Goal: Navigation & Orientation: Find specific page/section

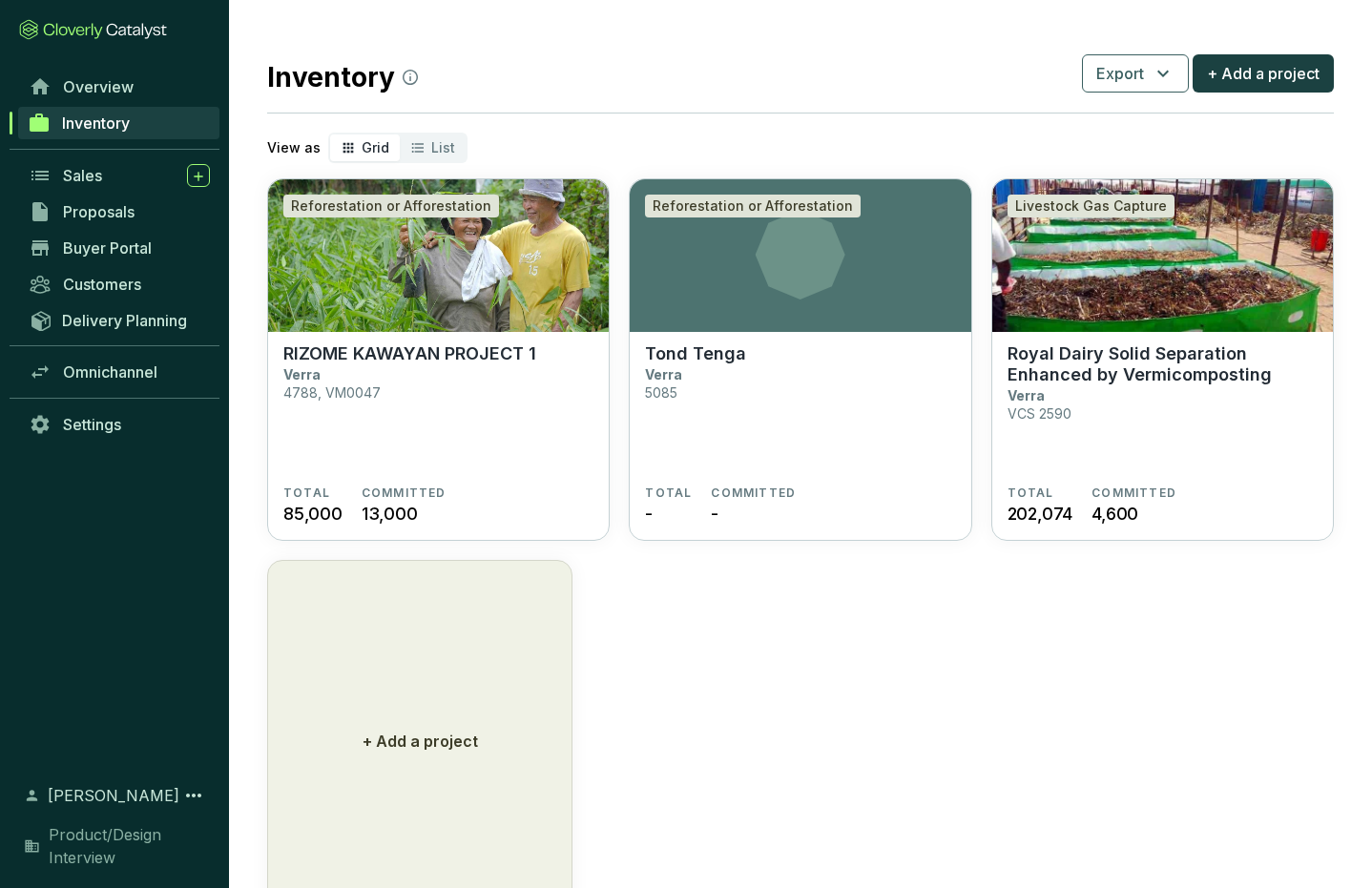
click at [110, 33] on icon at bounding box center [93, 29] width 148 height 21
click at [102, 81] on span "Overview" at bounding box center [98, 86] width 71 height 19
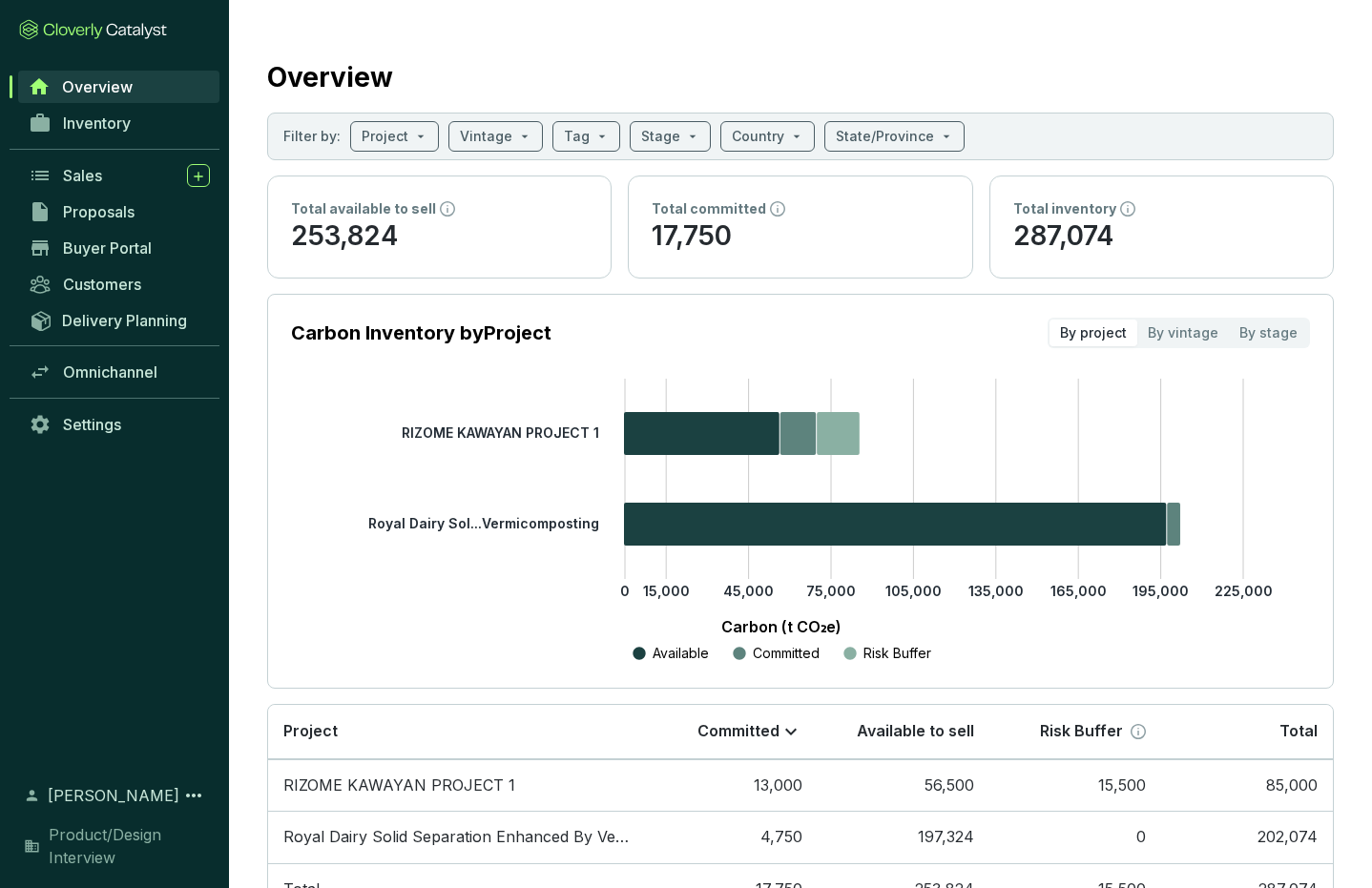
click at [242, 15] on section "Overview Filter by: Project Vintage Tag Stage Country State/Province Total avai…" at bounding box center [801, 482] width 1143 height 966
click at [117, 113] on span "Inventory" at bounding box center [97, 122] width 68 height 19
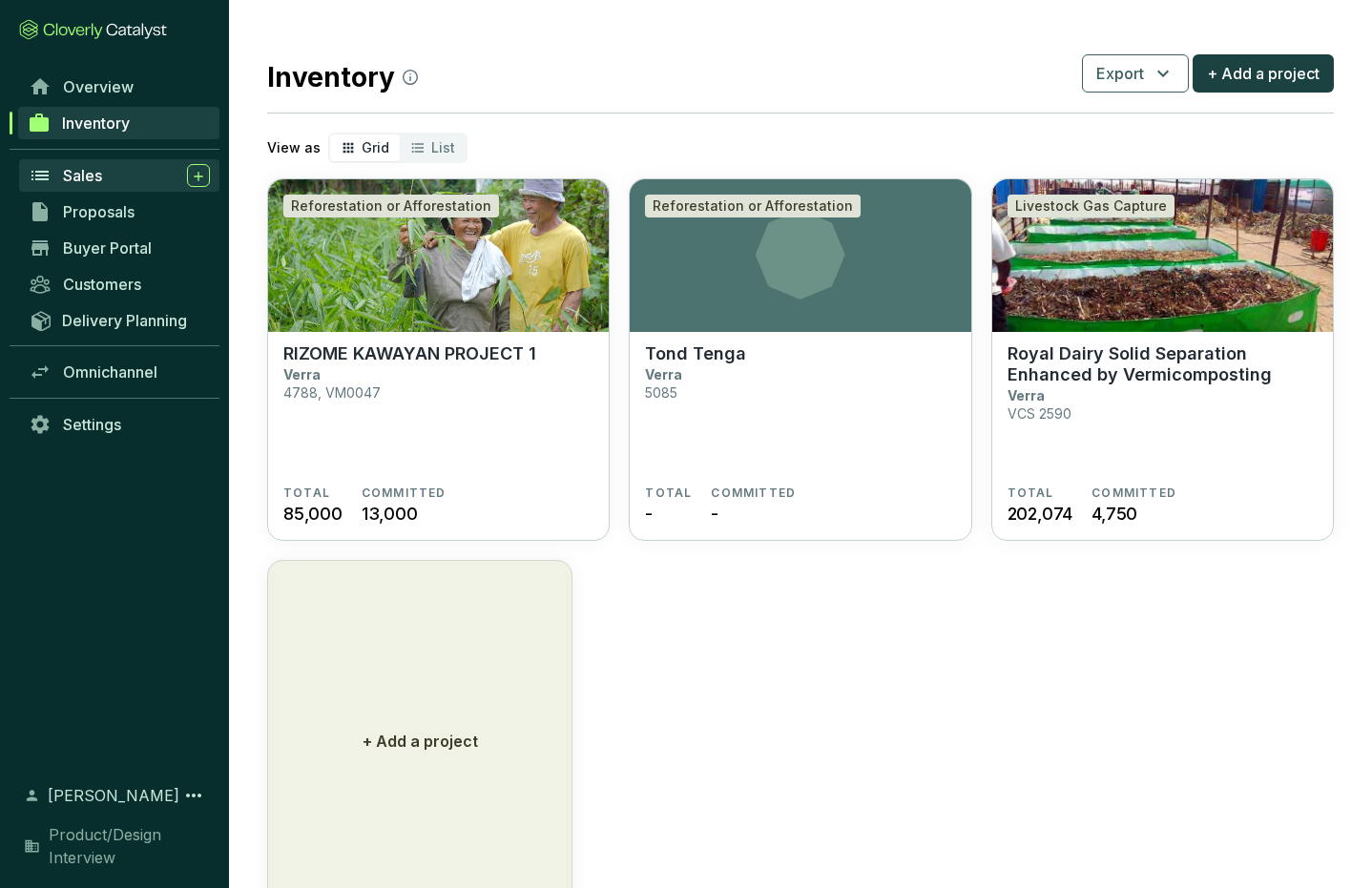
click at [81, 174] on span "Sales" at bounding box center [83, 175] width 39 height 19
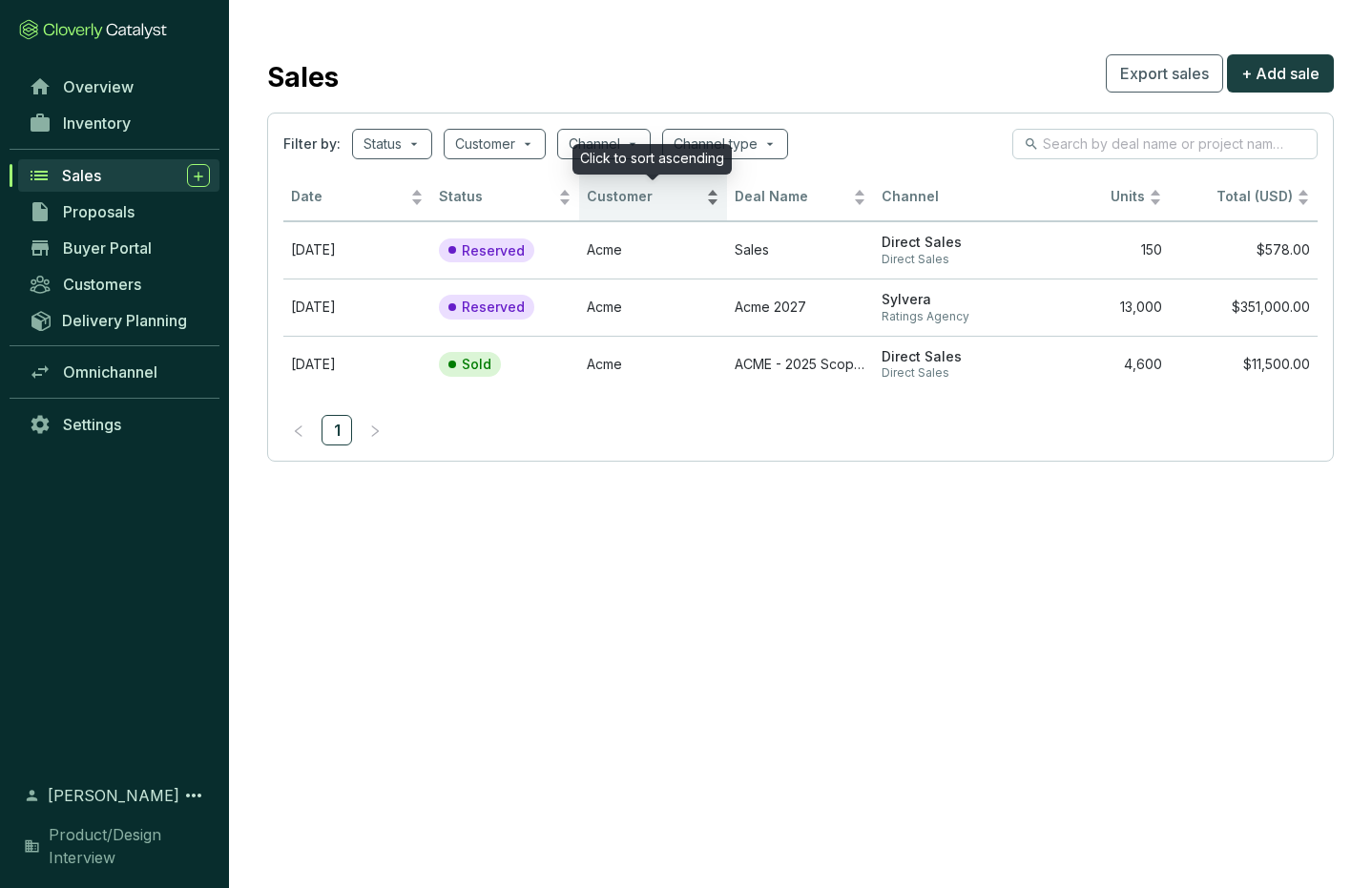
click at [717, 193] on div "Customer" at bounding box center [653, 197] width 133 height 23
click at [714, 200] on div "Customer" at bounding box center [653, 197] width 133 height 23
click at [714, 191] on div "Customer" at bounding box center [653, 197] width 133 height 23
click at [713, 201] on div "Customer" at bounding box center [653, 197] width 133 height 23
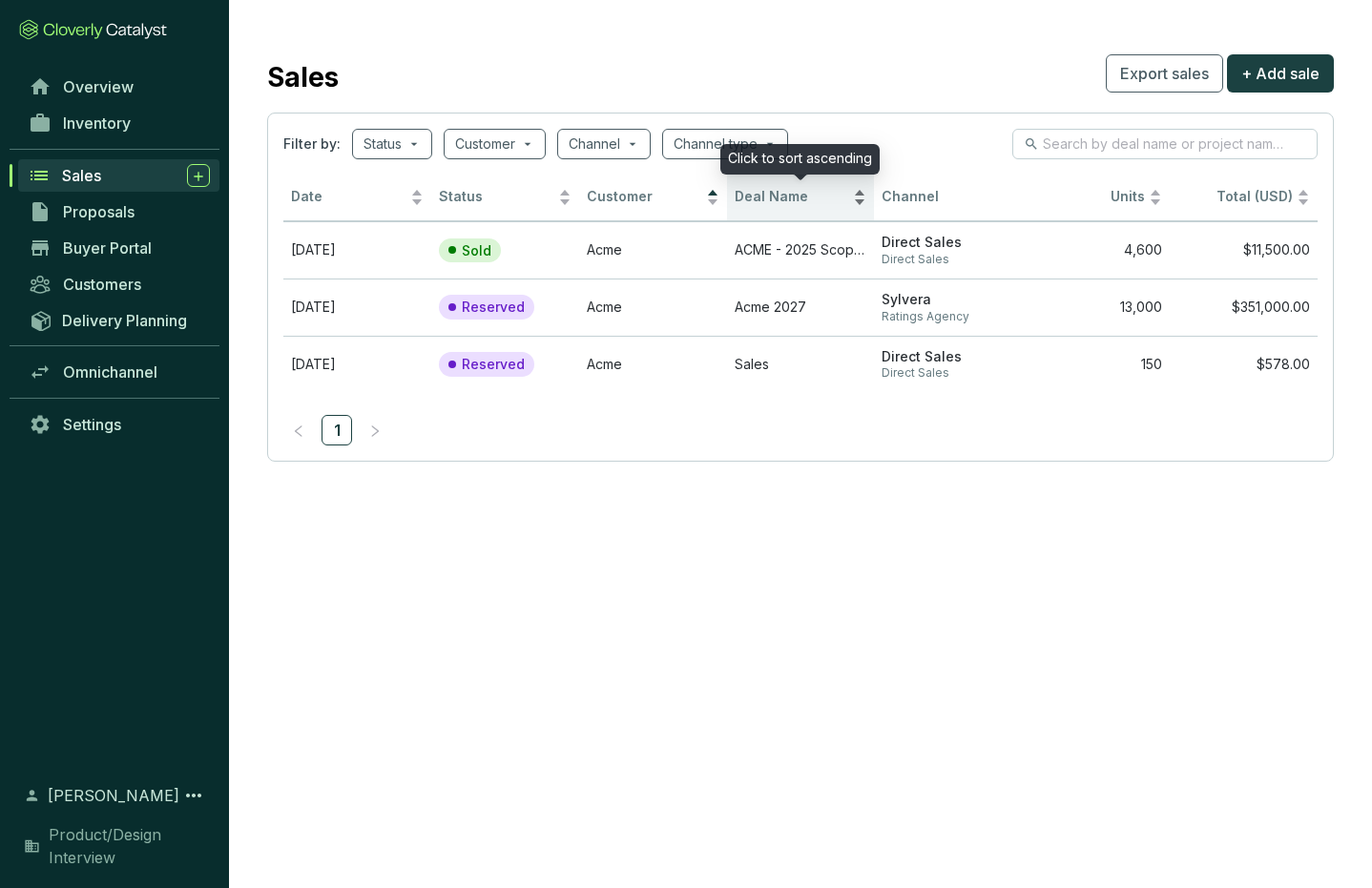
click at [859, 196] on div "Deal Name" at bounding box center [801, 197] width 133 height 23
click at [860, 199] on div "Deal Name" at bounding box center [801, 197] width 133 height 23
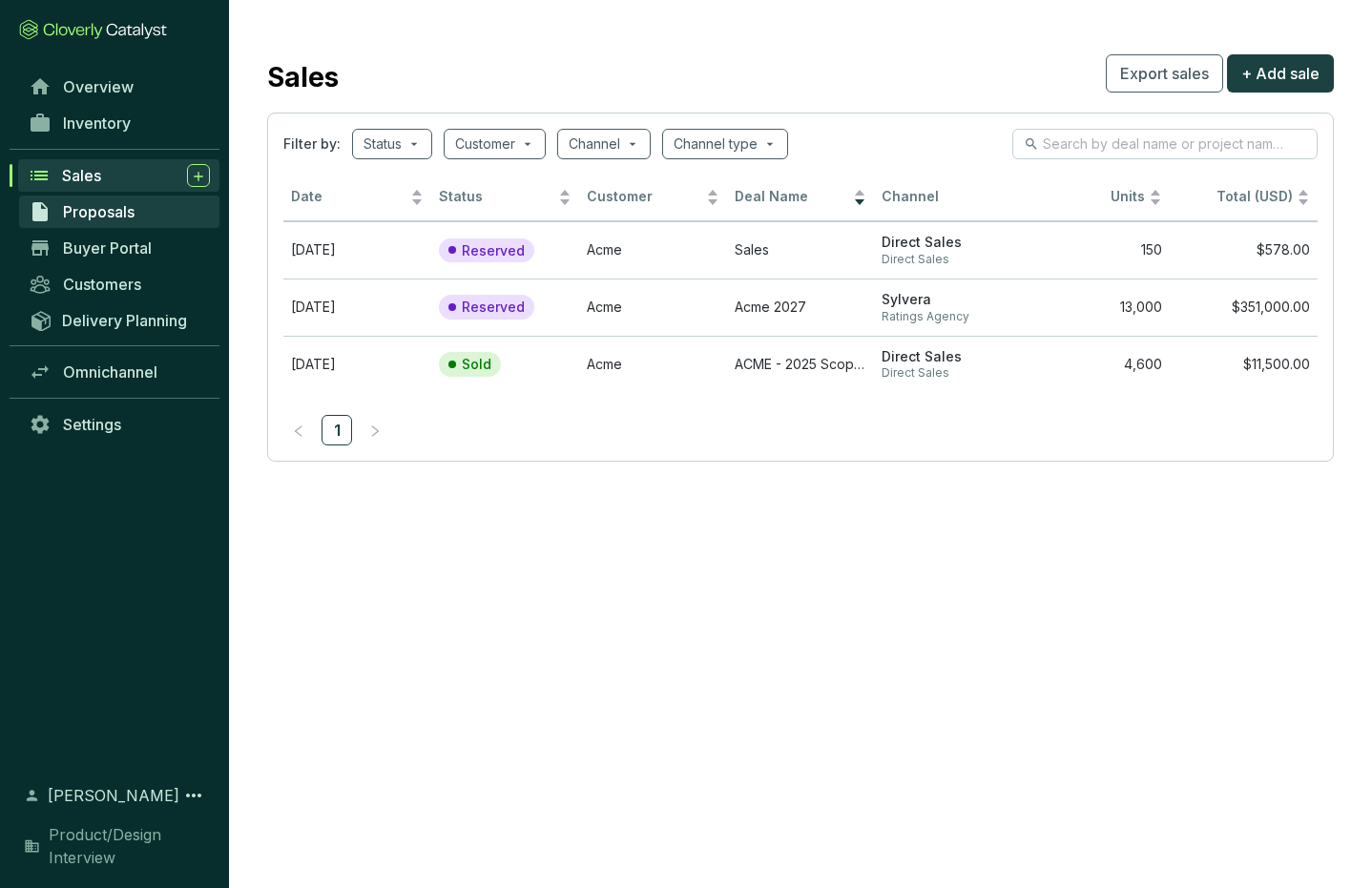
click at [90, 211] on span "Proposals" at bounding box center [98, 211] width 72 height 19
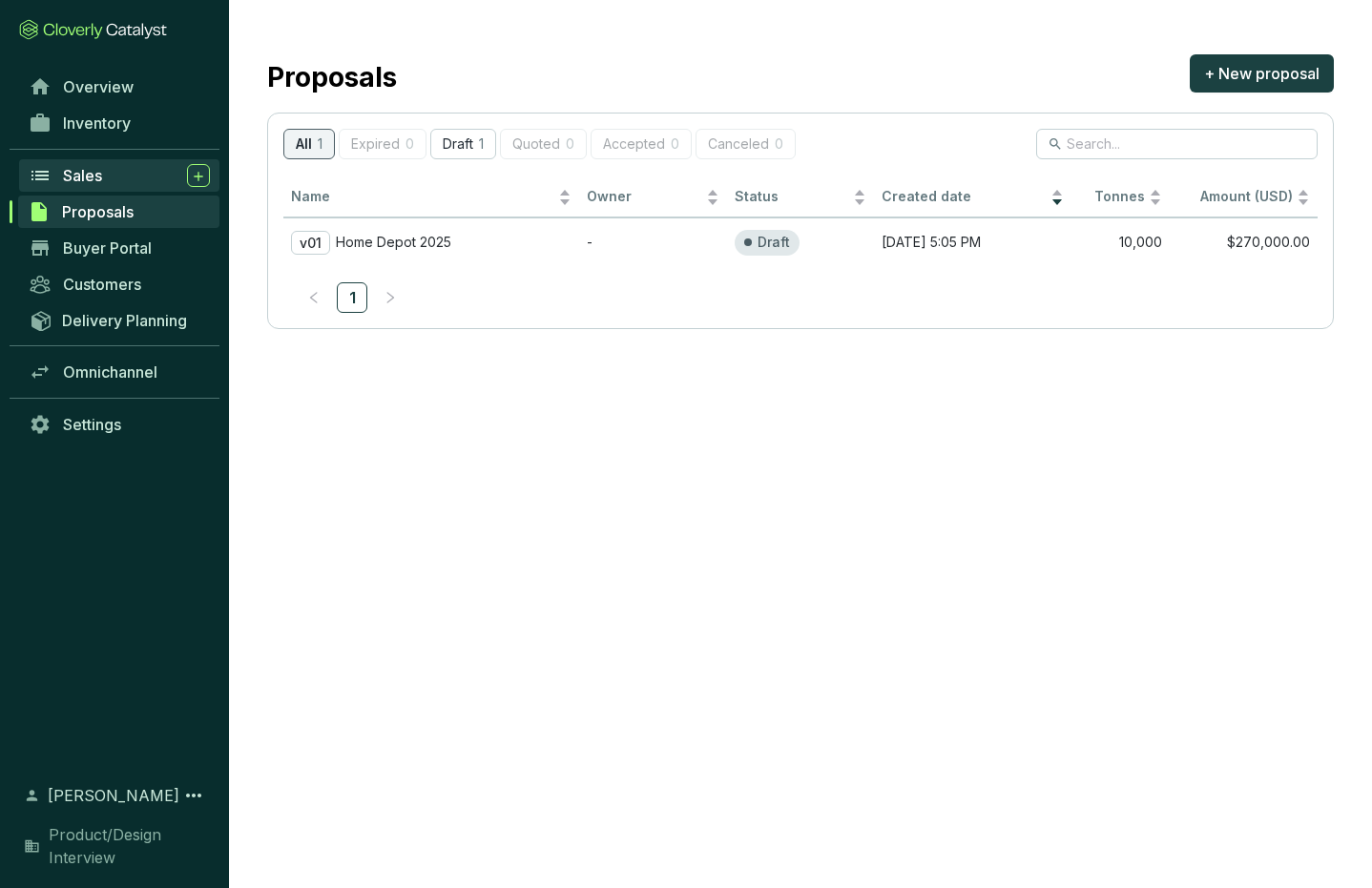
click at [83, 170] on span "Sales" at bounding box center [83, 175] width 39 height 19
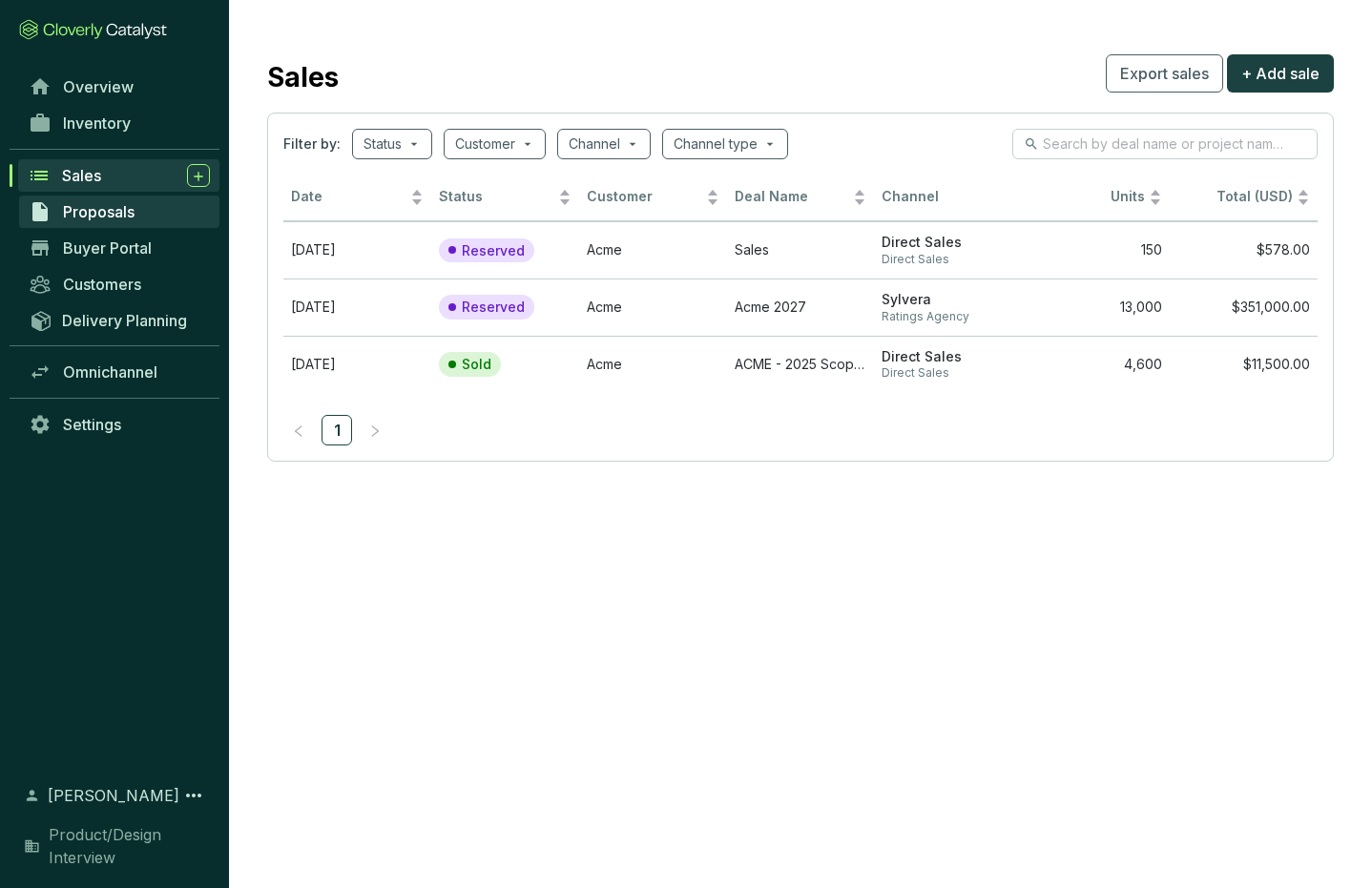
click at [92, 214] on span "Proposals" at bounding box center [98, 211] width 72 height 19
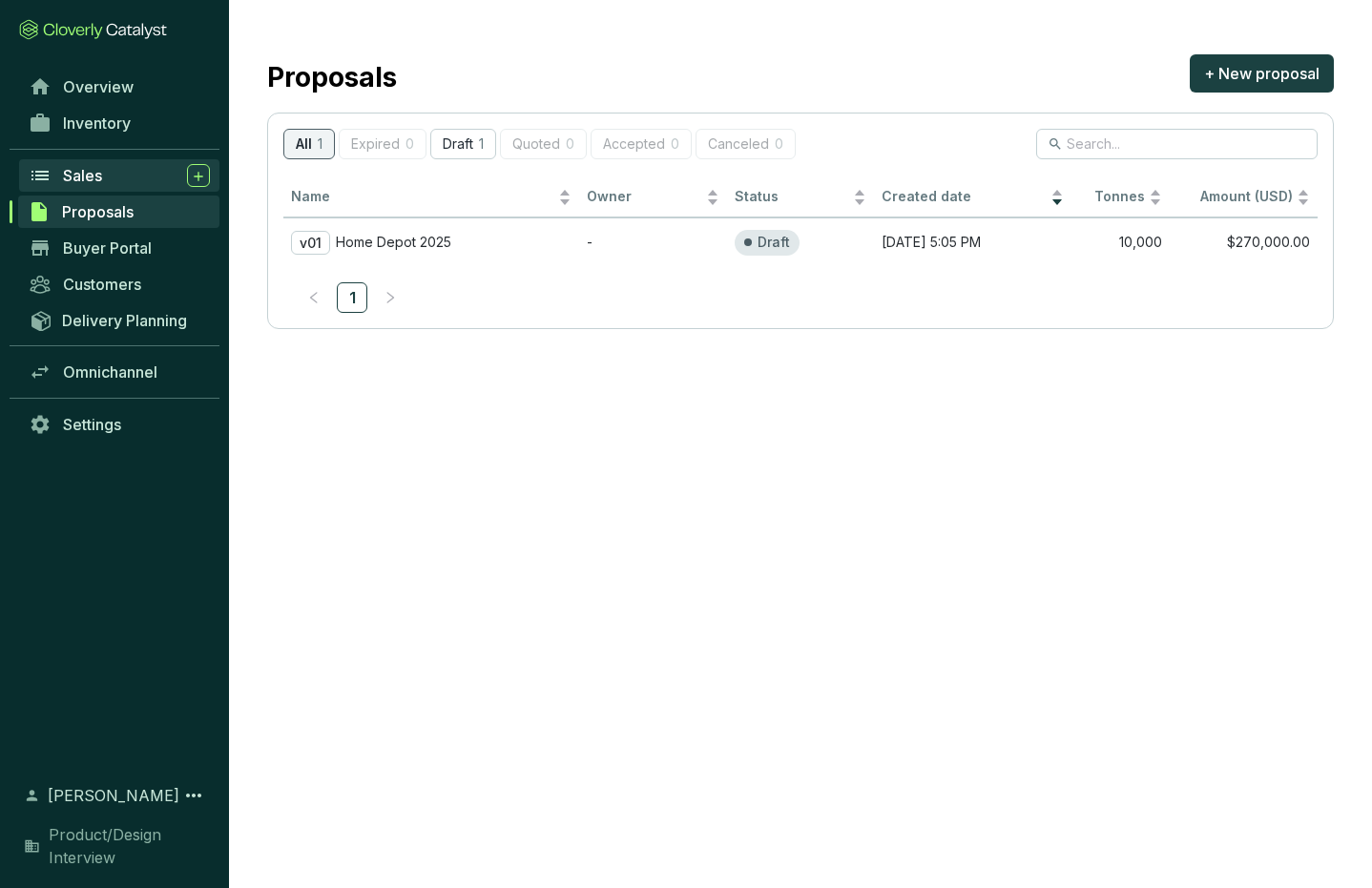
click at [86, 173] on span "Sales" at bounding box center [83, 175] width 39 height 19
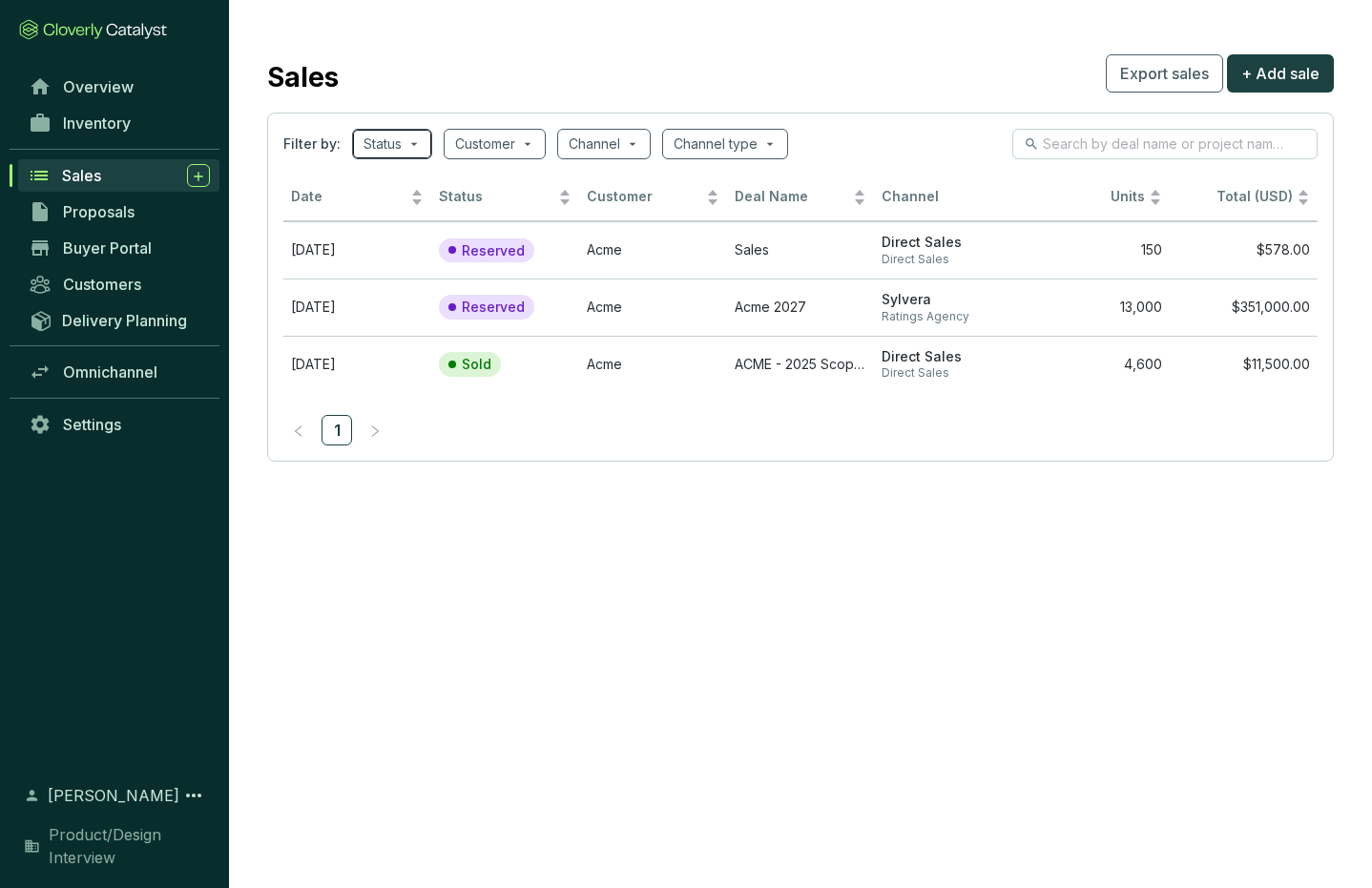
click at [418, 139] on span at bounding box center [392, 144] width 57 height 29
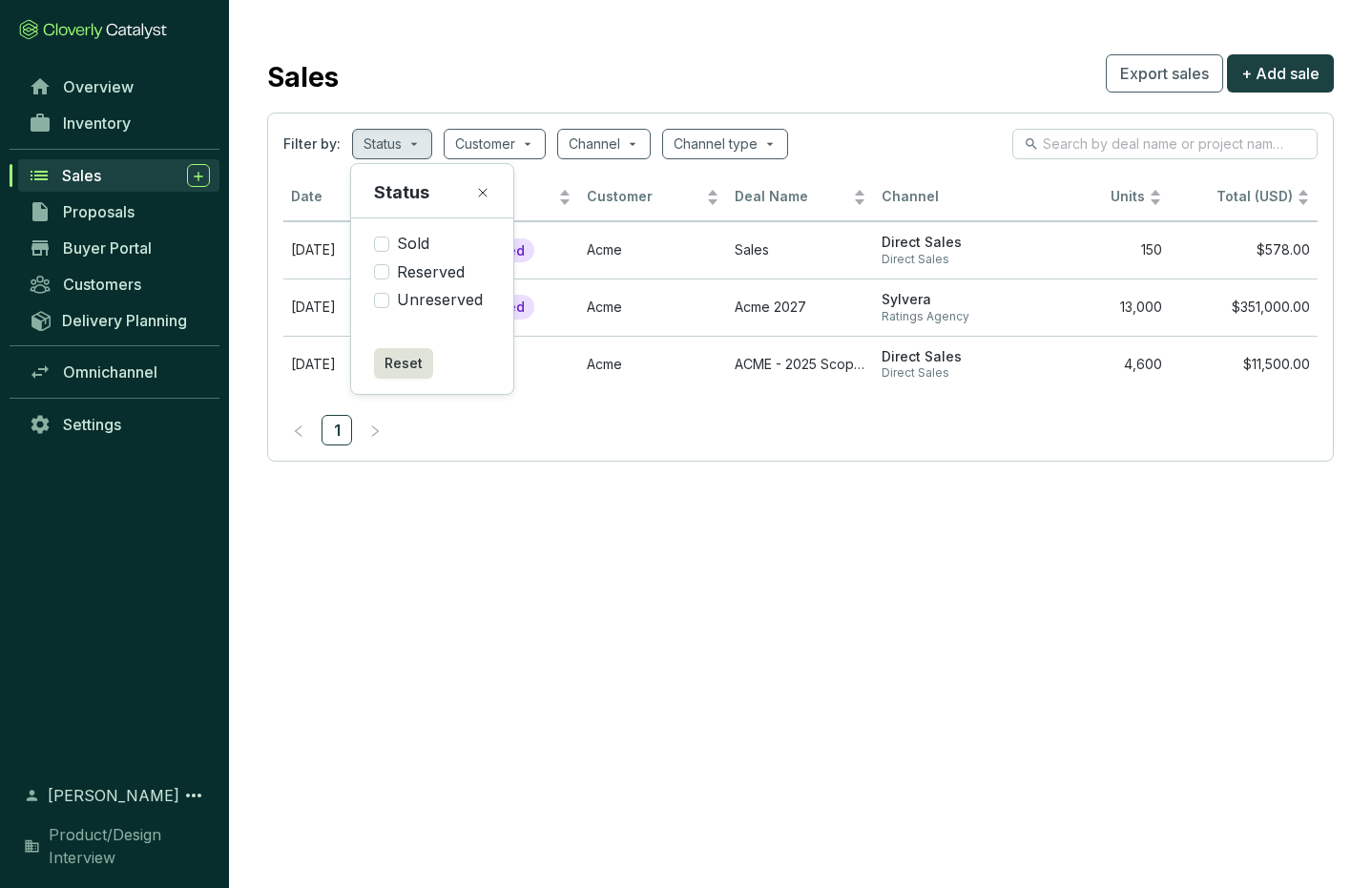
click at [481, 192] on icon at bounding box center [483, 193] width 8 height 8
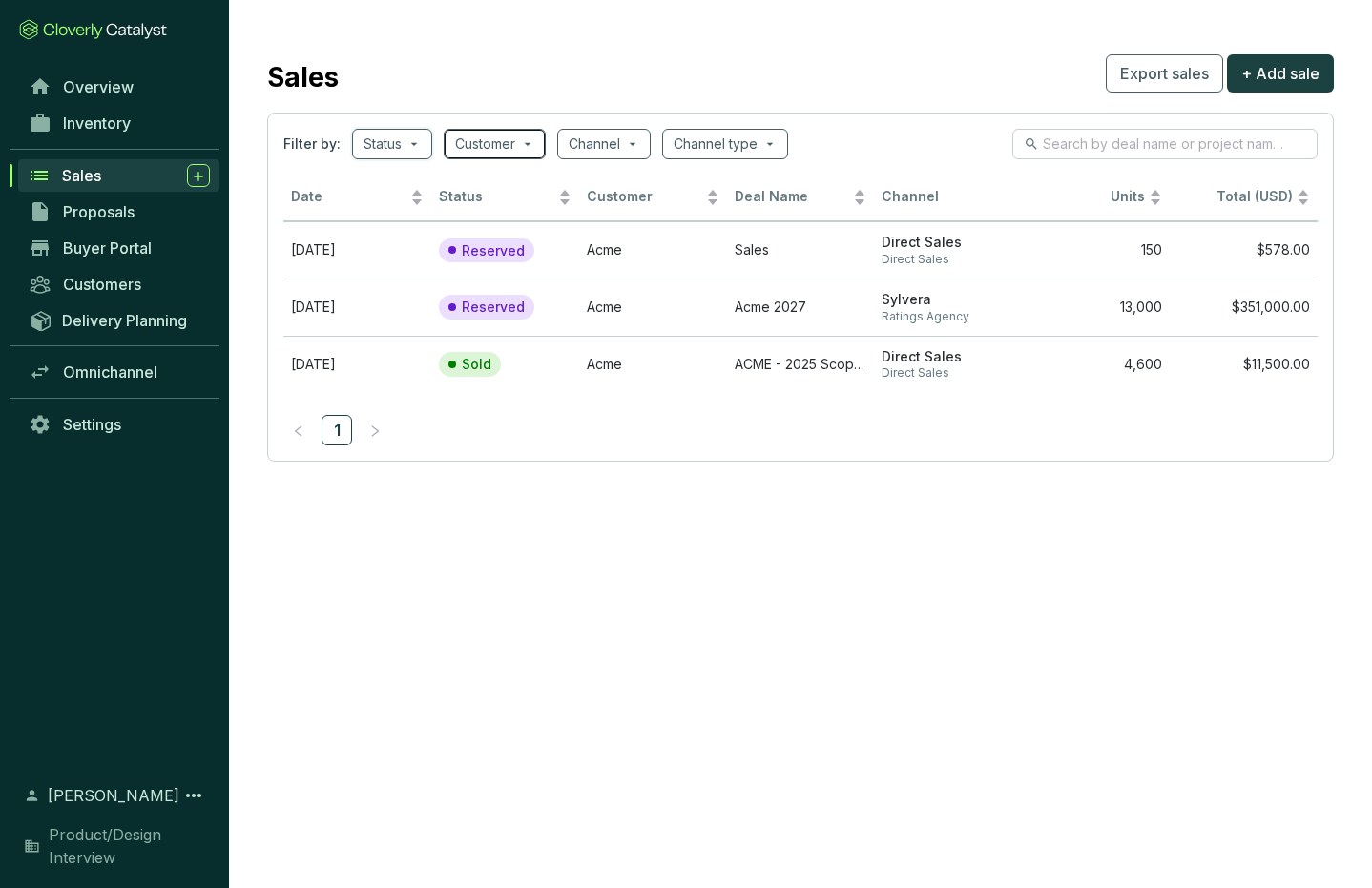
click at [528, 144] on span at bounding box center [494, 144] width 79 height 29
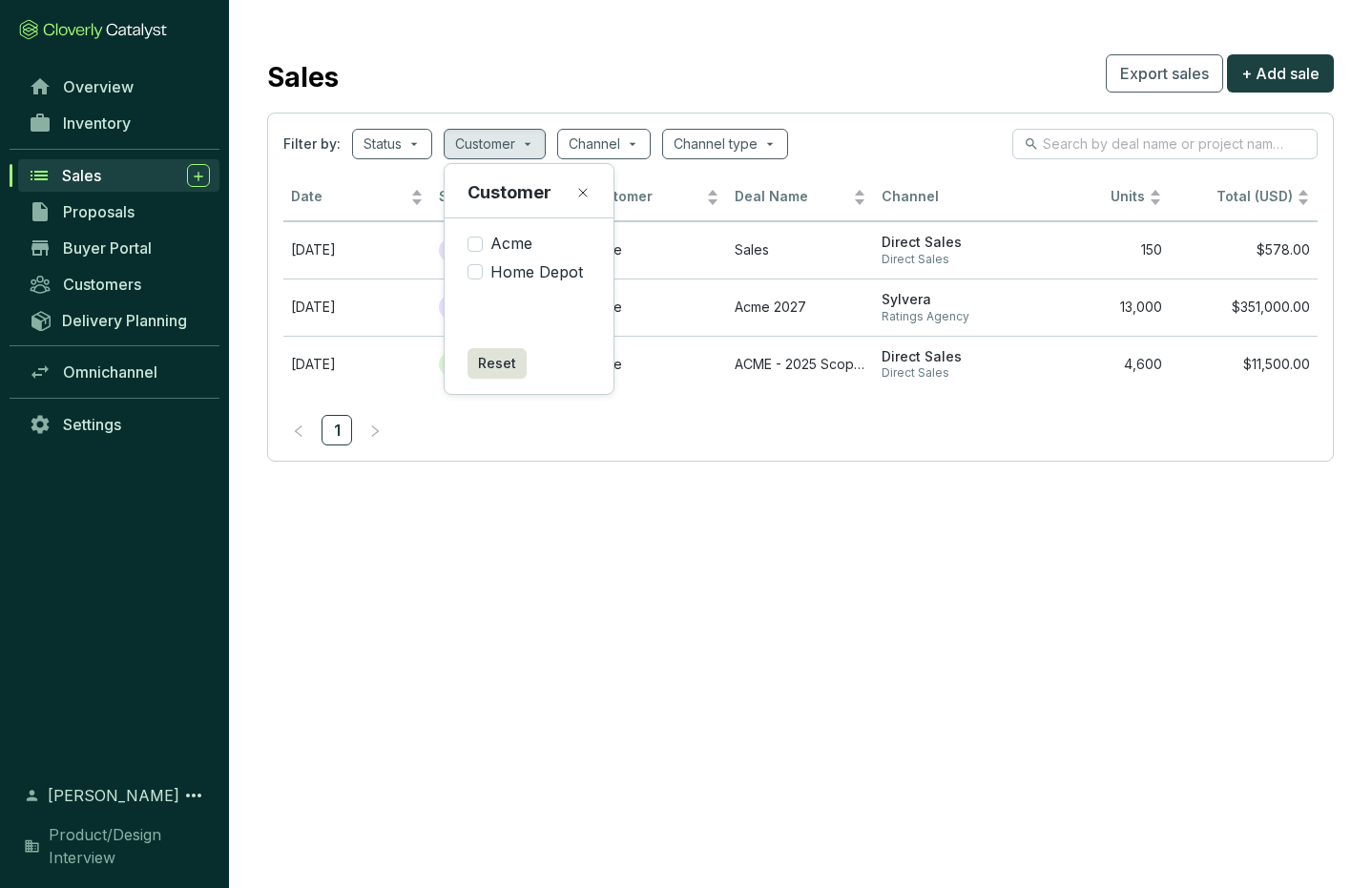
click at [584, 193] on icon at bounding box center [583, 193] width 16 height 16
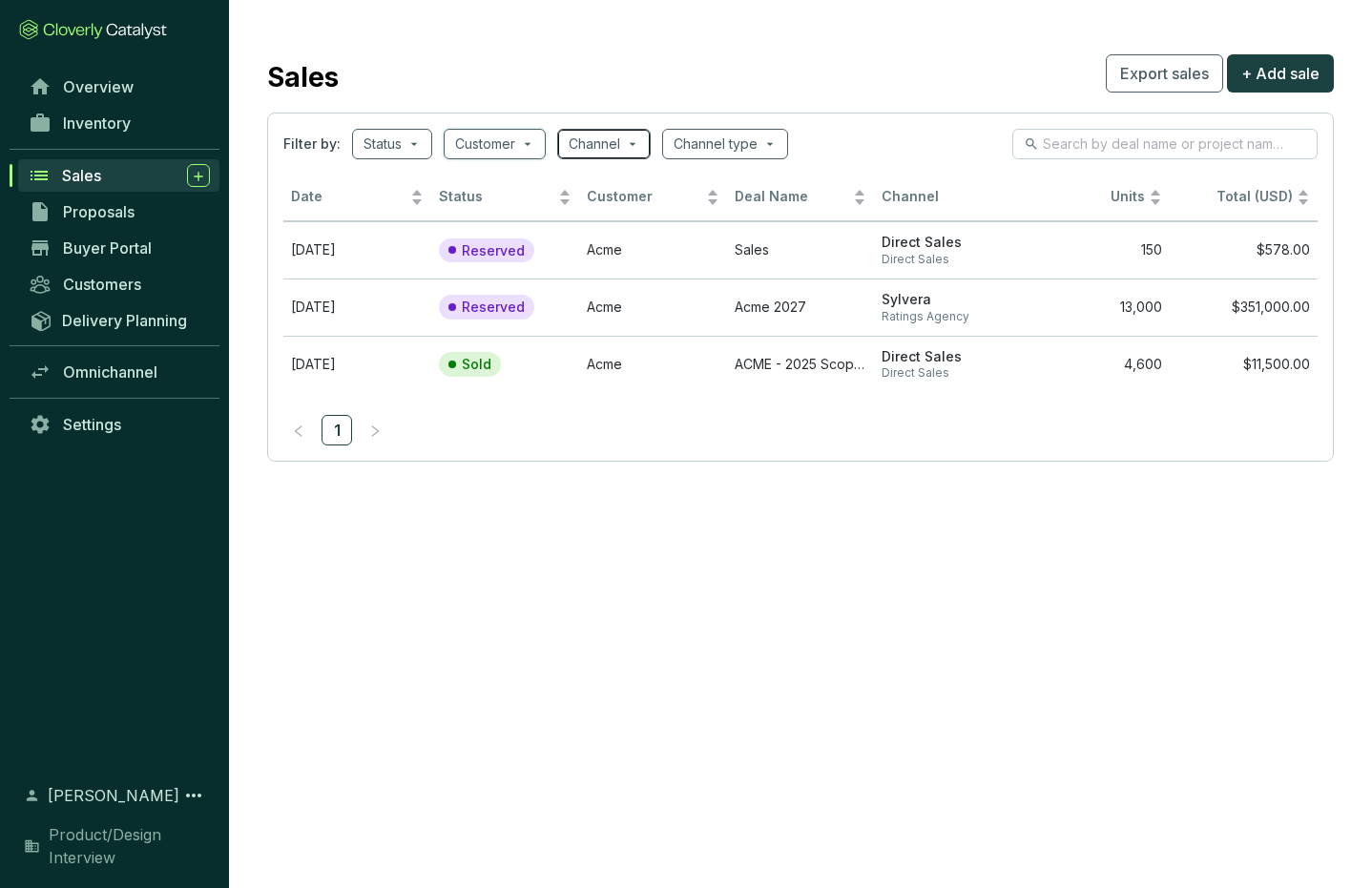
click at [639, 144] on span at bounding box center [604, 144] width 71 height 29
click at [645, 114] on section "Filter by: Status Customer Channel Channel type Date Status Customer Deal Name …" at bounding box center [800, 286] width 1067 height 349
click at [775, 142] on span at bounding box center [725, 144] width 103 height 29
click at [817, 132] on div "Filter by: Status Customer Channel Channel type" at bounding box center [801, 144] width 1034 height 31
click at [629, 141] on span at bounding box center [604, 144] width 71 height 29
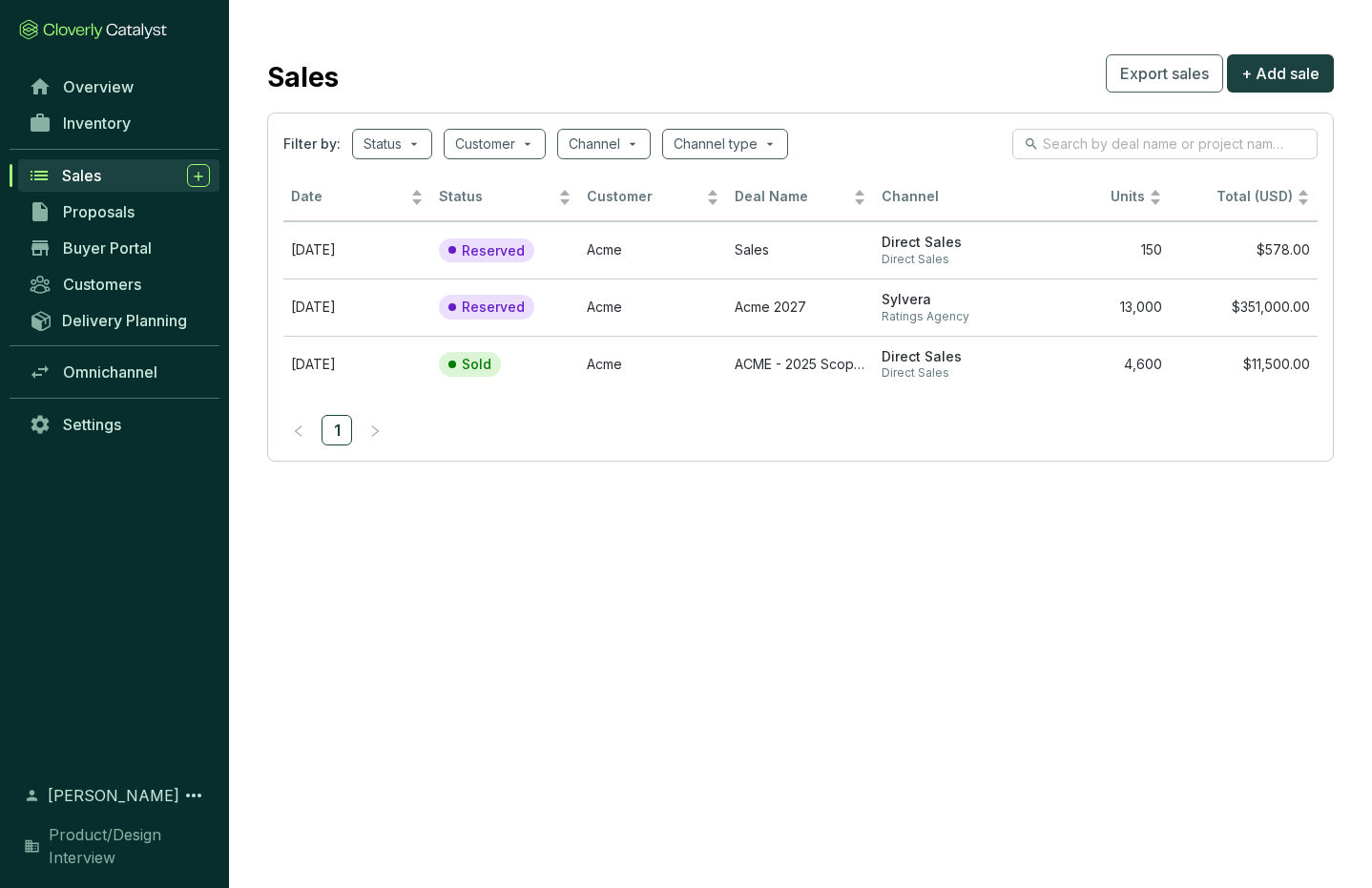
click at [657, 116] on section "Filter by: Status Customer Channel Channel type Date Status Customer Deal Name …" at bounding box center [800, 286] width 1067 height 349
click at [773, 142] on span at bounding box center [725, 144] width 103 height 29
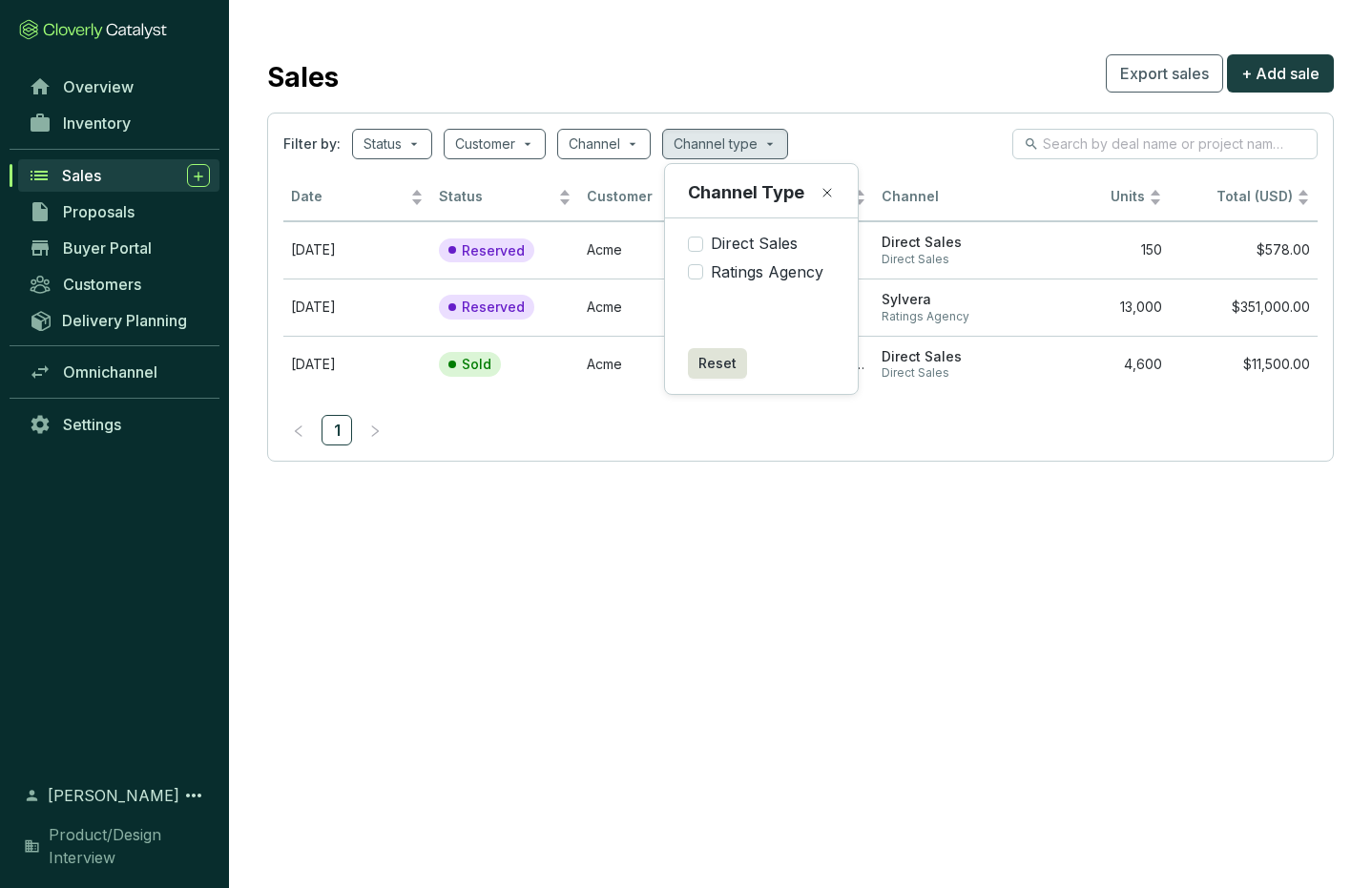
click at [821, 135] on div "Filter by: Status Customer Channel Channel type" at bounding box center [801, 144] width 1034 height 31
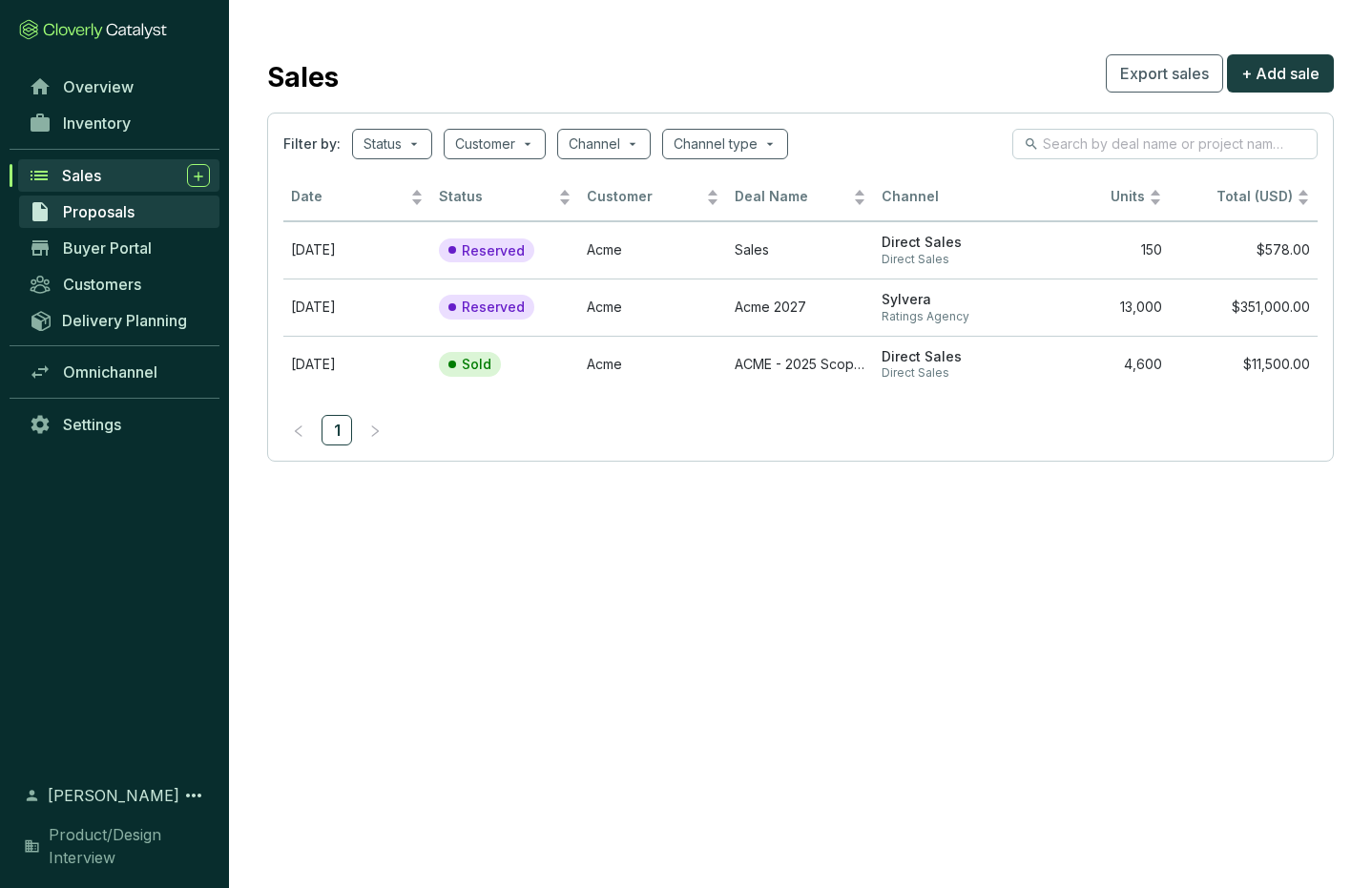
click at [98, 215] on span "Proposals" at bounding box center [98, 211] width 72 height 19
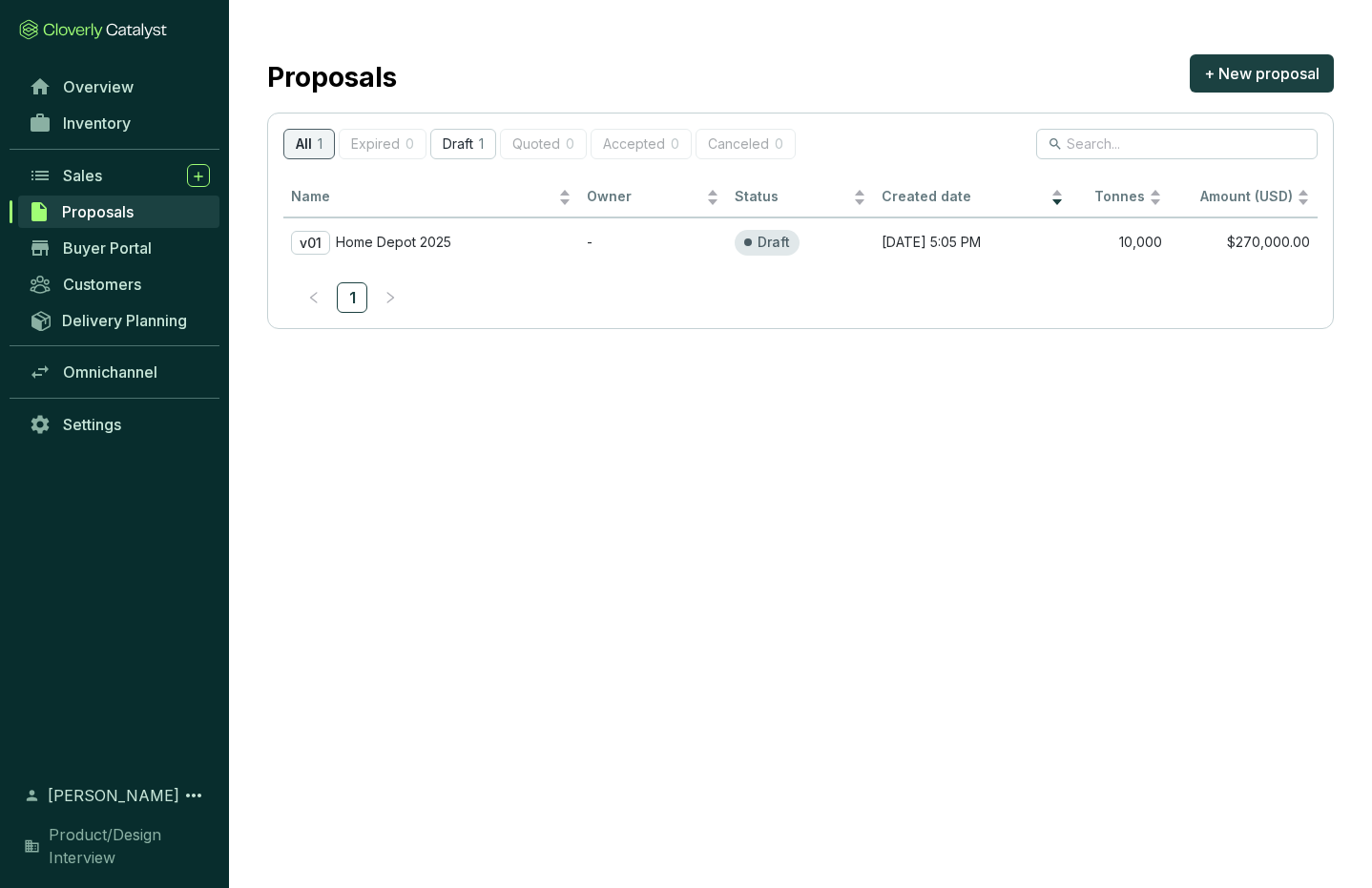
click at [311, 143] on p "All" at bounding box center [303, 145] width 16 height 16
click at [412, 241] on p "Home Depot 2025" at bounding box center [393, 241] width 115 height 17
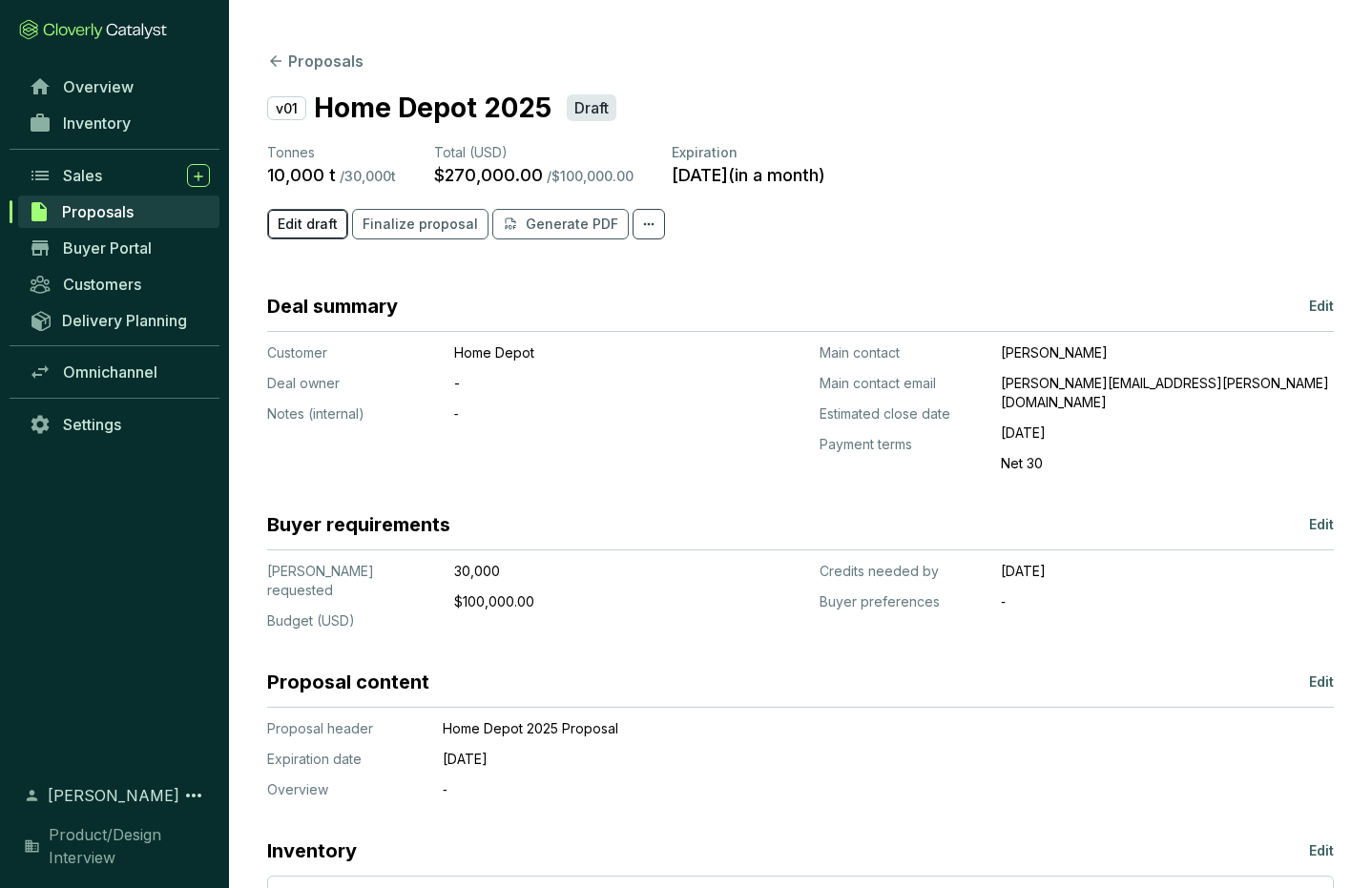
click at [306, 225] on span "Edit draft" at bounding box center [307, 223] width 60 height 19
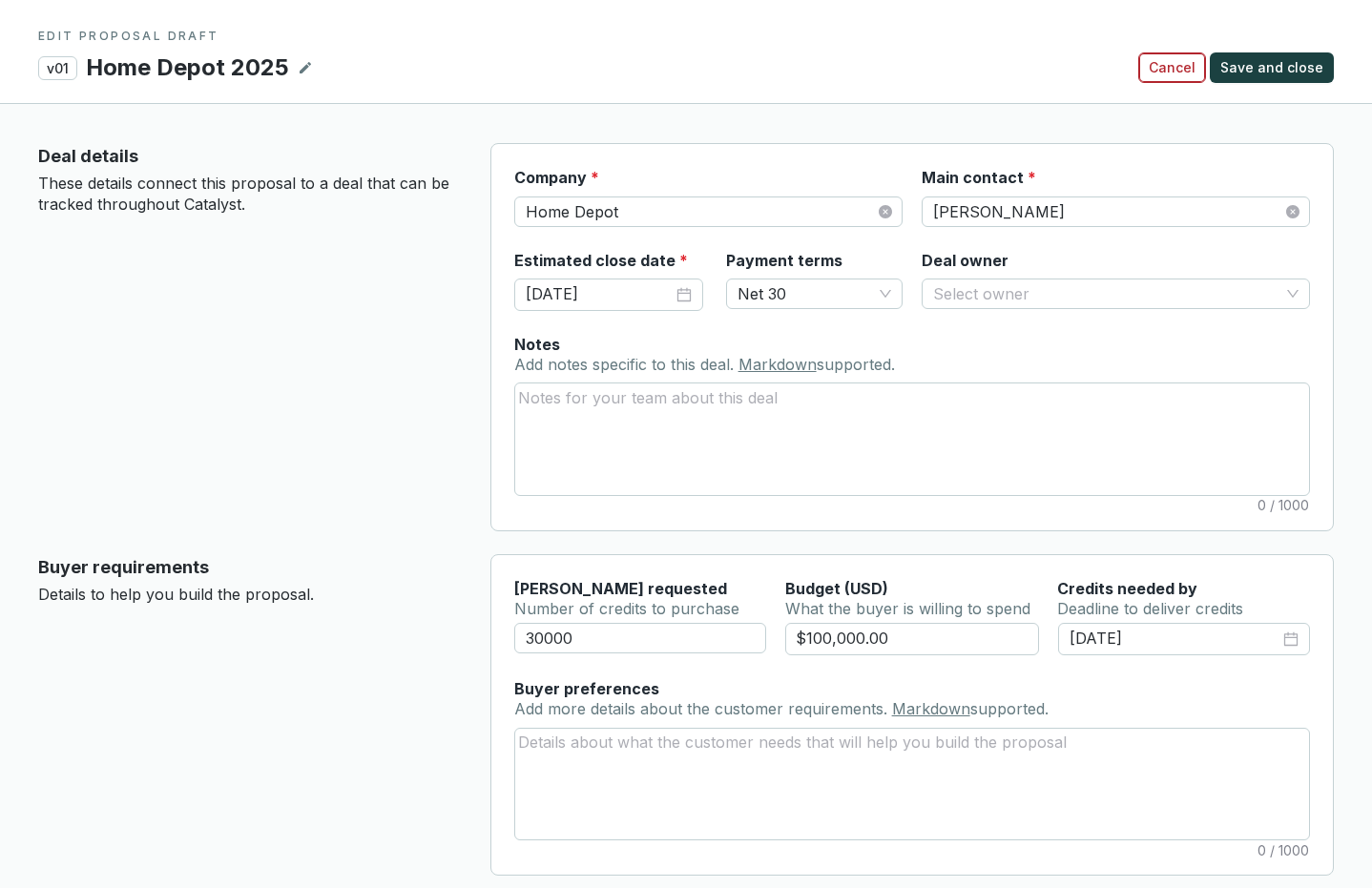
click at [1180, 64] on span "Cancel" at bounding box center [1171, 67] width 46 height 19
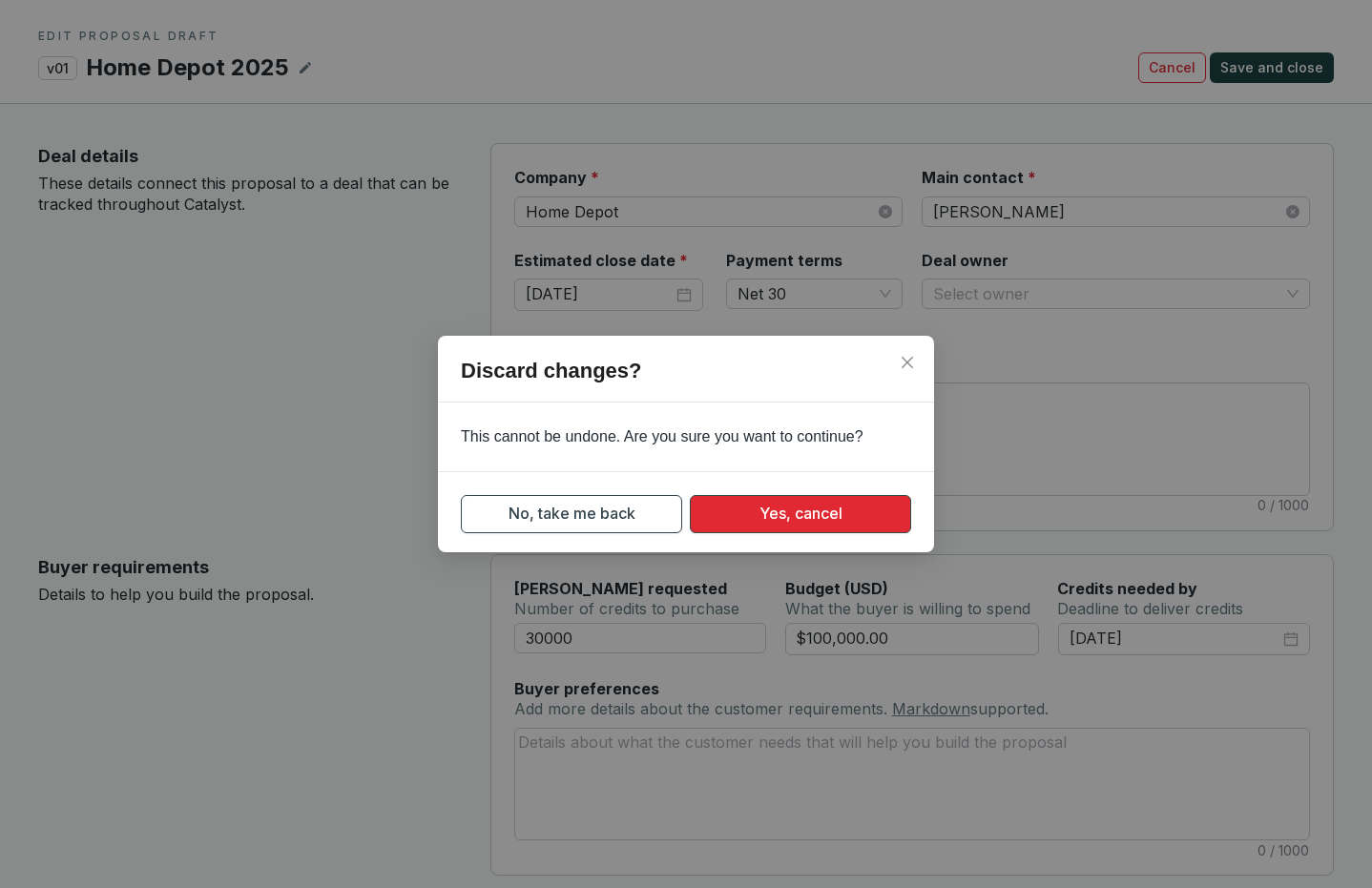
click at [771, 512] on span "Yes, cancel" at bounding box center [801, 514] width 83 height 24
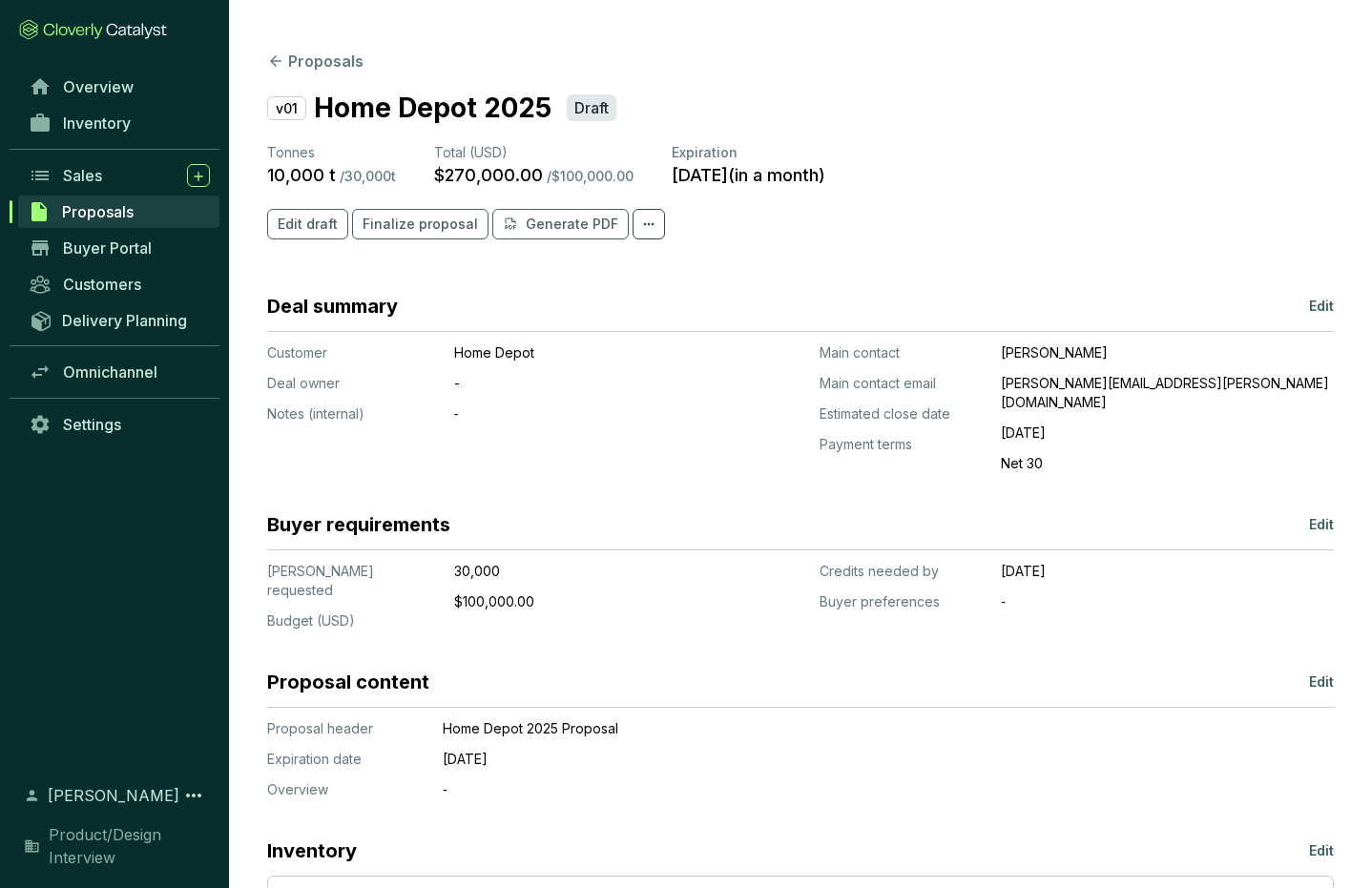
click at [1324, 306] on p "Edit" at bounding box center [1321, 305] width 25 height 19
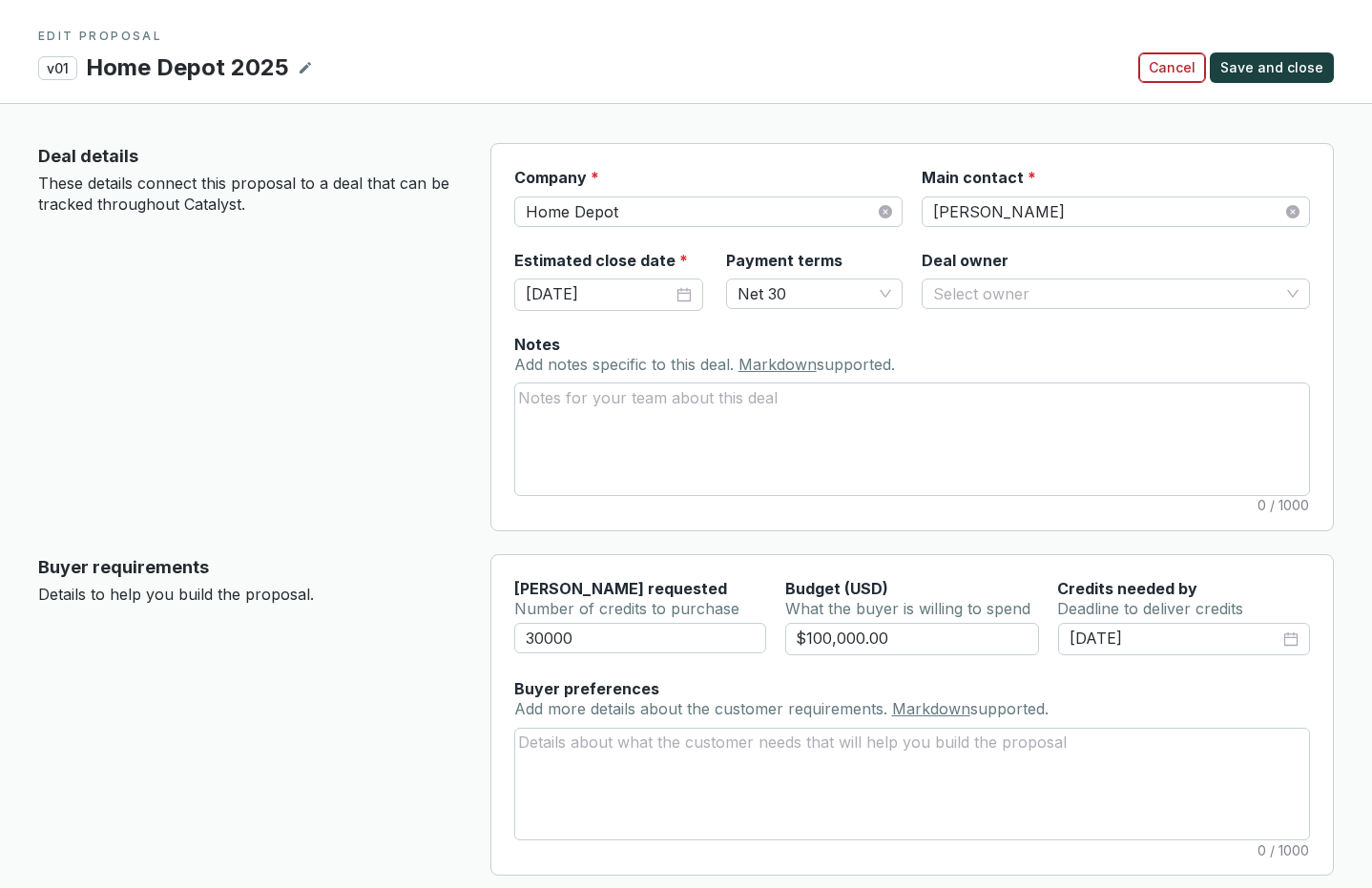
click at [1176, 69] on span "Cancel" at bounding box center [1171, 67] width 46 height 19
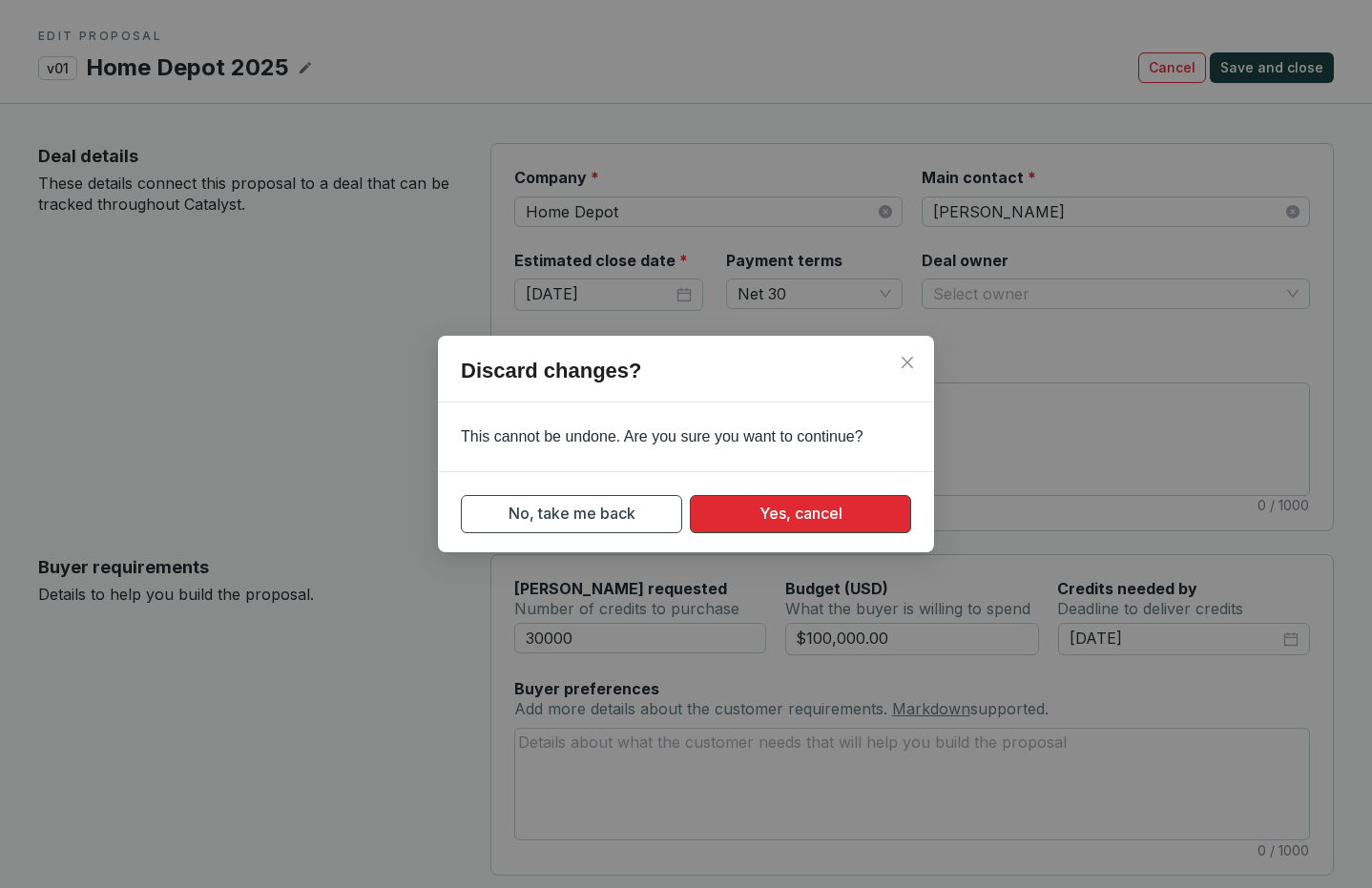
click at [796, 513] on span "Yes, cancel" at bounding box center [801, 514] width 83 height 24
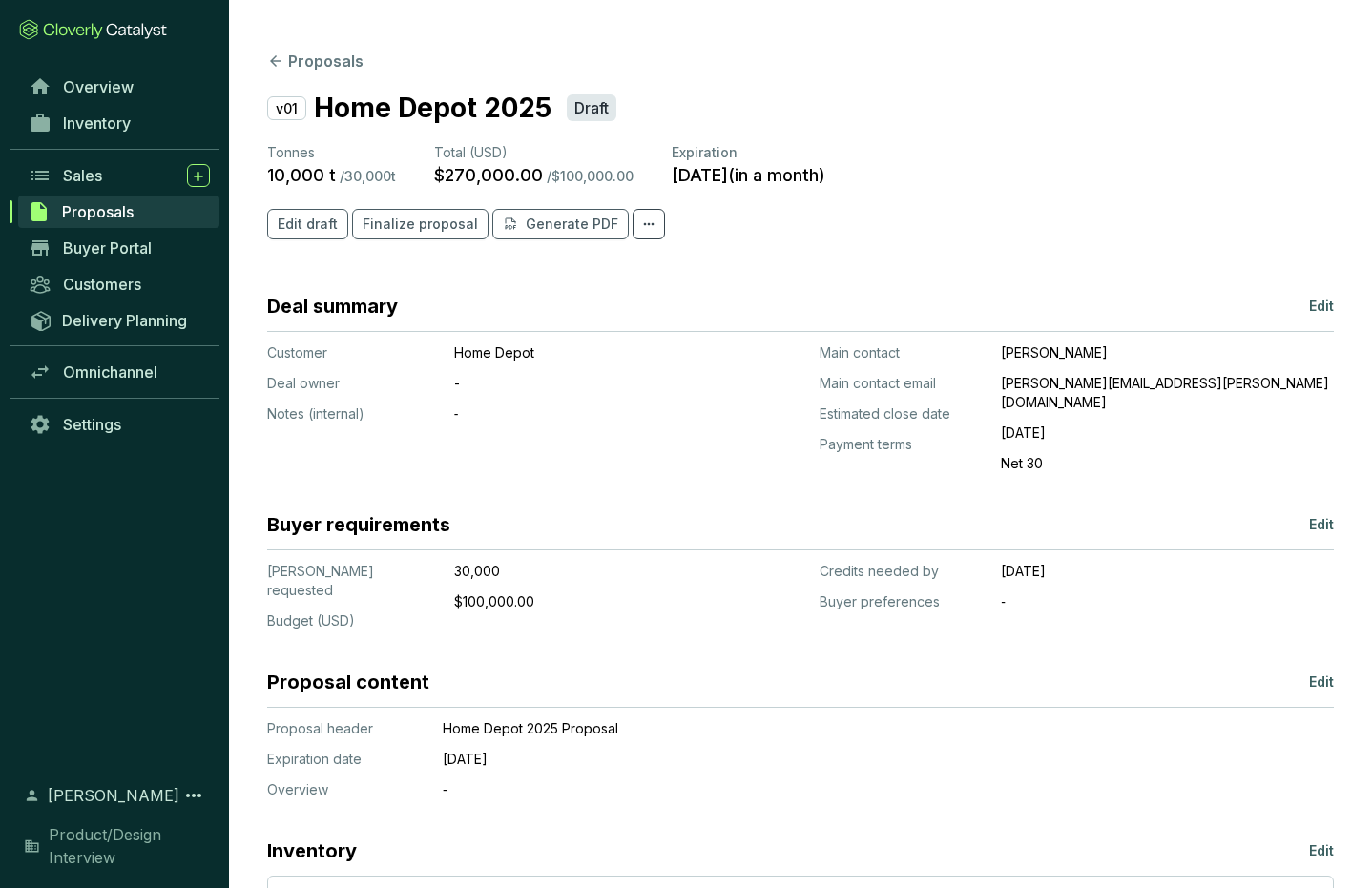
click at [1324, 307] on p "Edit" at bounding box center [1321, 305] width 25 height 19
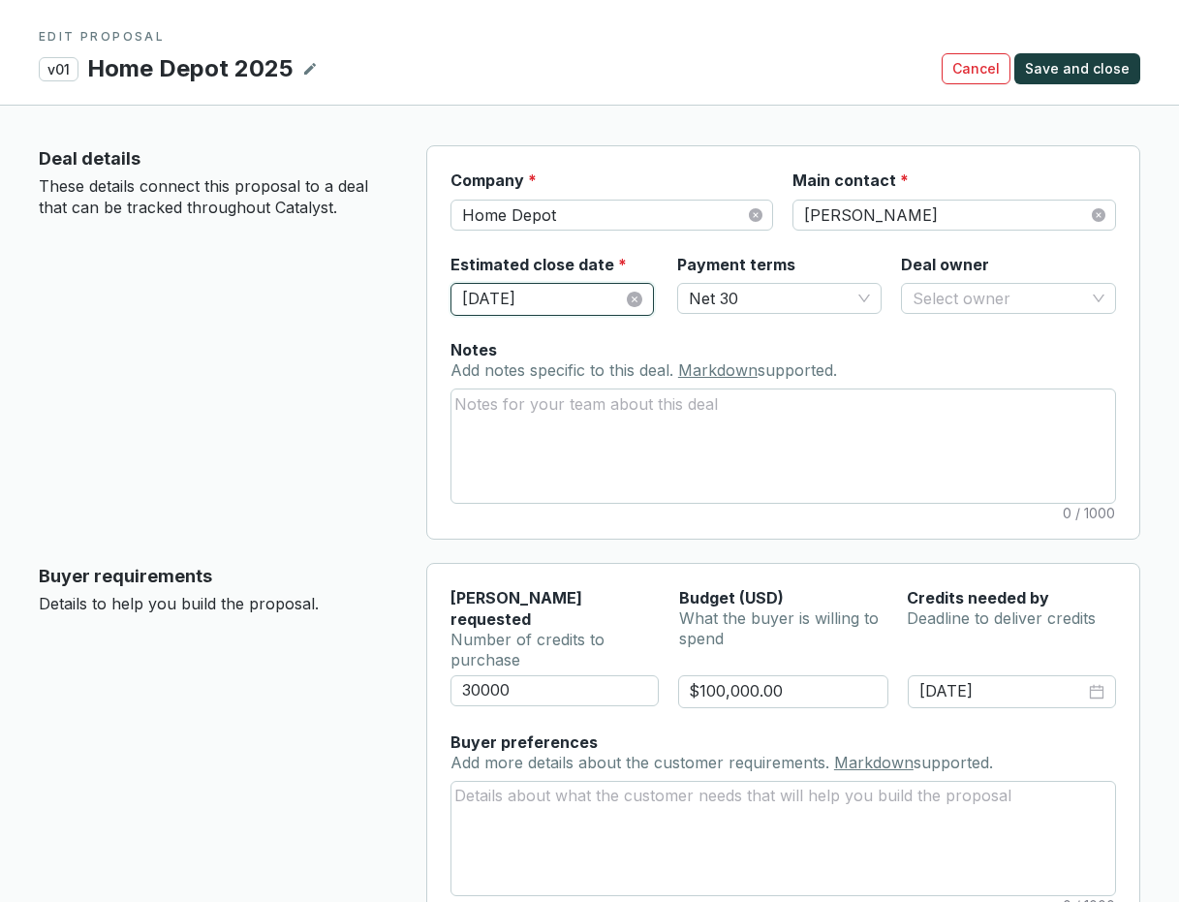
click at [571, 301] on input "11/15/2025" at bounding box center [542, 299] width 161 height 25
click at [629, 244] on section "Company * Home Depot Main contact * Arthur Blank" at bounding box center [783, 212] width 666 height 84
click at [760, 292] on span "Net 30" at bounding box center [779, 298] width 180 height 29
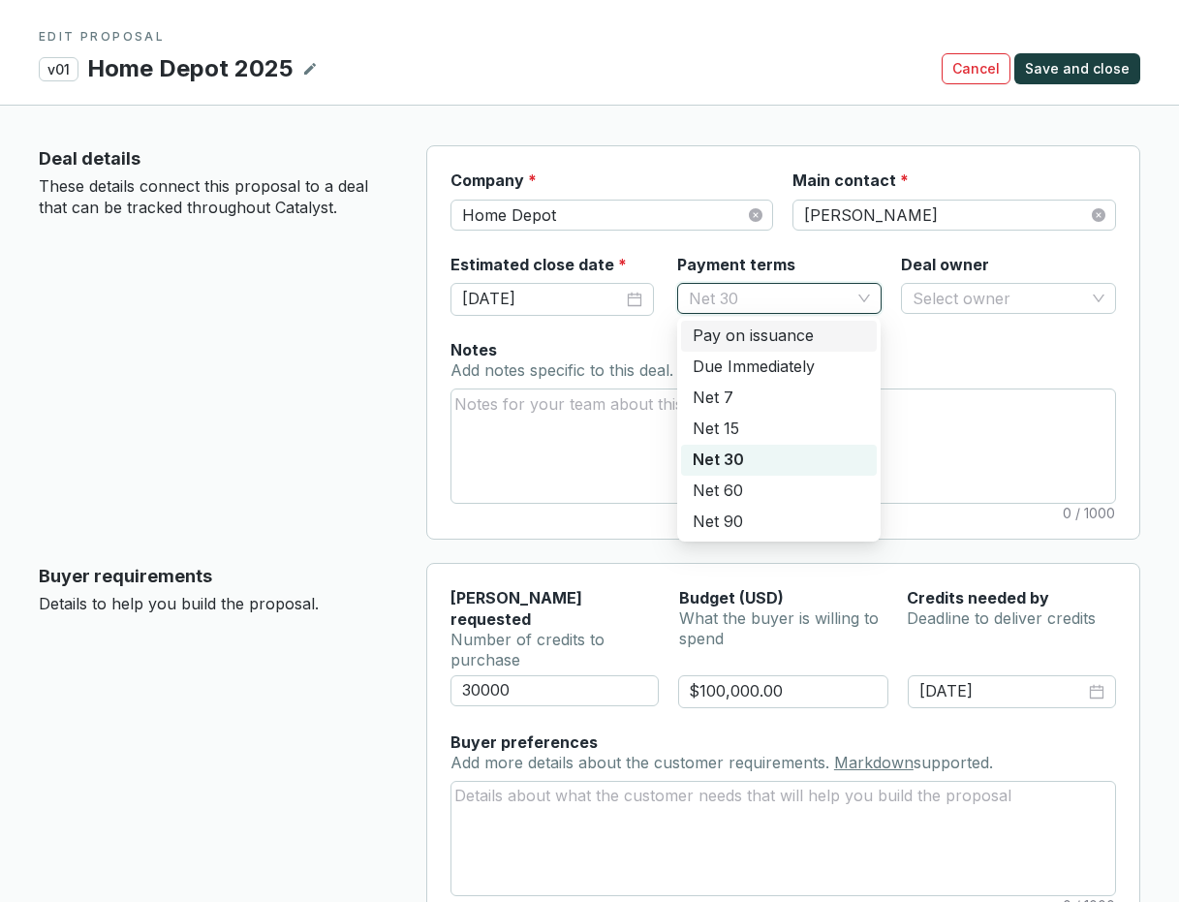
click at [921, 339] on div "Notes Add notes specific to this deal. Markdown supported. 0 / 1000" at bounding box center [783, 421] width 666 height 165
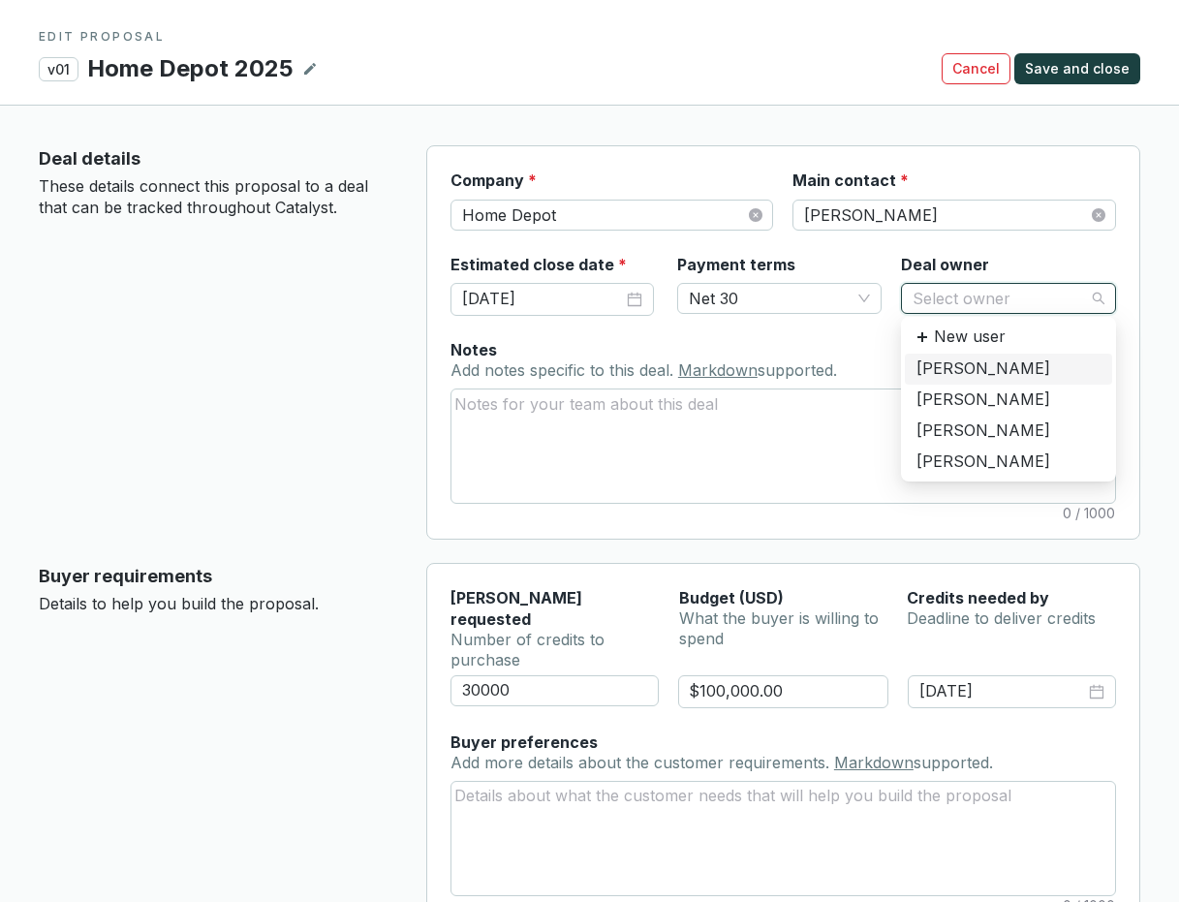
click at [961, 302] on input "Deal owner" at bounding box center [999, 298] width 172 height 29
click at [878, 256] on div "Payment terms Net 30" at bounding box center [778, 284] width 203 height 61
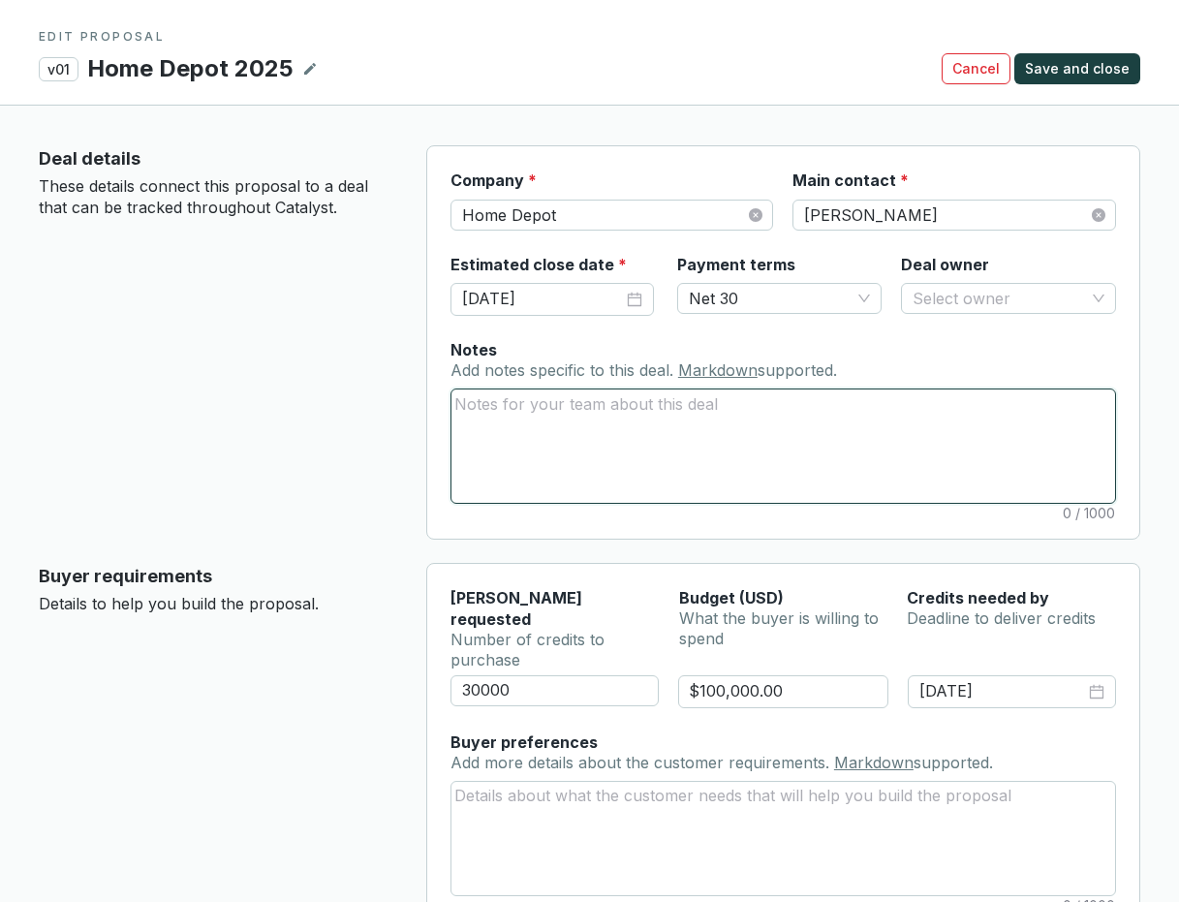
click at [623, 421] on textarea "Notes Add notes specific to this deal. Markdown supported." at bounding box center [783, 445] width 664 height 112
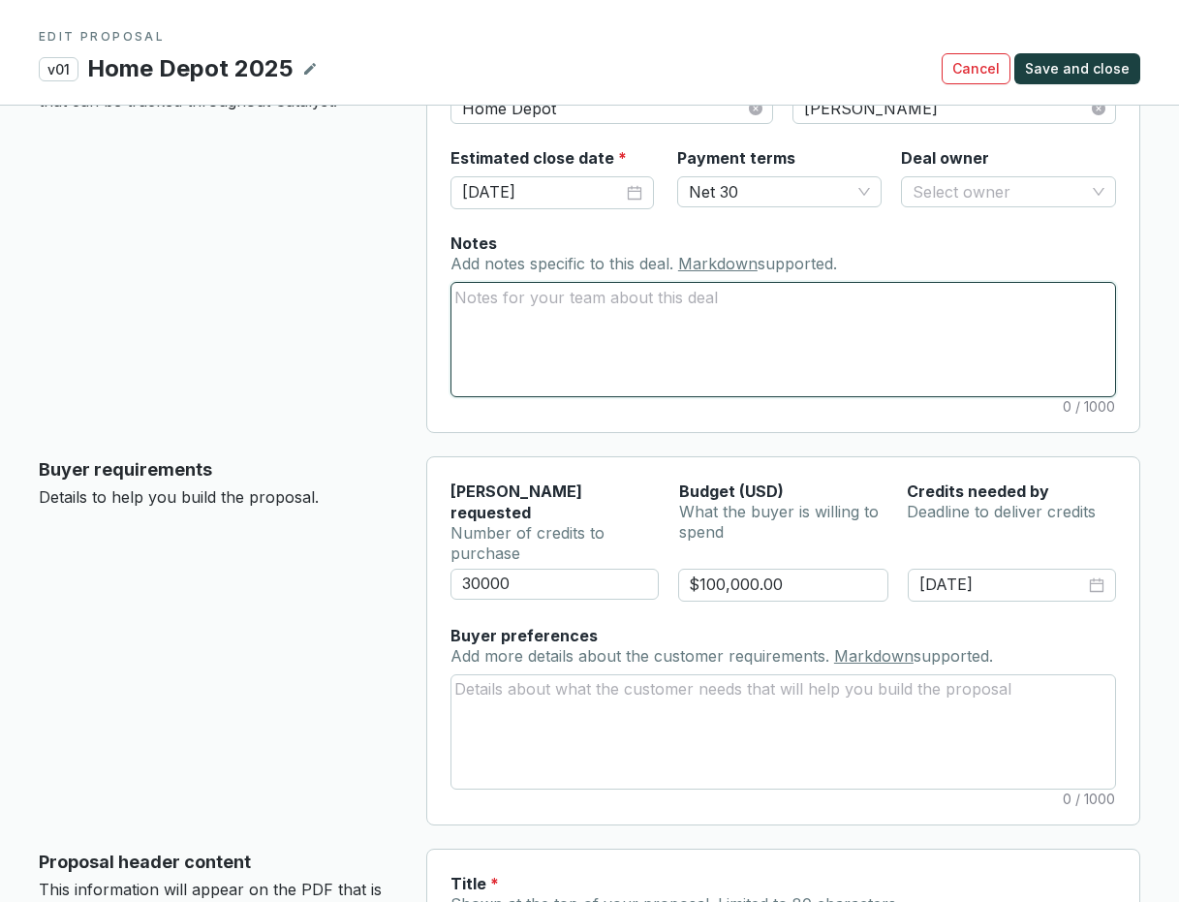
scroll to position [108, 0]
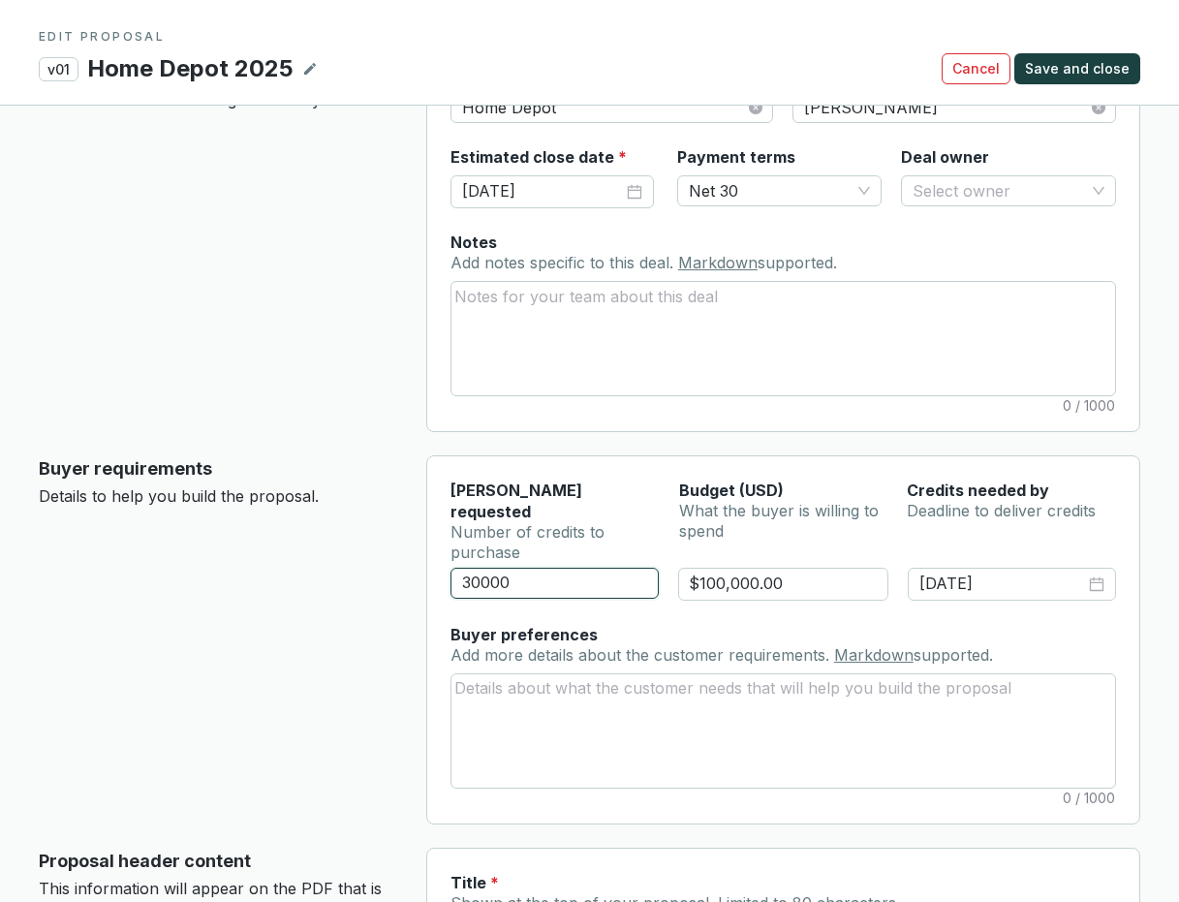
click at [623, 568] on input "30000" at bounding box center [554, 583] width 208 height 31
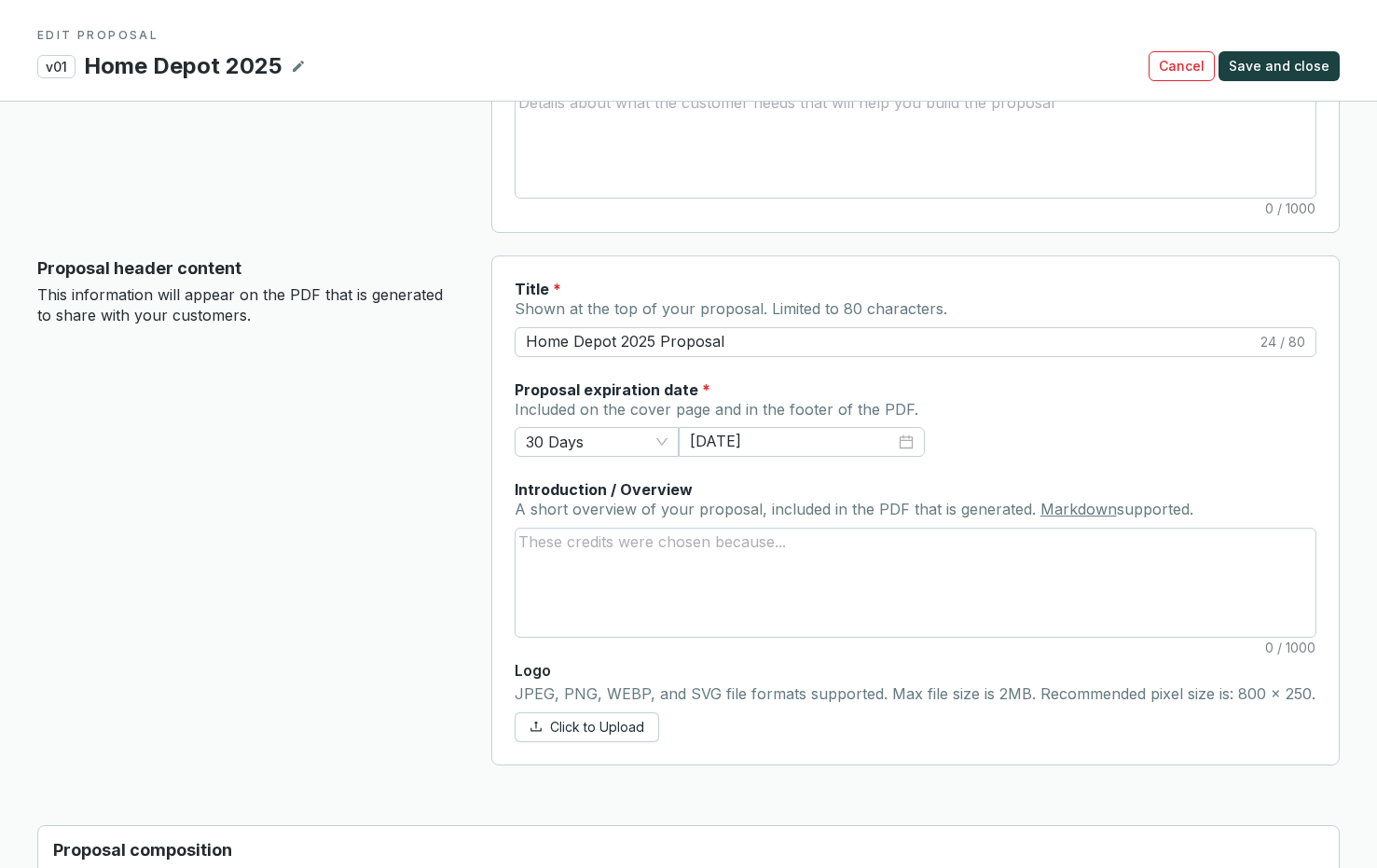
scroll to position [389, 0]
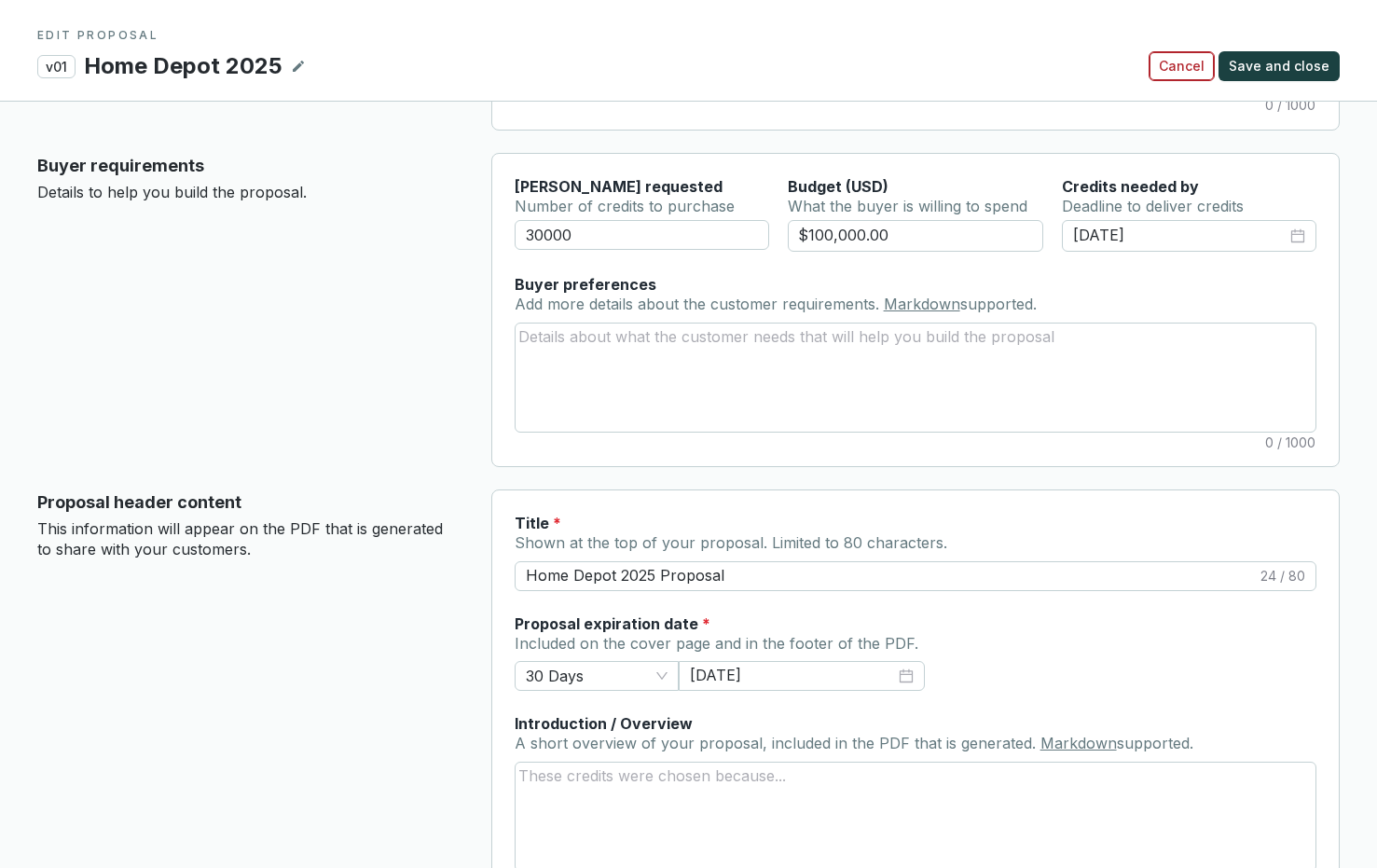
click at [1180, 63] on span "Cancel" at bounding box center [1181, 65] width 45 height 18
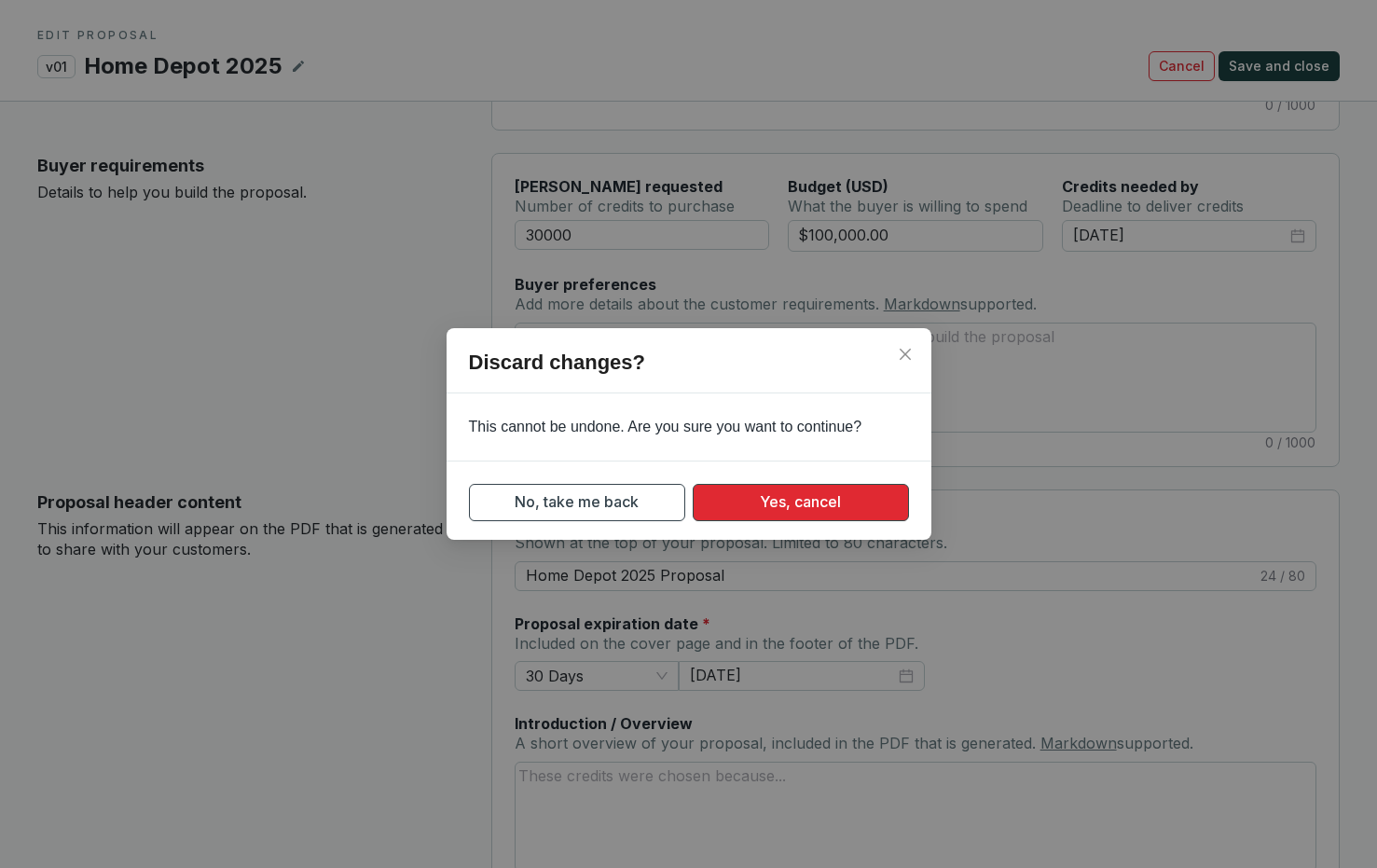
click at [794, 503] on span "Yes, cancel" at bounding box center [801, 502] width 81 height 23
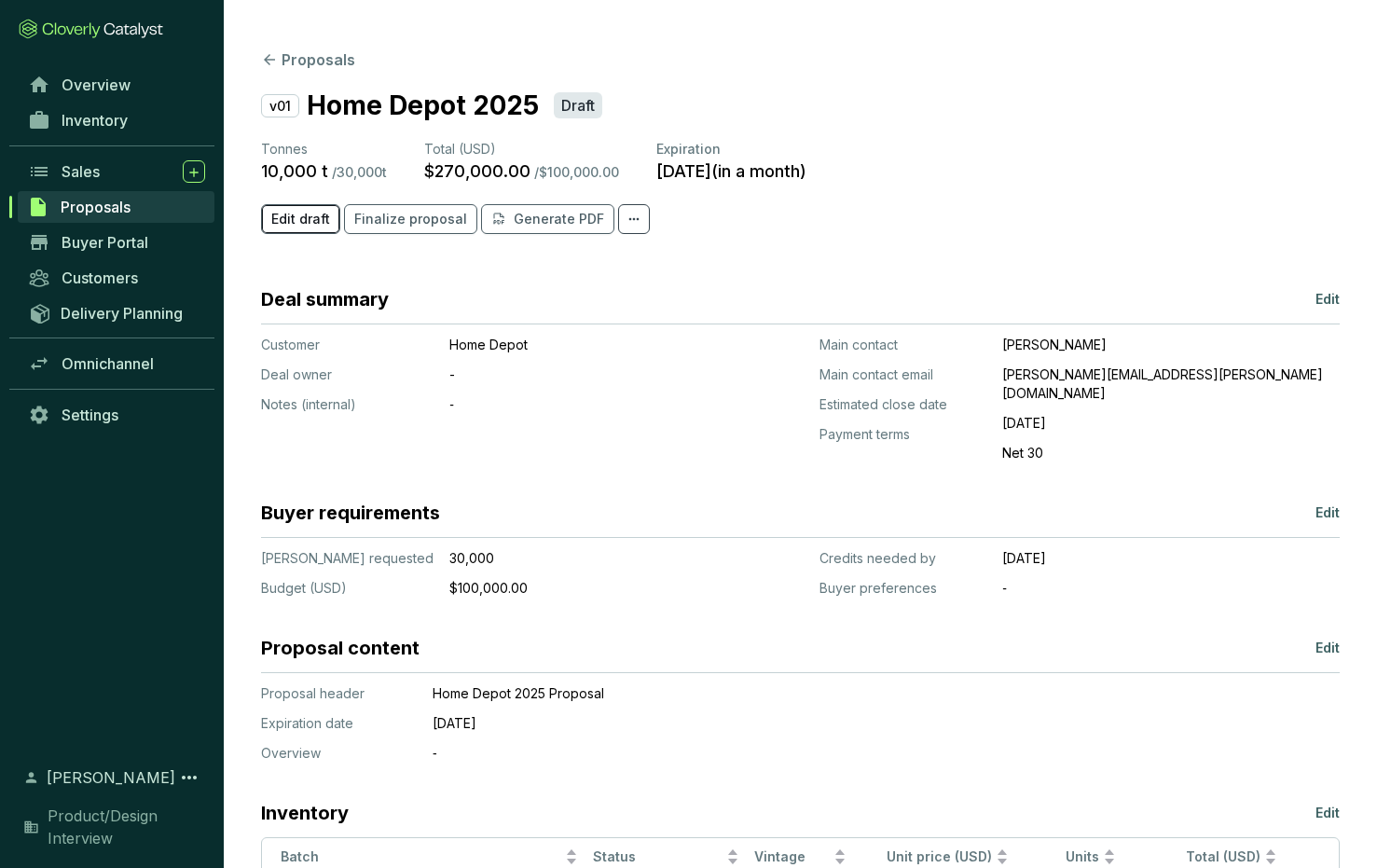
click at [297, 226] on span "Edit draft" at bounding box center [300, 218] width 59 height 18
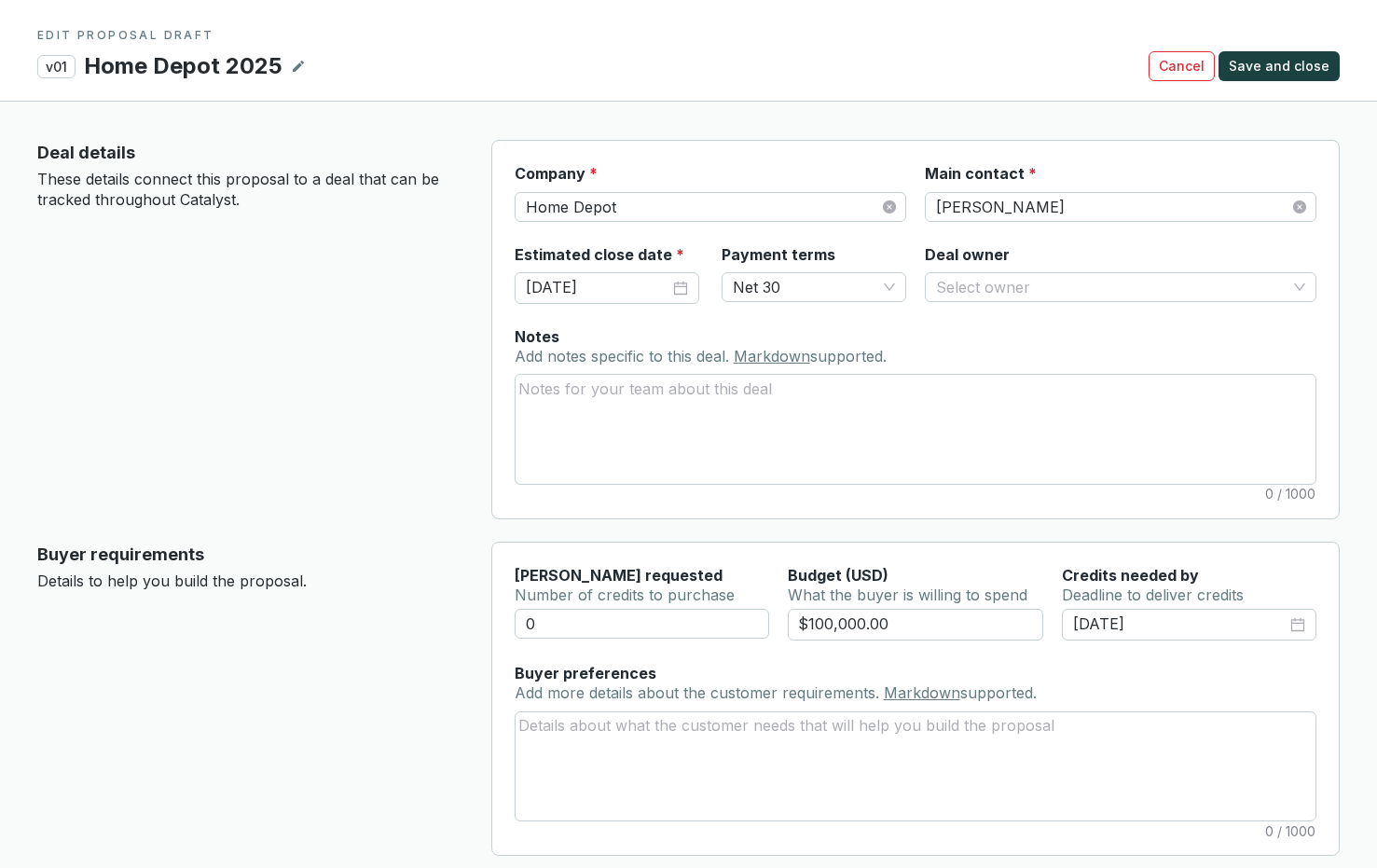
type input "30000"
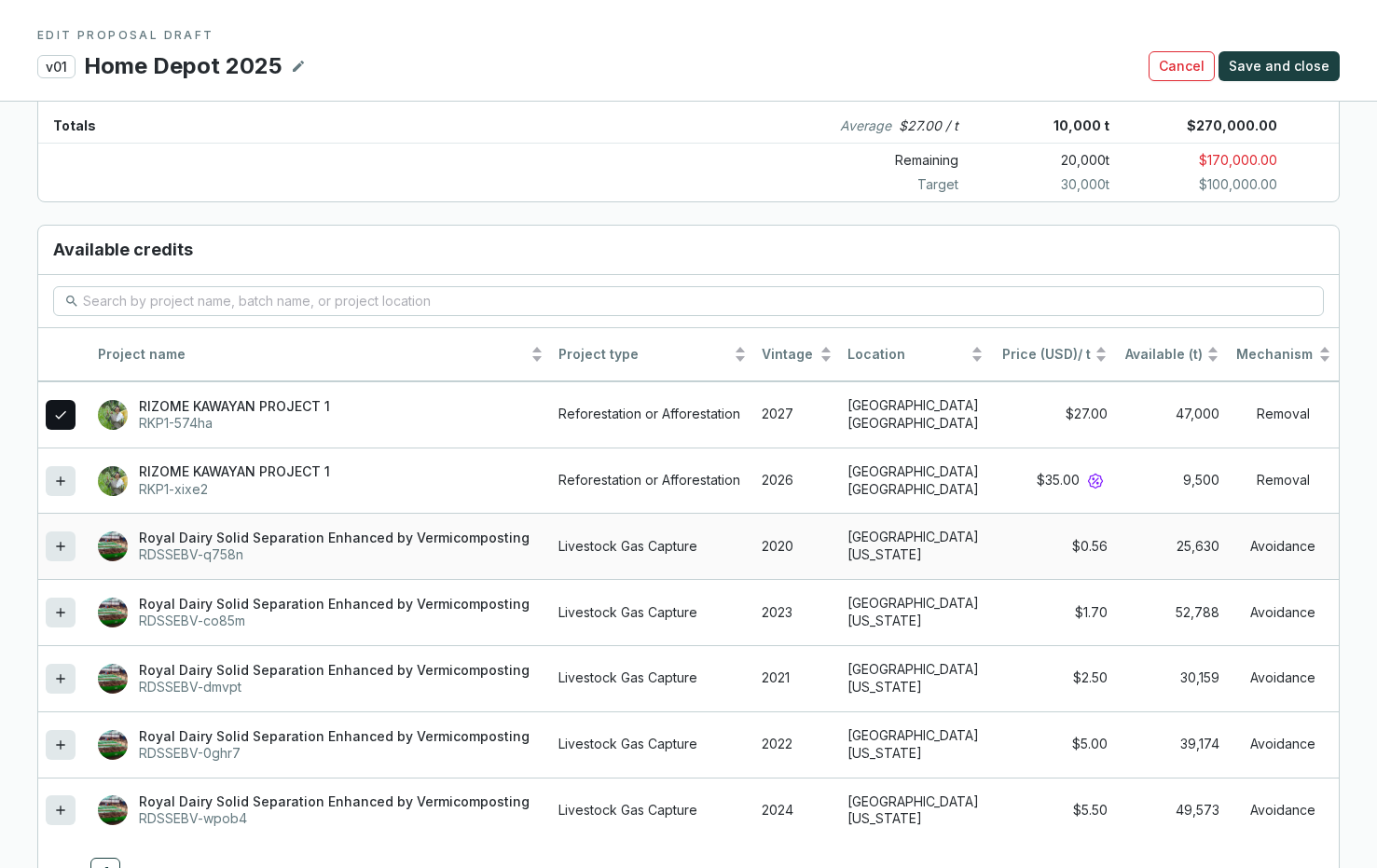
scroll to position [1562, 0]
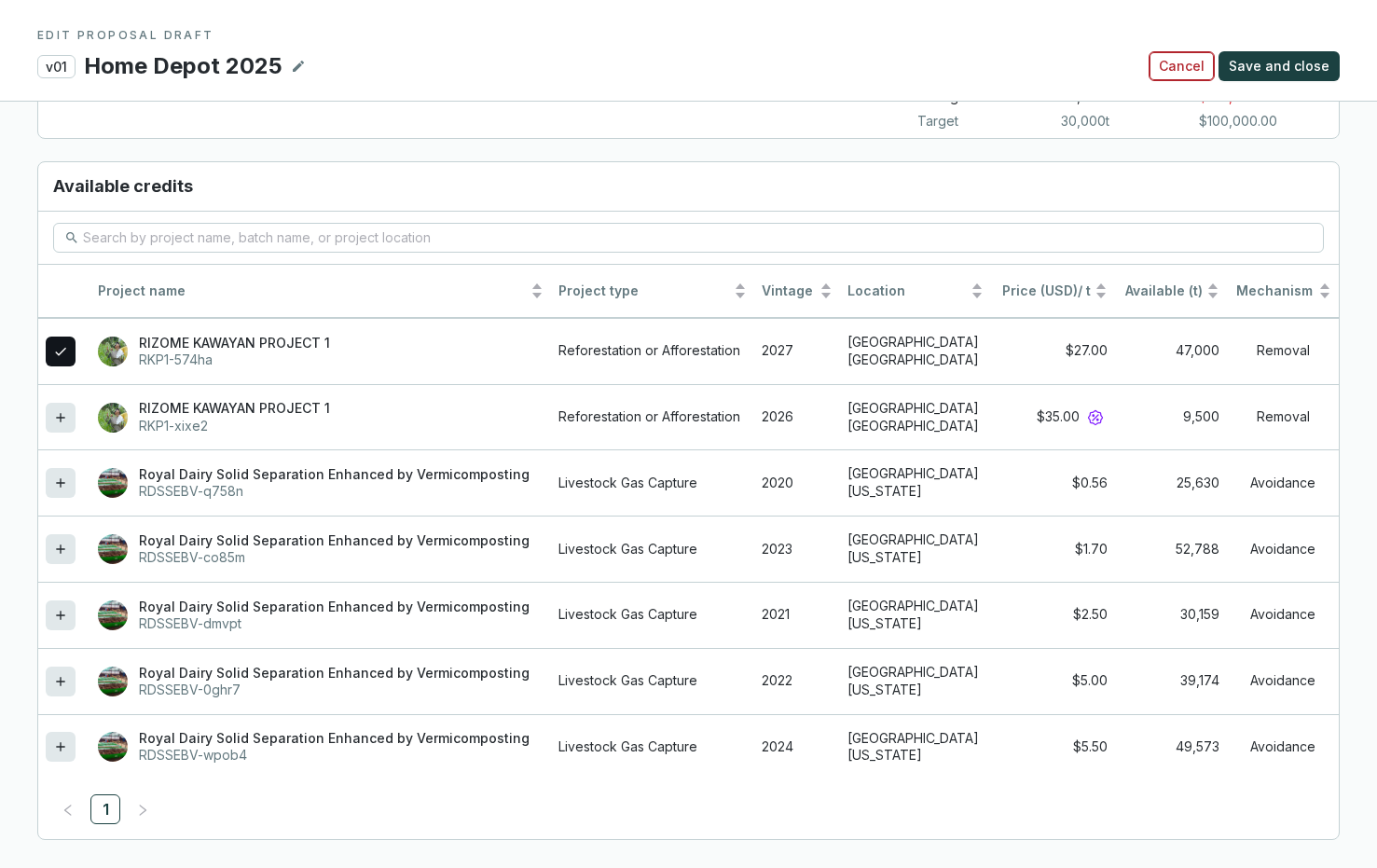
click at [1185, 68] on span "Cancel" at bounding box center [1181, 65] width 45 height 18
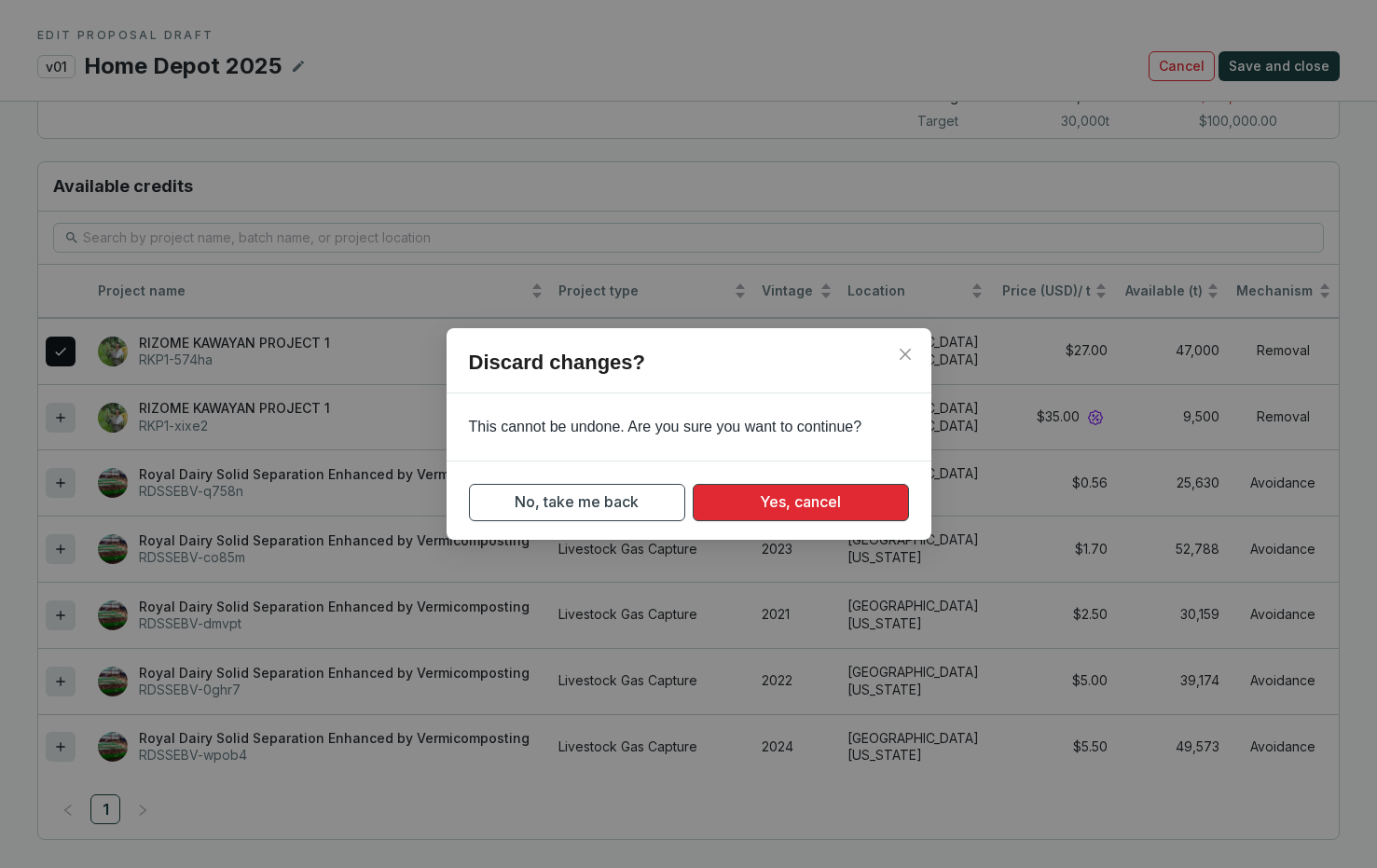
click at [799, 506] on span "Yes, cancel" at bounding box center [801, 502] width 81 height 23
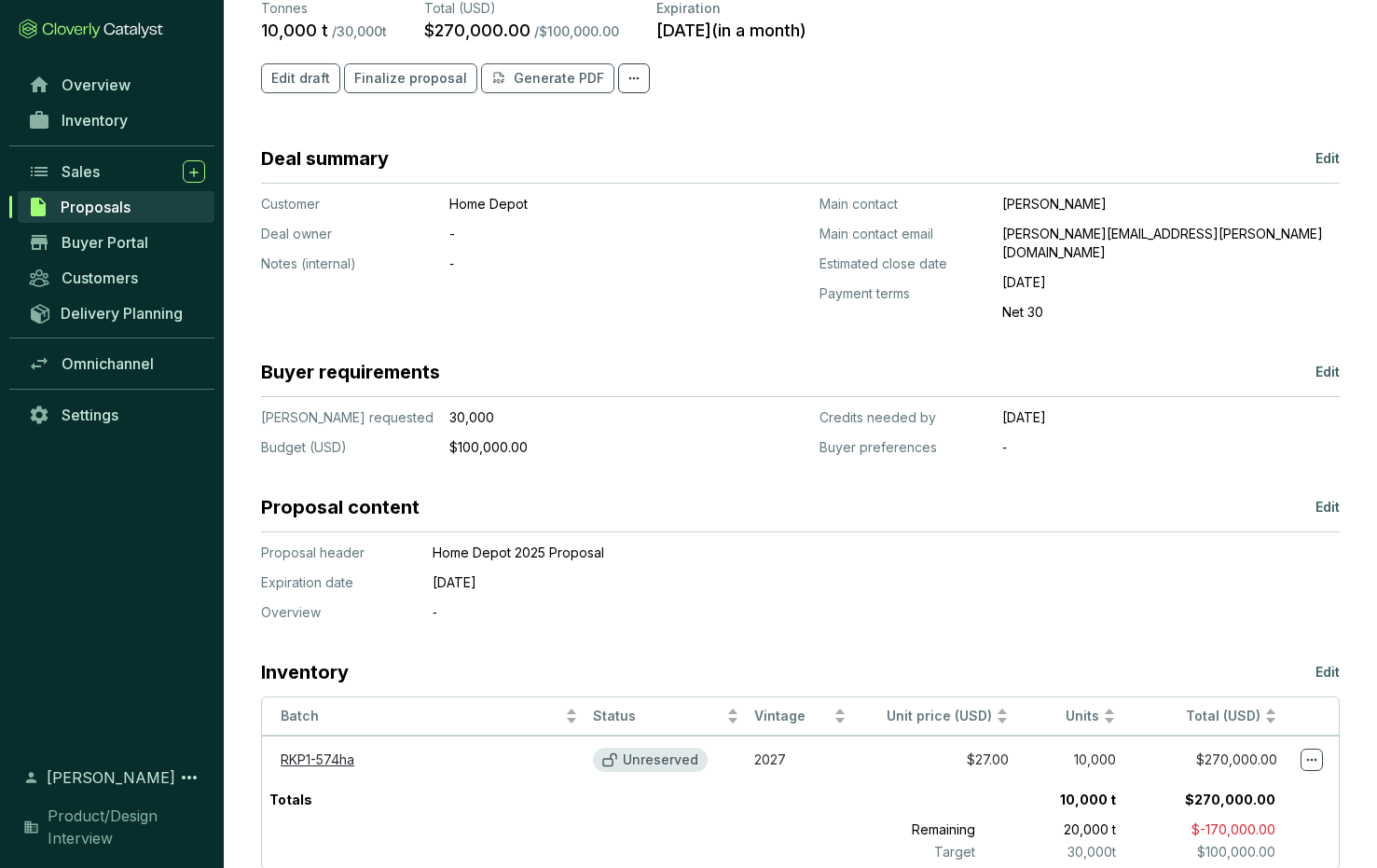
scroll to position [171, 0]
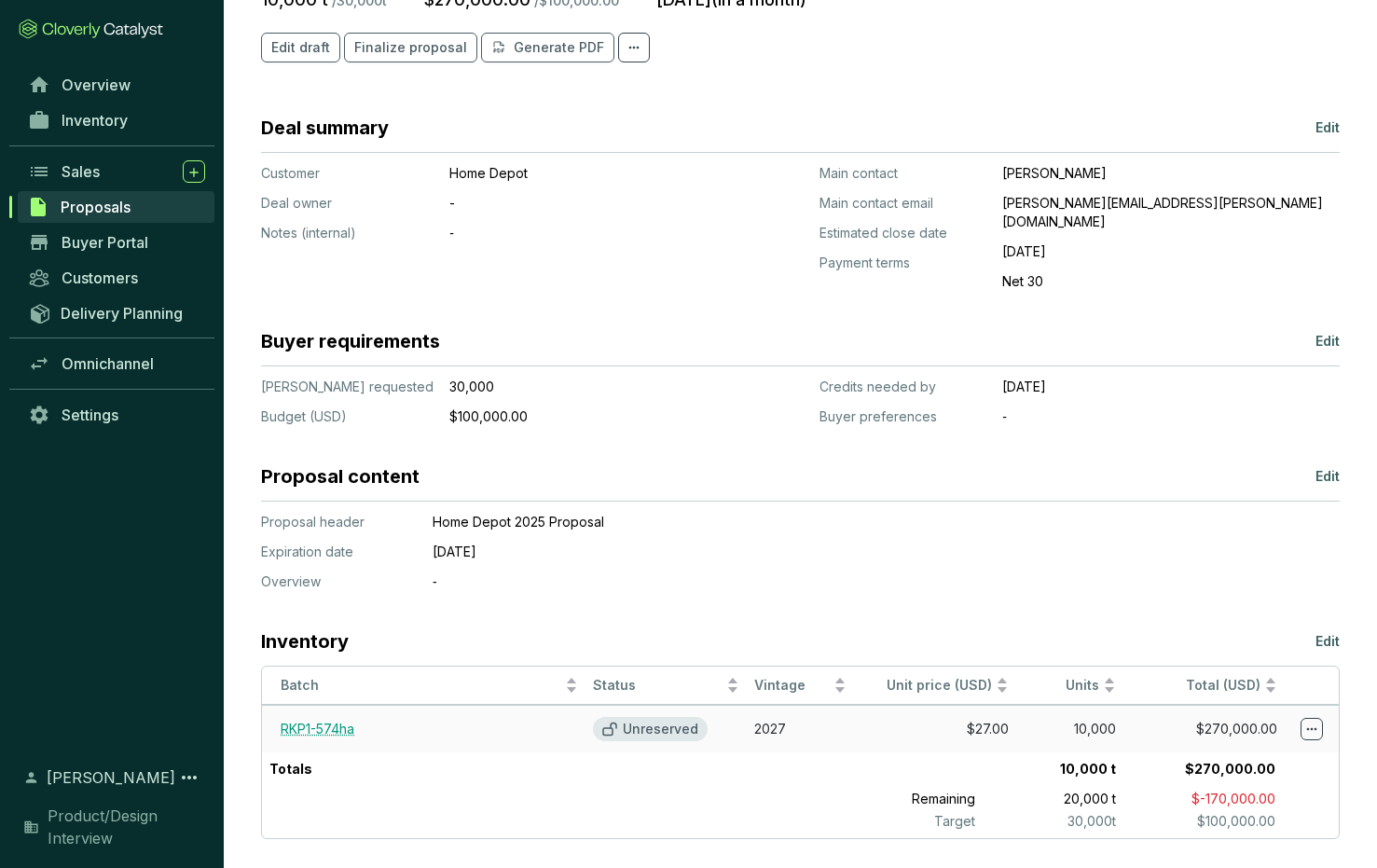
click at [299, 721] on link "RKP1-574ha" at bounding box center [318, 728] width 74 height 15
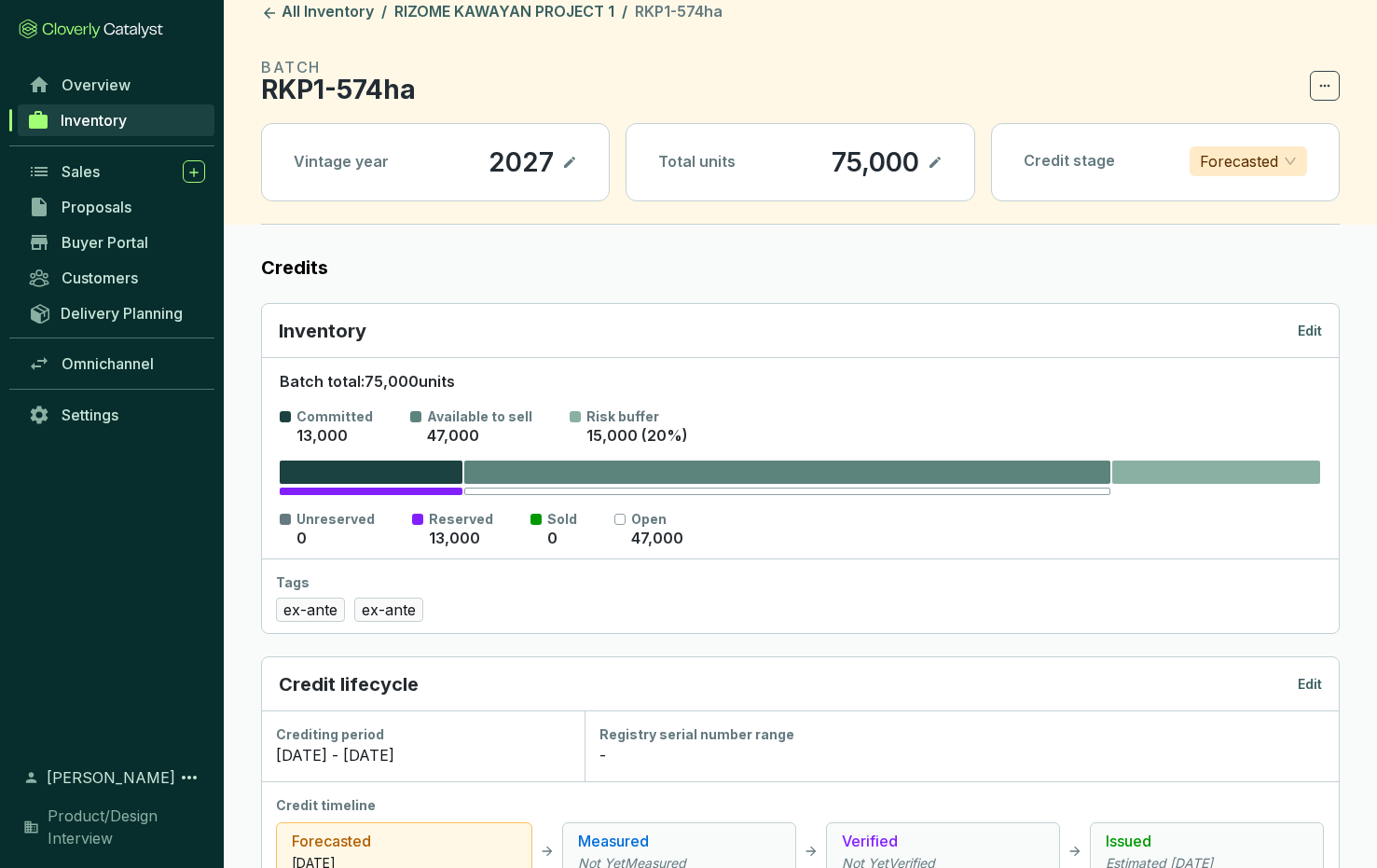
scroll to position [19, 0]
click at [752, 523] on section "Unreserved 0 Reserved 13,000 Sold 0 Open 47,000" at bounding box center [800, 530] width 1040 height 39
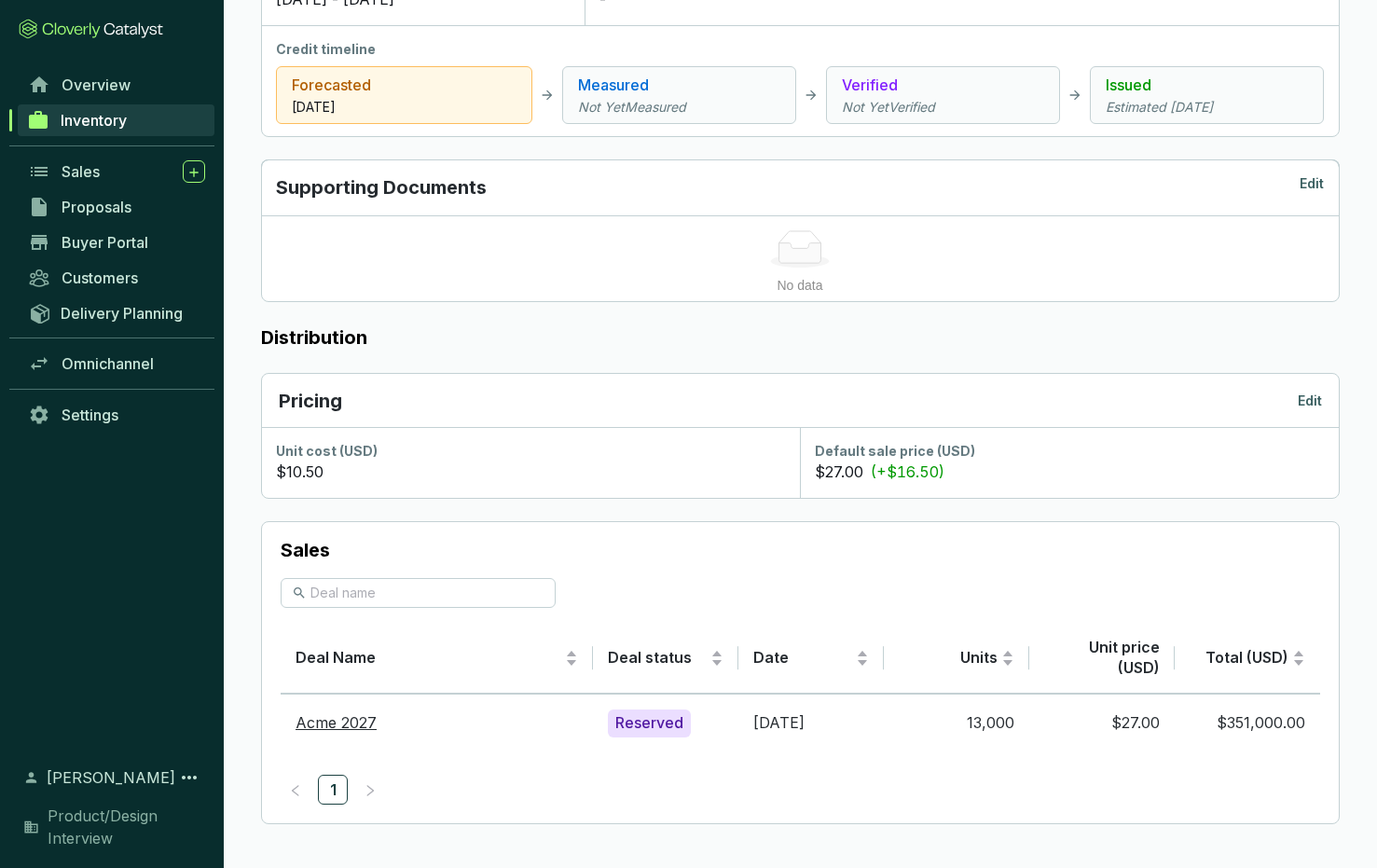
scroll to position [777, 0]
click at [332, 722] on link "Acme 2027" at bounding box center [336, 722] width 81 height 18
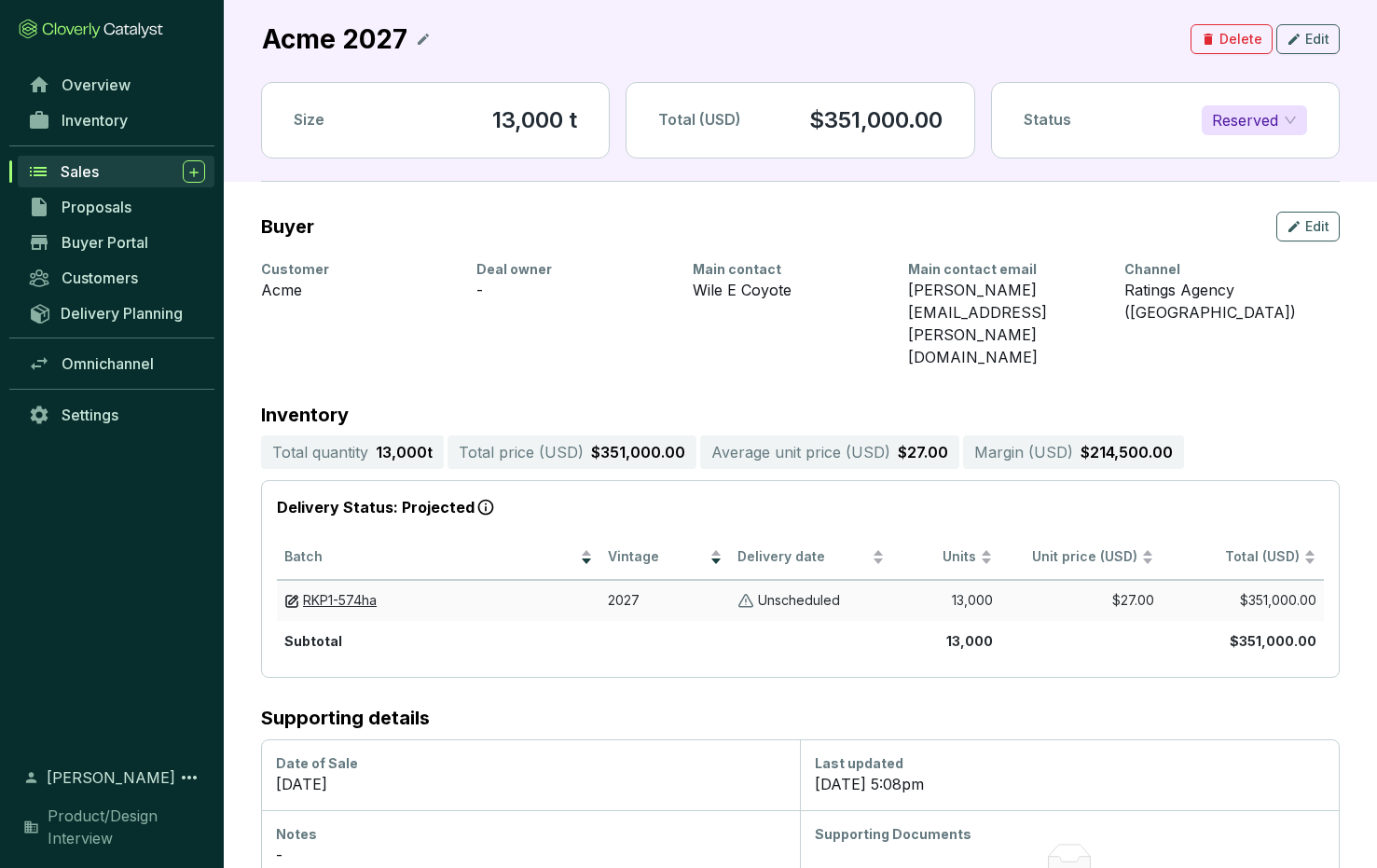
click at [748, 592] on img at bounding box center [745, 600] width 16 height 17
click at [880, 592] on section "Unscheduled" at bounding box center [810, 600] width 147 height 17
click at [341, 592] on span "RKP1-574ha" at bounding box center [340, 600] width 74 height 15
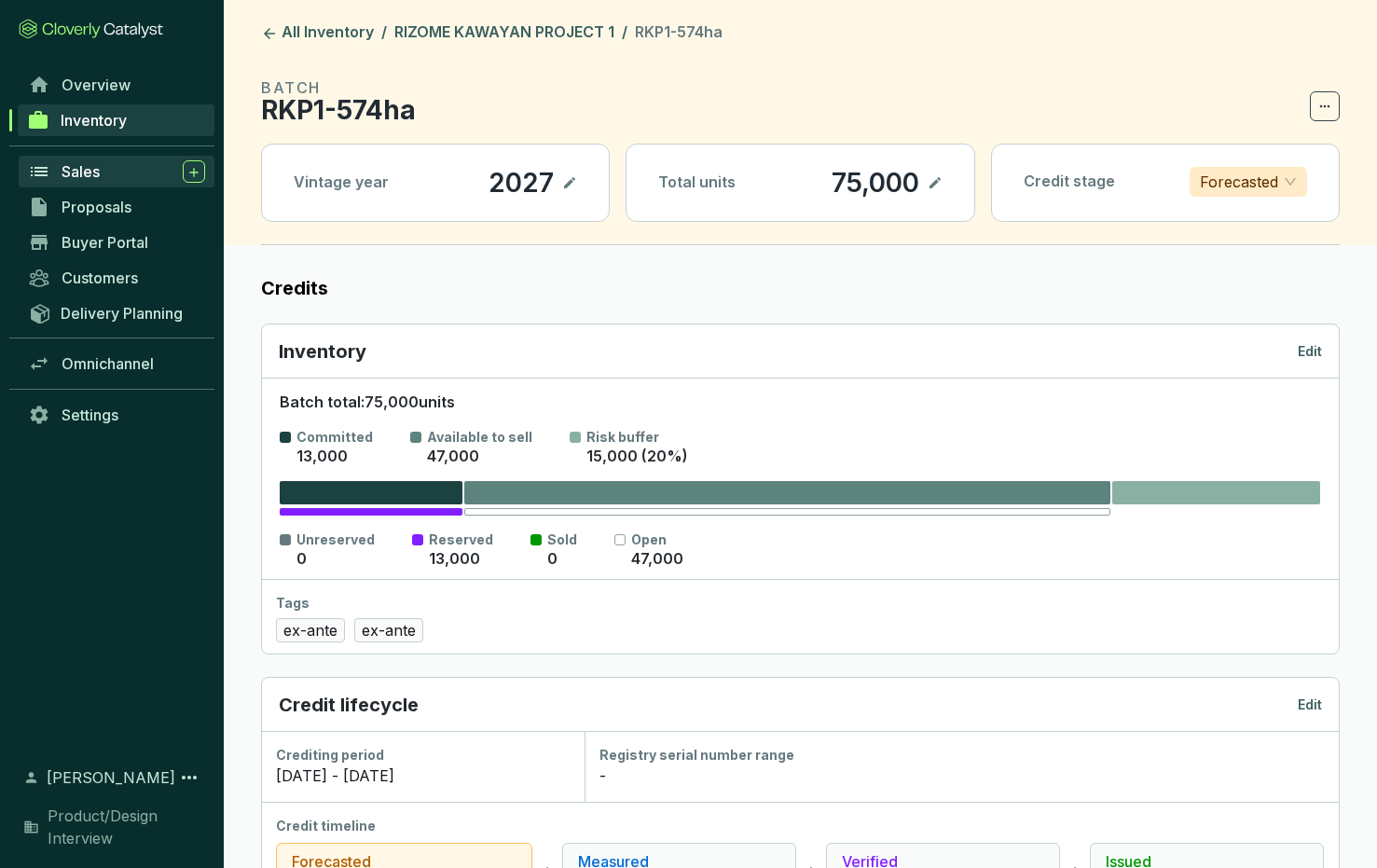
click at [84, 173] on span "Sales" at bounding box center [81, 171] width 38 height 18
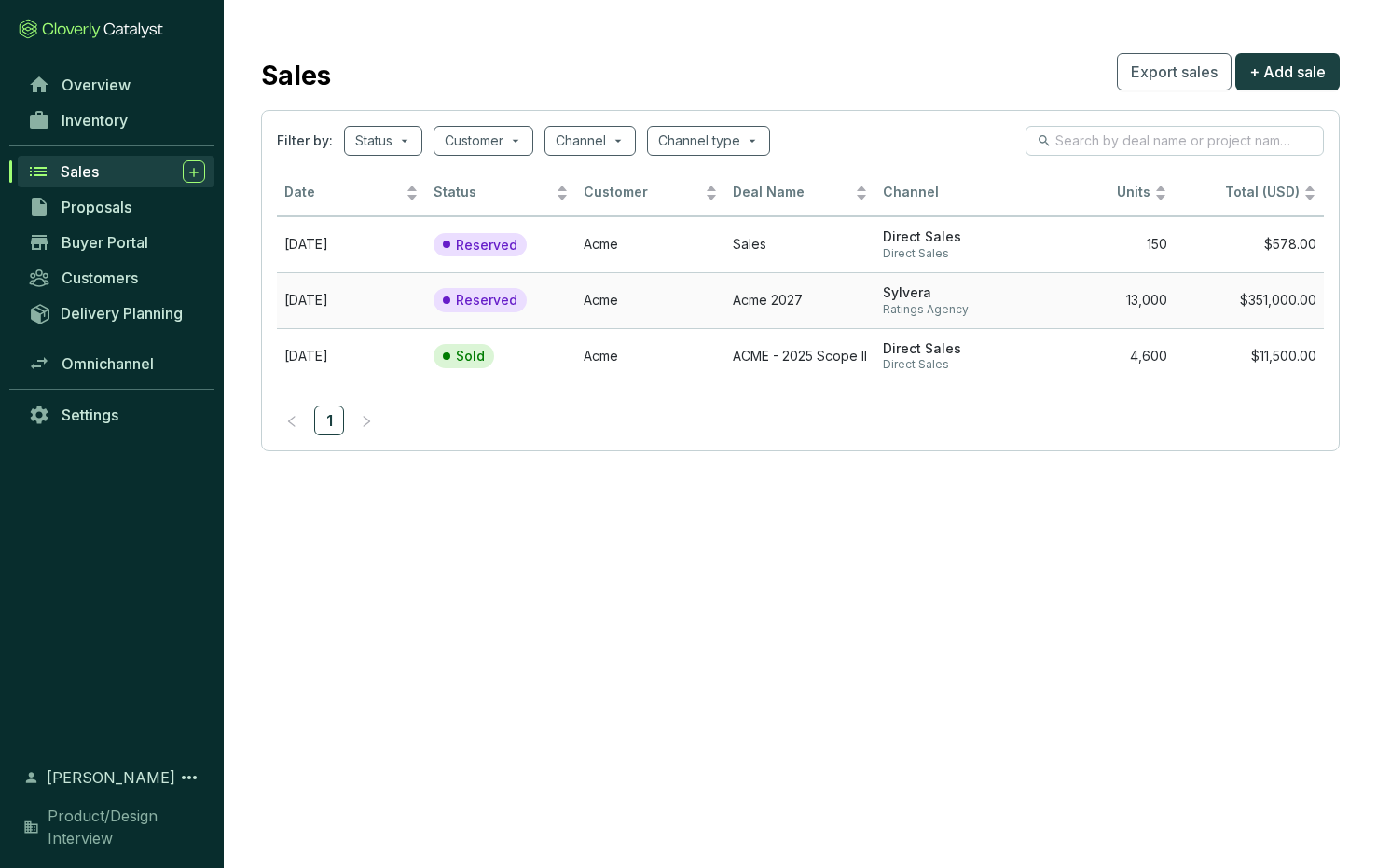
click at [760, 295] on td "Acme 2027" at bounding box center [800, 300] width 149 height 56
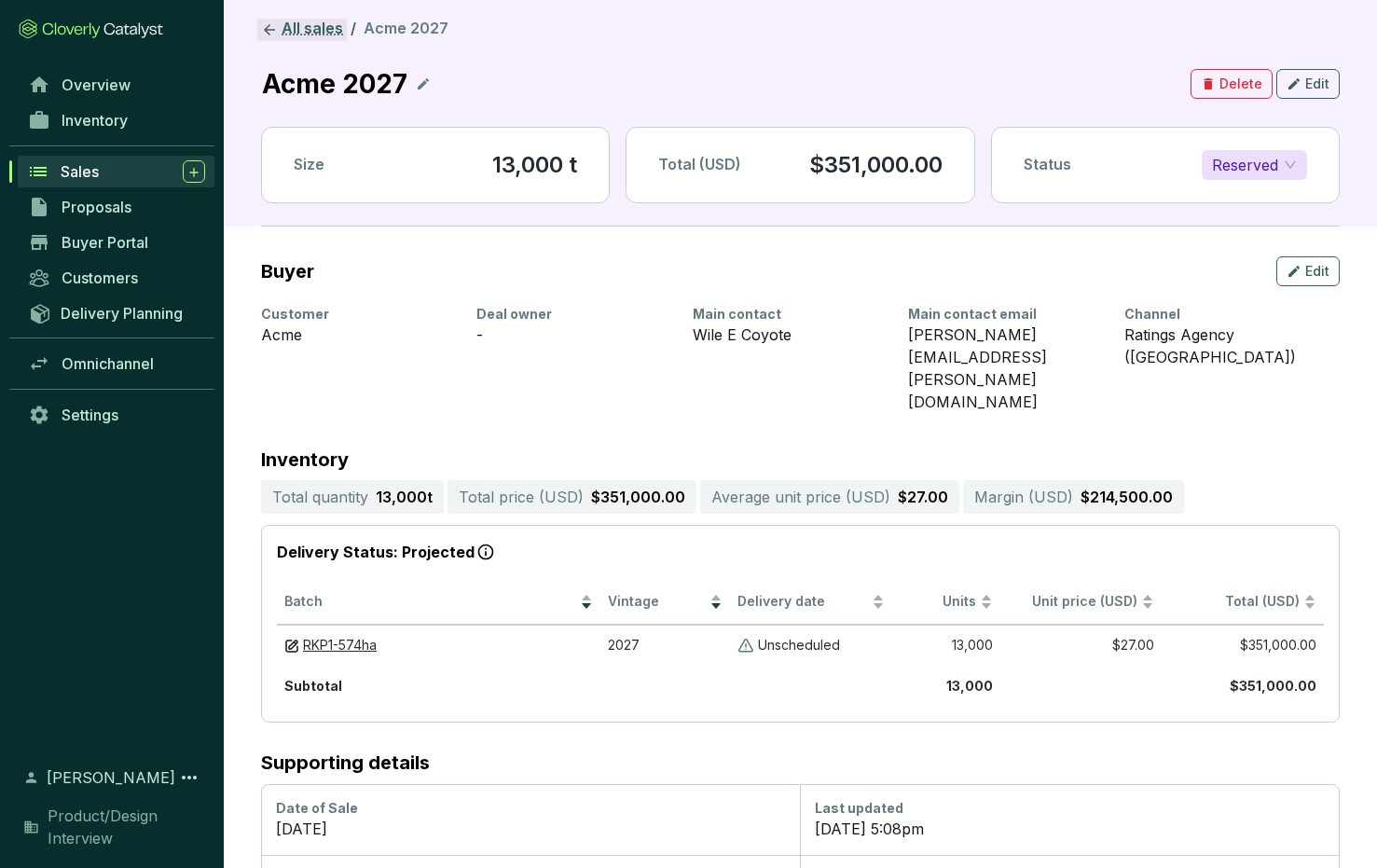
click at [267, 26] on icon at bounding box center [268, 29] width 16 height 16
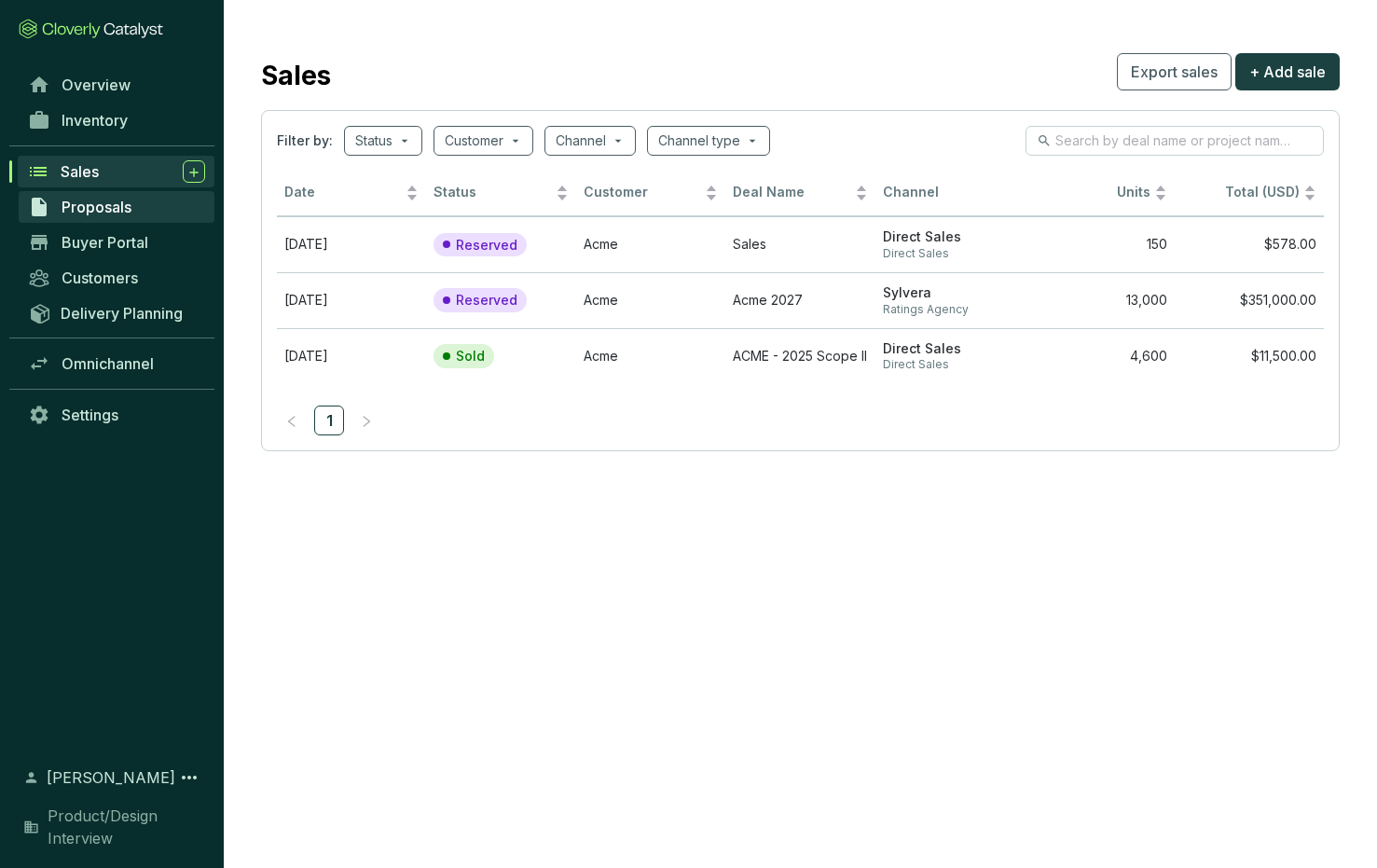
click at [97, 202] on span "Proposals" at bounding box center [96, 206] width 70 height 18
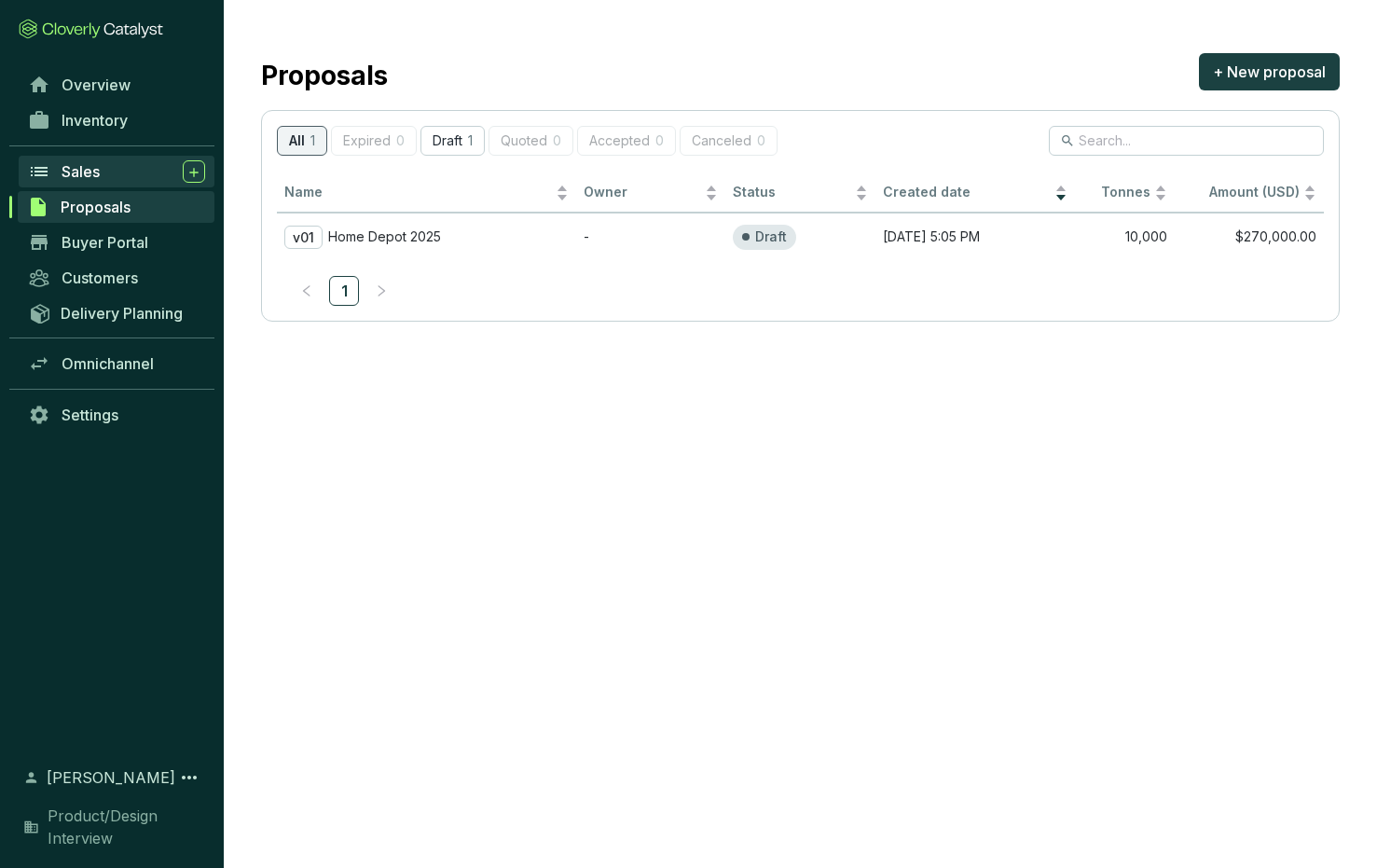
click at [103, 168] on div "Sales" at bounding box center [133, 171] width 143 height 22
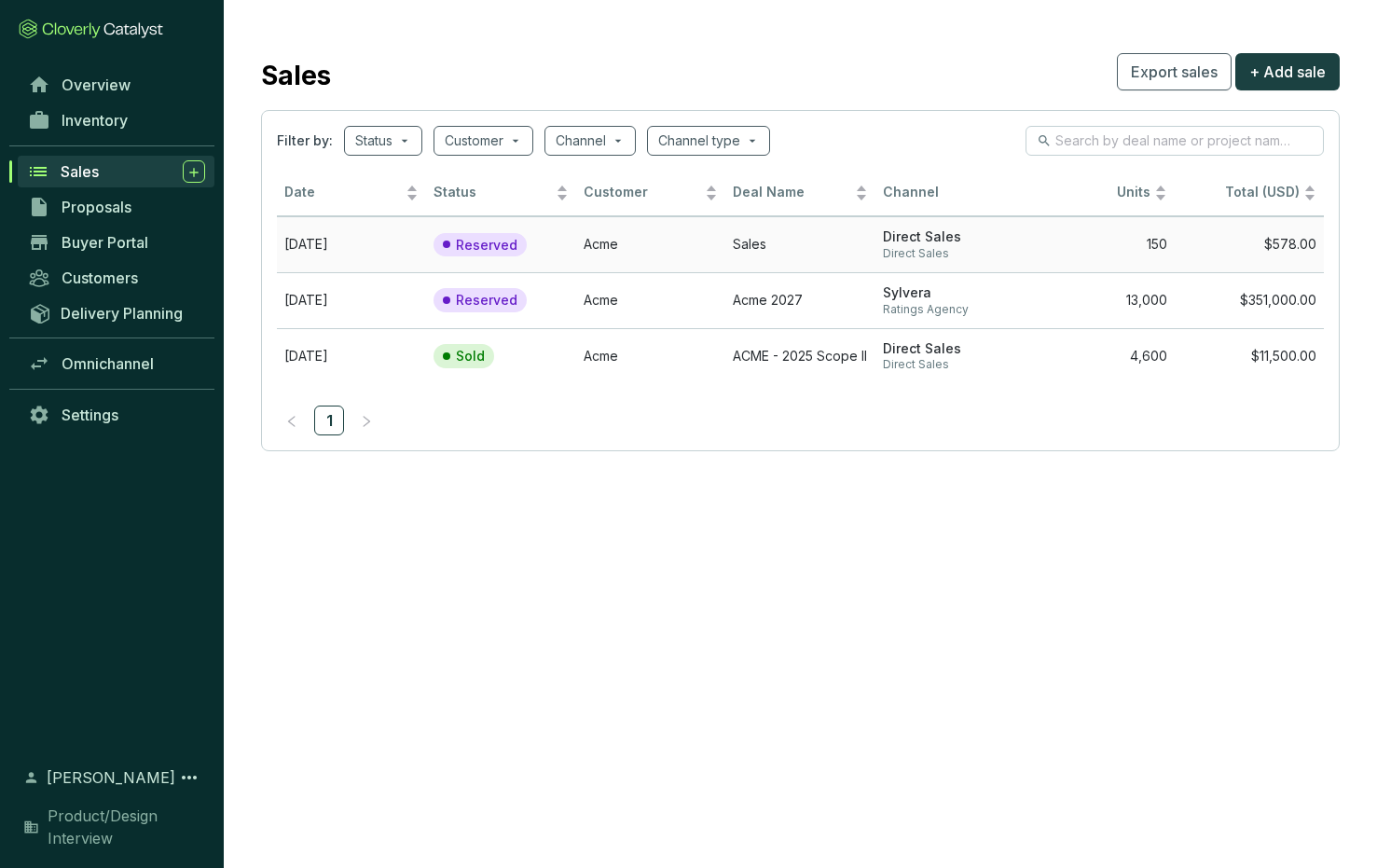
click at [490, 243] on p "Reserved" at bounding box center [487, 244] width 62 height 16
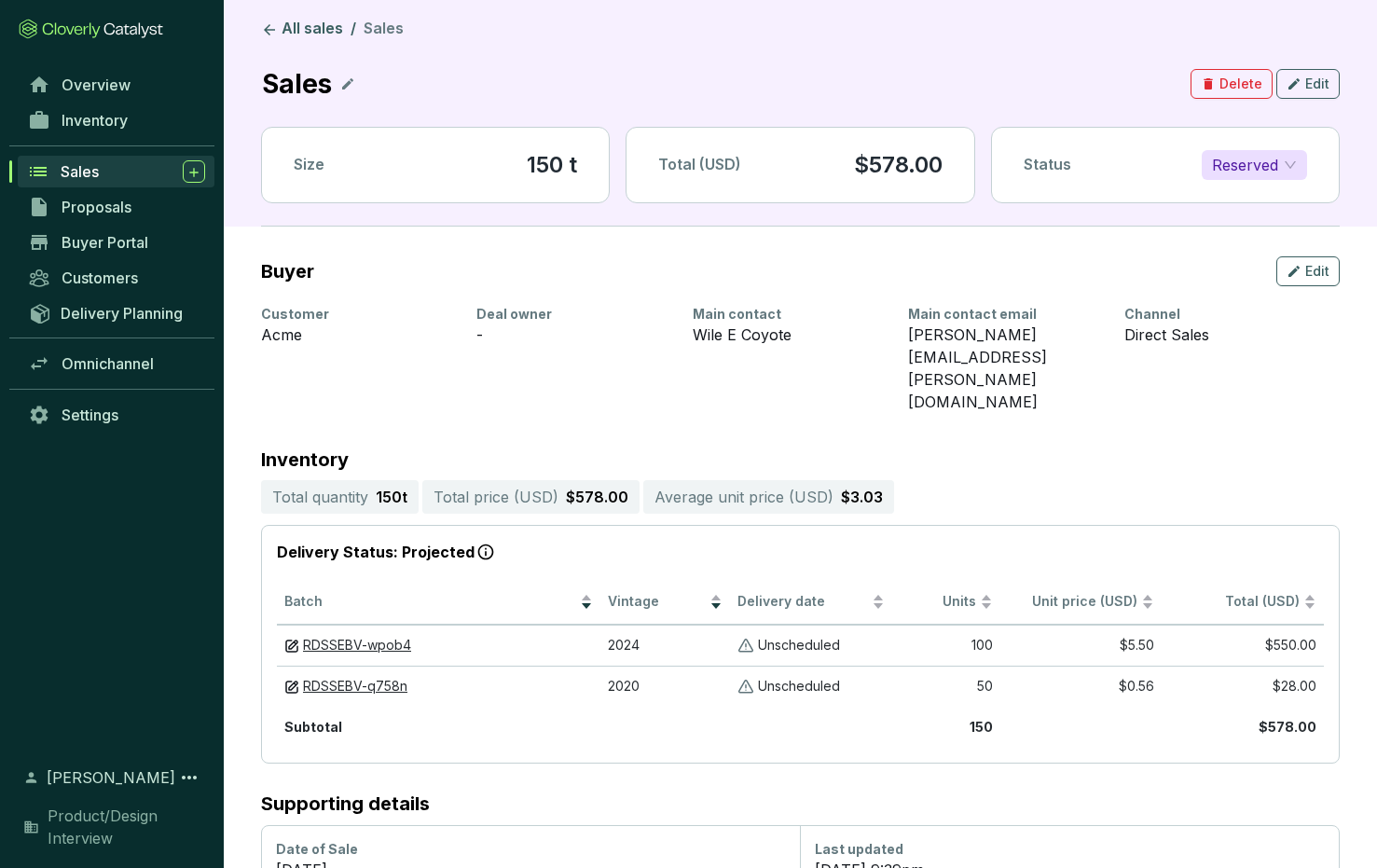
click at [1293, 165] on span "Reserved" at bounding box center [1254, 165] width 85 height 28
click at [1343, 157] on header "All sales / Sales Sales Delete Edit Size 150 t Total (USD) $578.00 Status Reser…" at bounding box center [801, 113] width 1153 height 226
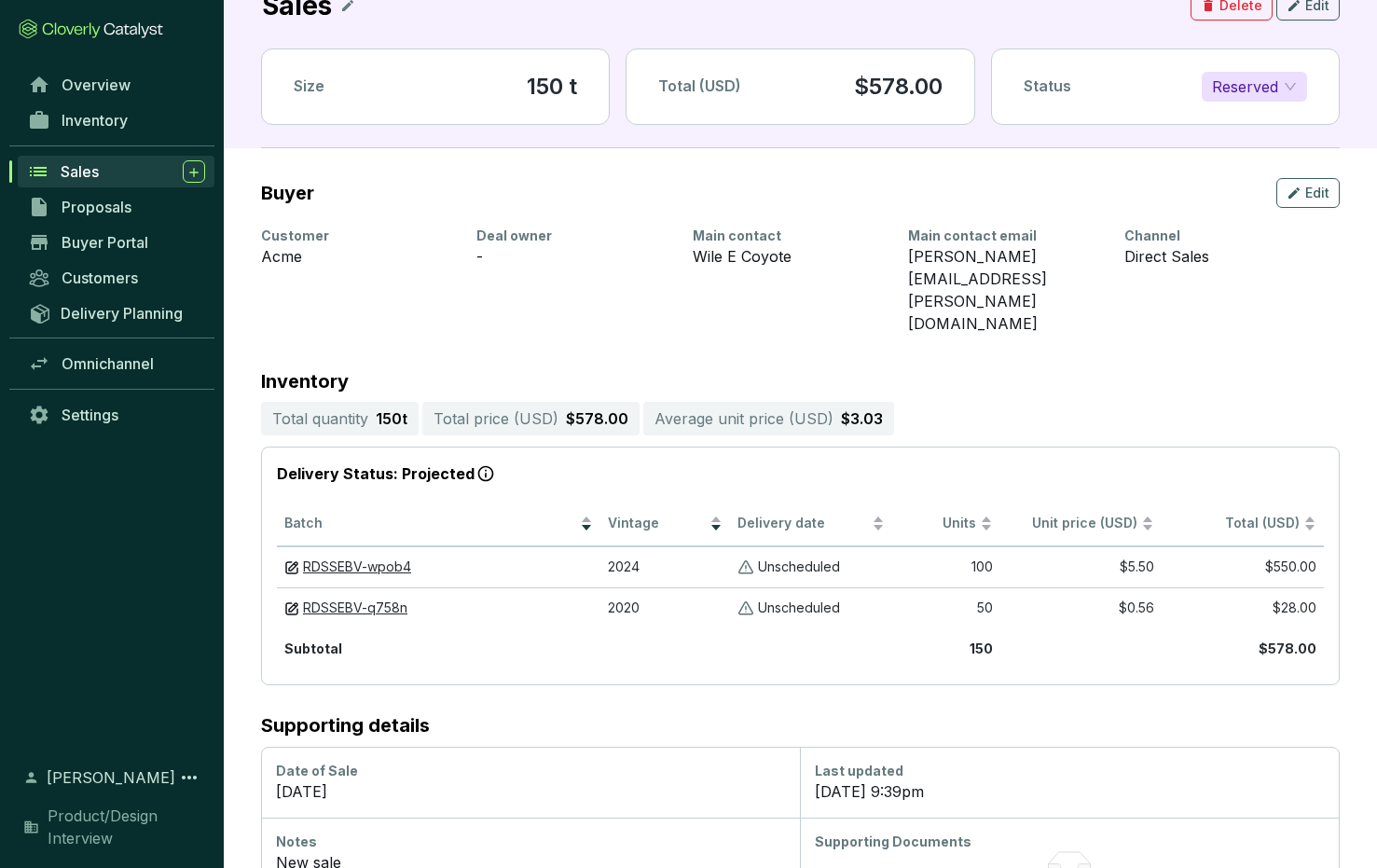
scroll to position [77, 0]
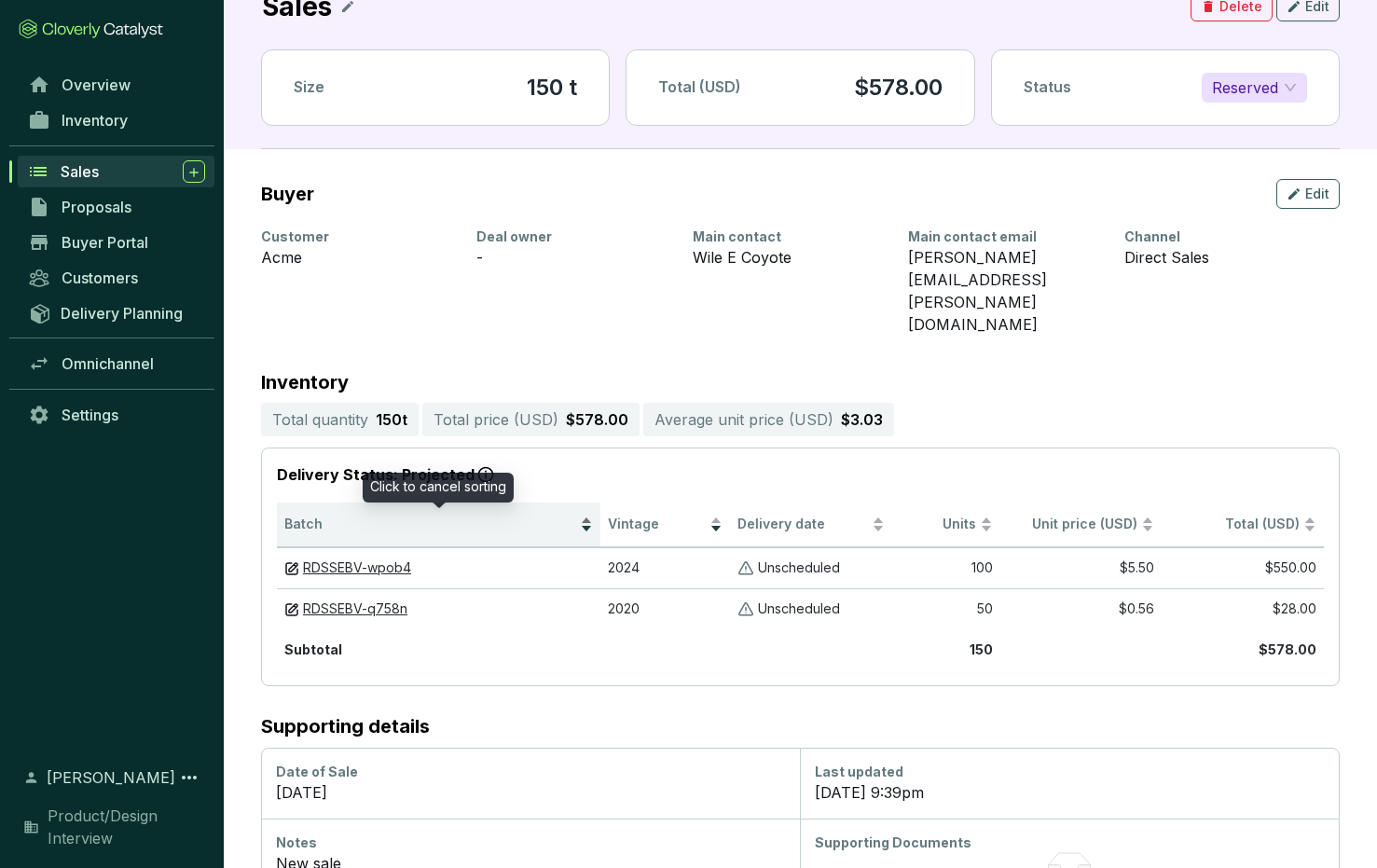
click at [334, 516] on span "Batch" at bounding box center [429, 524] width 292 height 17
click at [365, 516] on span "Batch" at bounding box center [429, 524] width 292 height 17
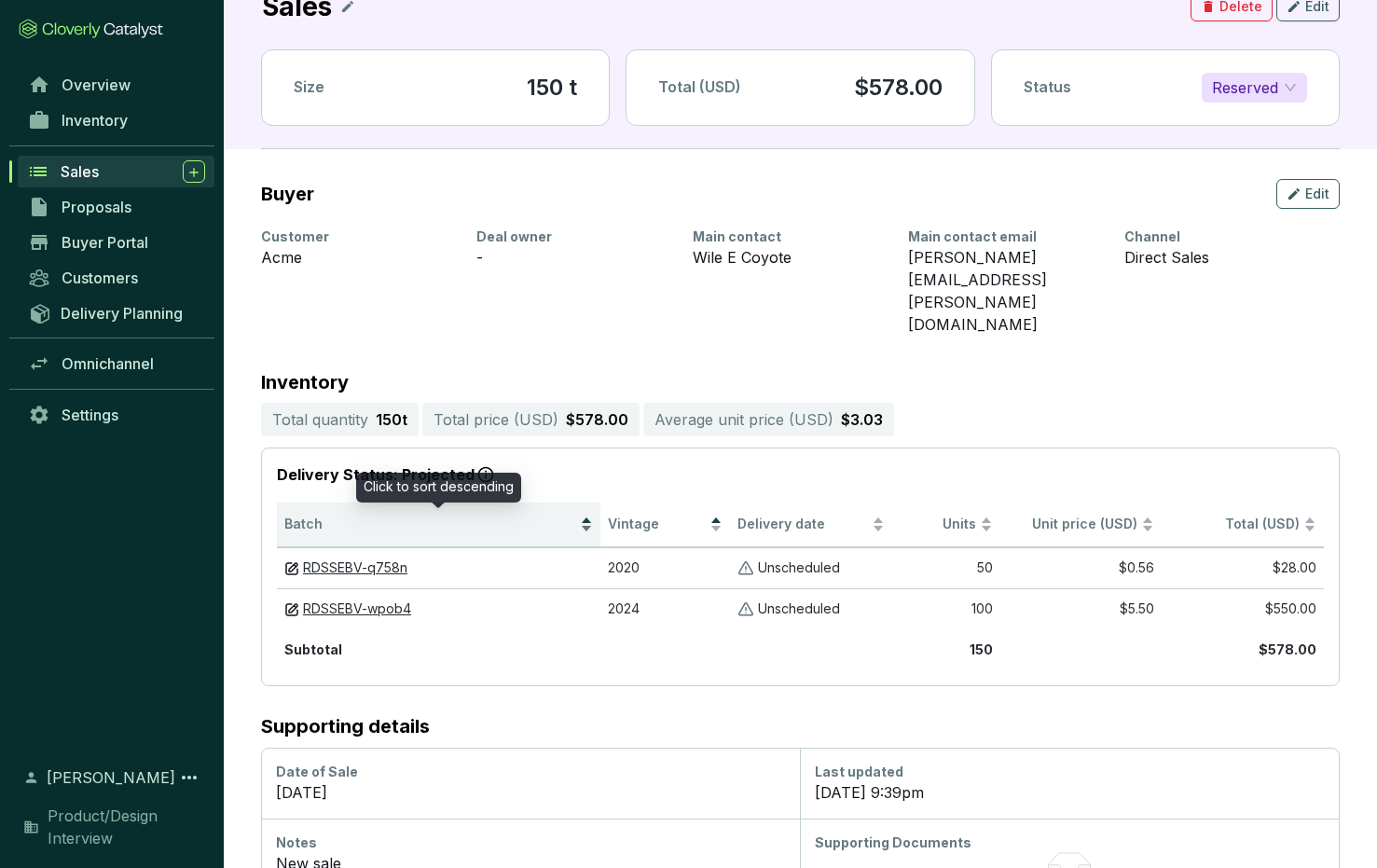
click at [365, 516] on span "Batch" at bounding box center [429, 524] width 292 height 17
click at [384, 516] on span "Batch" at bounding box center [429, 524] width 292 height 17
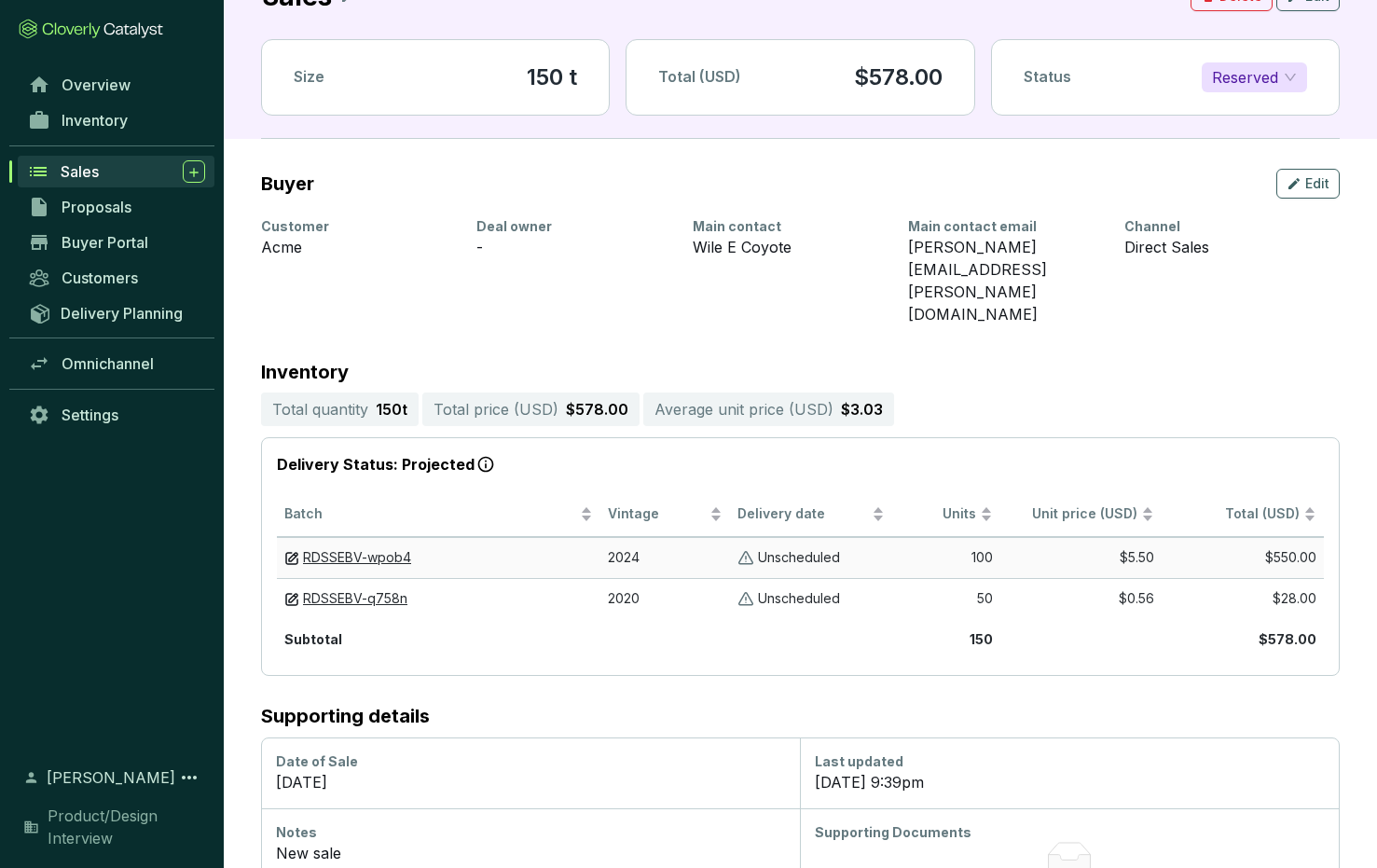
scroll to position [0, 0]
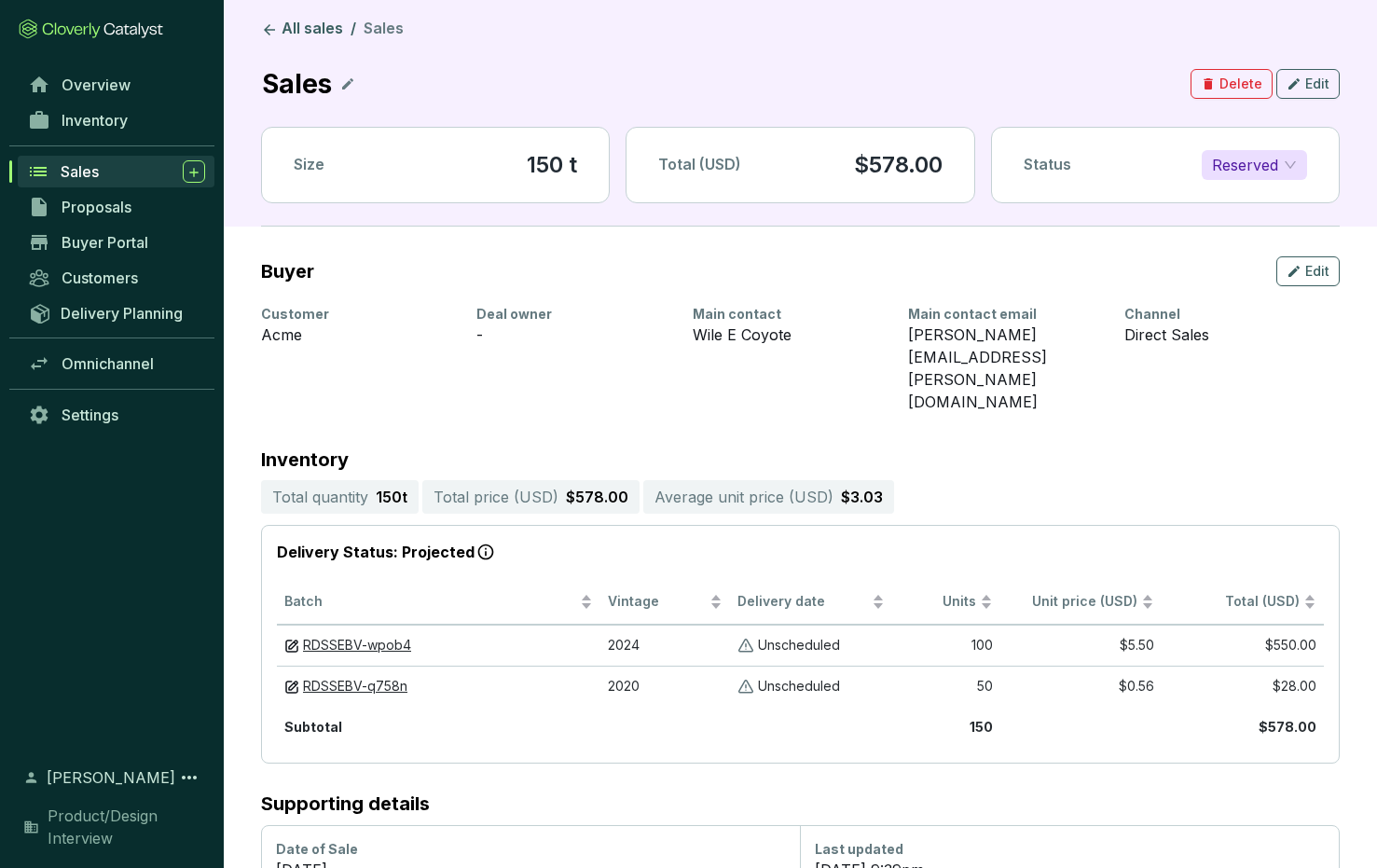
click at [344, 83] on icon at bounding box center [348, 84] width 12 height 12
click at [357, 81] on icon at bounding box center [354, 83] width 9 height 9
click at [261, 27] on icon at bounding box center [268, 29] width 16 height 16
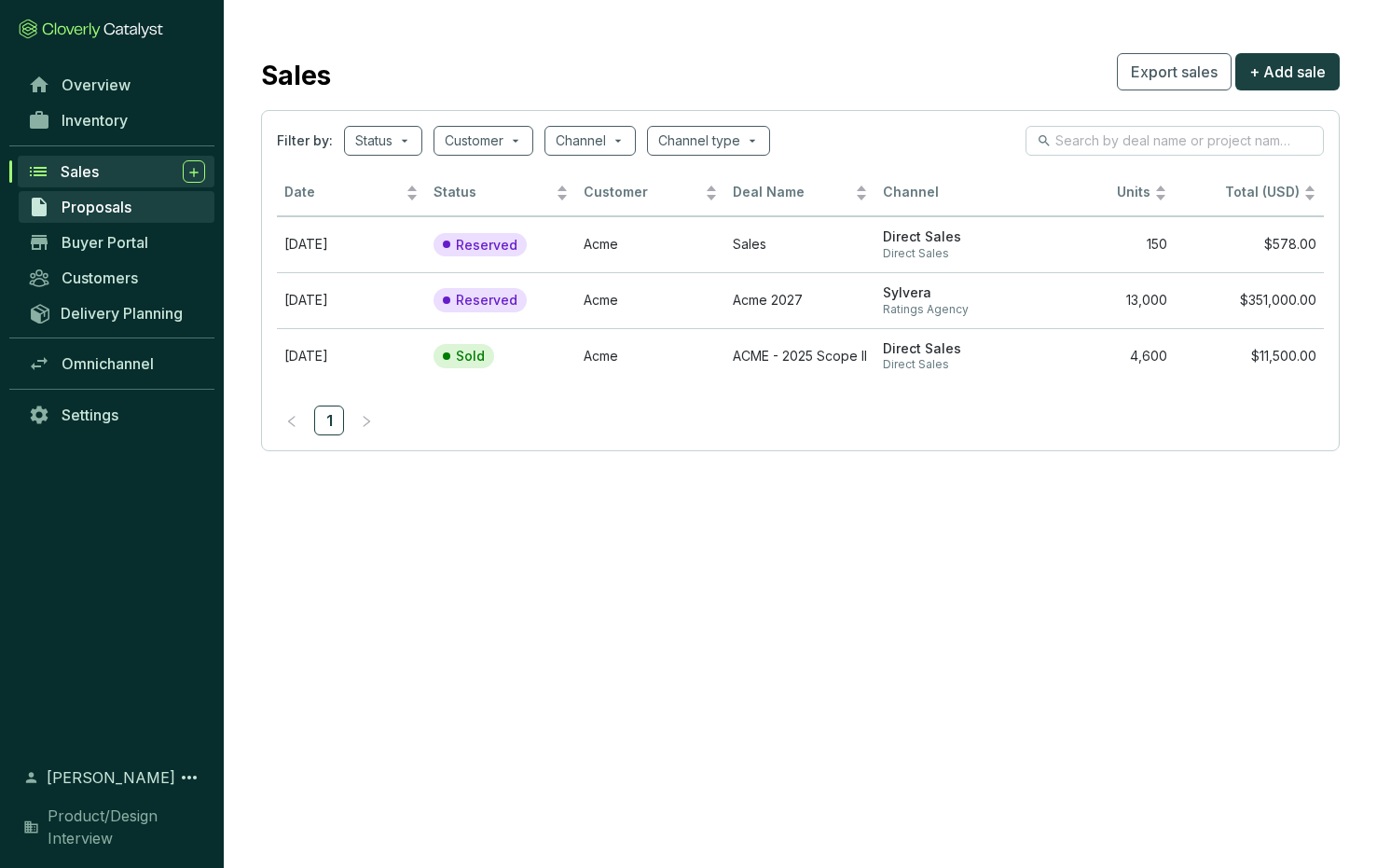
click at [127, 204] on span "Proposals" at bounding box center [96, 206] width 70 height 18
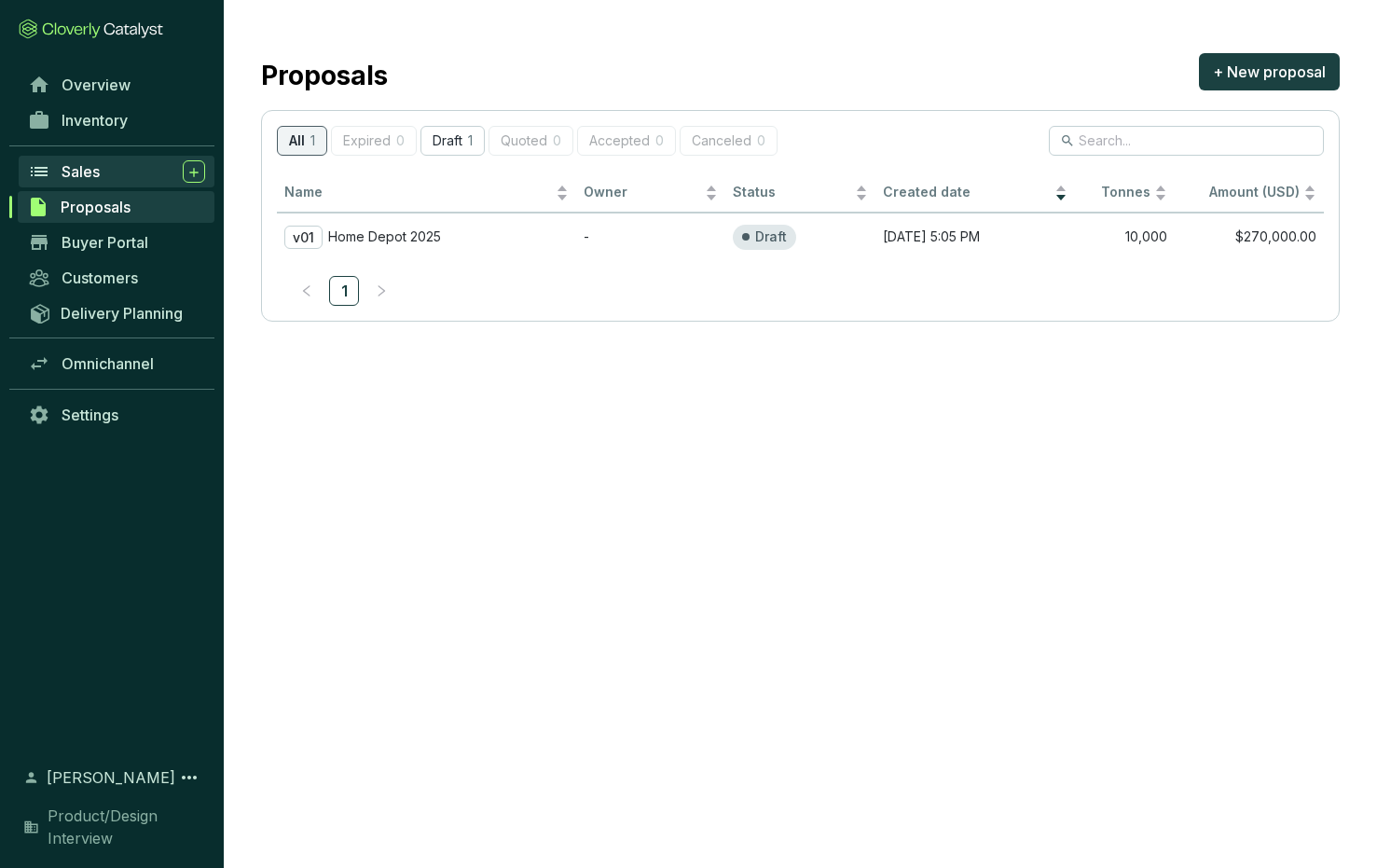
click at [96, 167] on span "Sales" at bounding box center [81, 171] width 38 height 18
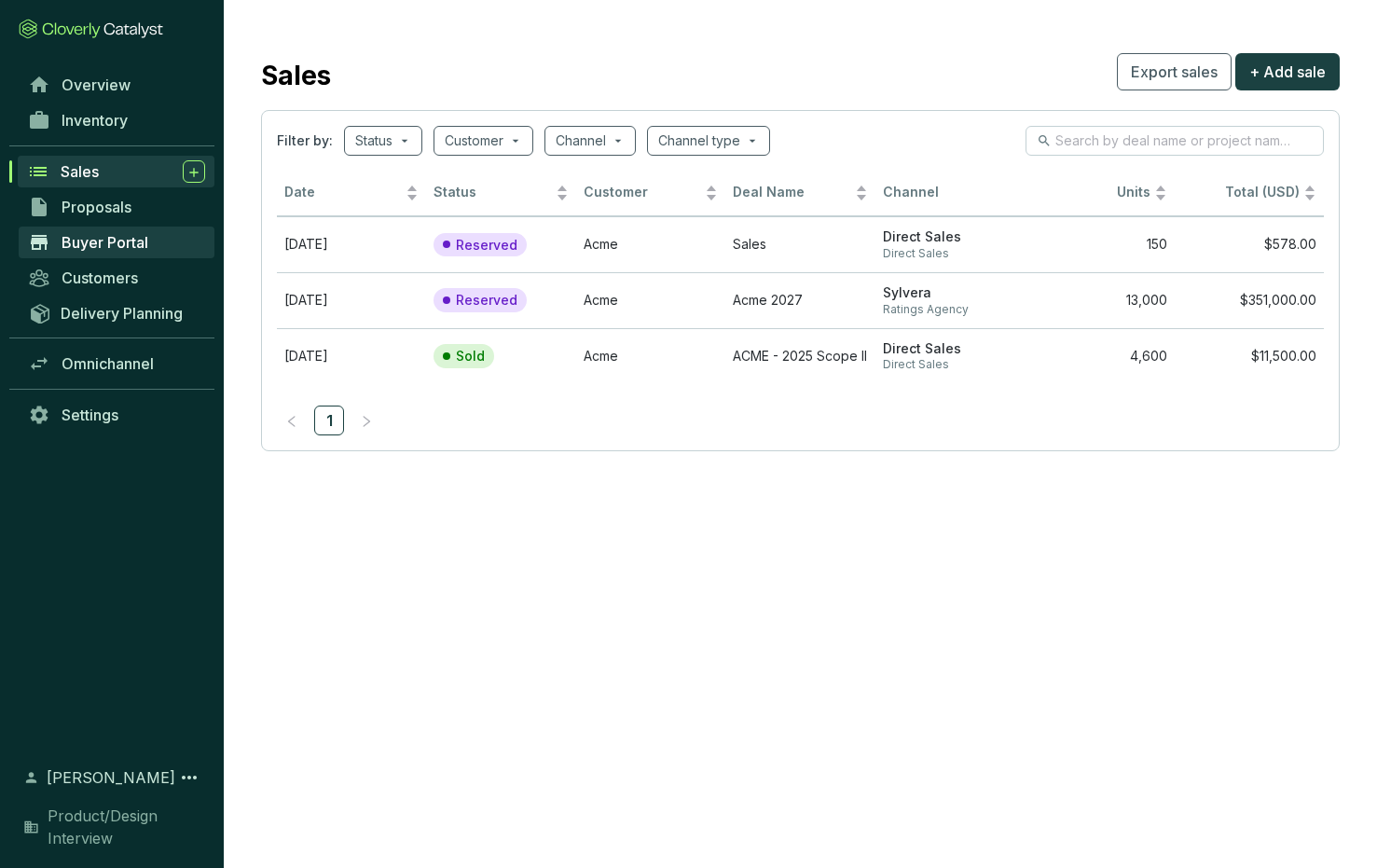
click at [100, 242] on span "Buyer Portal" at bounding box center [105, 242] width 87 height 18
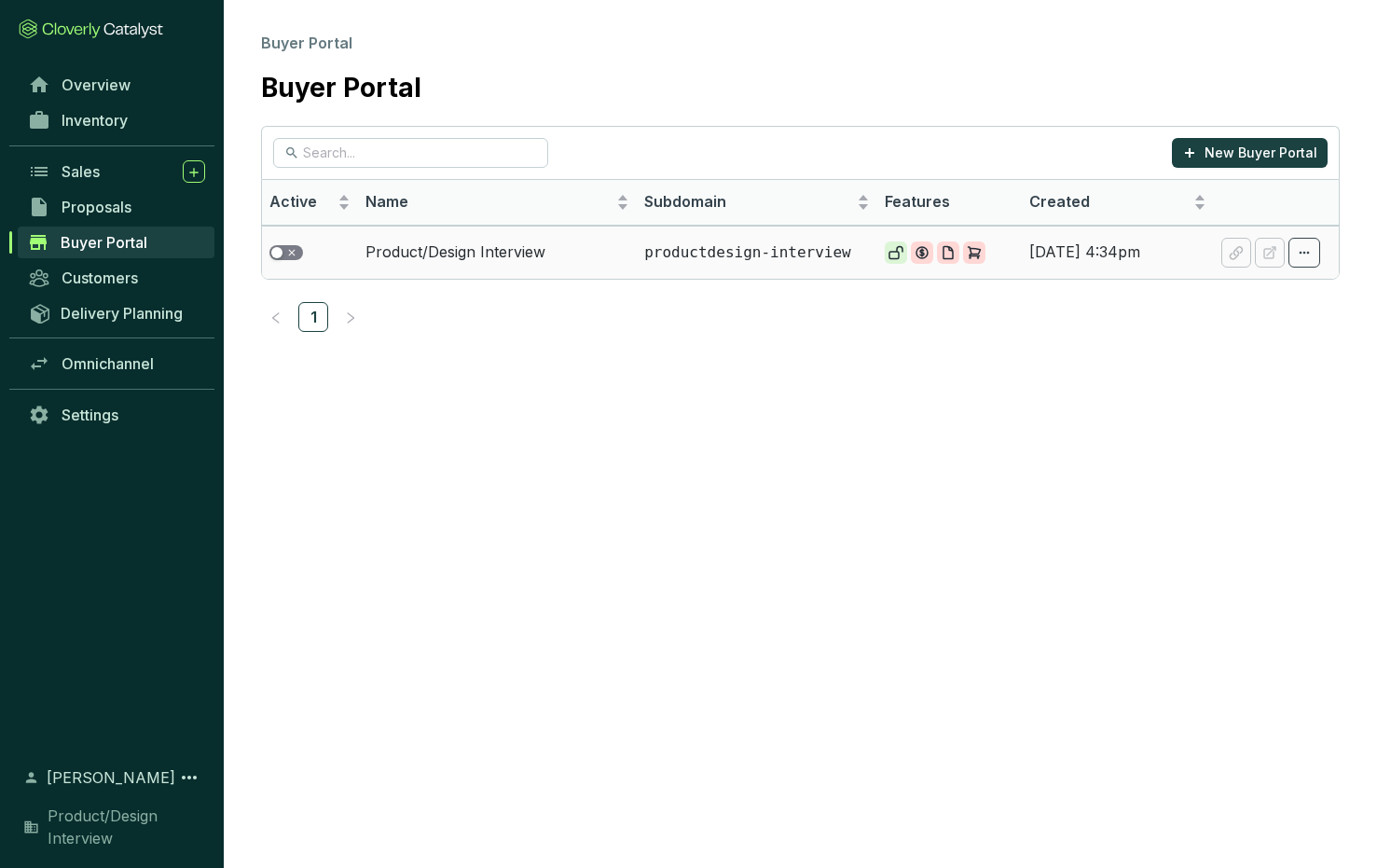
click at [293, 251] on span "button" at bounding box center [286, 253] width 34 height 15
click at [287, 250] on button "button" at bounding box center [286, 253] width 34 height 15
click at [471, 252] on td "Product/Design Interview" at bounding box center [497, 251] width 279 height 53
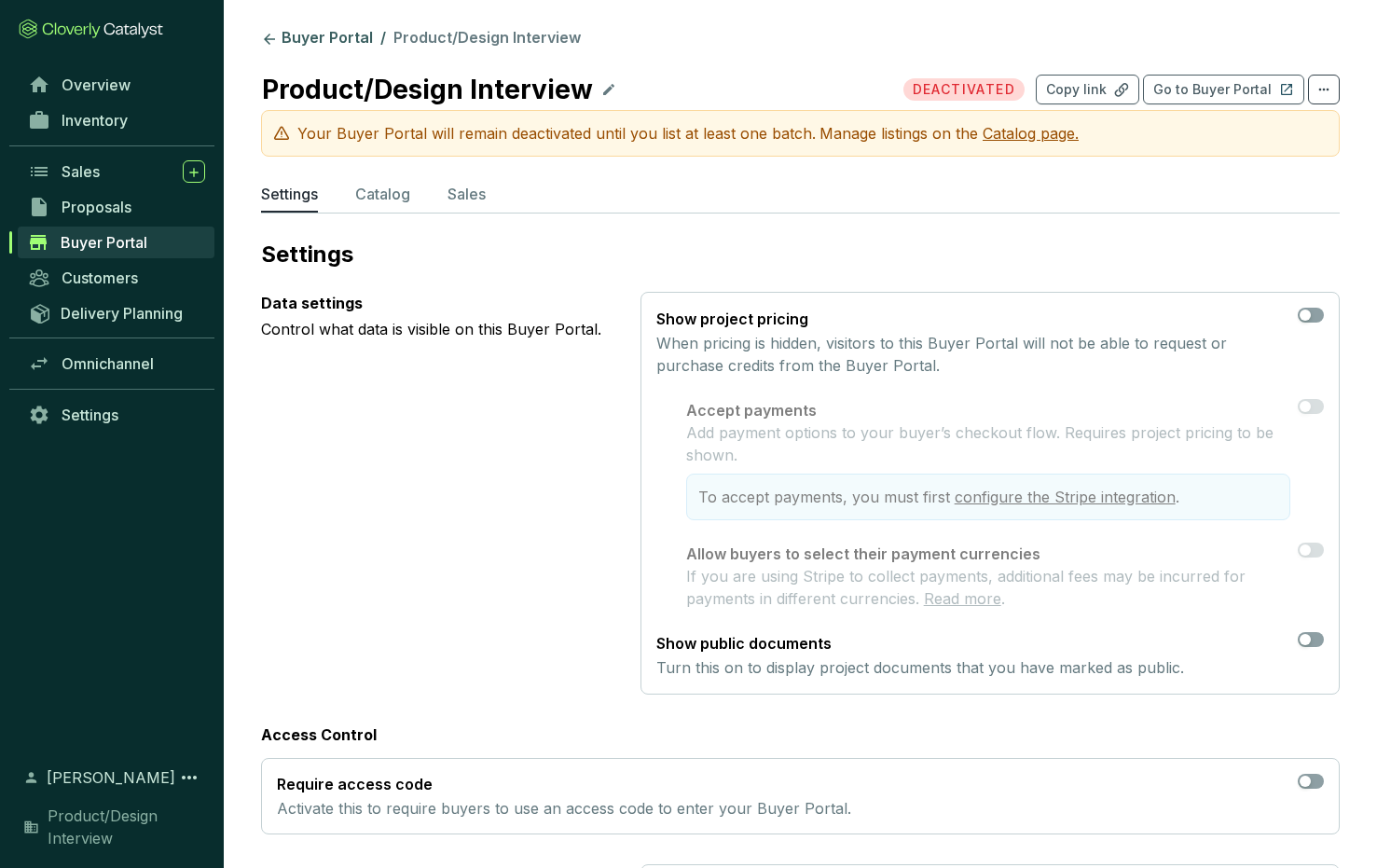
click at [1020, 134] on span "Catalog page." at bounding box center [1031, 133] width 96 height 18
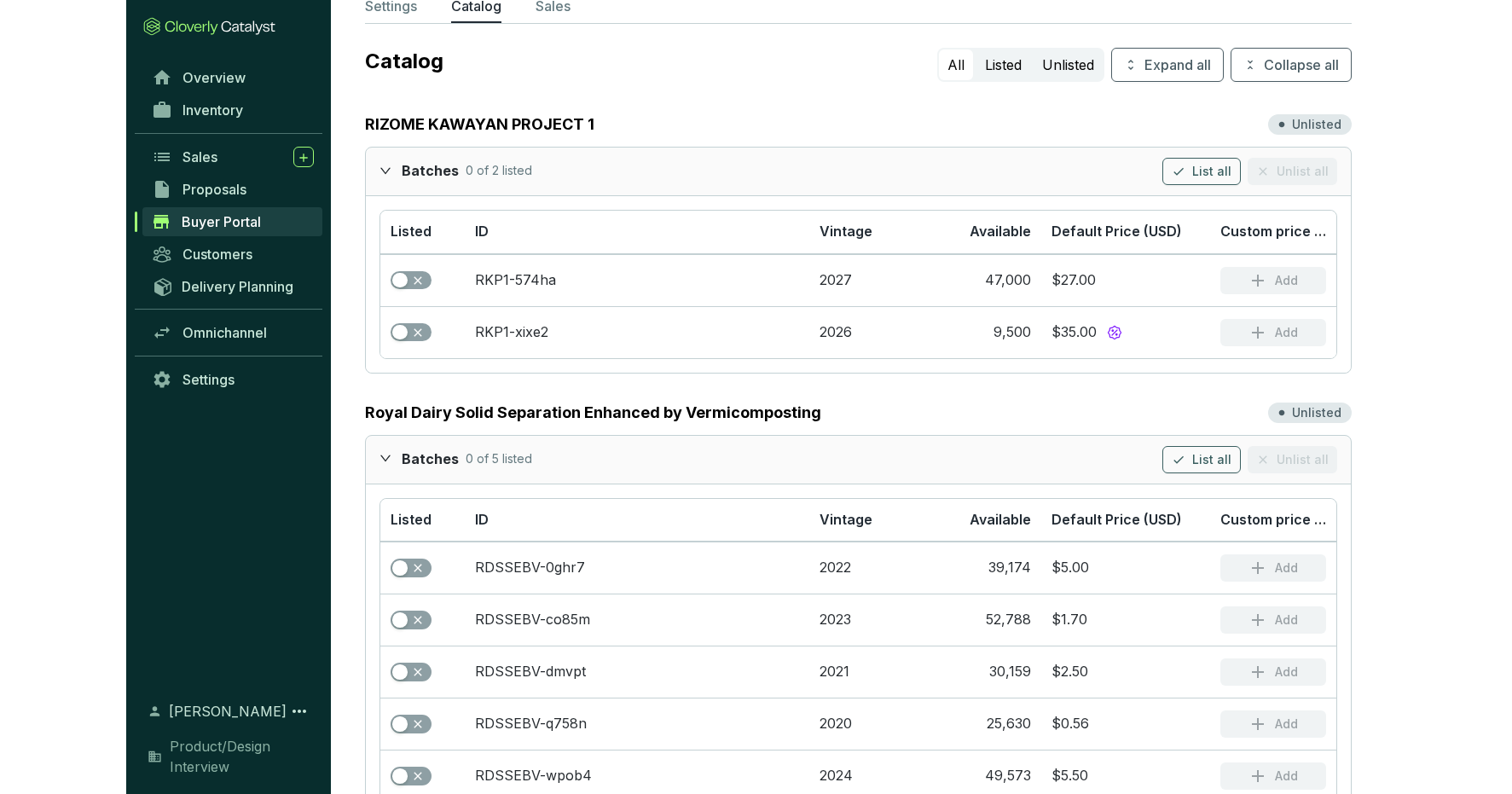
scroll to position [228, 0]
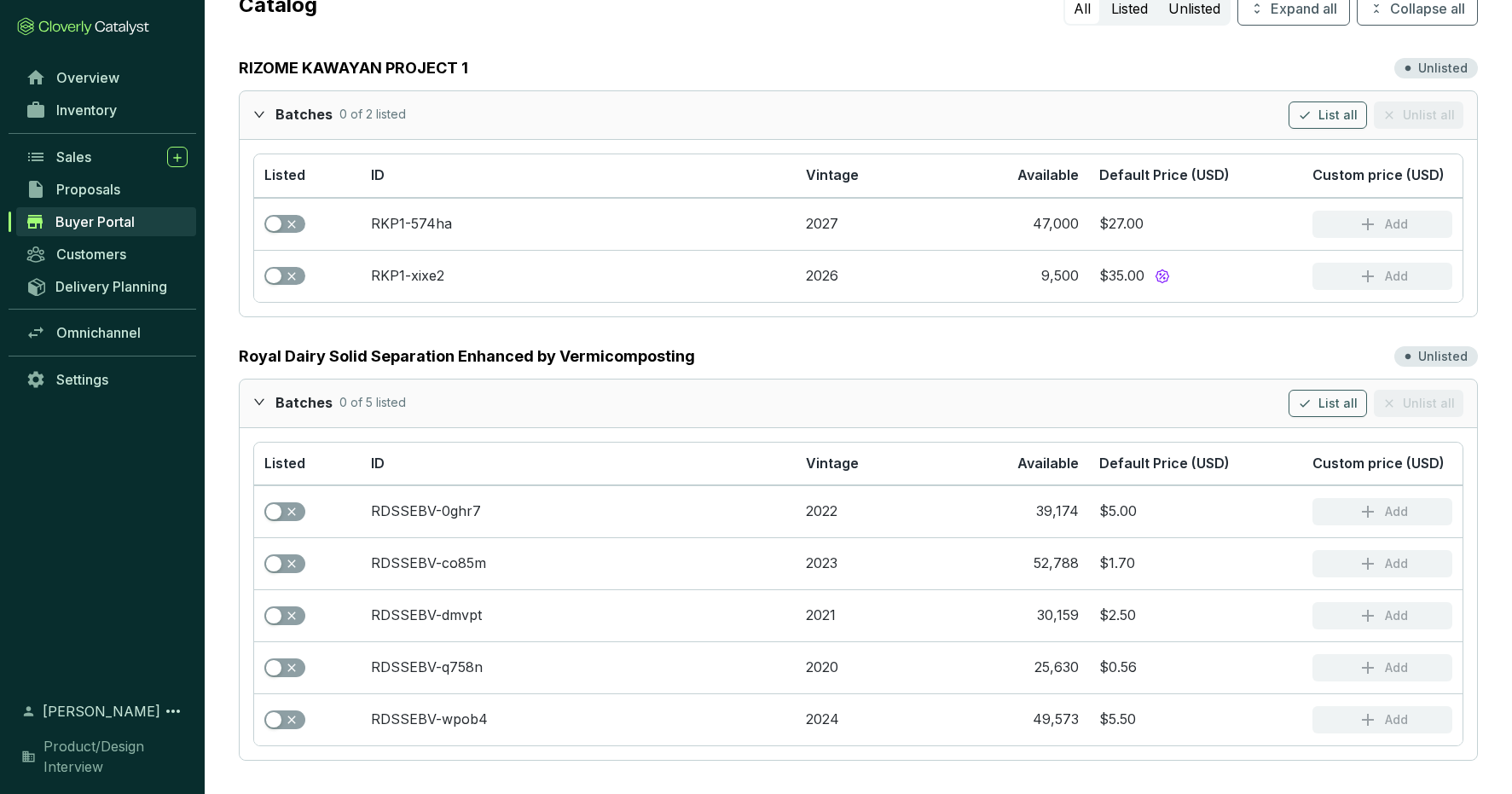
click at [1259, 357] on p "Unlisted" at bounding box center [1442, 356] width 49 height 17
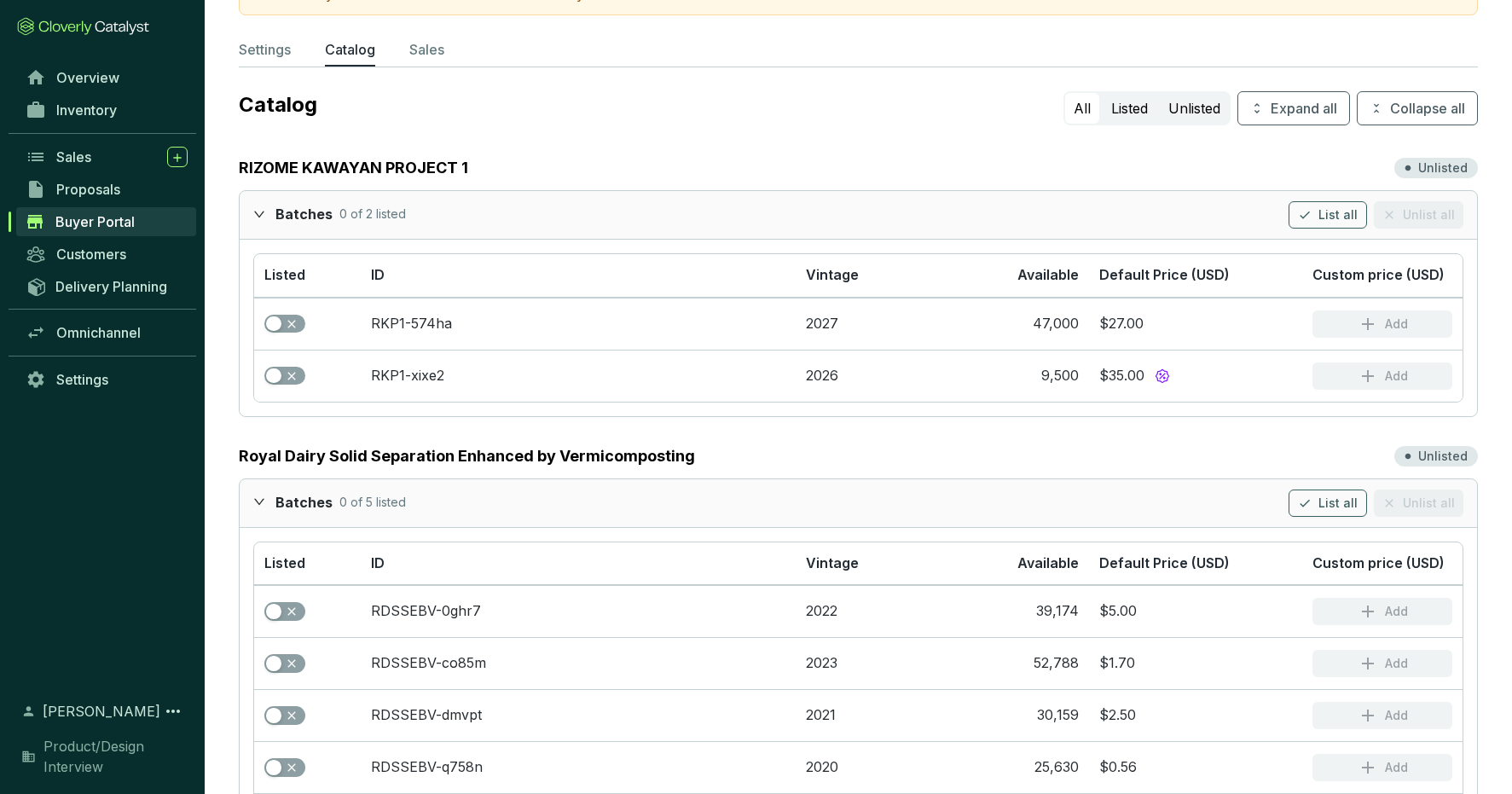
scroll to position [129, 0]
click at [1259, 503] on span "List all" at bounding box center [1338, 502] width 40 height 17
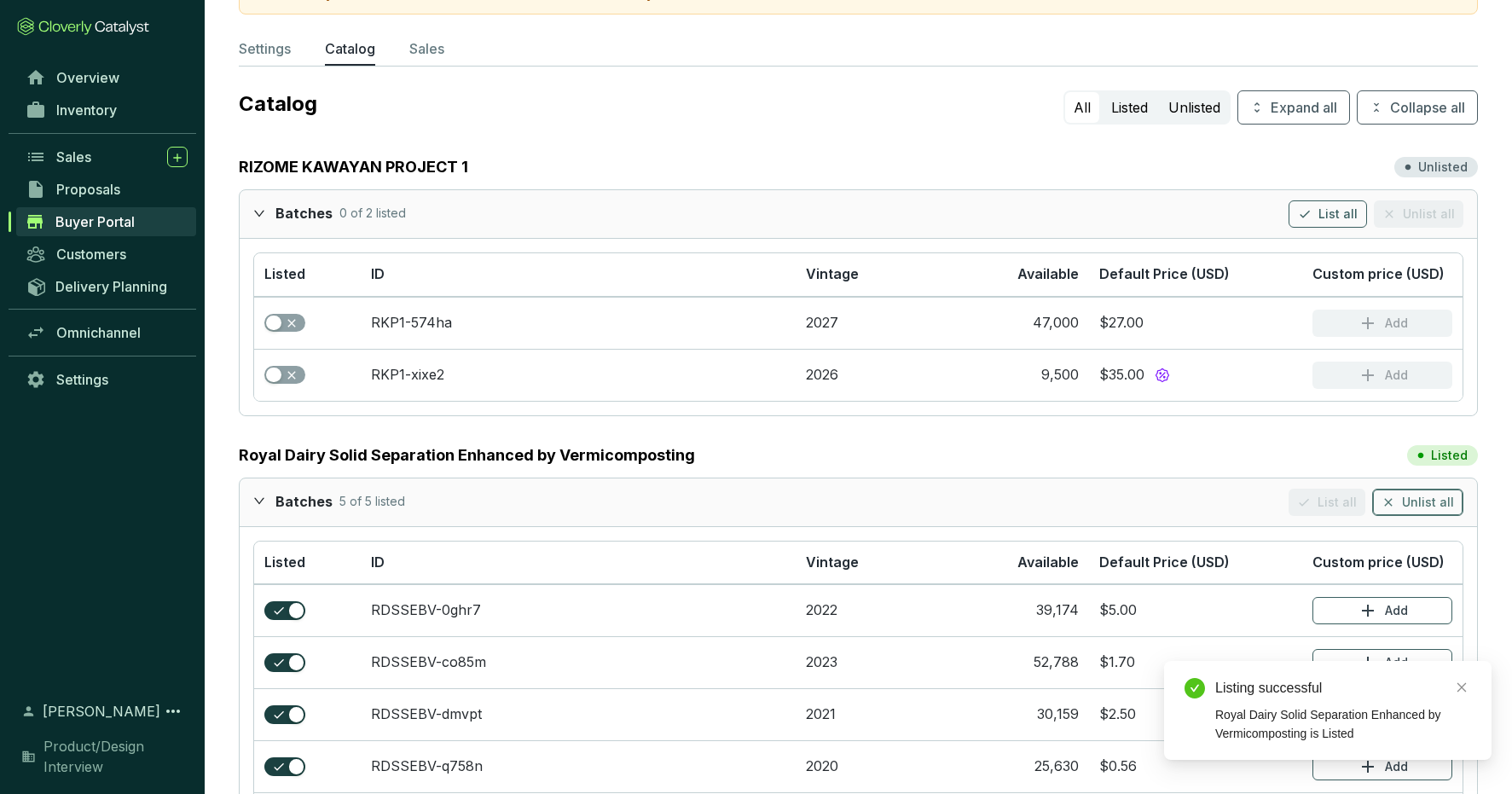
click at [1259, 503] on span "Unlist all" at bounding box center [1428, 502] width 52 height 17
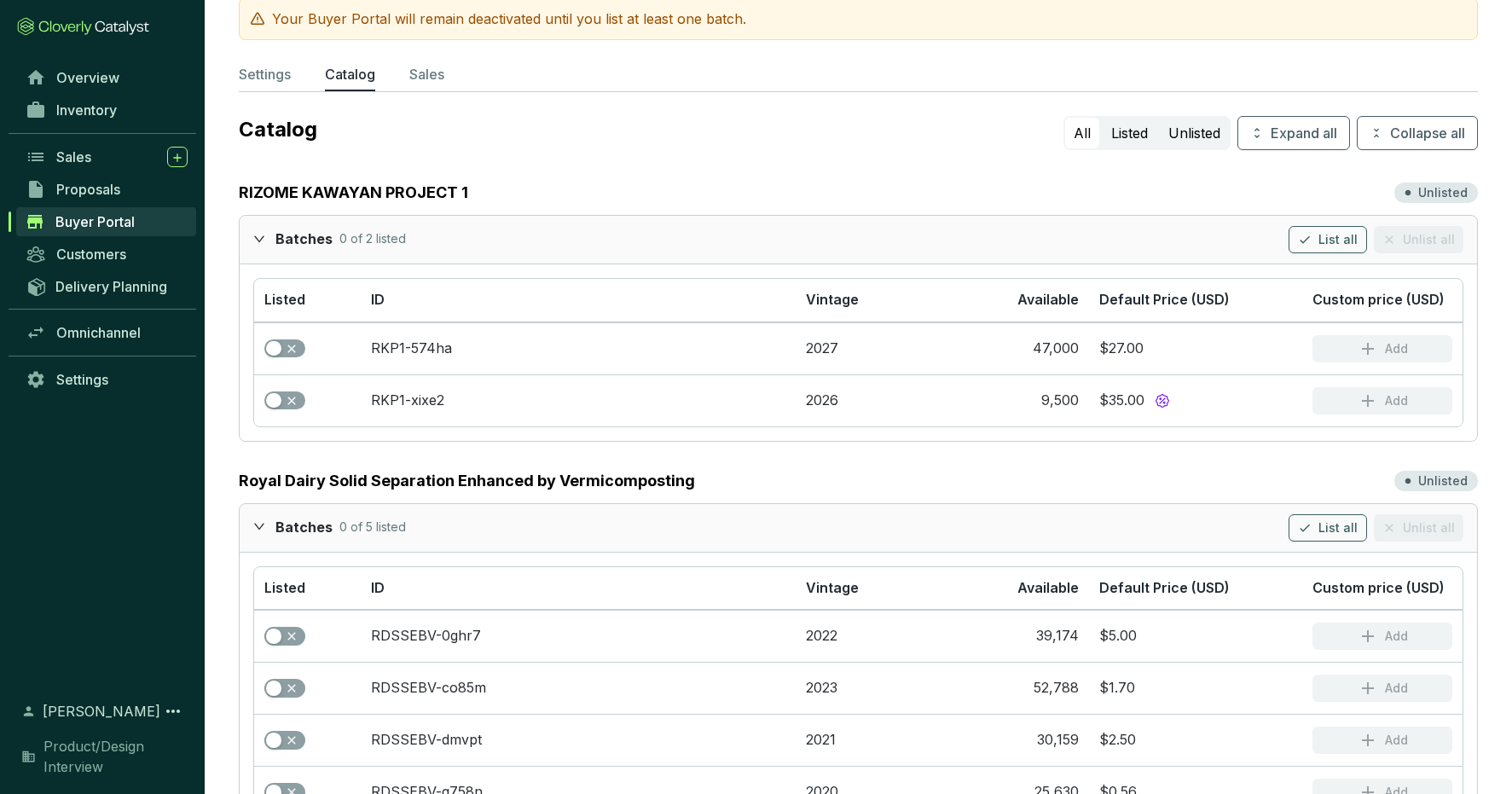
scroll to position [0, 0]
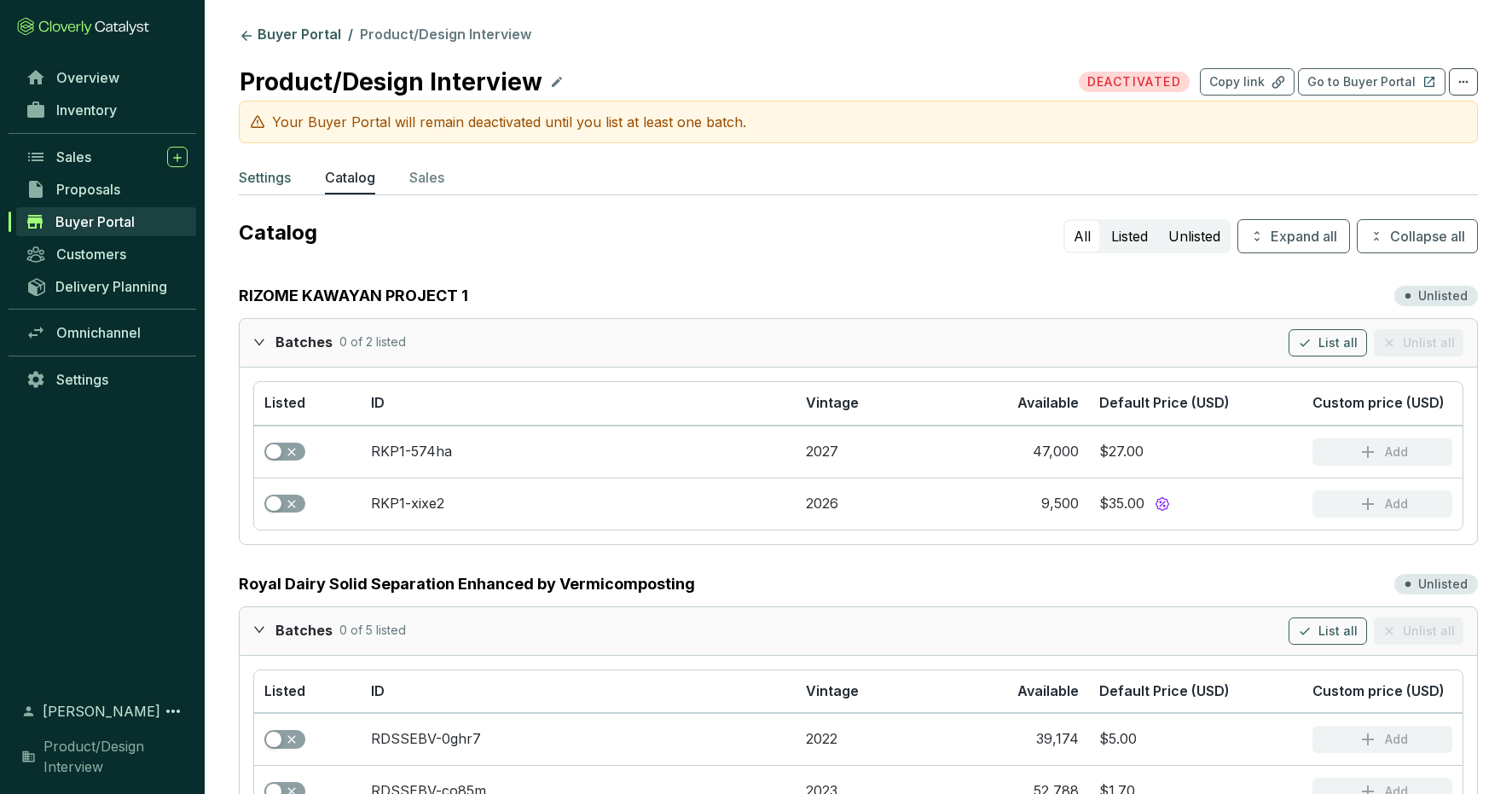
click at [261, 175] on p "Settings" at bounding box center [264, 177] width 52 height 20
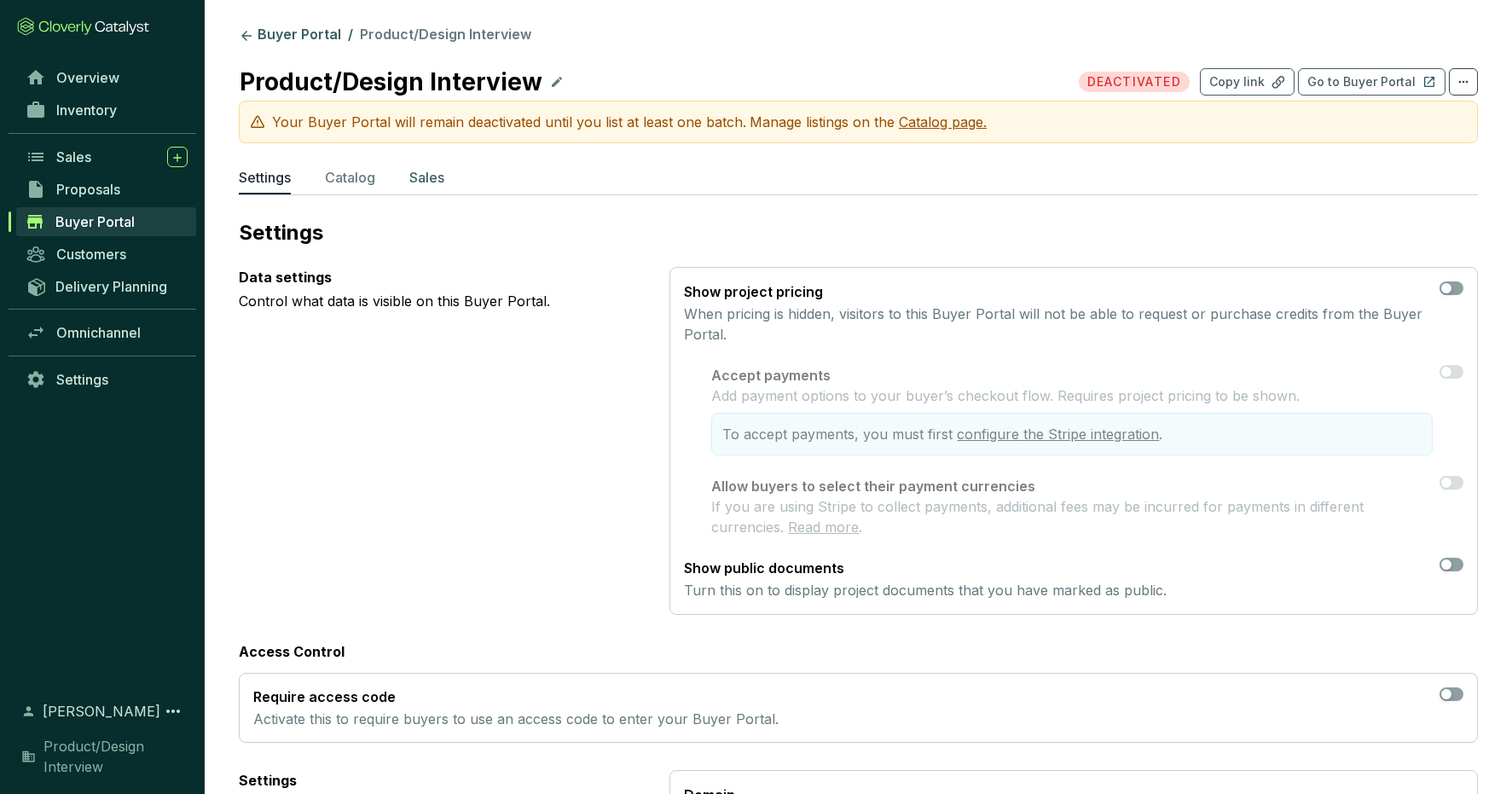
click at [429, 175] on p "Sales" at bounding box center [427, 177] width 35 height 20
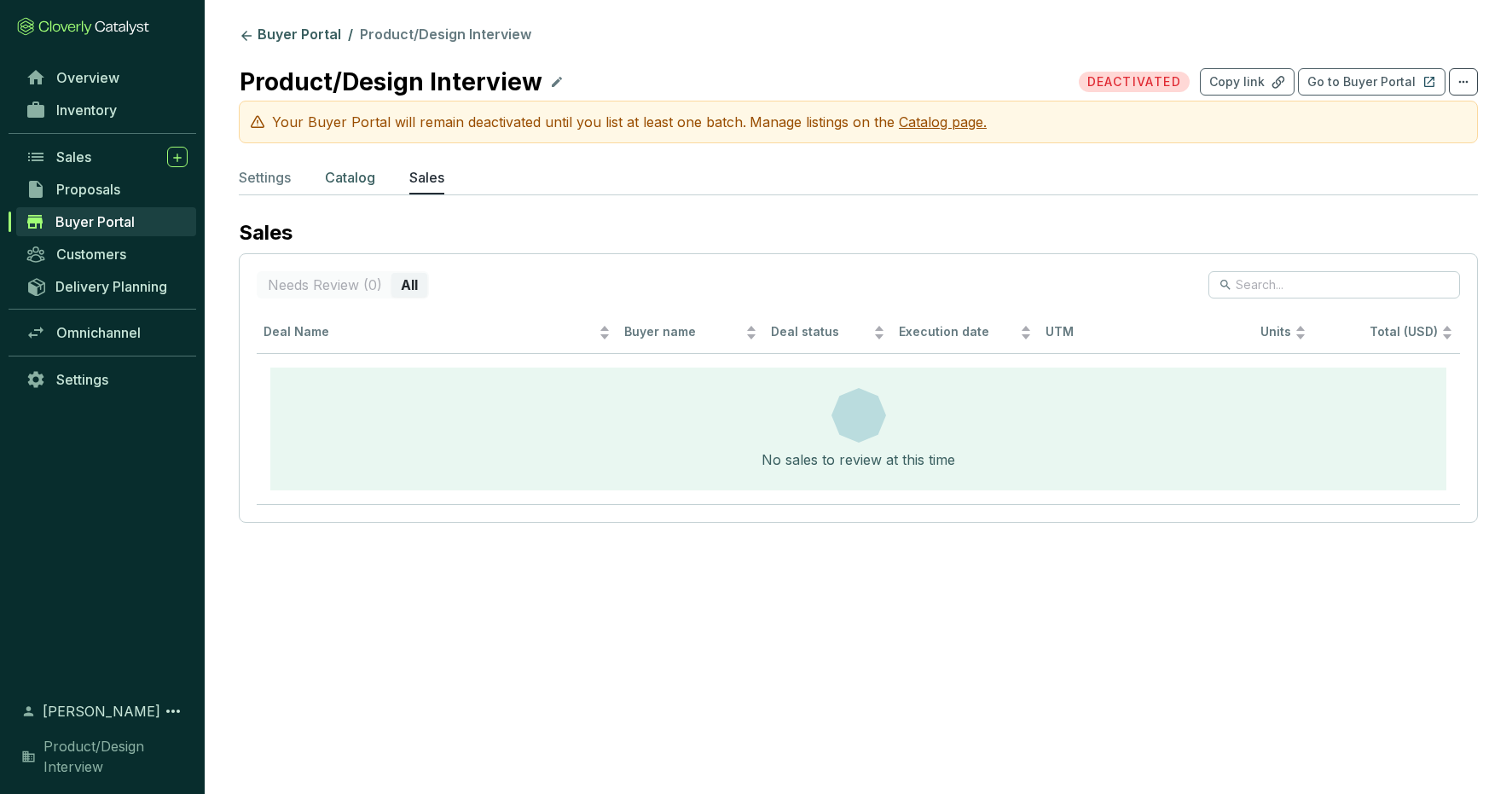
click at [350, 173] on p "Catalog" at bounding box center [349, 177] width 50 height 20
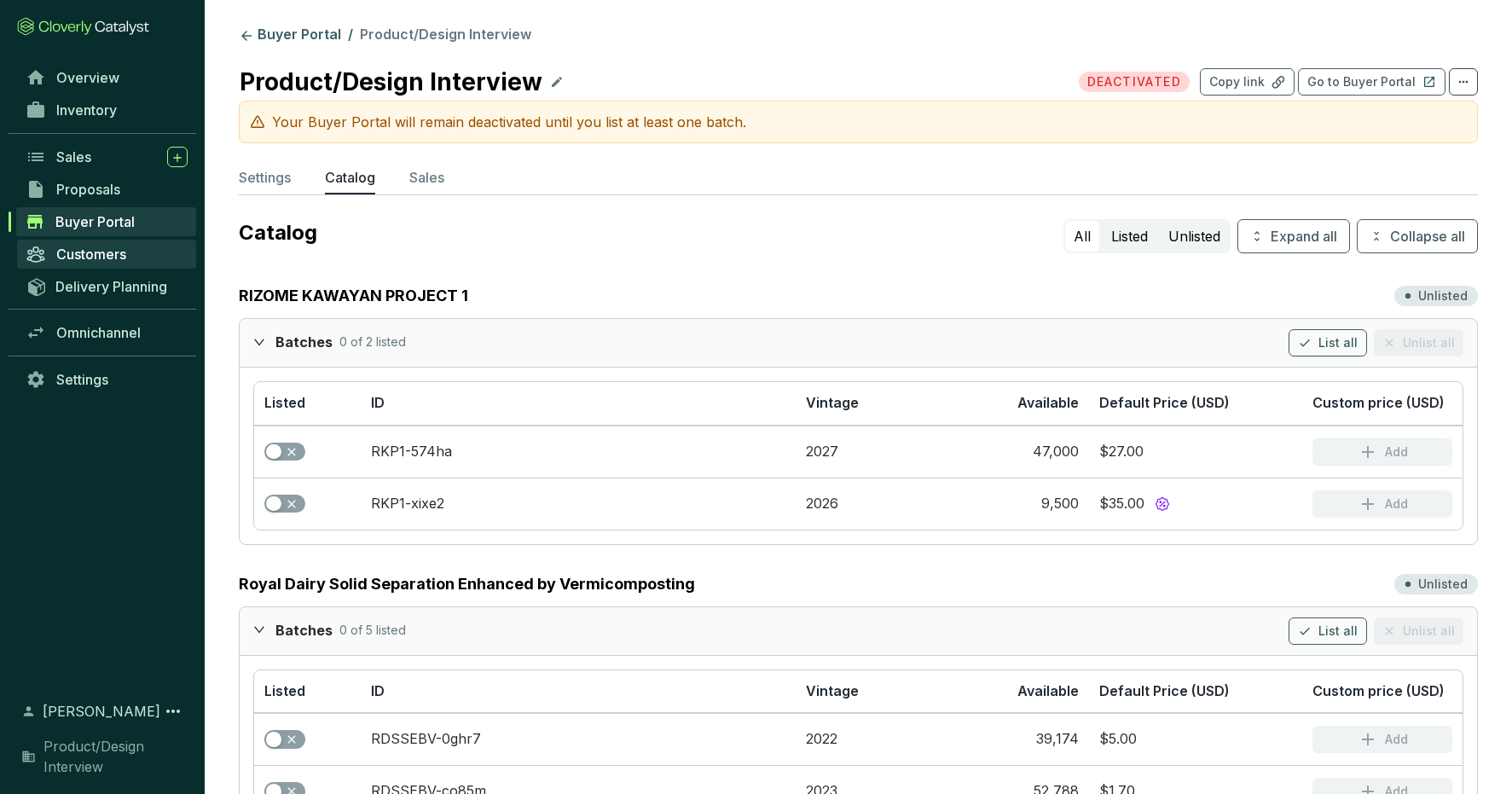
click at [93, 249] on span "Customers" at bounding box center [91, 254] width 70 height 17
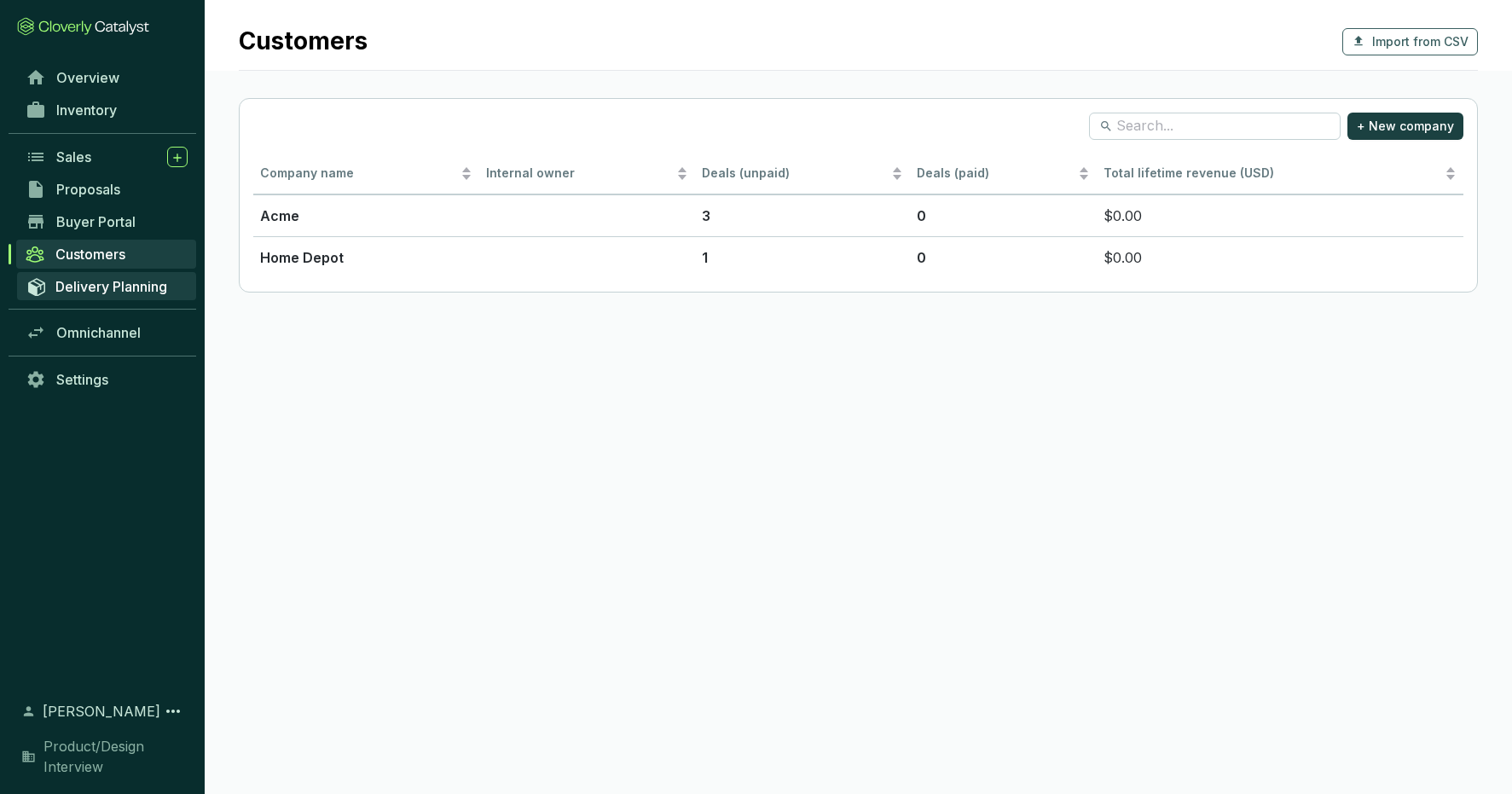
click at [93, 283] on span "Delivery Planning" at bounding box center [111, 286] width 112 height 17
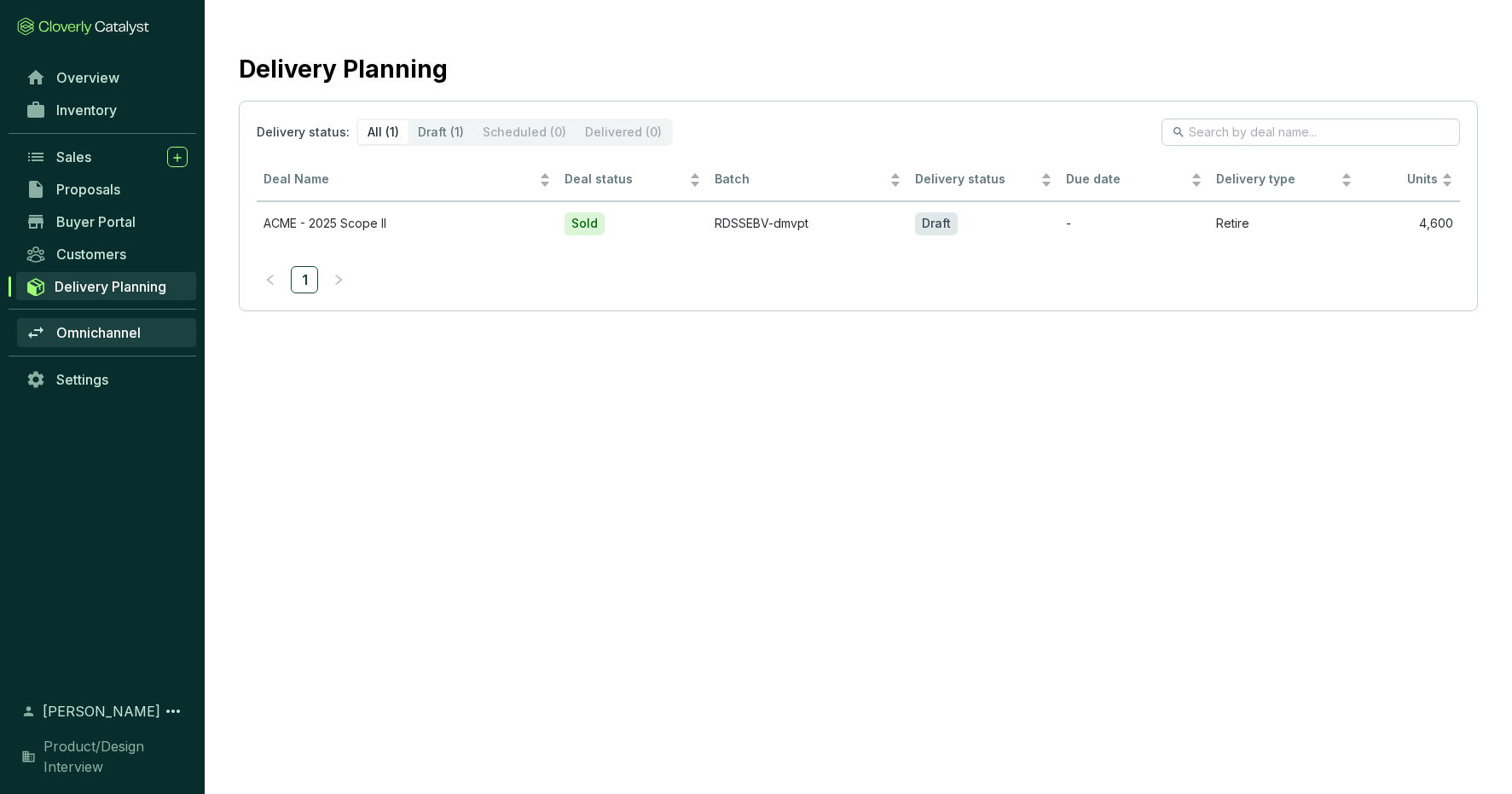
click at [83, 332] on span "Omnichannel" at bounding box center [99, 332] width 84 height 17
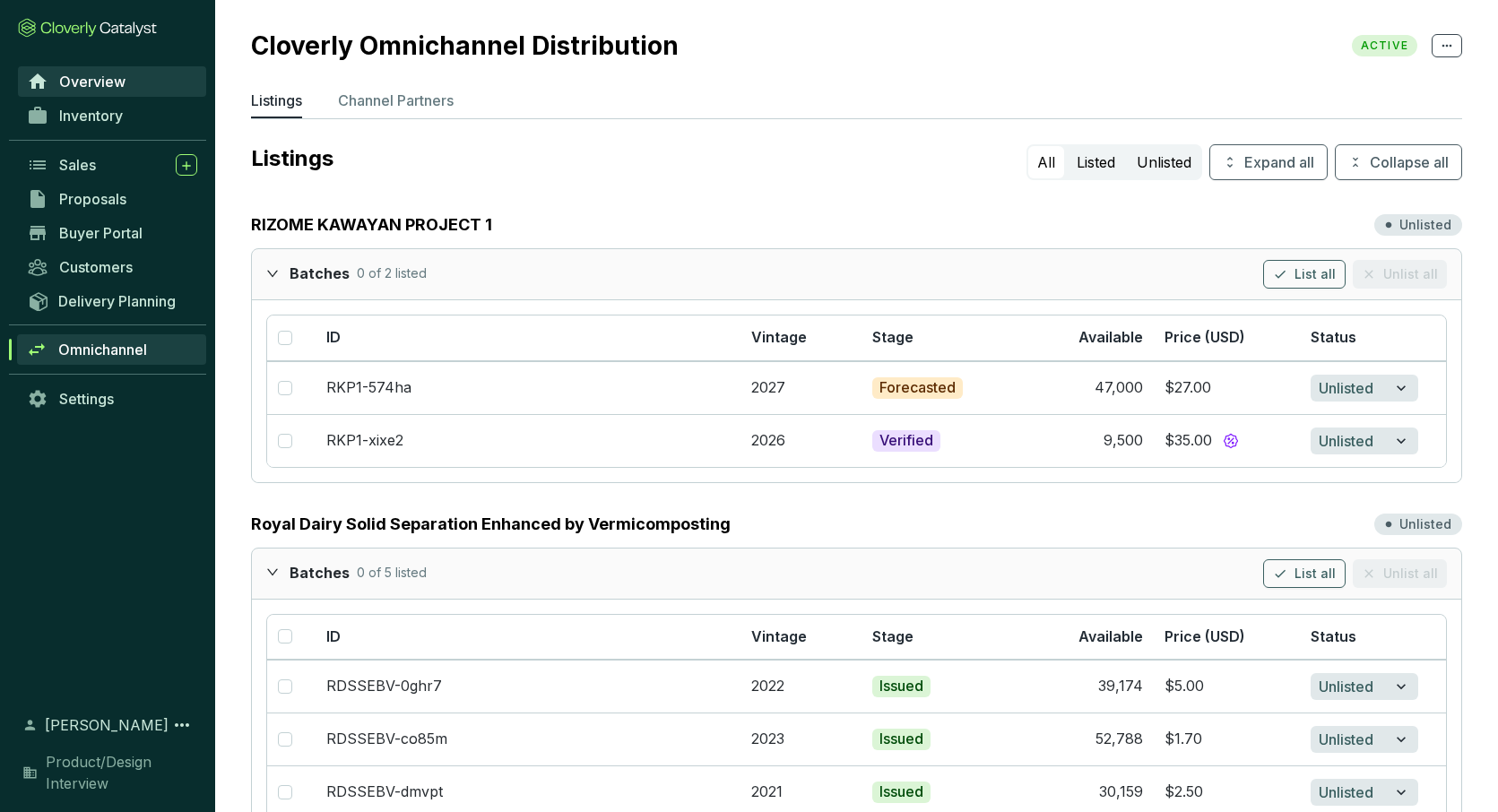
click at [91, 78] on span "Overview" at bounding box center [93, 80] width 67 height 18
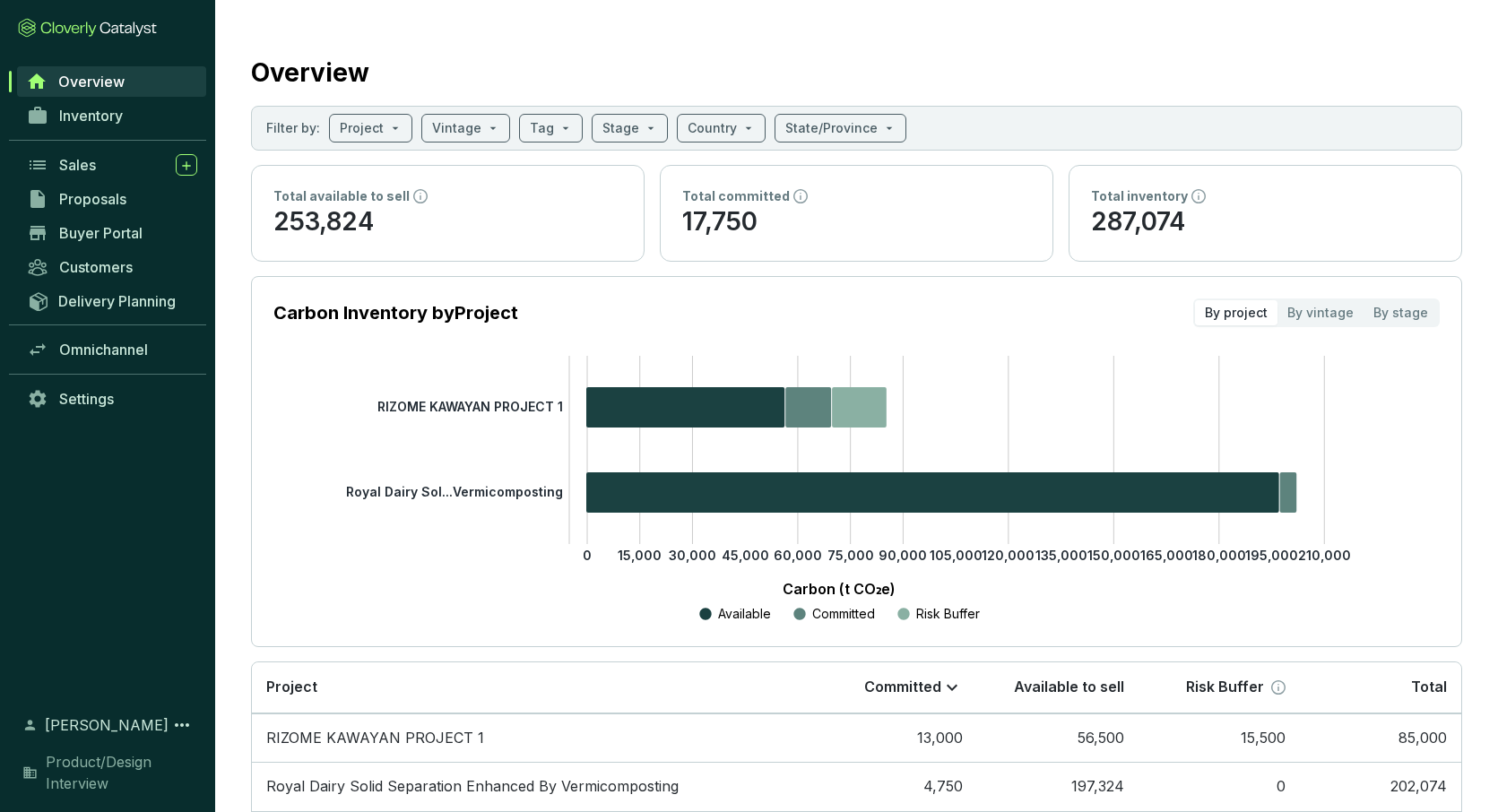
click at [243, 21] on section "Overview Filter by: Project Vintage Tag Stage Country State/Province Total avai…" at bounding box center [857, 453] width 1282 height 907
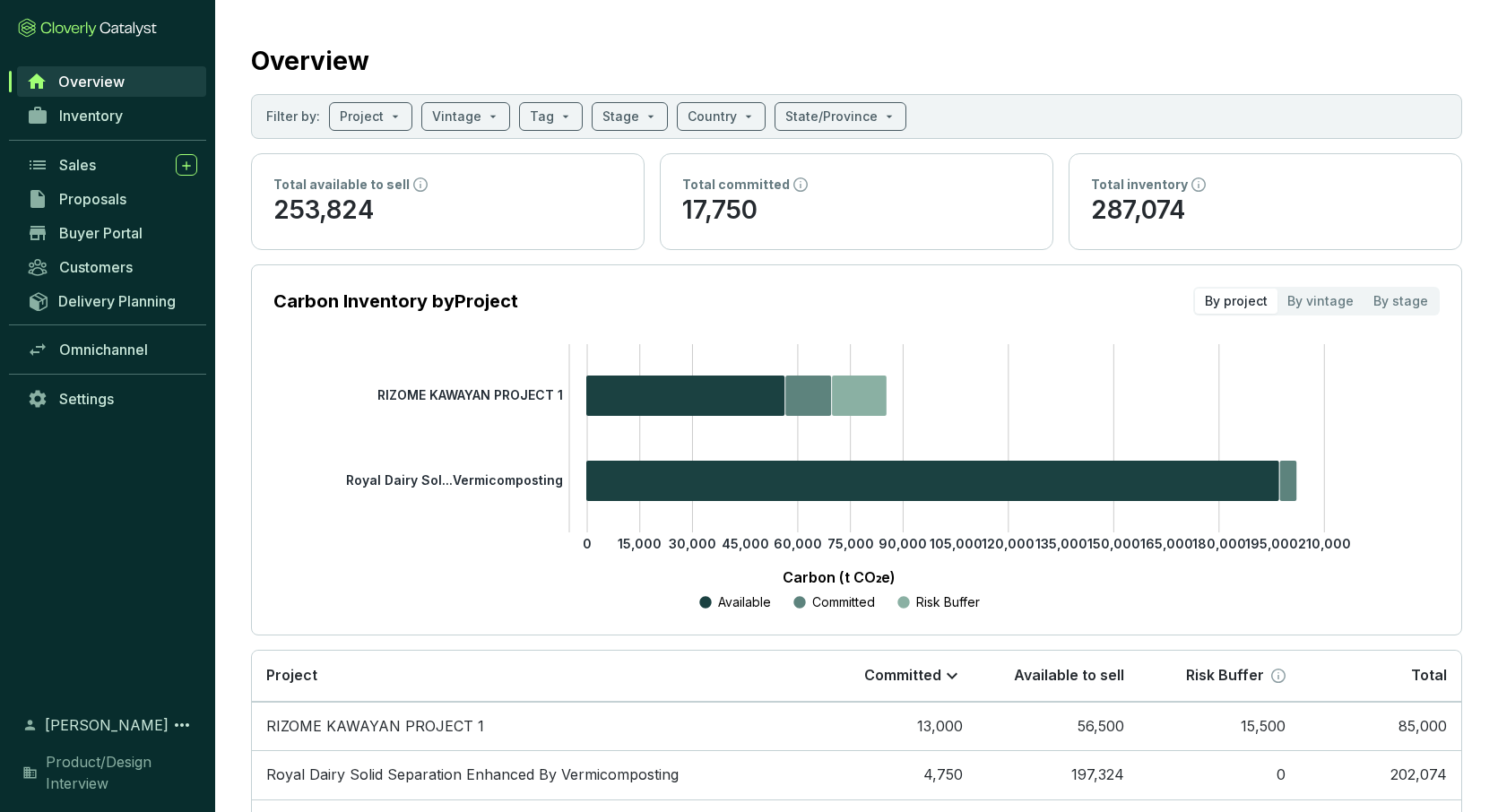
scroll to position [8, 0]
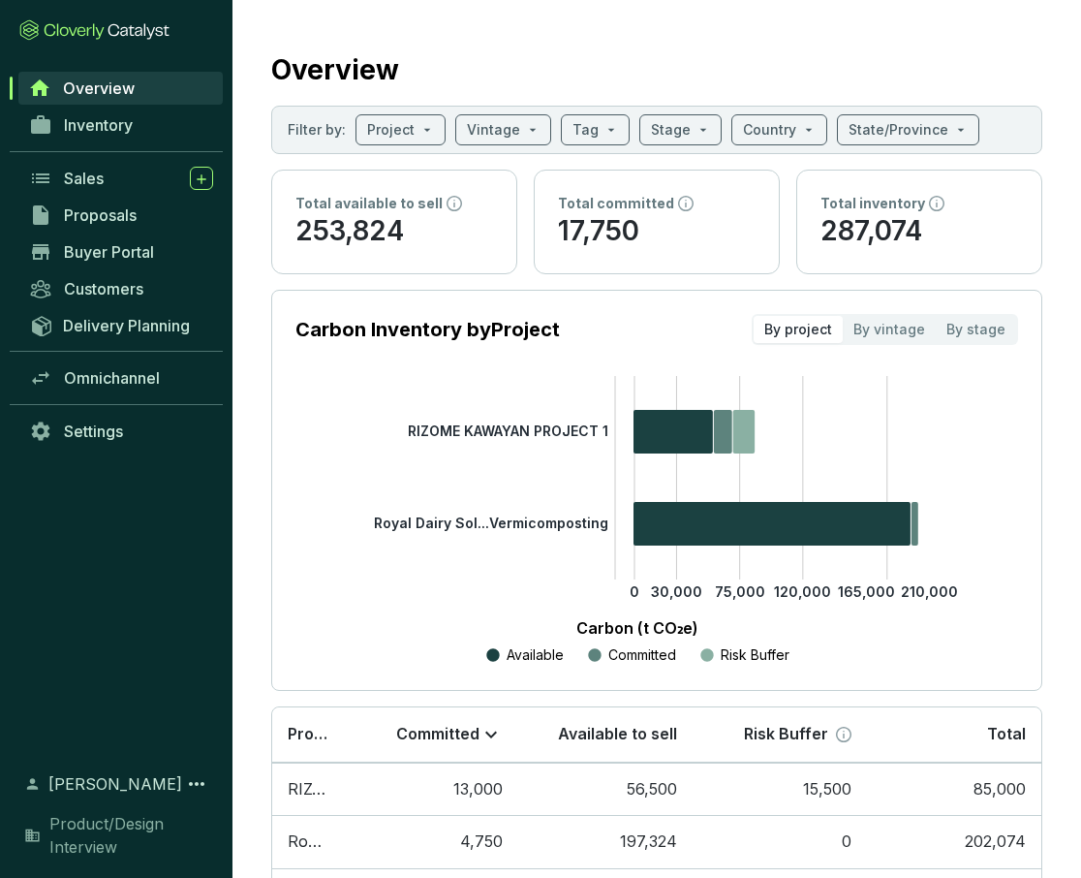
click at [301, 538] on icon "0 30,000 75,000 120,000 165,000 210,000 RIZOME KAWAYAN PROJECT 1 Royal Dairy So…" at bounding box center [637, 521] width 723 height 291
click at [523, 654] on p "Available" at bounding box center [535, 654] width 57 height 19
click at [488, 431] on tspan "RIZOME KAWAYAN PROJECT 1" at bounding box center [508, 430] width 201 height 16
click at [500, 520] on tspan "Royal Dairy Sol...Vermicomposting" at bounding box center [491, 522] width 234 height 16
click at [475, 353] on section "Carbon Inventory by Project By project By vintage By stage 0 30,000 75,000 120,…" at bounding box center [656, 490] width 771 height 401
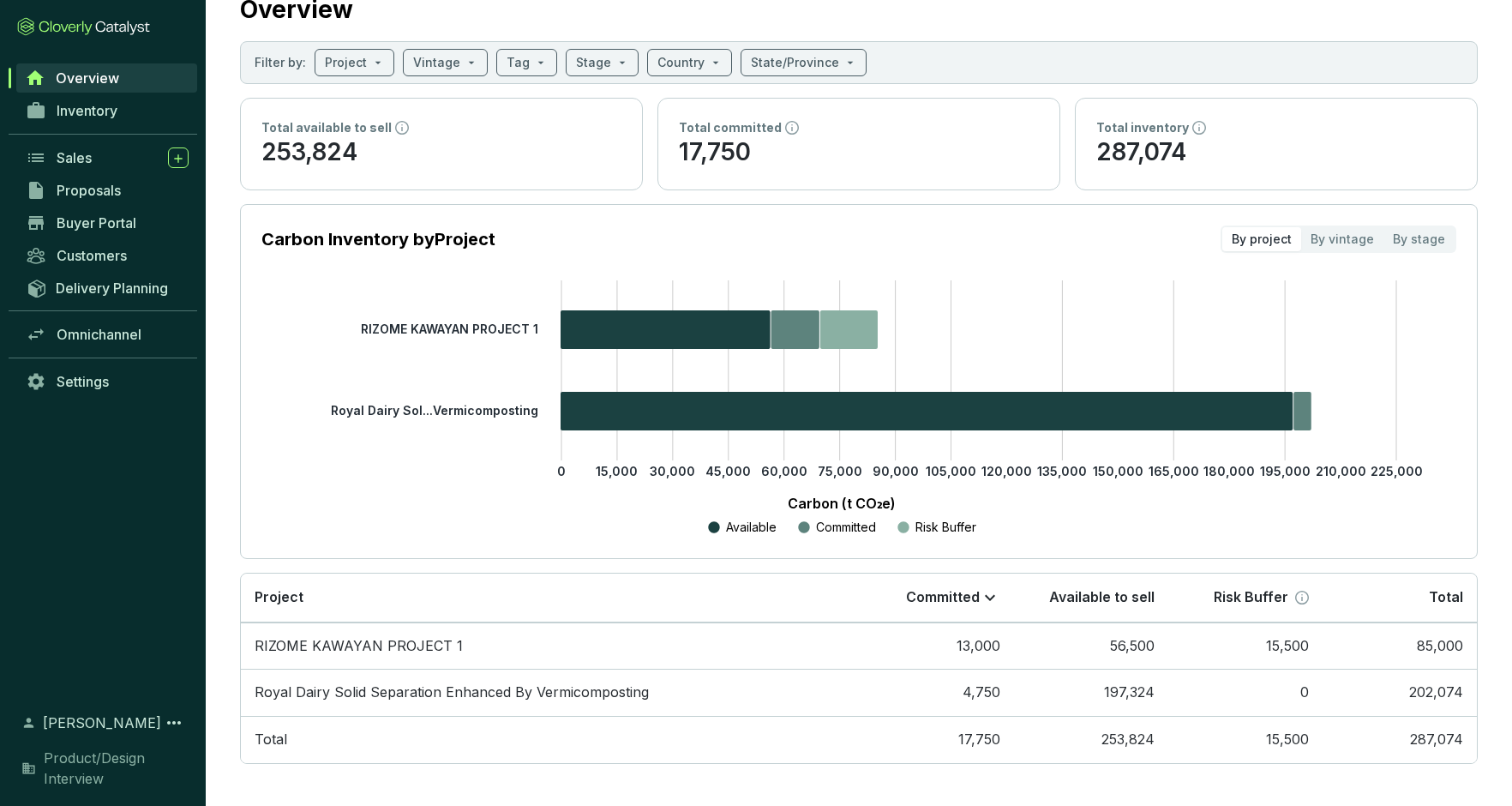
scroll to position [62, 0]
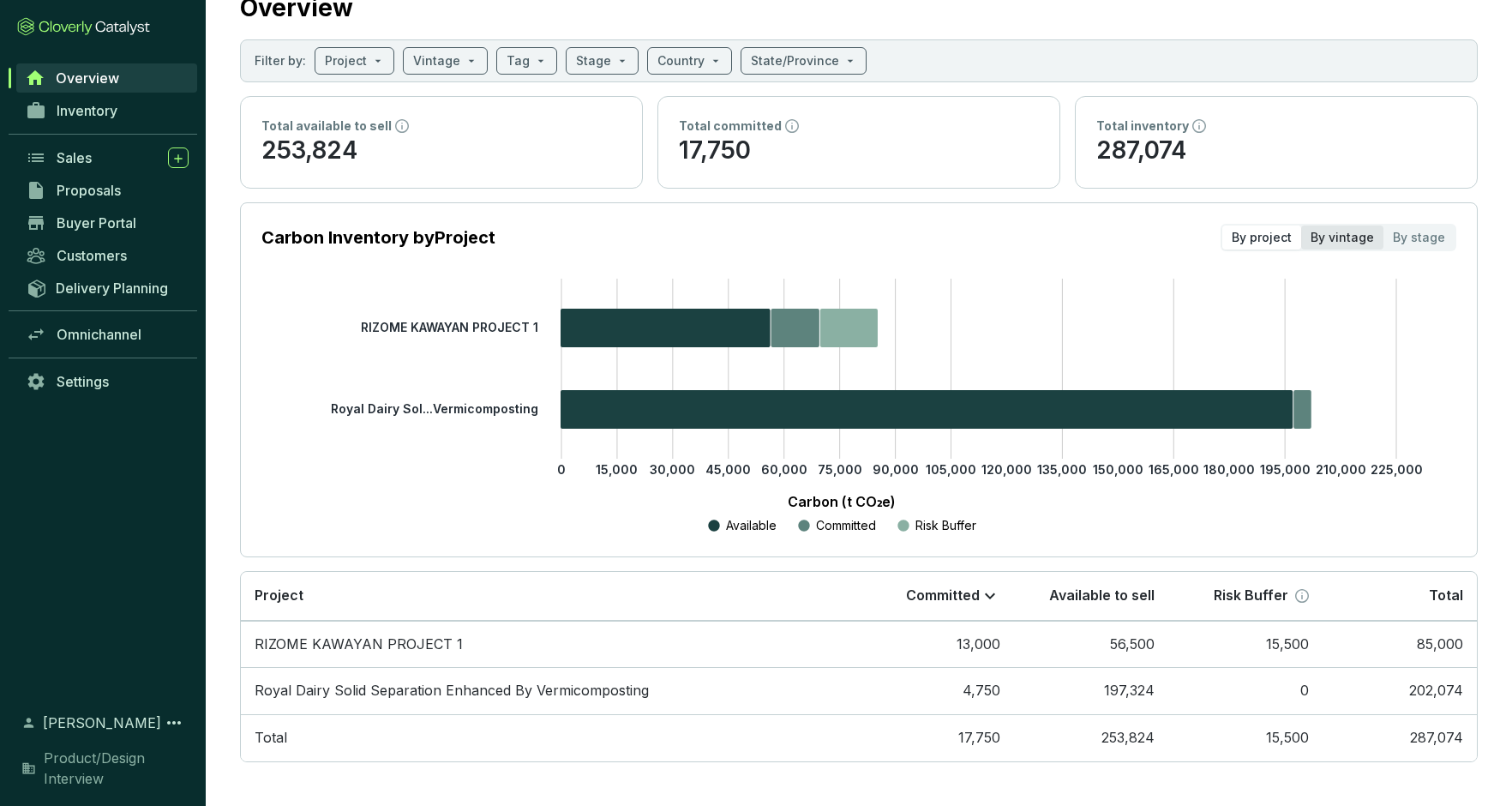
click at [1265, 239] on div "By vintage" at bounding box center [1342, 237] width 82 height 24
click at [1265, 226] on input "By vintage" at bounding box center [1301, 226] width 0 height 0
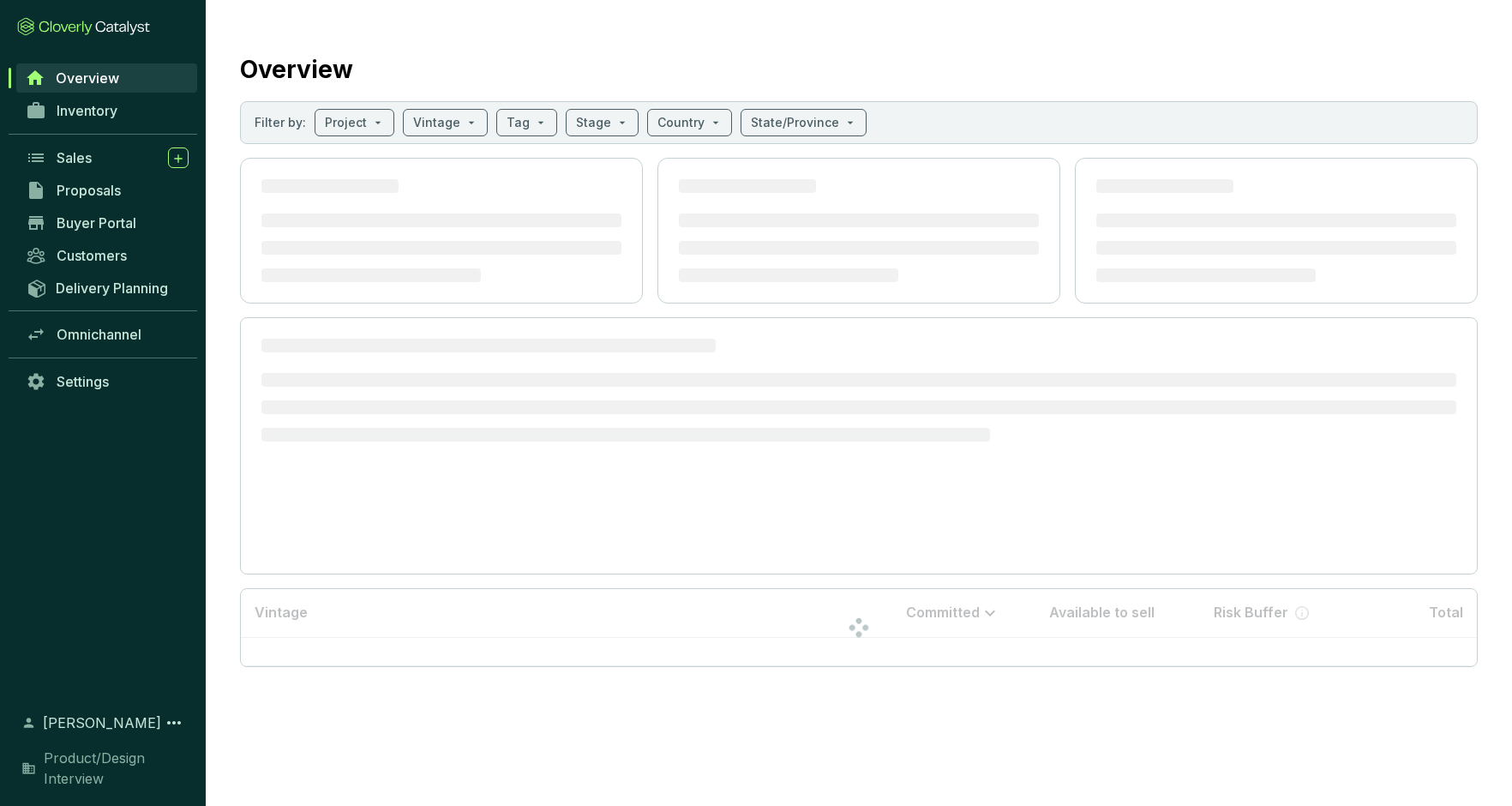
scroll to position [0, 0]
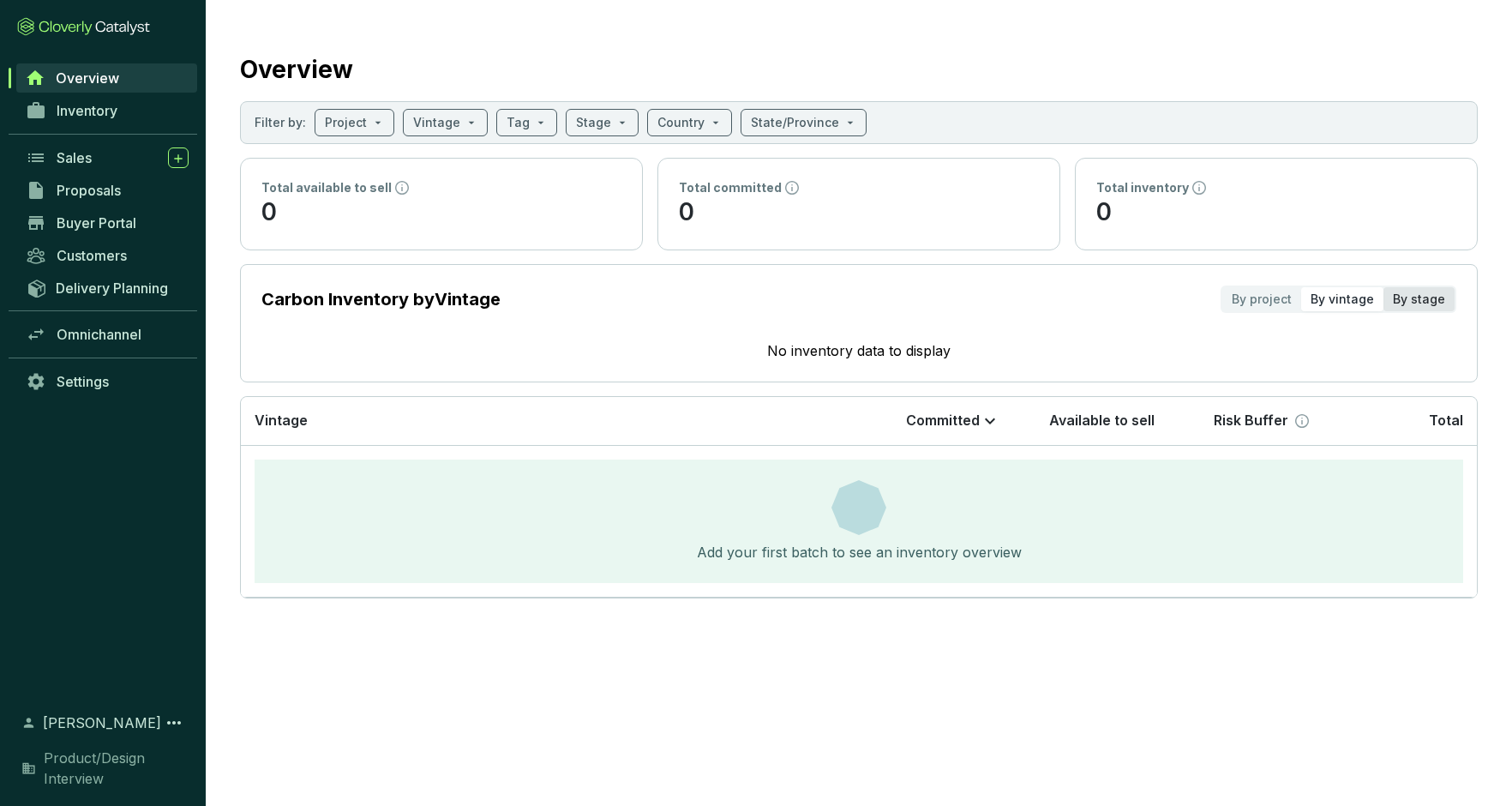
click at [1265, 296] on div "By stage" at bounding box center [1419, 299] width 71 height 24
click at [1265, 288] on input "By stage" at bounding box center [1384, 288] width 0 height 0
click at [1255, 298] on div "By project" at bounding box center [1261, 299] width 79 height 24
click at [1222, 288] on input "By project" at bounding box center [1222, 288] width 0 height 0
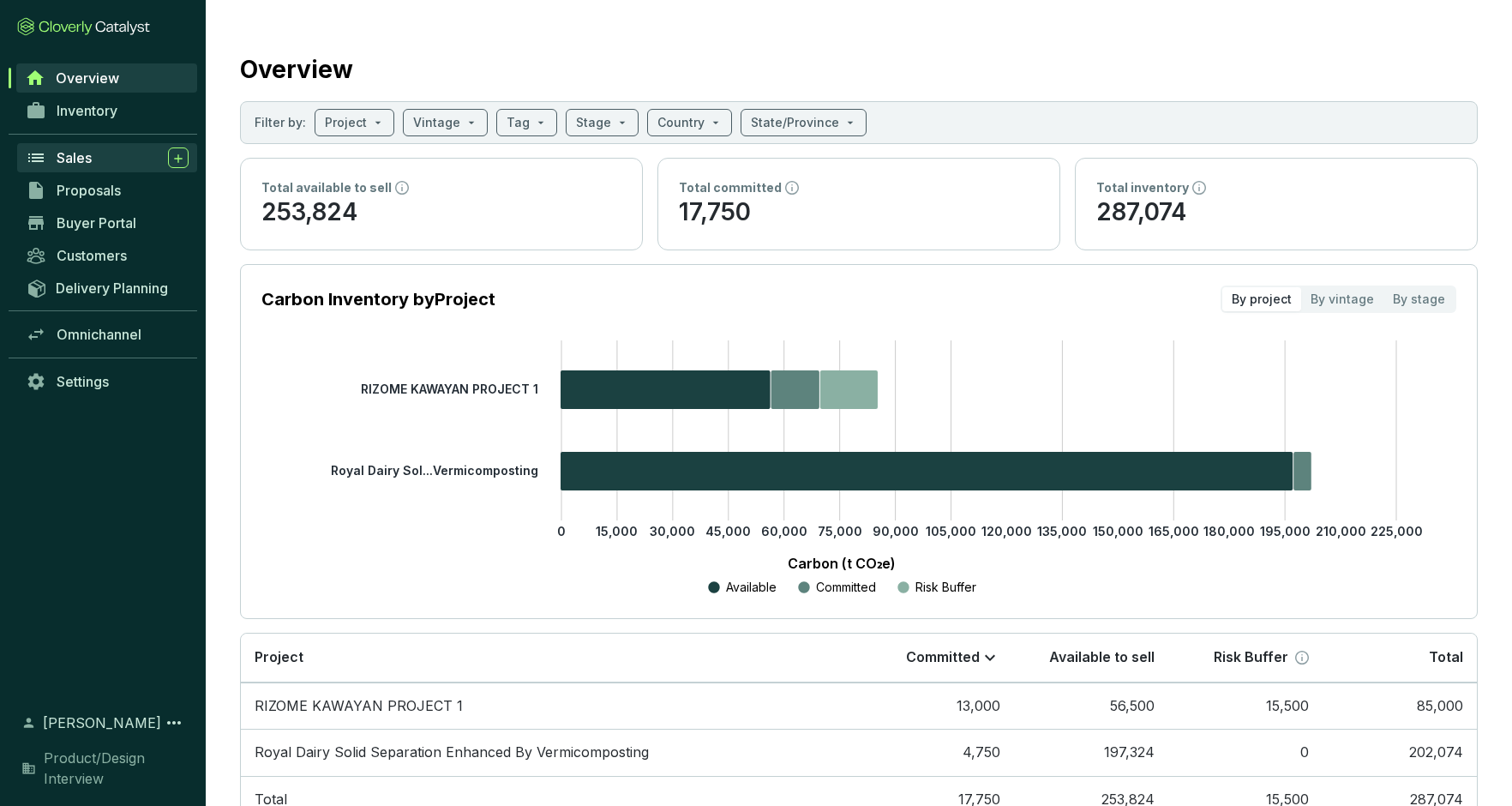
click at [79, 152] on span "Sales" at bounding box center [74, 157] width 35 height 17
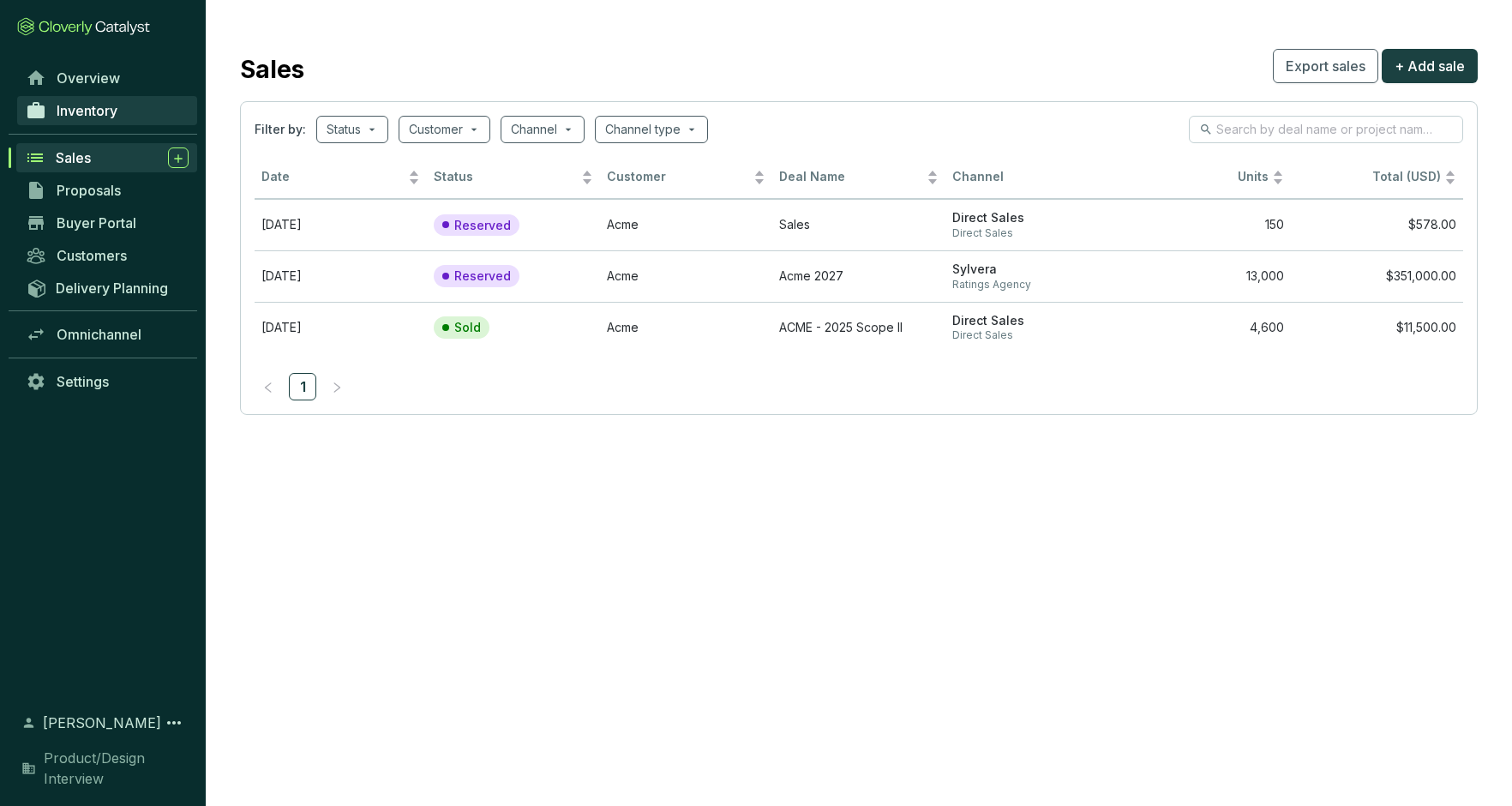
click at [81, 107] on span "Inventory" at bounding box center [87, 110] width 61 height 17
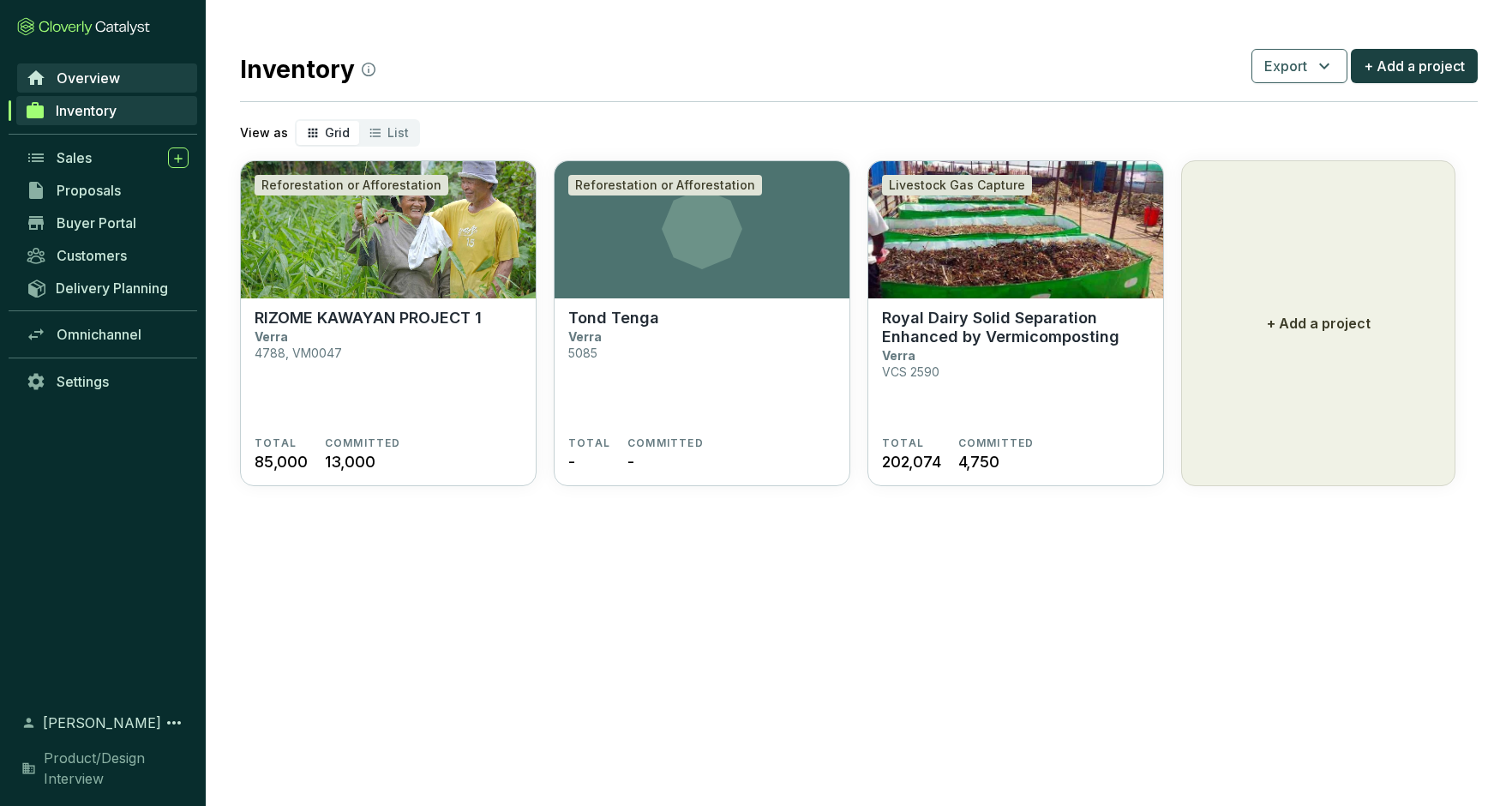
click at [88, 74] on span "Overview" at bounding box center [88, 77] width 64 height 17
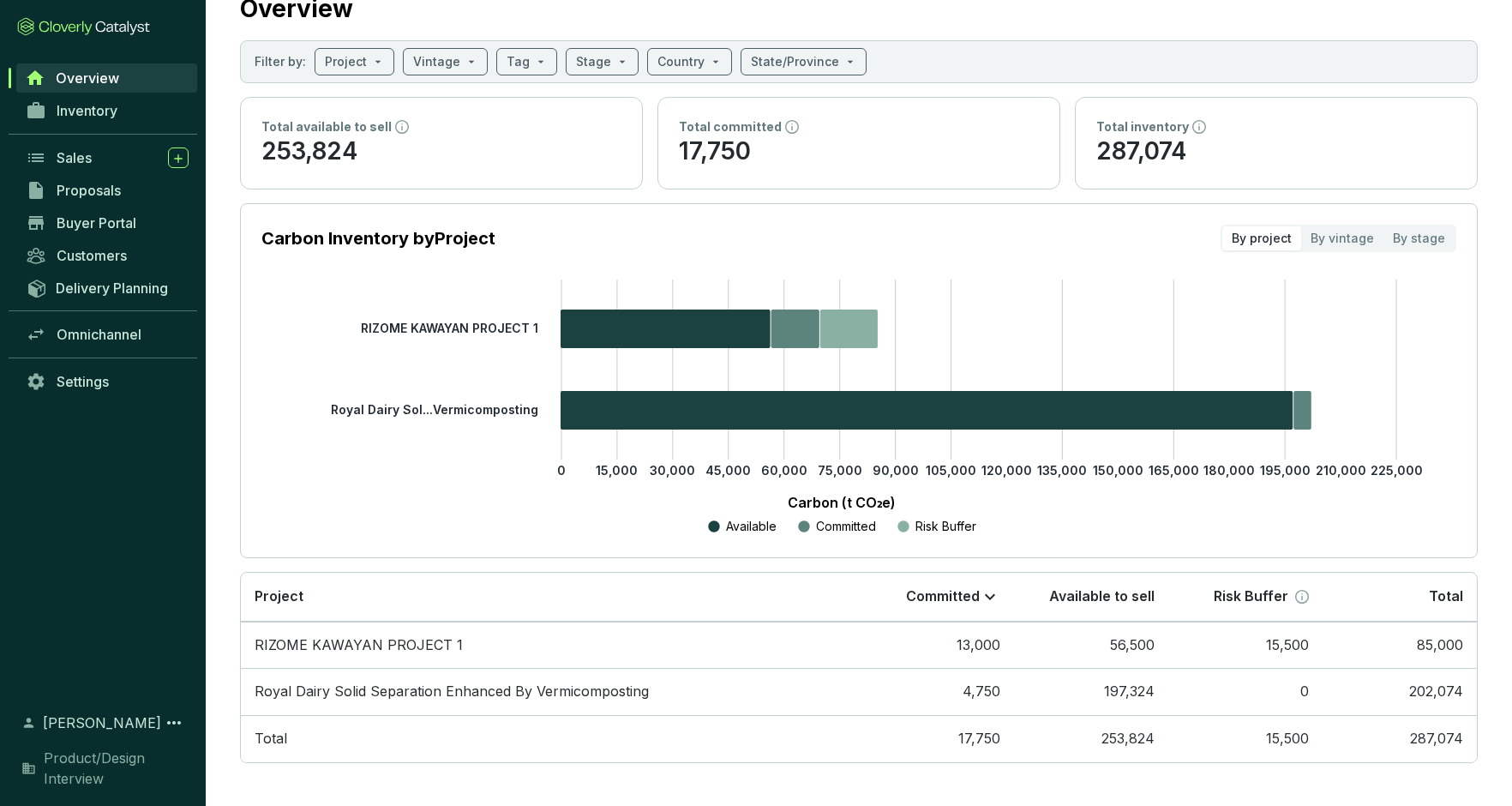
scroll to position [62, 0]
click at [1265, 240] on div "By vintage" at bounding box center [1342, 237] width 82 height 24
click at [1265, 226] on input "By vintage" at bounding box center [1301, 226] width 0 height 0
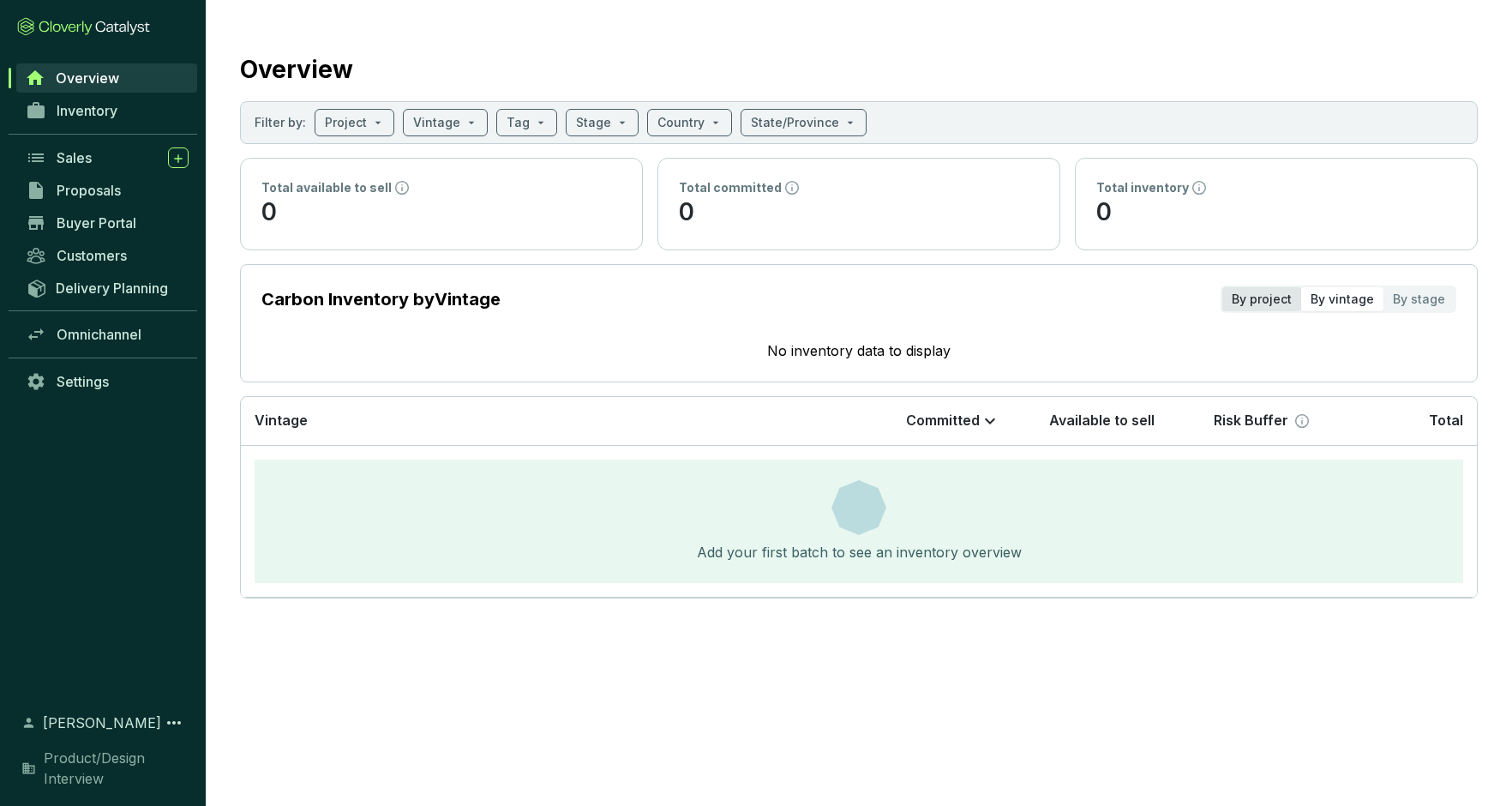
click at [1265, 296] on div "By project" at bounding box center [1261, 299] width 79 height 24
click at [1222, 288] on input "By project" at bounding box center [1222, 288] width 0 height 0
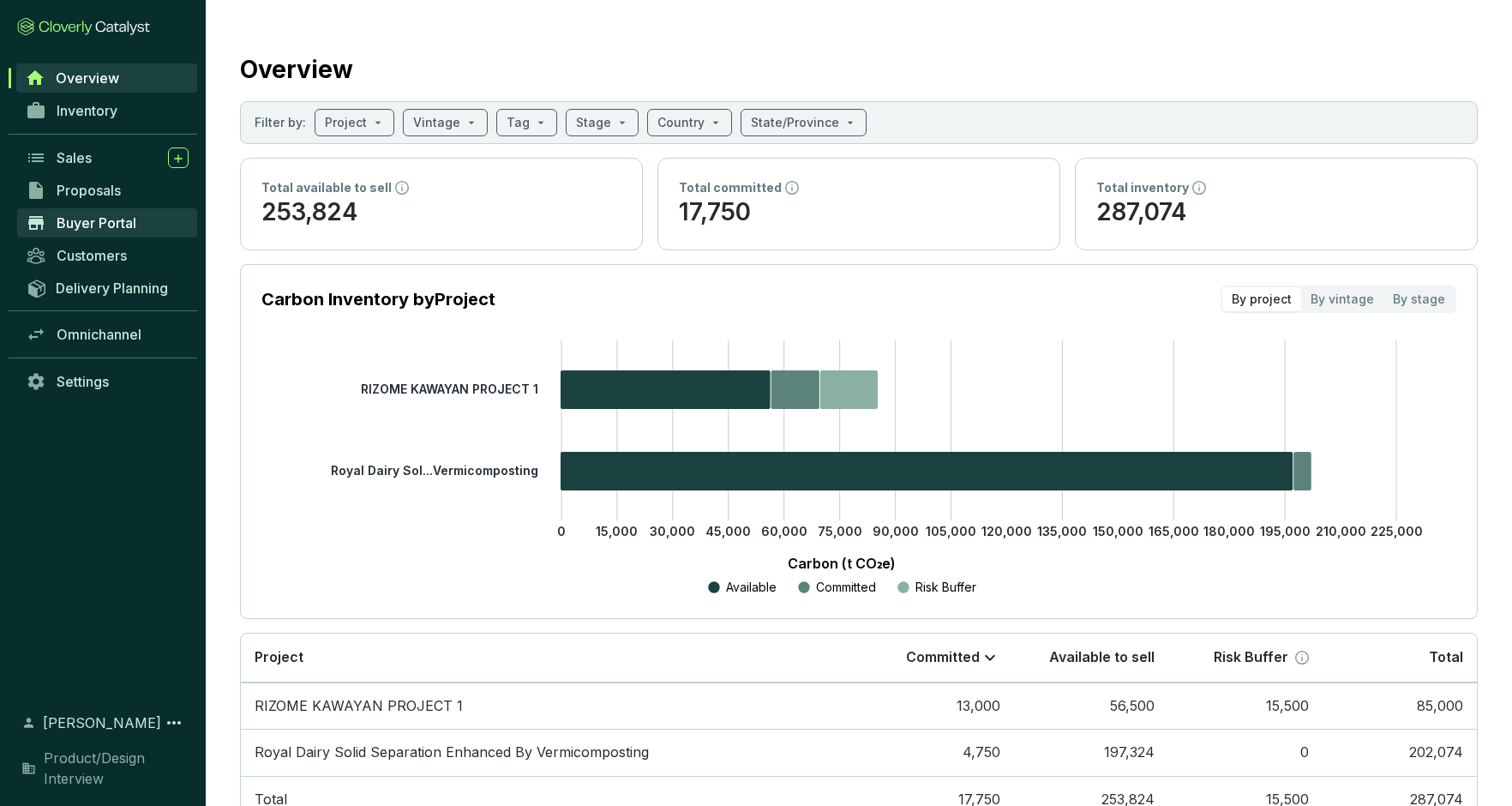
click at [98, 219] on span "Buyer Portal" at bounding box center [96, 222] width 80 height 17
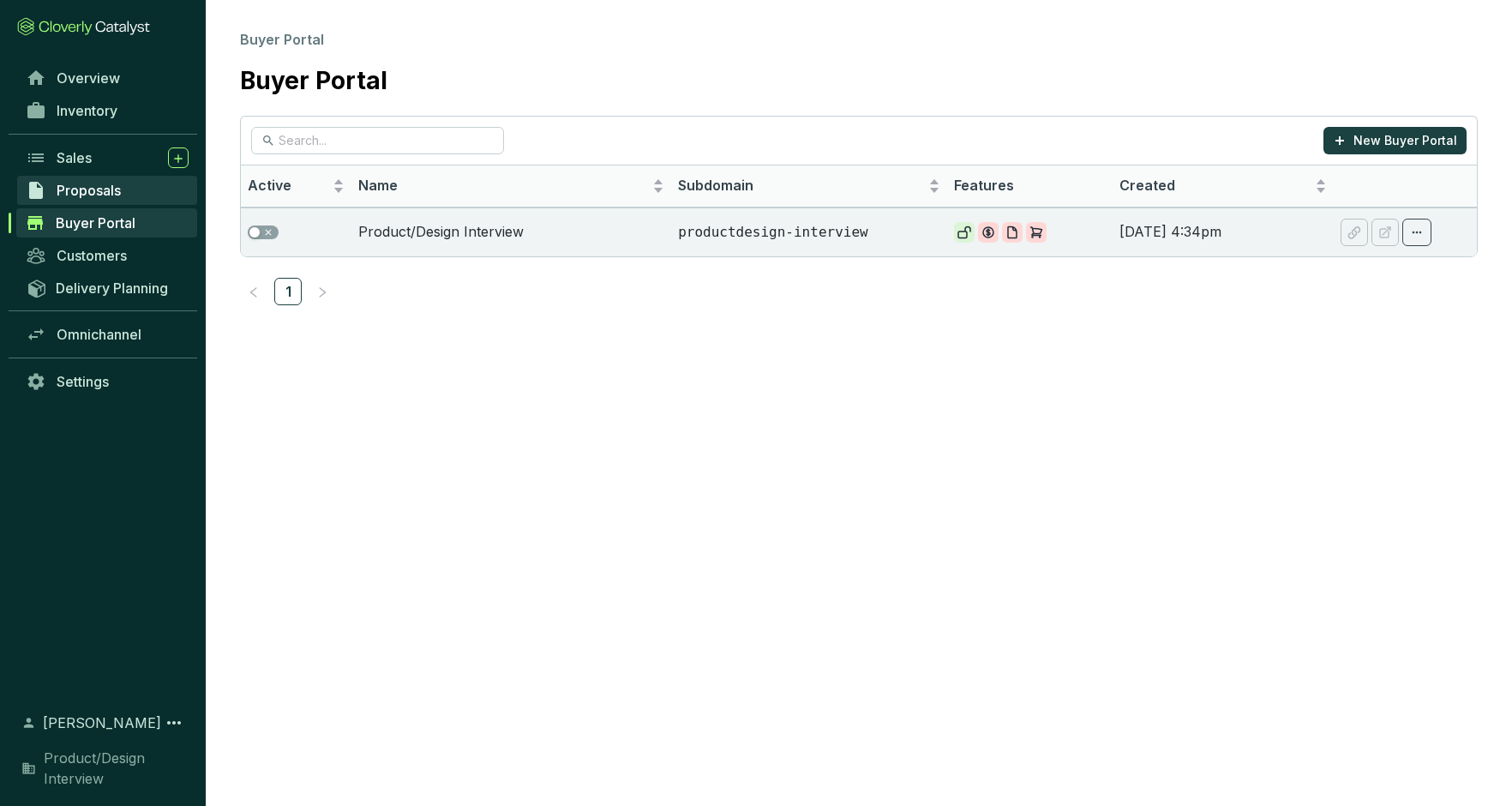
click at [92, 193] on span "Proposals" at bounding box center [88, 189] width 65 height 17
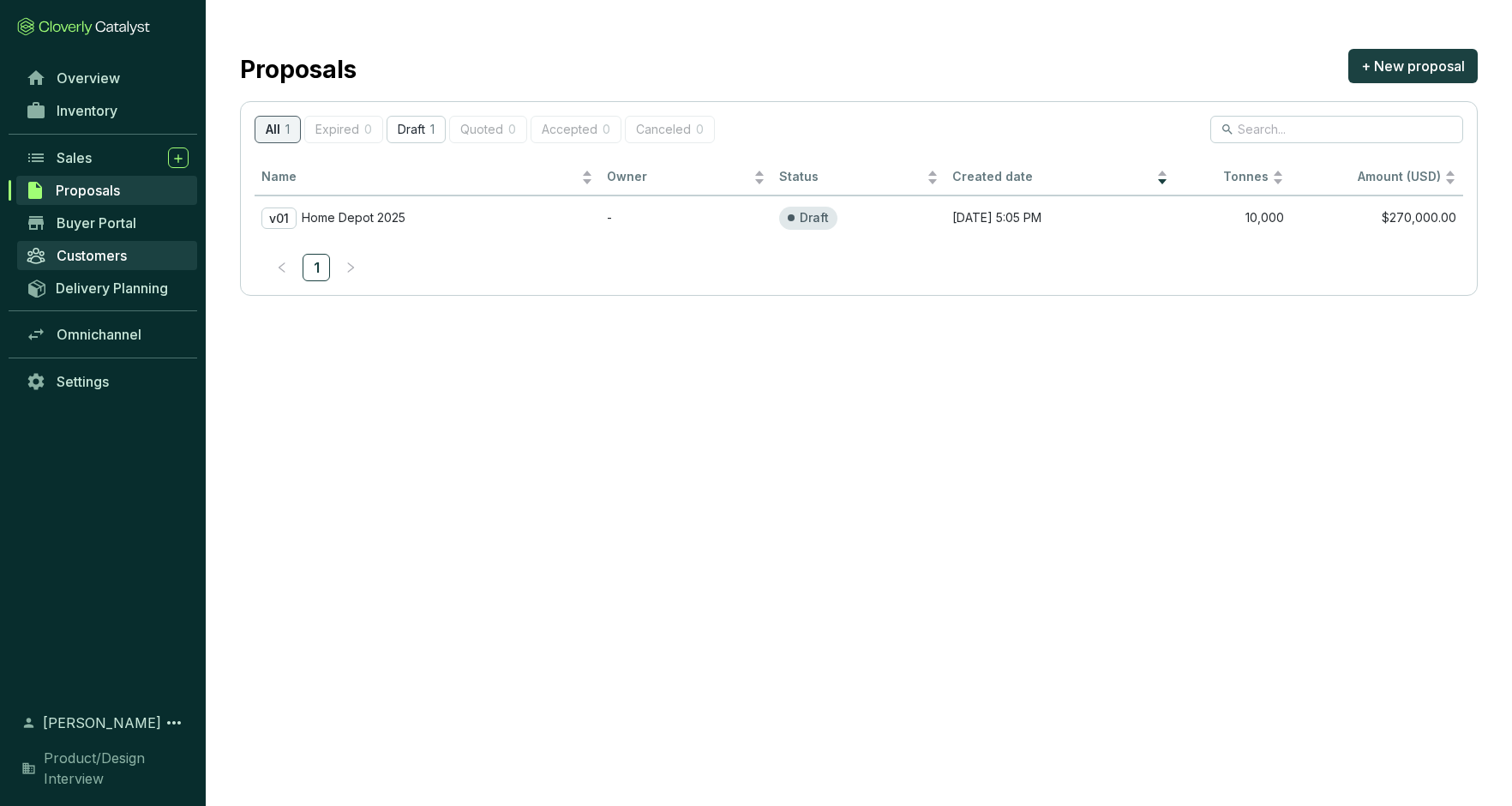
click at [90, 252] on span "Customers" at bounding box center [91, 255] width 70 height 17
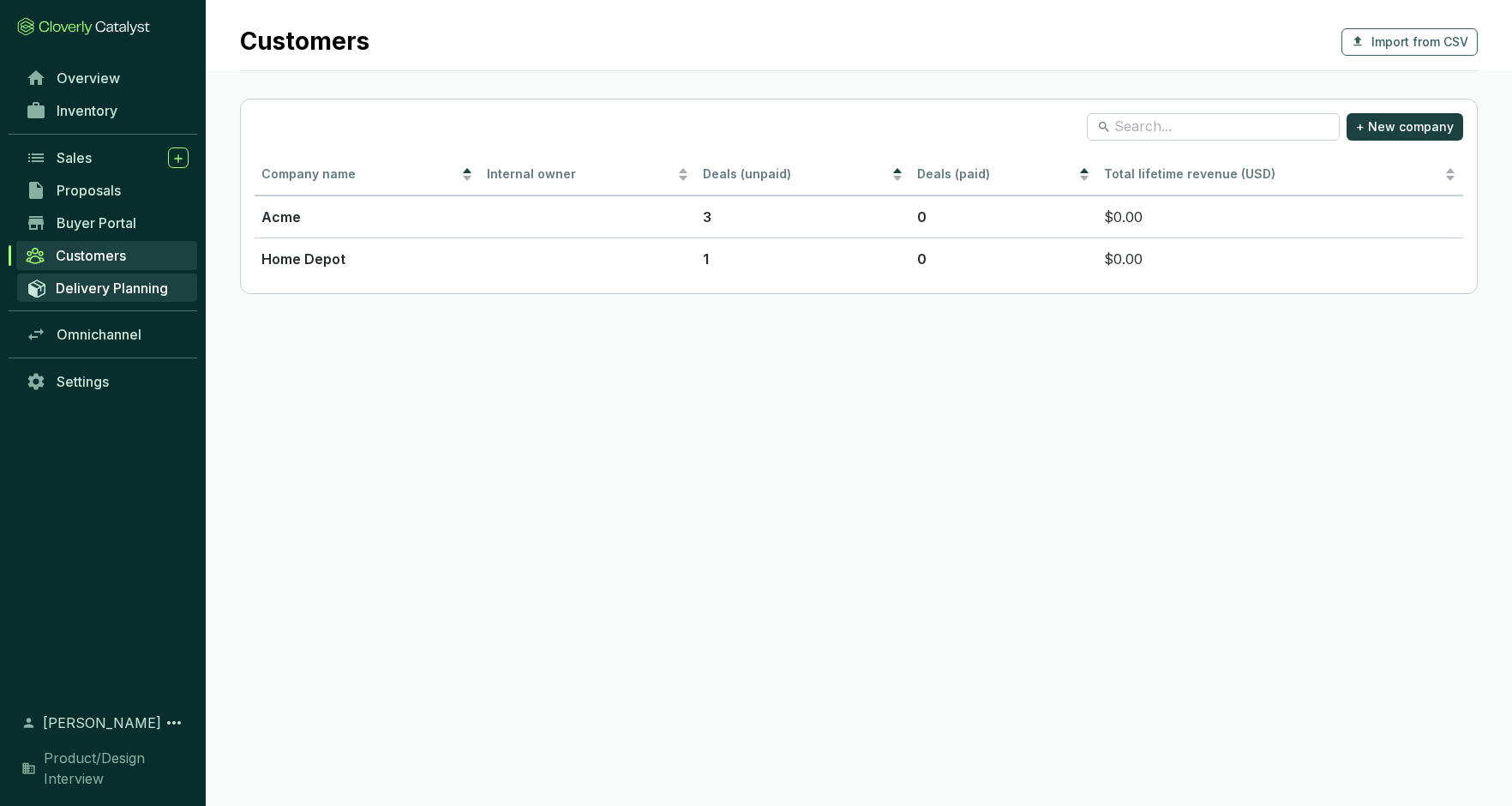
click at [94, 284] on span "Delivery Planning" at bounding box center [111, 288] width 112 height 17
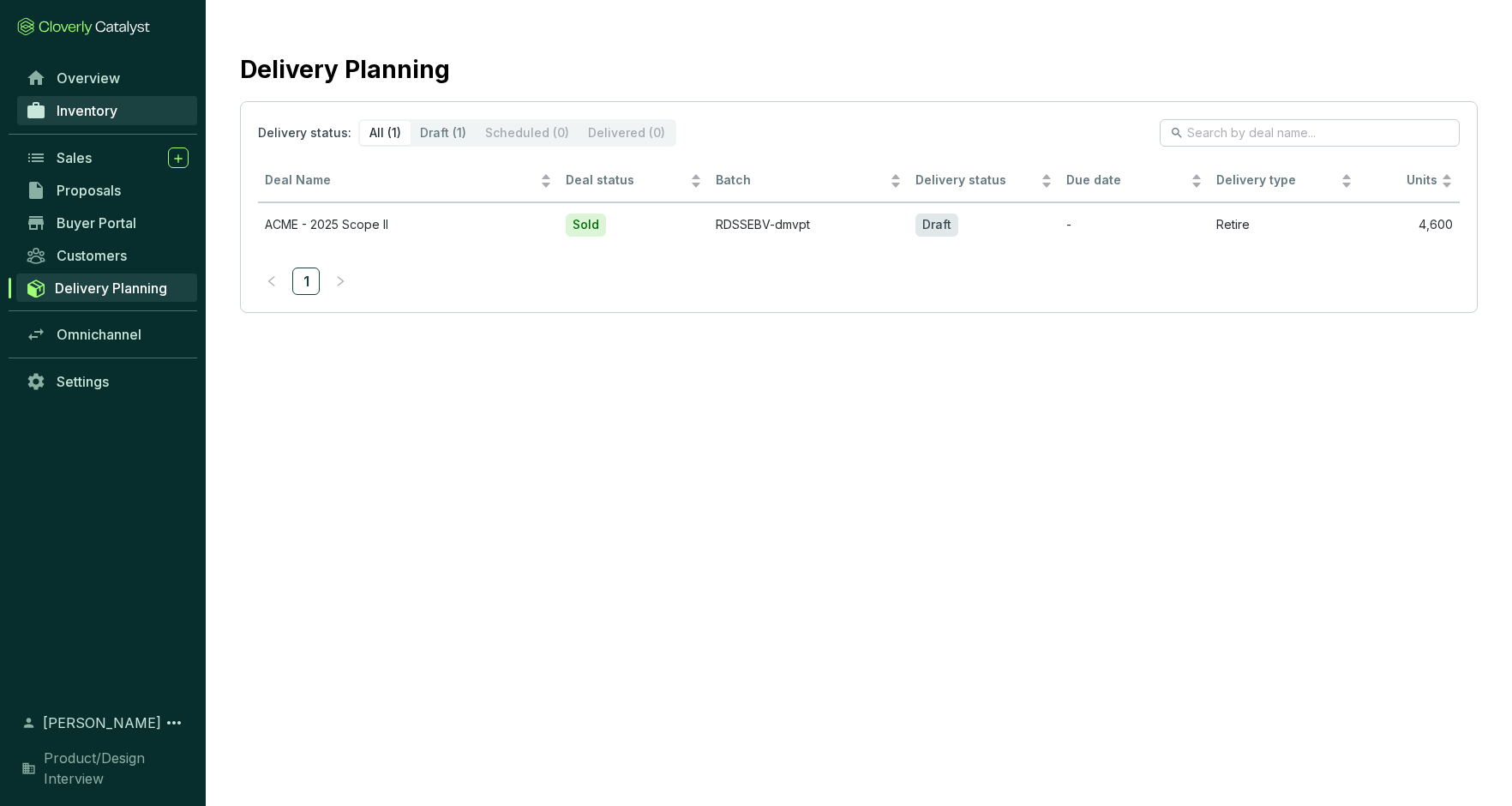
click at [89, 113] on span "Inventory" at bounding box center [87, 110] width 61 height 17
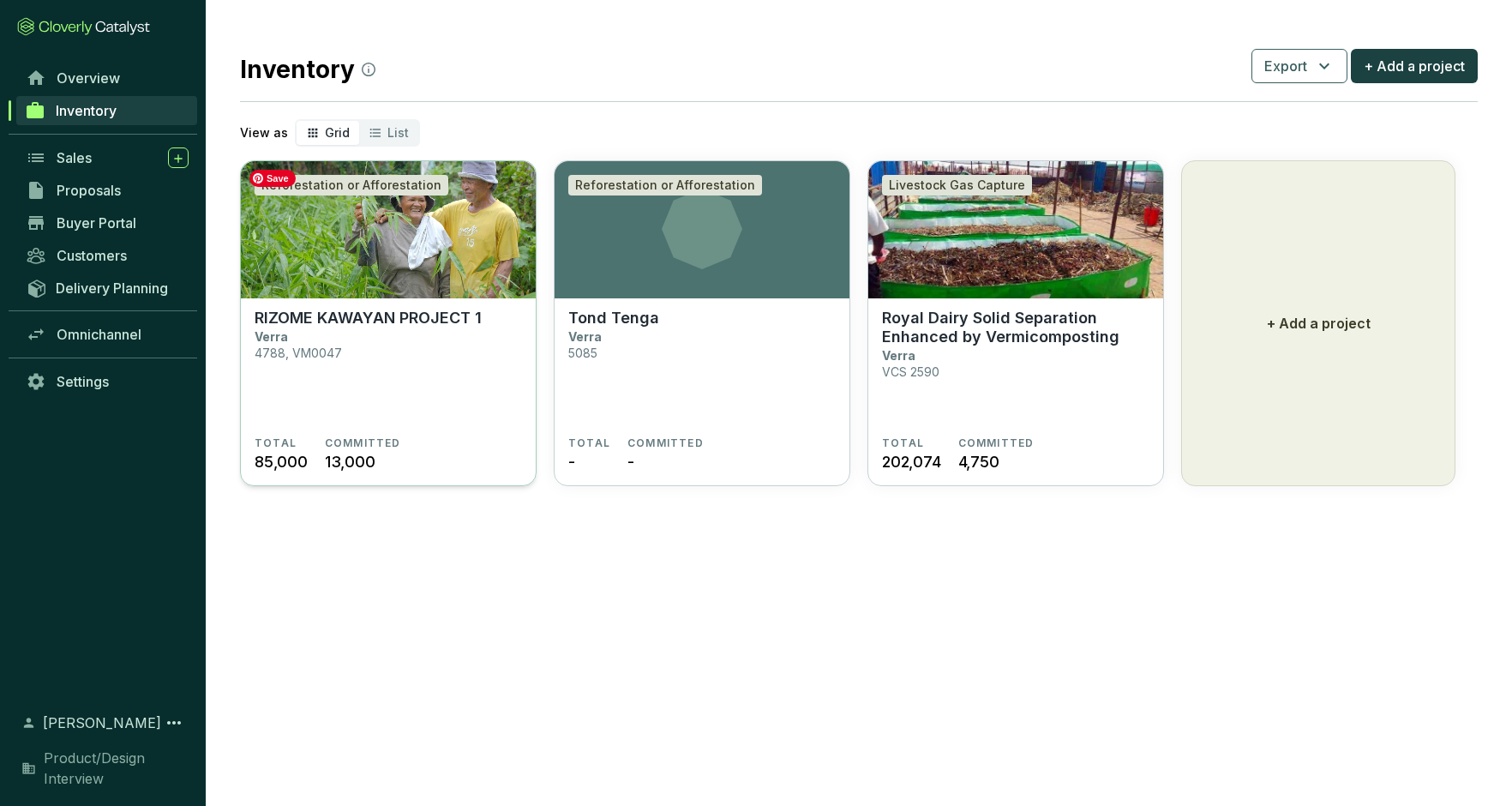
click at [389, 288] on img at bounding box center [388, 229] width 295 height 137
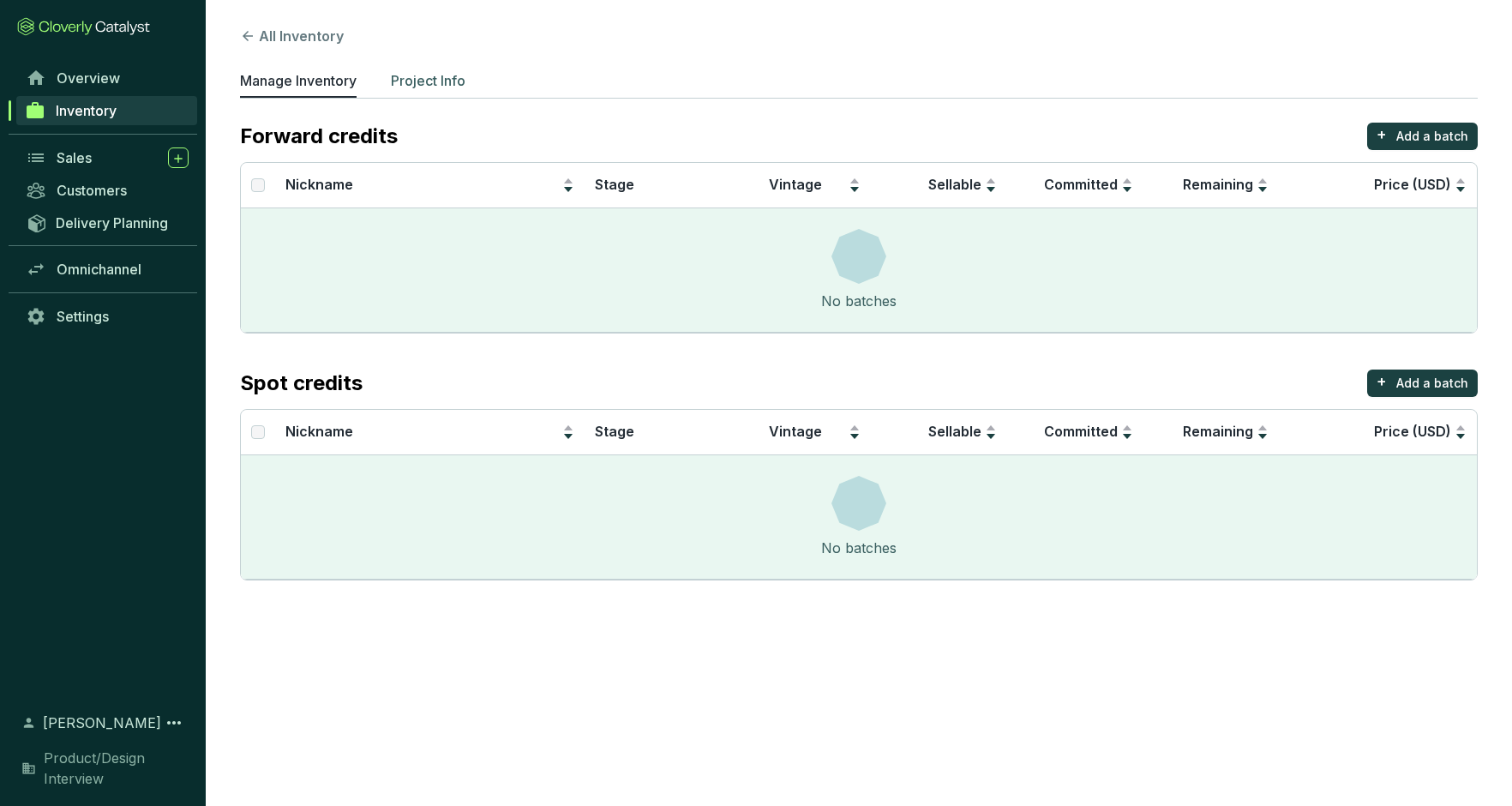
click at [420, 77] on p "Project Info" at bounding box center [428, 80] width 74 height 20
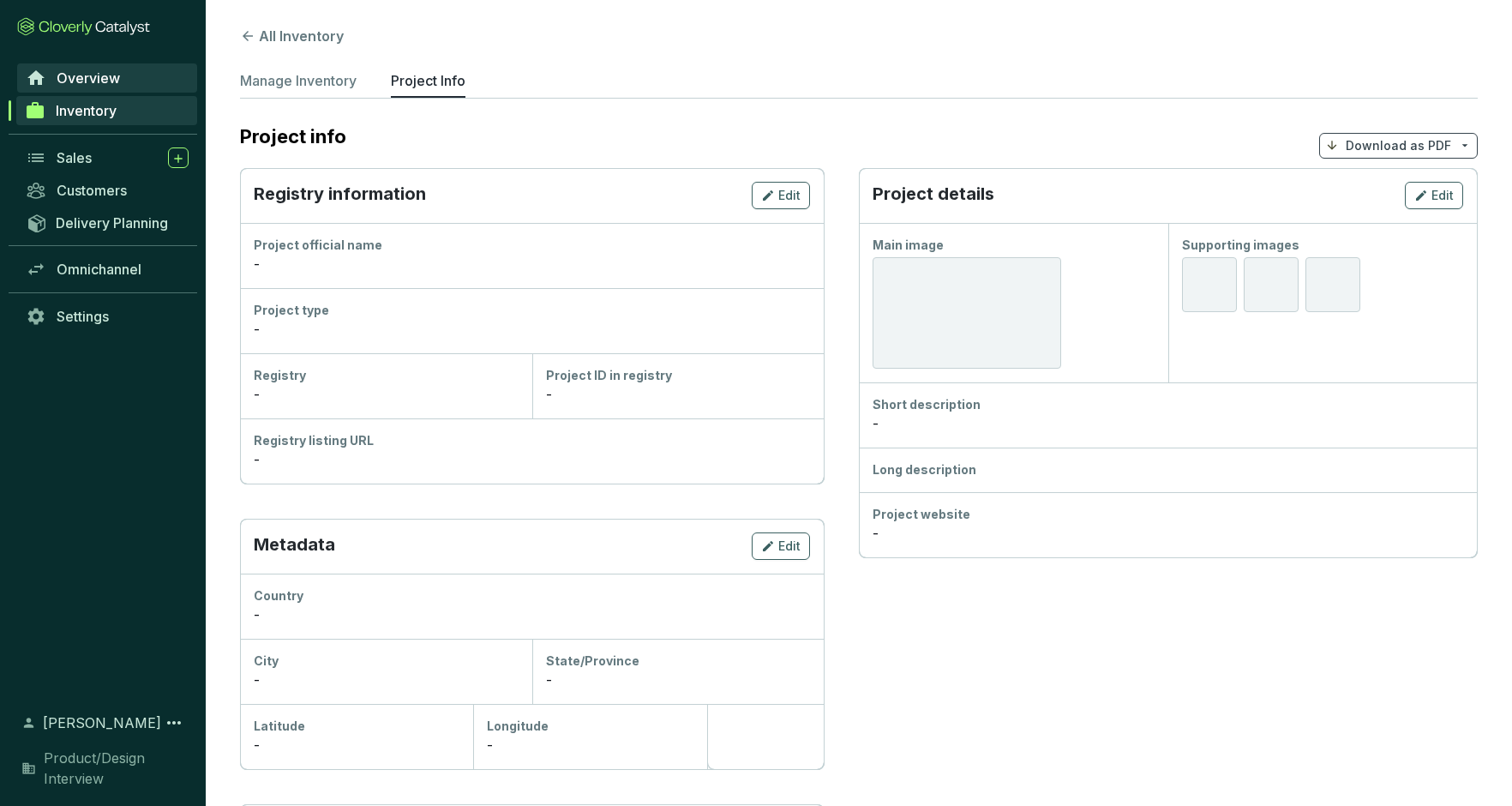
click at [83, 73] on span "Overview" at bounding box center [88, 77] width 64 height 17
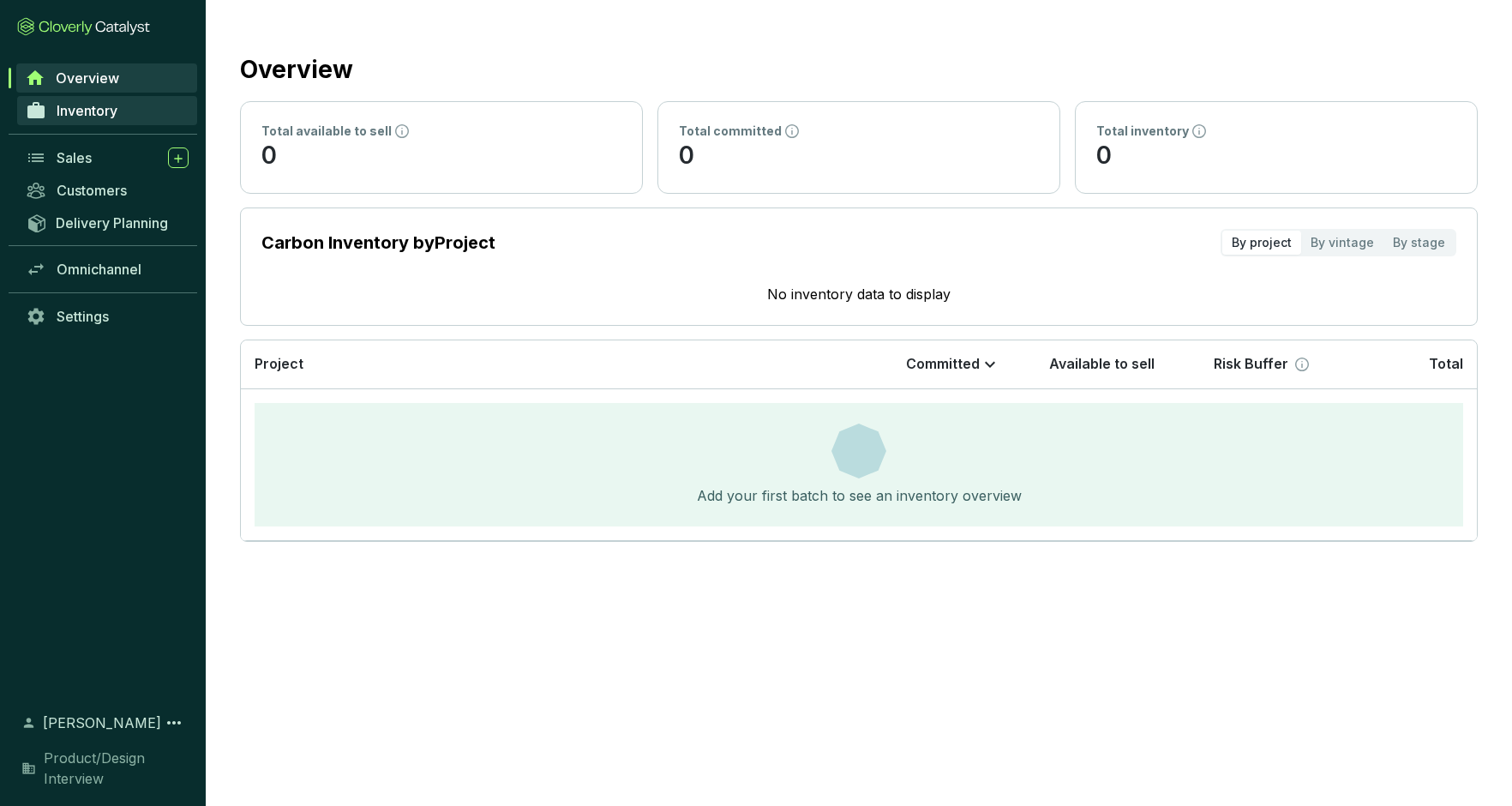
click at [79, 105] on span "Inventory" at bounding box center [87, 110] width 61 height 17
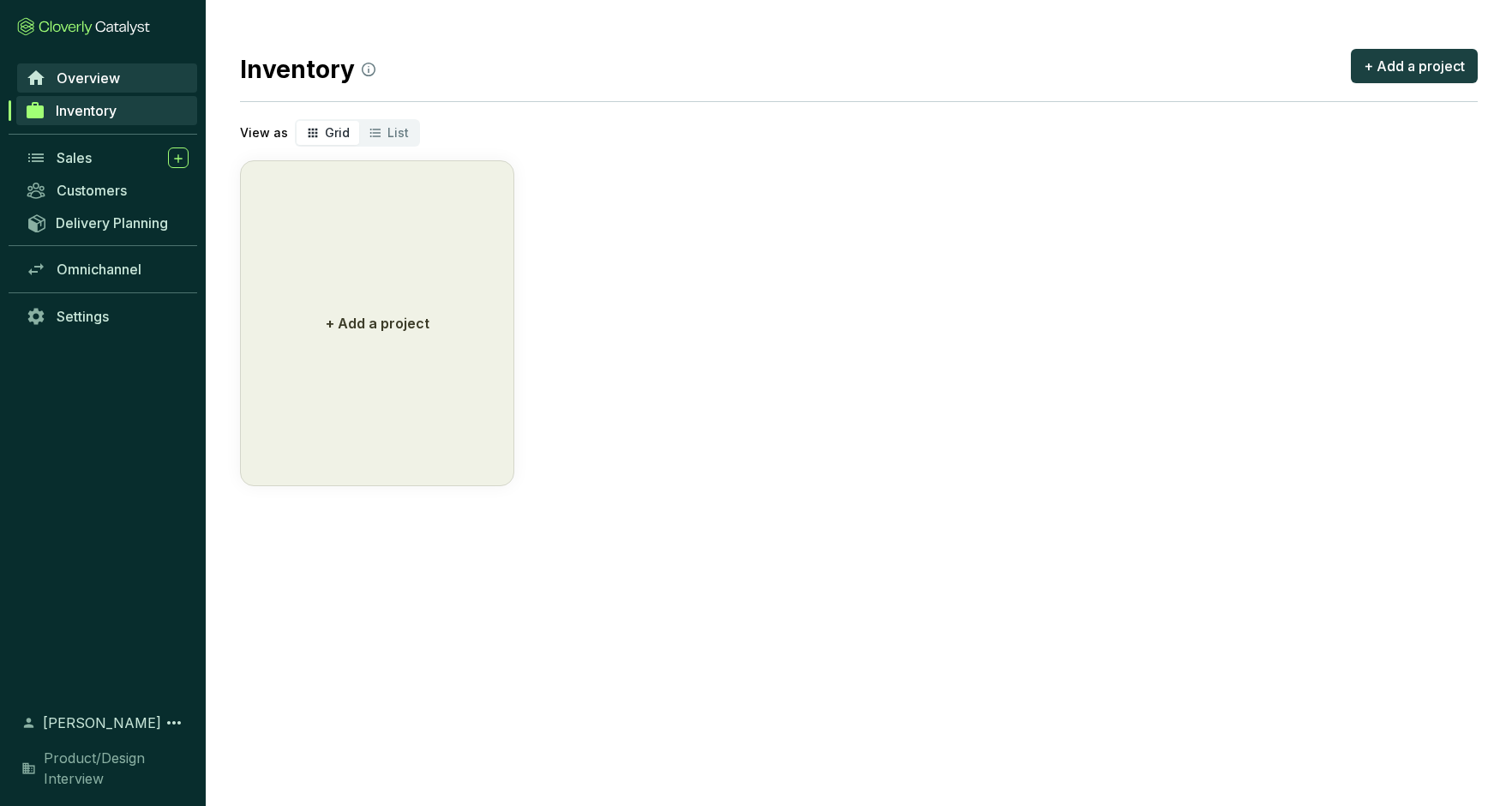
click at [80, 69] on span "Overview" at bounding box center [88, 77] width 64 height 17
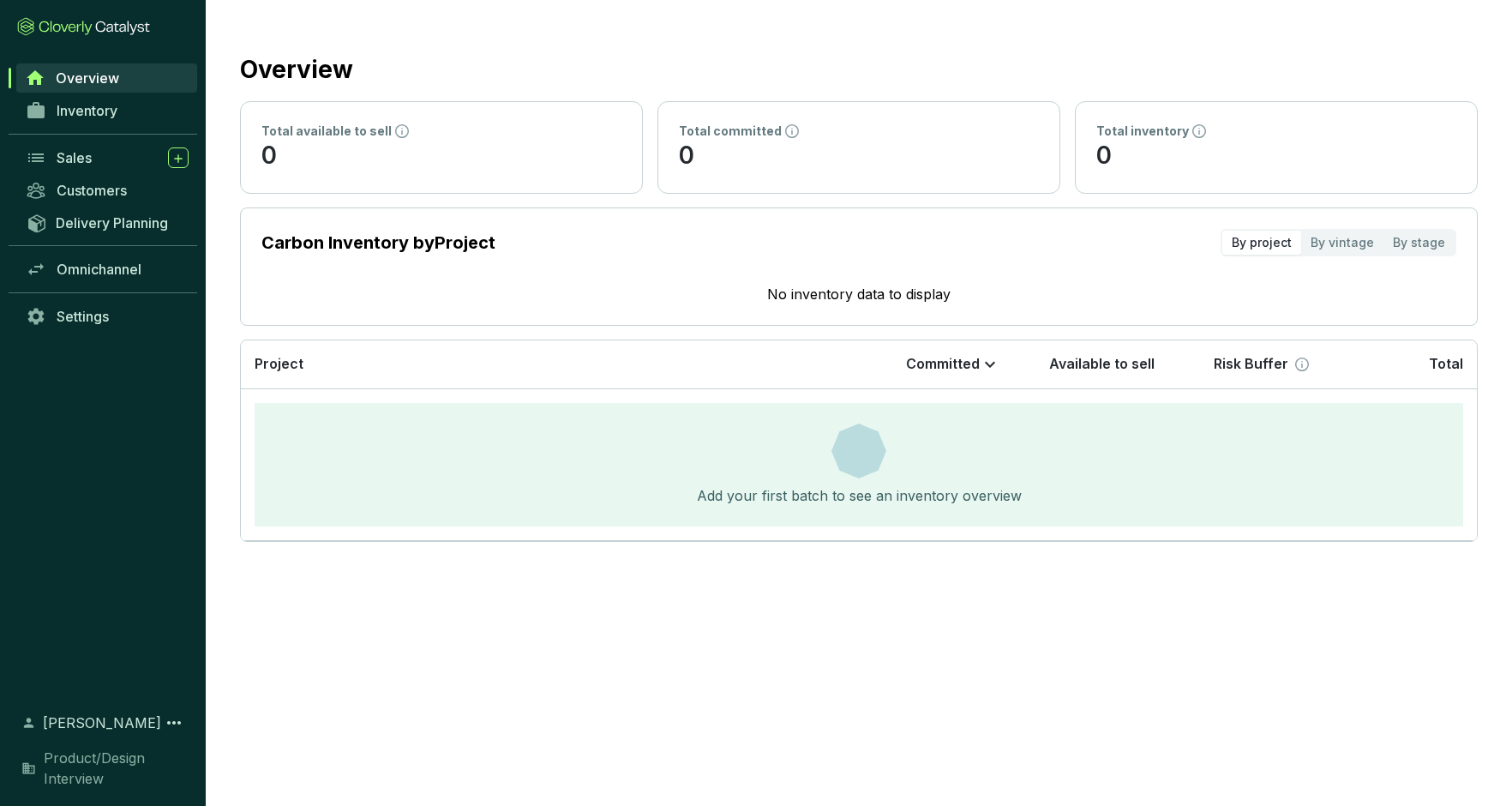
click at [1266, 246] on div "By project" at bounding box center [1261, 242] width 79 height 24
click at [1222, 231] on input "By project" at bounding box center [1222, 231] width 0 height 0
click at [78, 26] on icon at bounding box center [83, 26] width 133 height 19
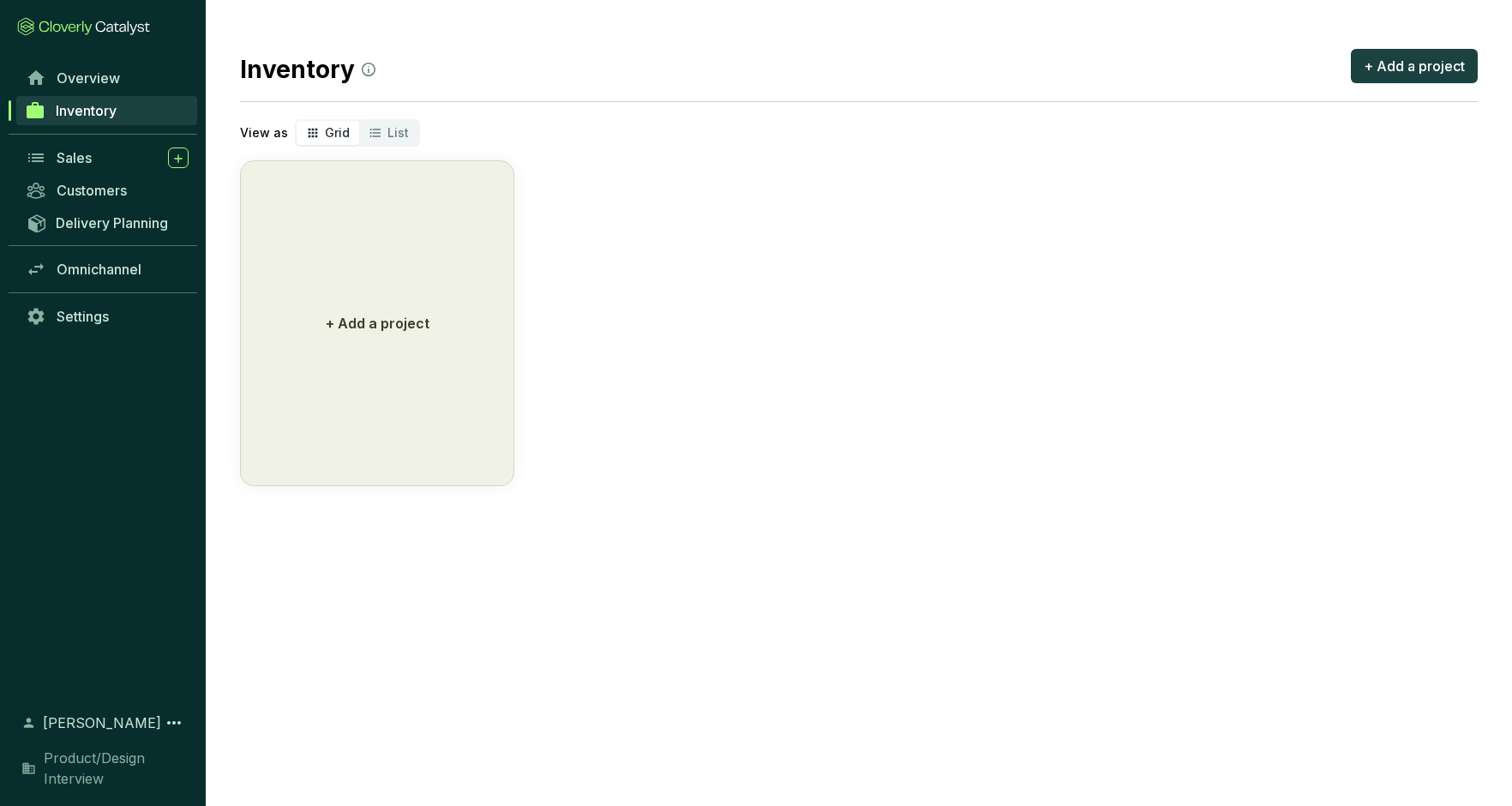
click at [72, 26] on icon at bounding box center [83, 26] width 133 height 19
click at [85, 77] on span "Overview" at bounding box center [88, 77] width 64 height 17
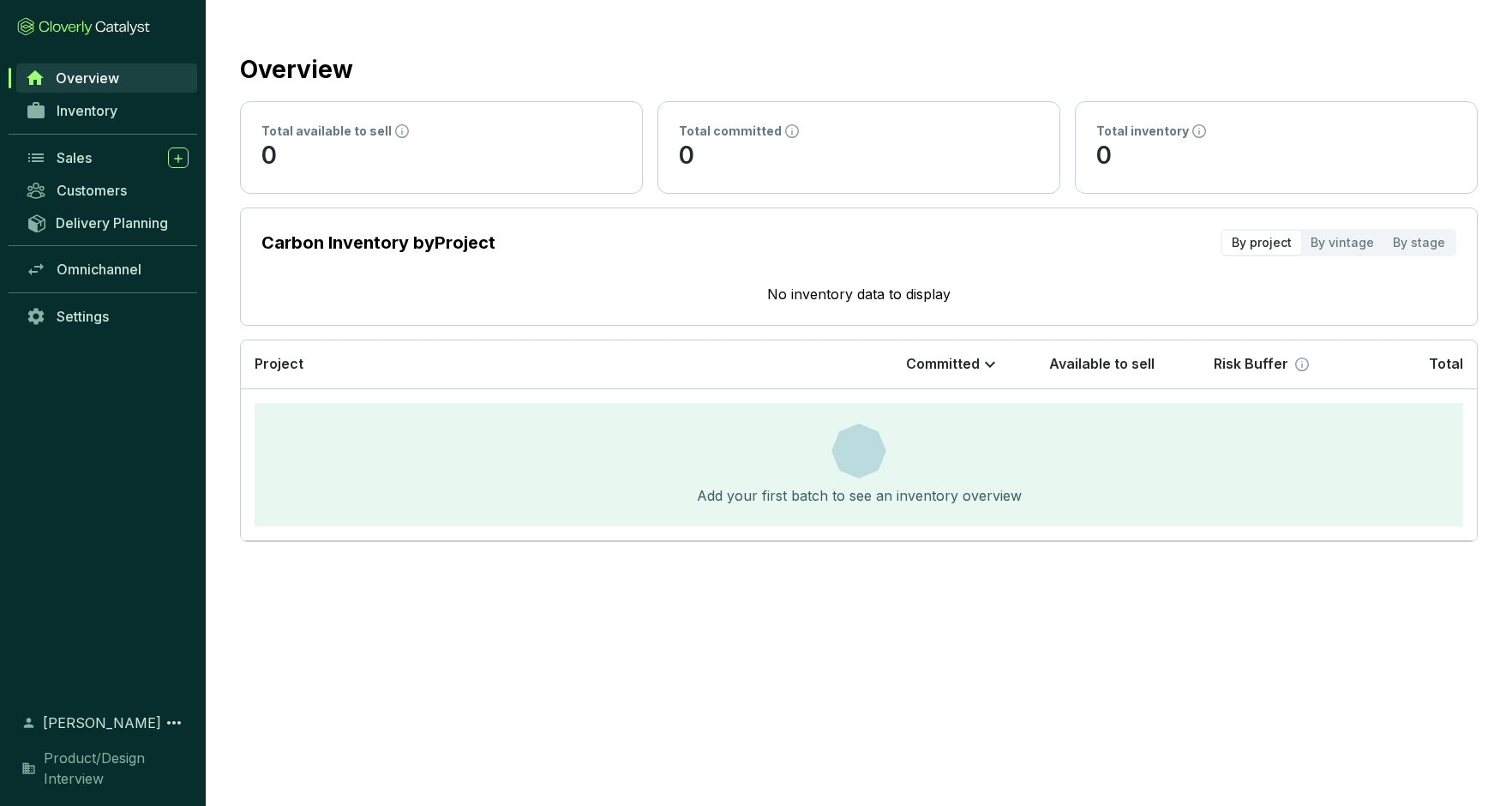
click at [88, 106] on span "Inventory" at bounding box center [87, 110] width 61 height 17
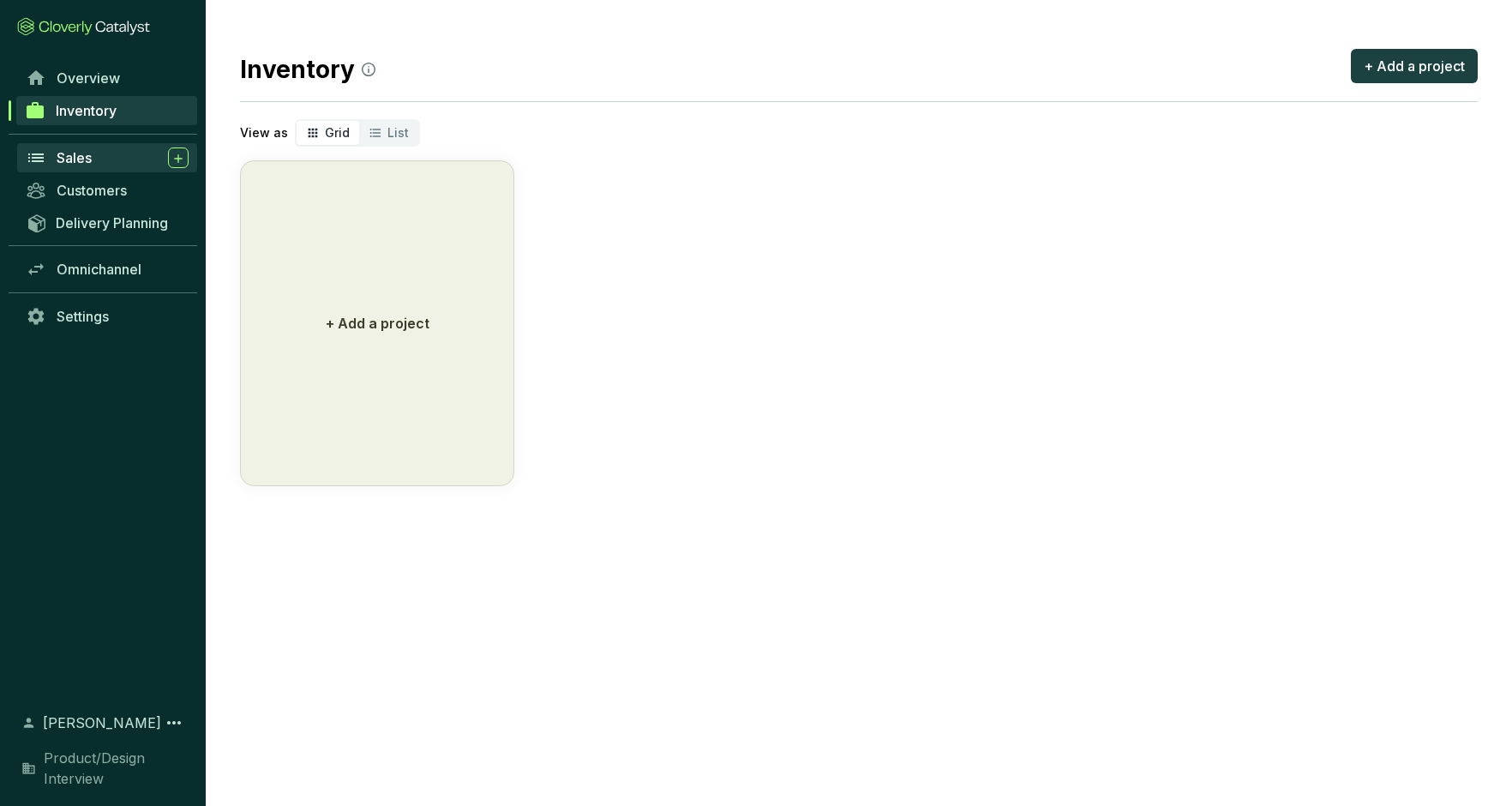
click at [83, 158] on span "Sales" at bounding box center [74, 157] width 35 height 17
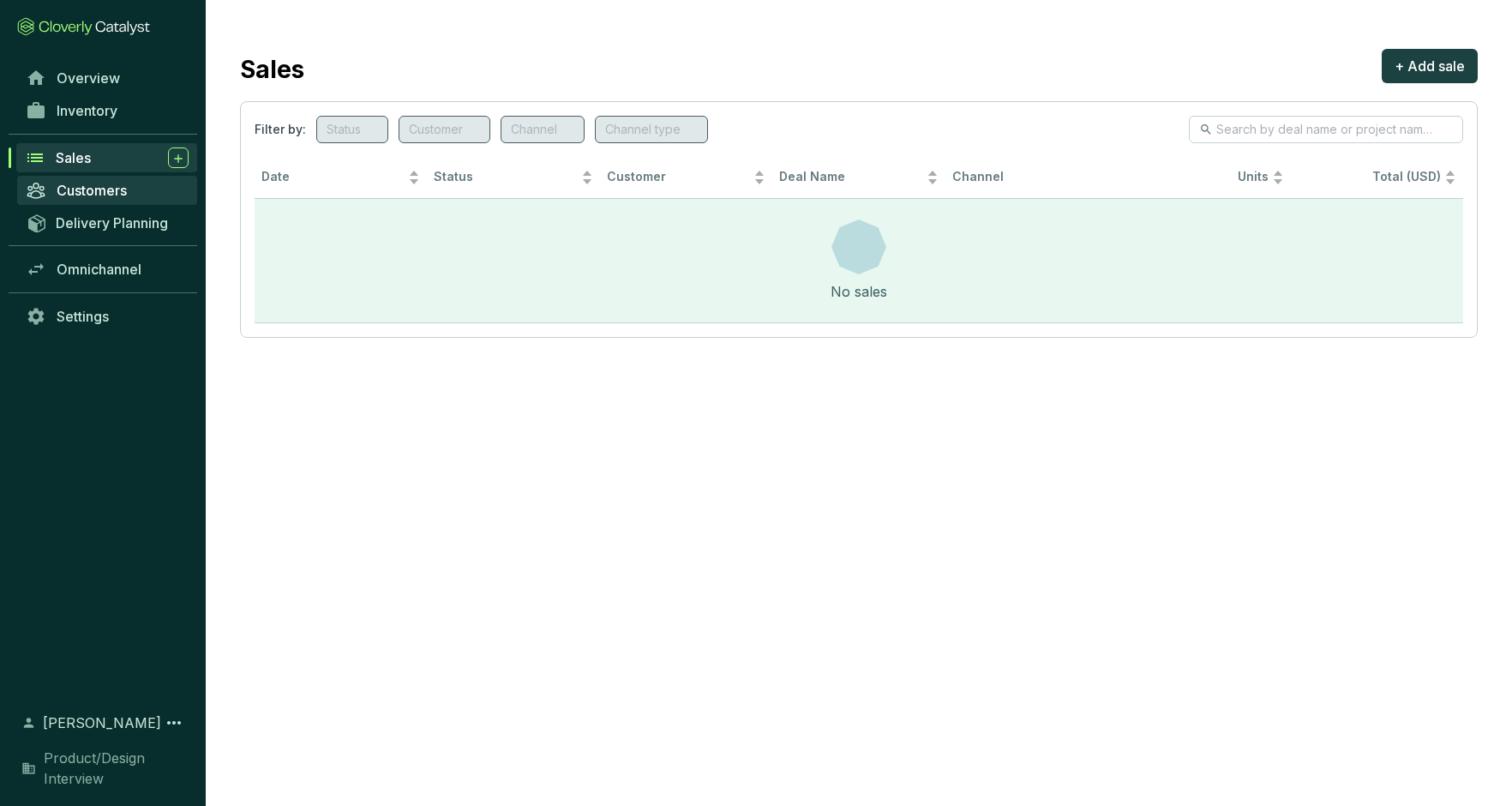
click at [85, 188] on span "Customers" at bounding box center [91, 189] width 70 height 17
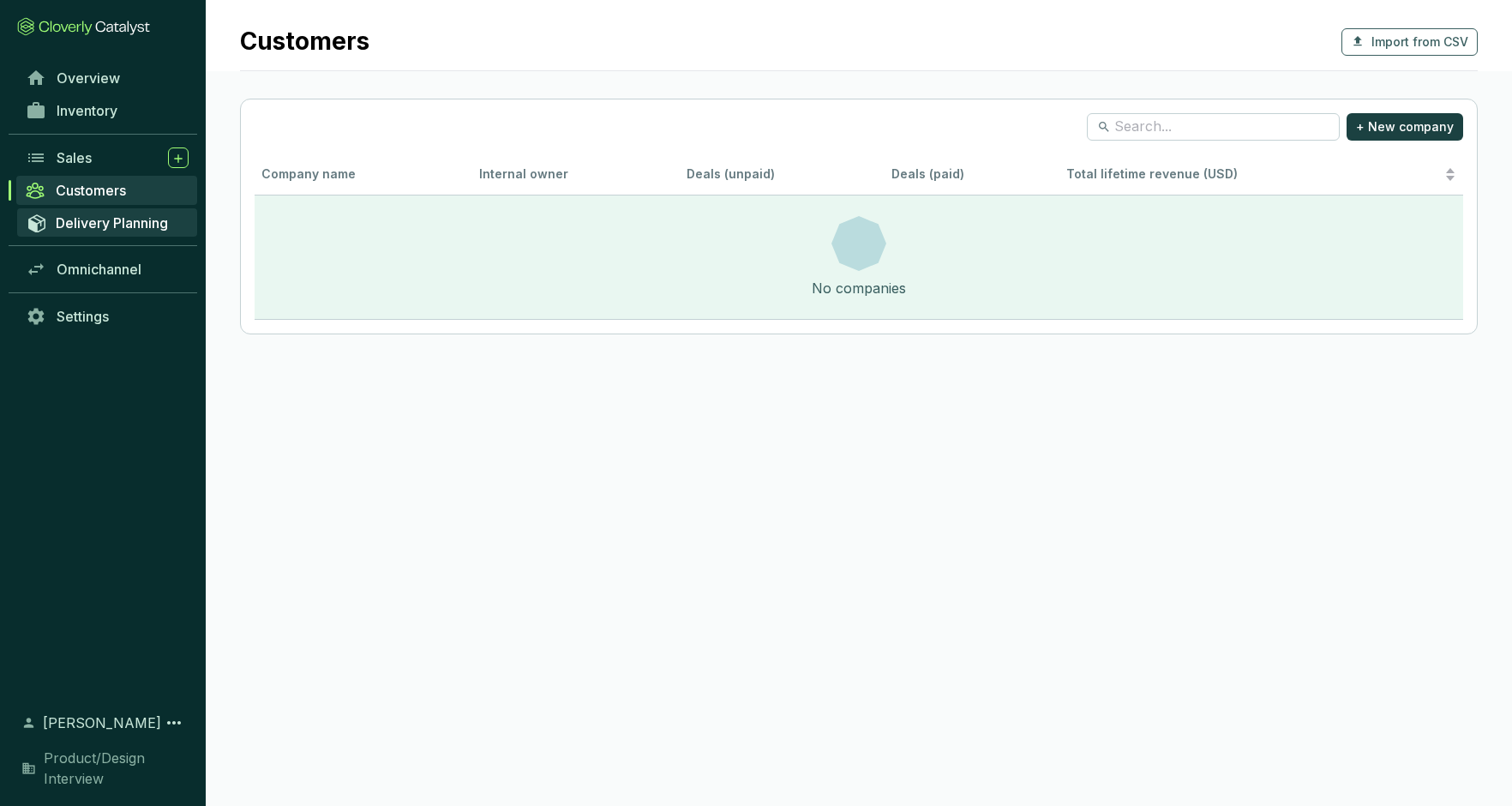
click at [89, 224] on span "Delivery Planning" at bounding box center [111, 222] width 112 height 17
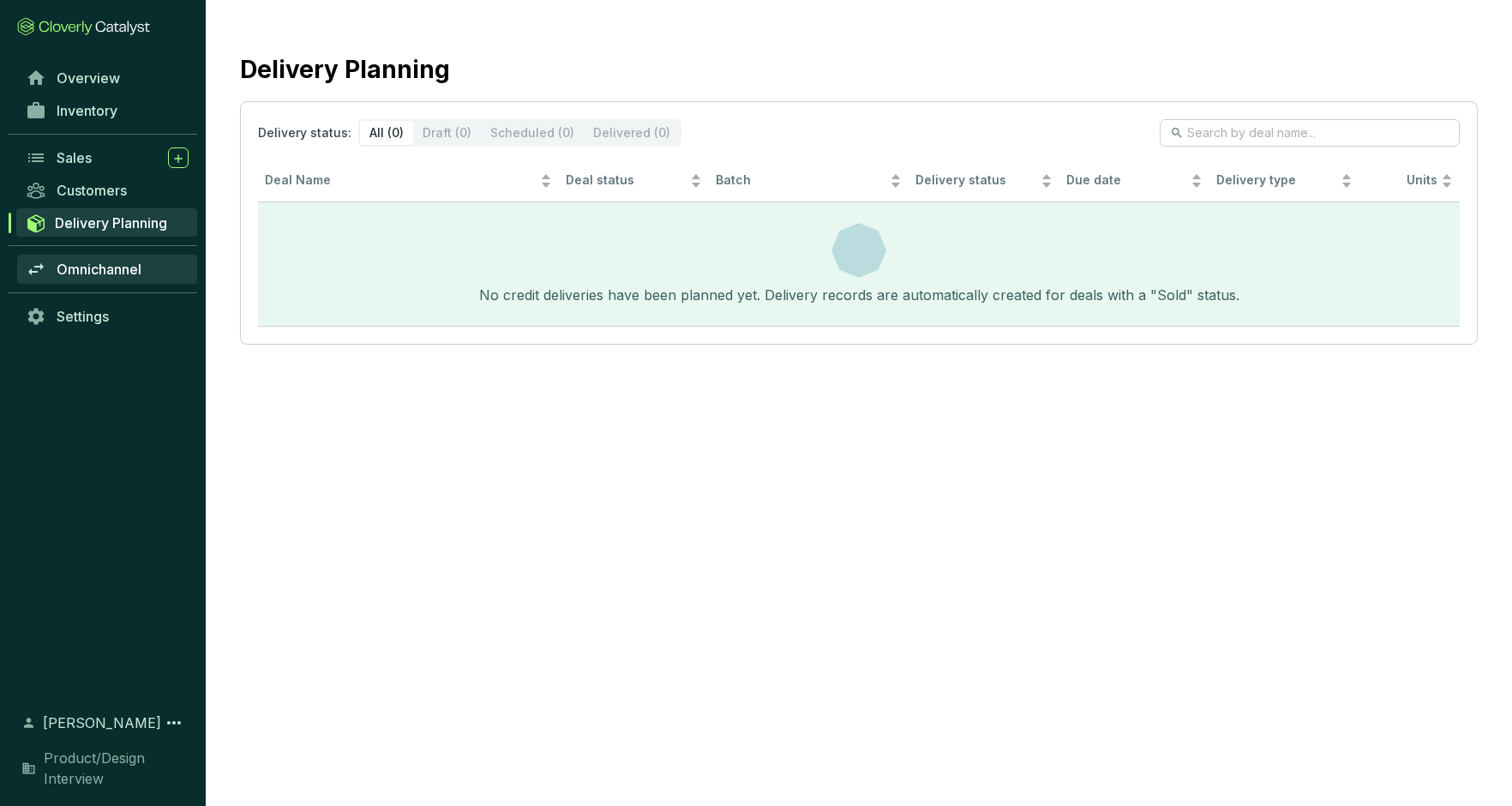
click at [92, 265] on span "Omnichannel" at bounding box center [99, 269] width 85 height 17
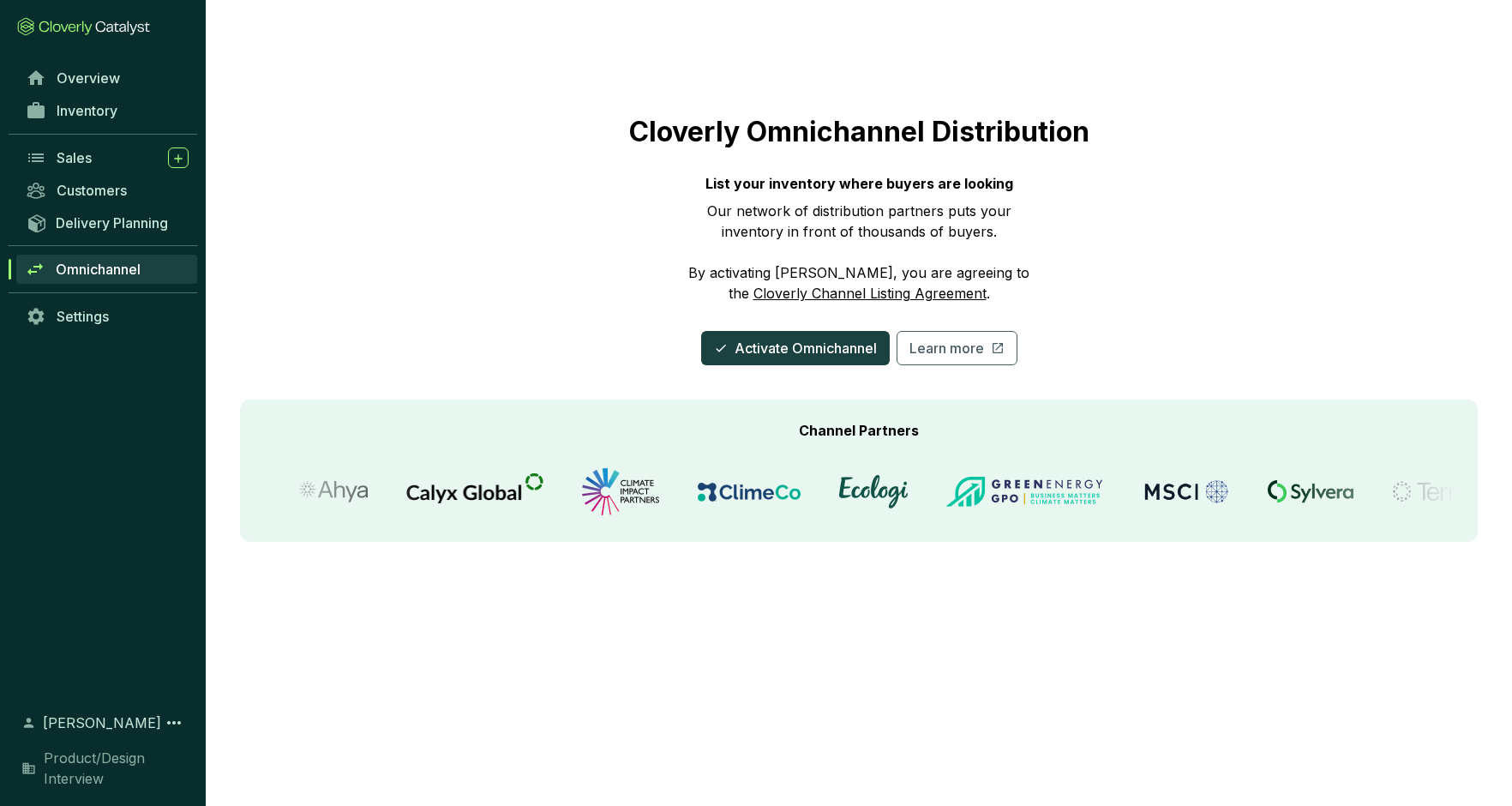
click at [85, 27] on icon at bounding box center [83, 26] width 133 height 19
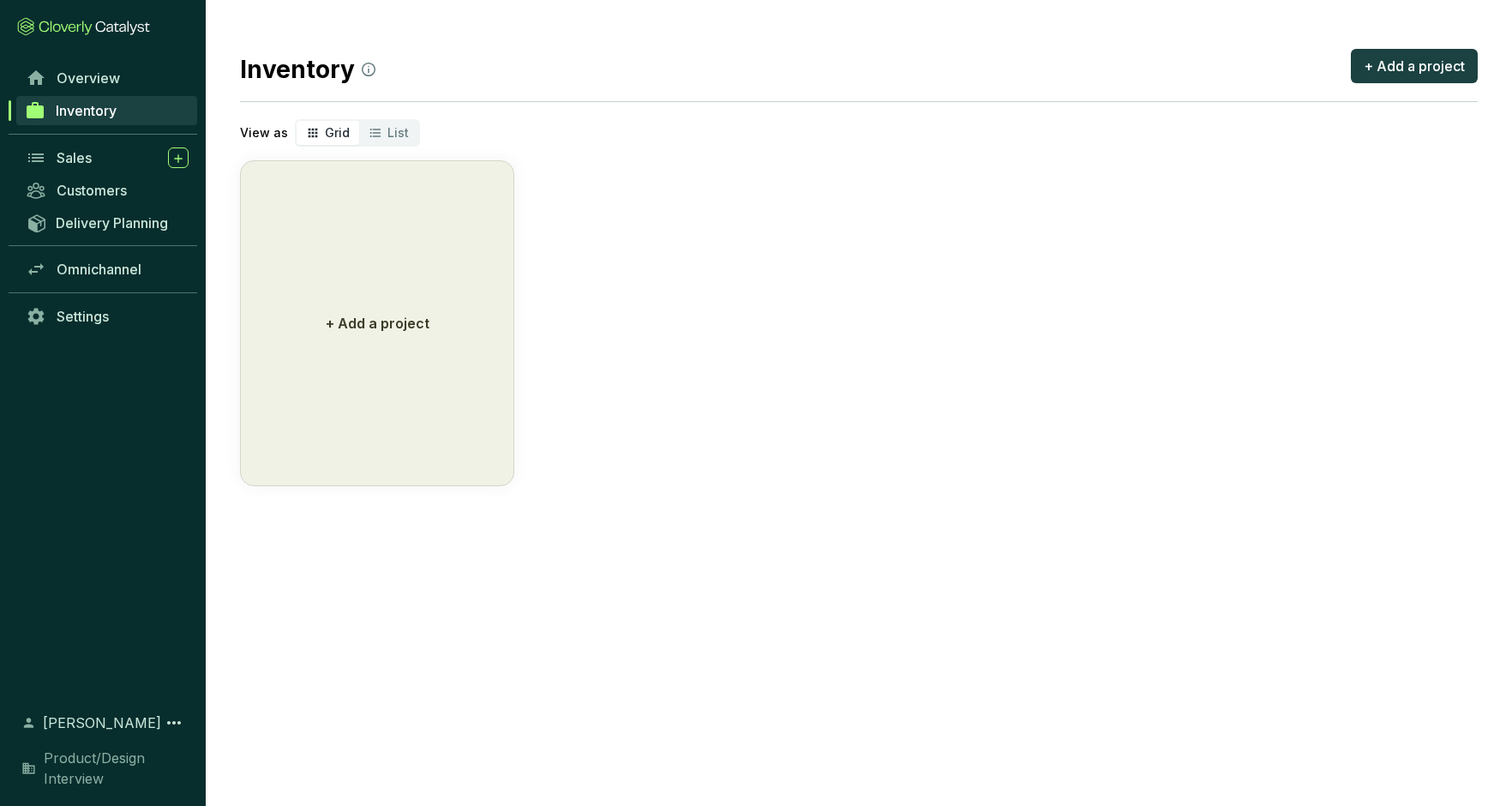
click at [96, 755] on span "Product/Design Interview" at bounding box center [116, 768] width 145 height 42
click at [175, 723] on icon at bounding box center [173, 722] width 20 height 20
click at [96, 497] on div "Overview Inventory Sales Customers Delivery Planning Omnichannel Settings" at bounding box center [103, 376] width 206 height 629
click at [60, 20] on icon at bounding box center [83, 26] width 133 height 19
click at [84, 111] on span "Inventory" at bounding box center [86, 110] width 61 height 17
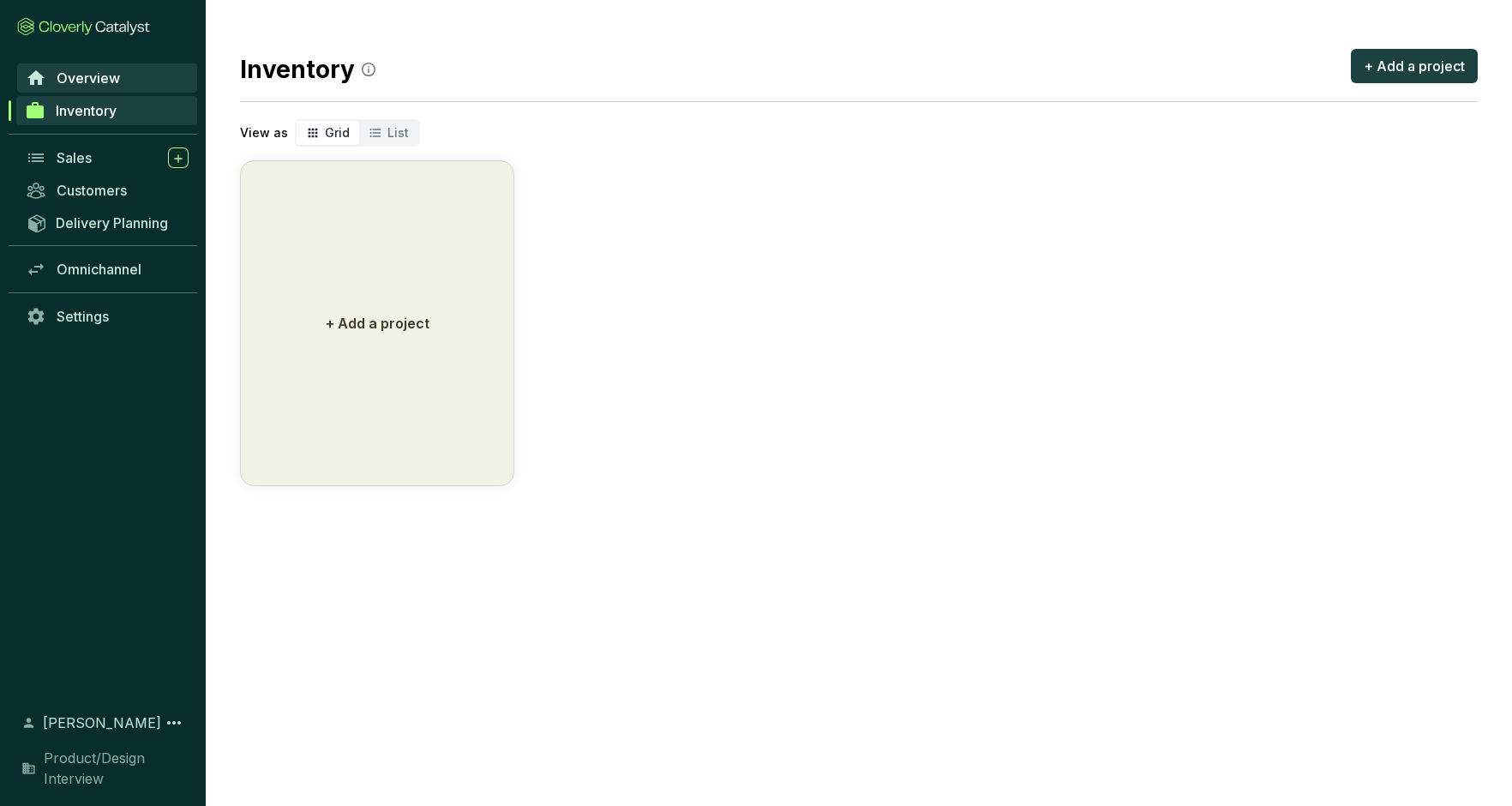
click at [84, 71] on span "Overview" at bounding box center [88, 77] width 64 height 17
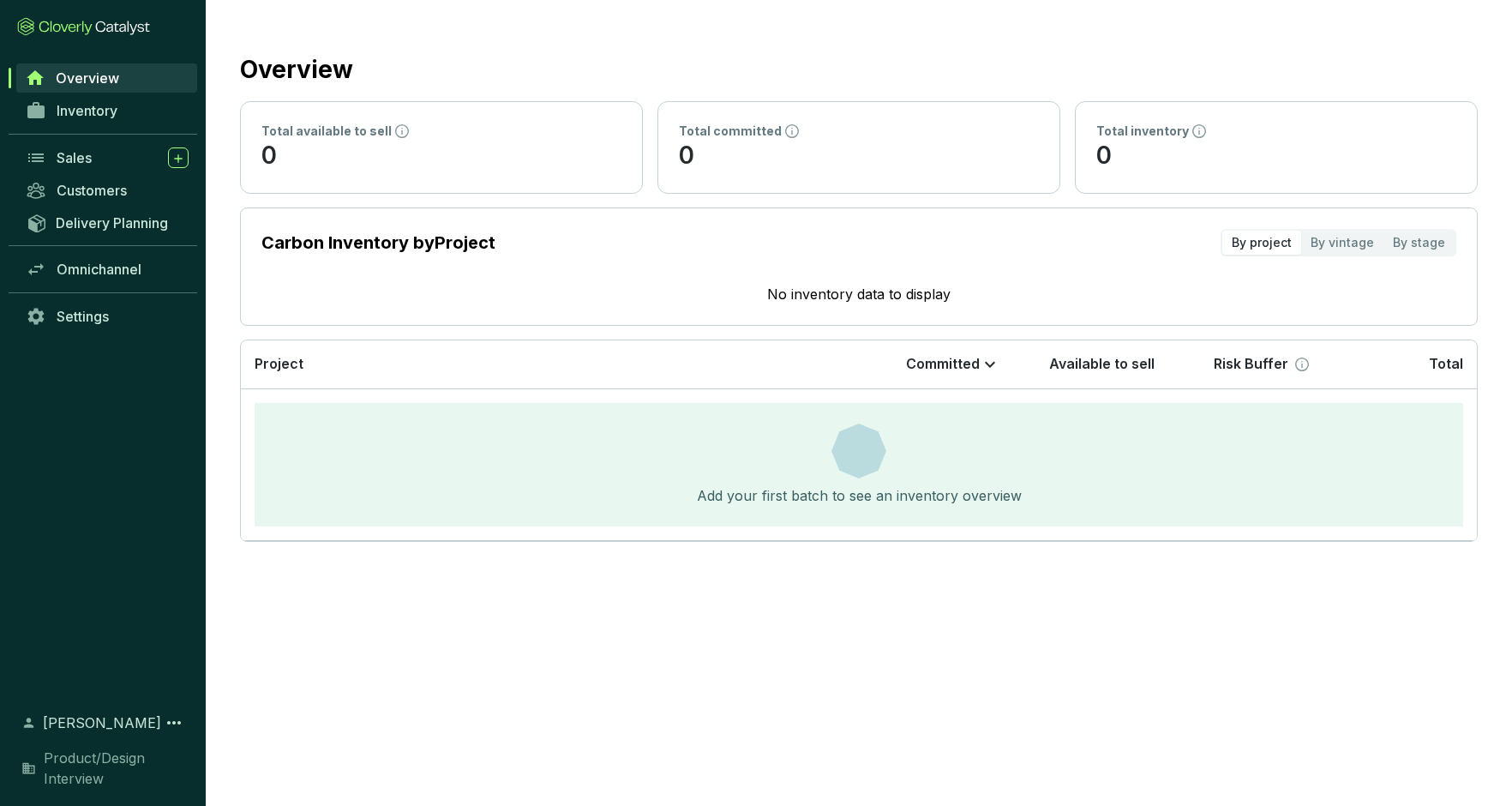
click at [96, 26] on icon at bounding box center [102, 27] width 11 height 11
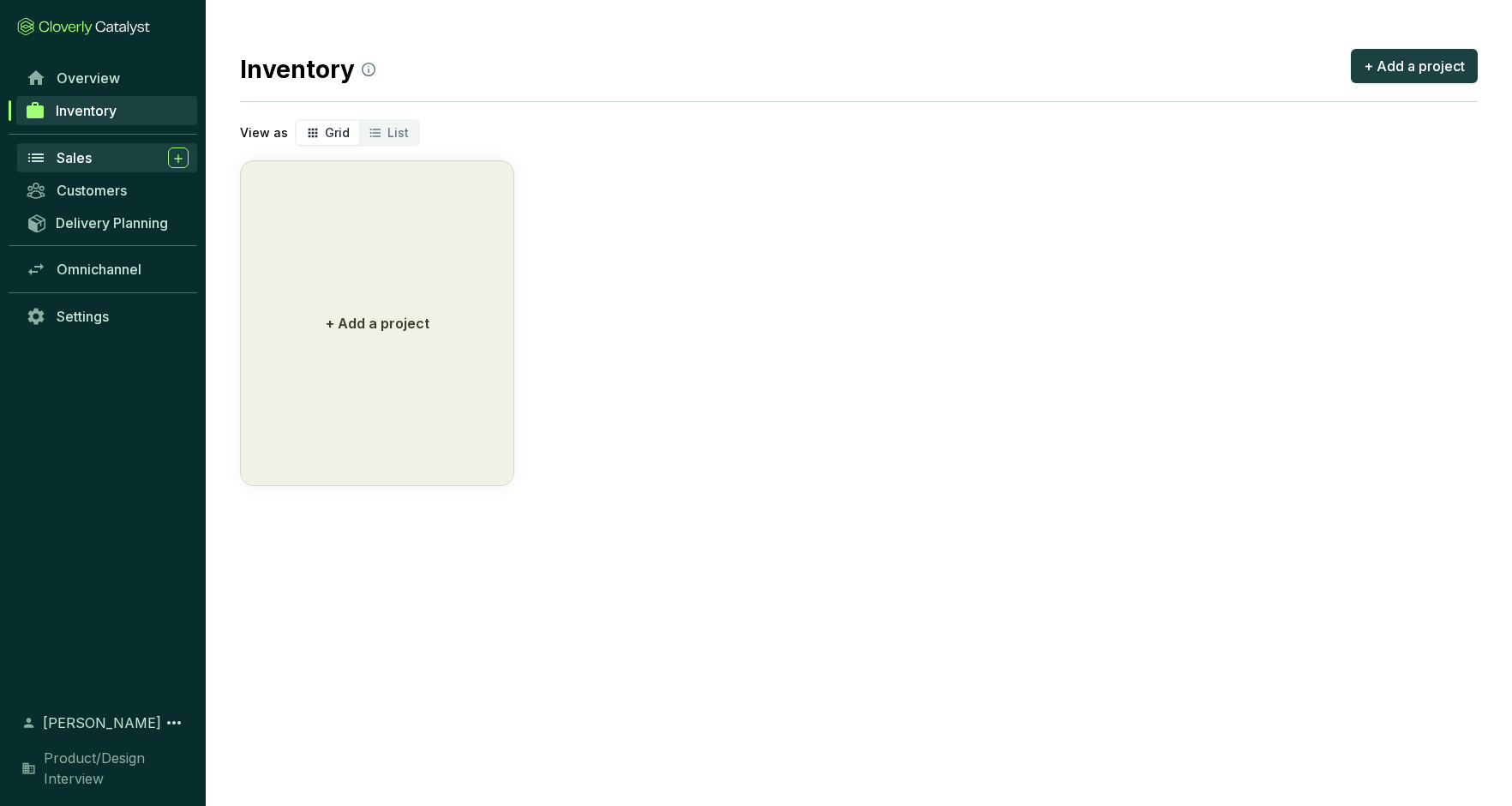
click at [95, 157] on div "Sales" at bounding box center [122, 157] width 132 height 20
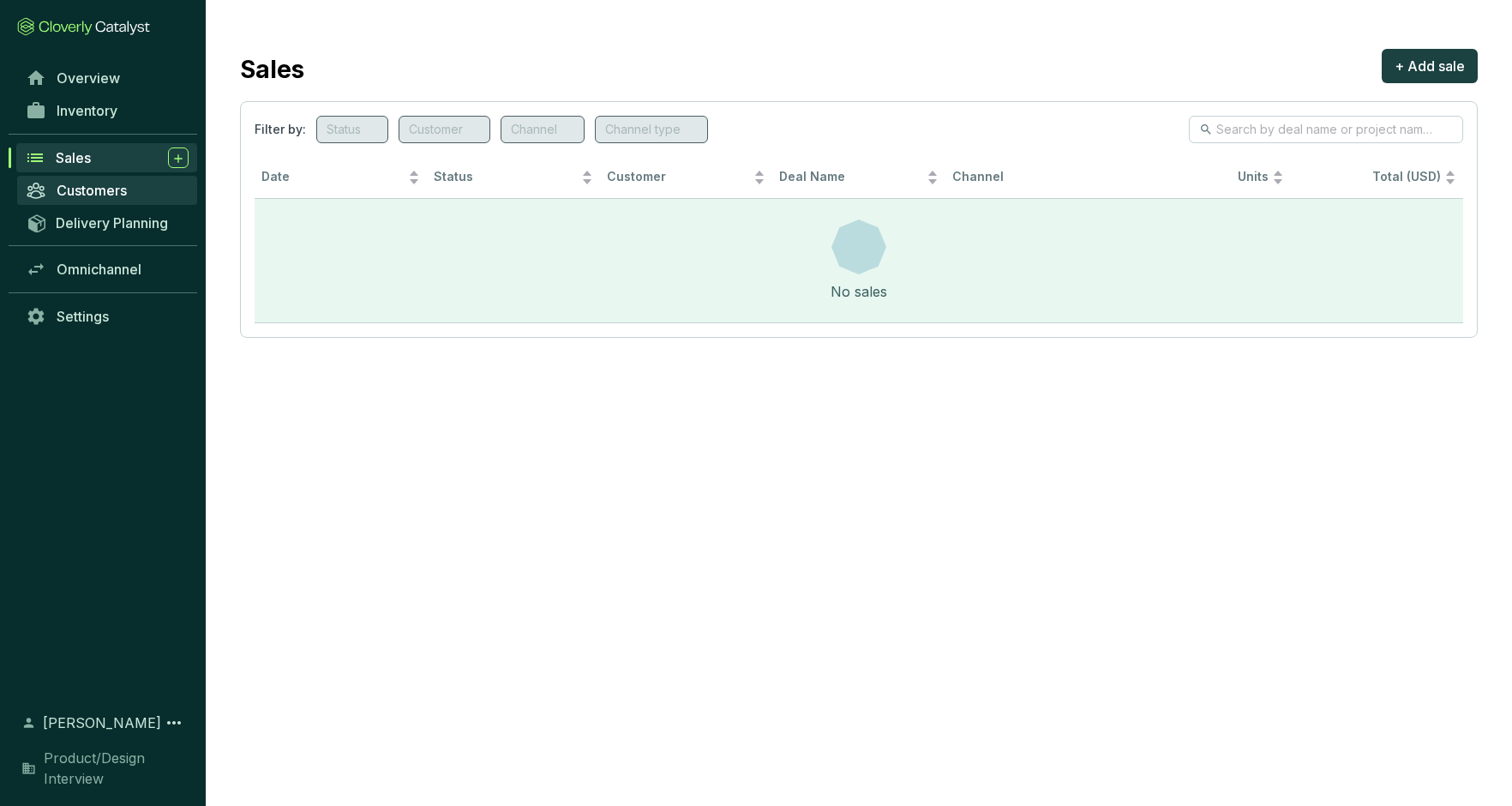
click at [93, 191] on span "Customers" at bounding box center [91, 189] width 70 height 17
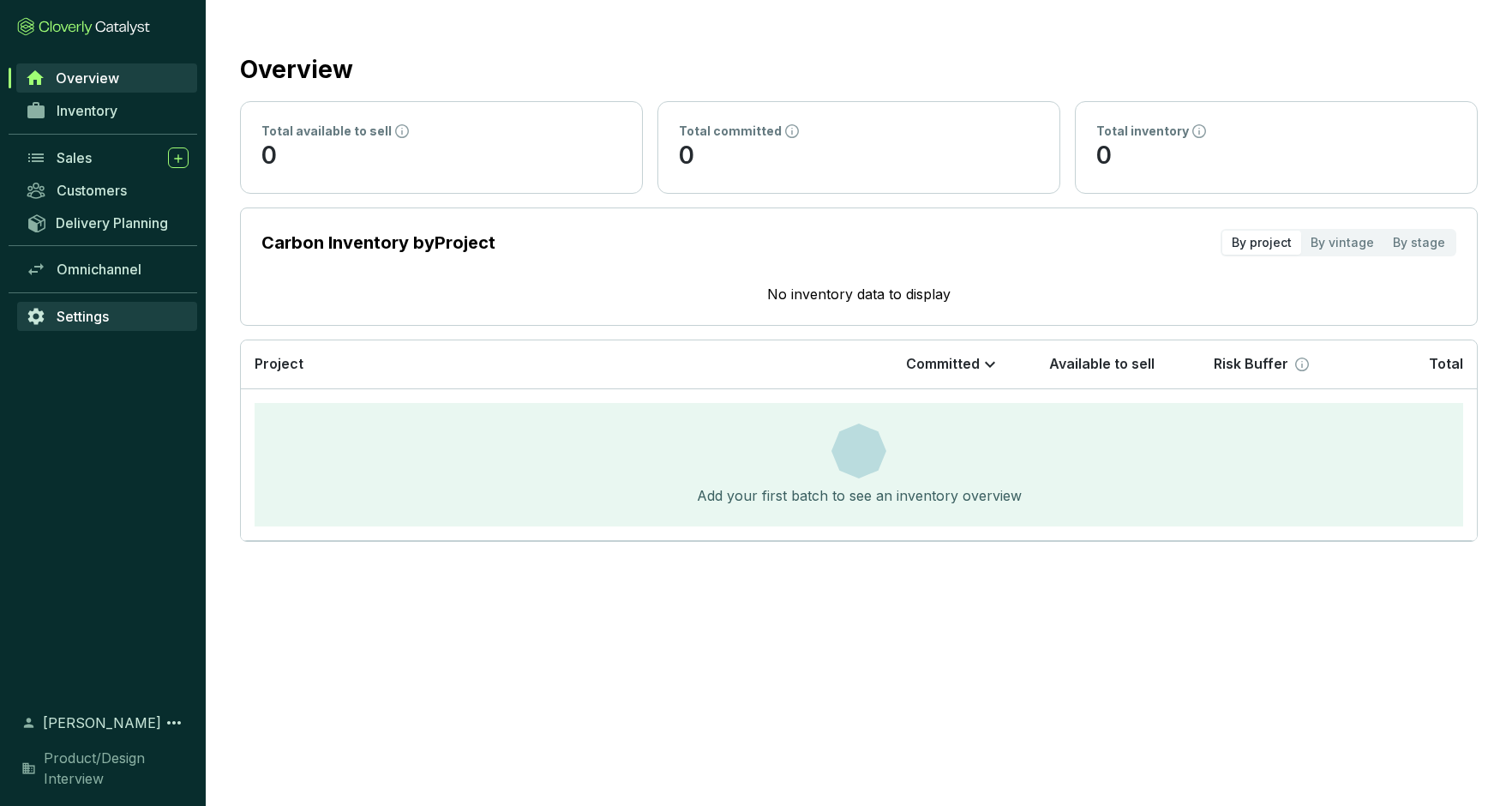
click at [101, 316] on span "Settings" at bounding box center [82, 316] width 52 height 17
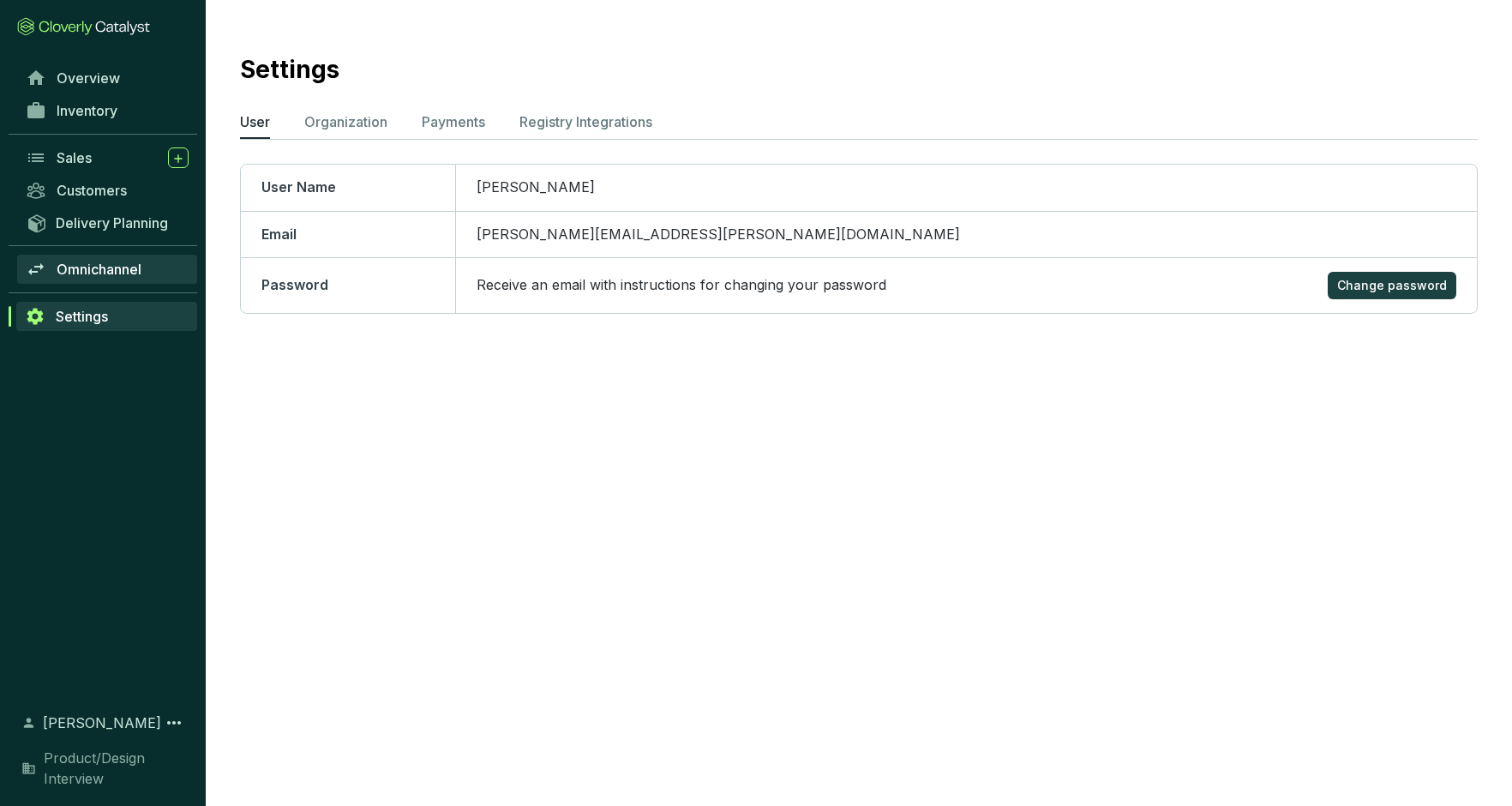
click at [99, 265] on span "Omnichannel" at bounding box center [99, 269] width 85 height 17
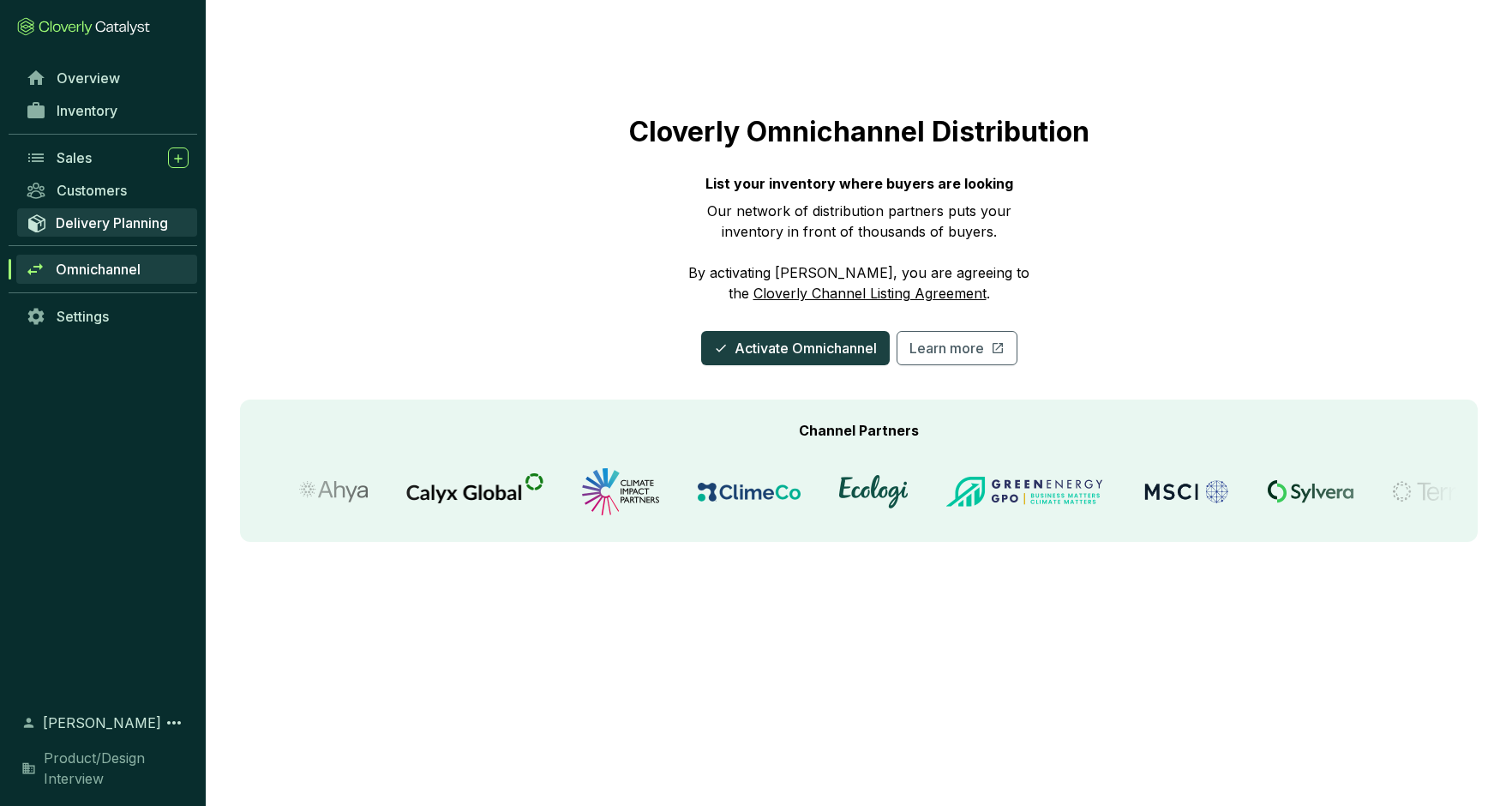
click at [100, 229] on span "Delivery Planning" at bounding box center [111, 222] width 112 height 17
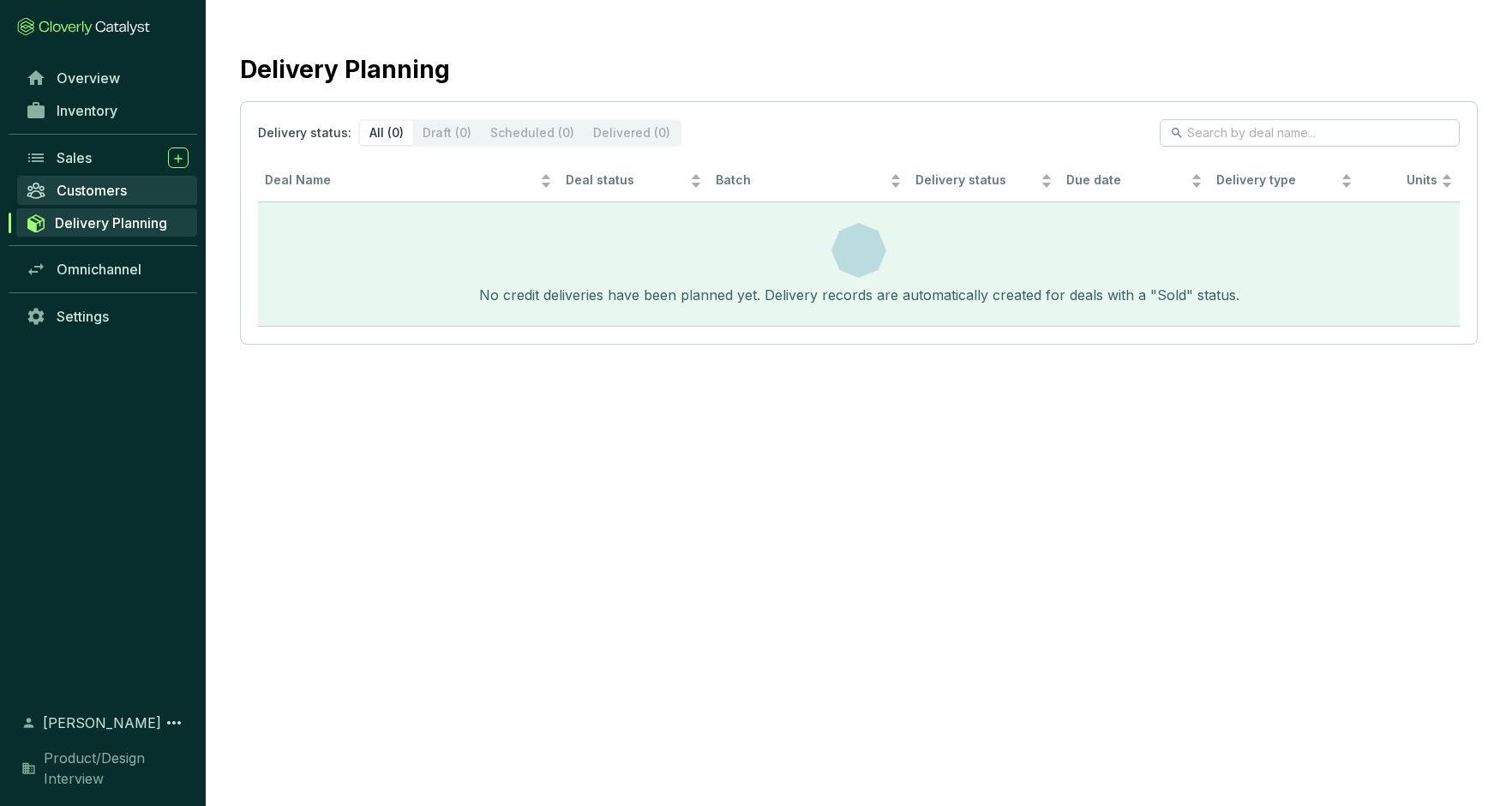
click at [101, 183] on span "Customers" at bounding box center [91, 189] width 70 height 17
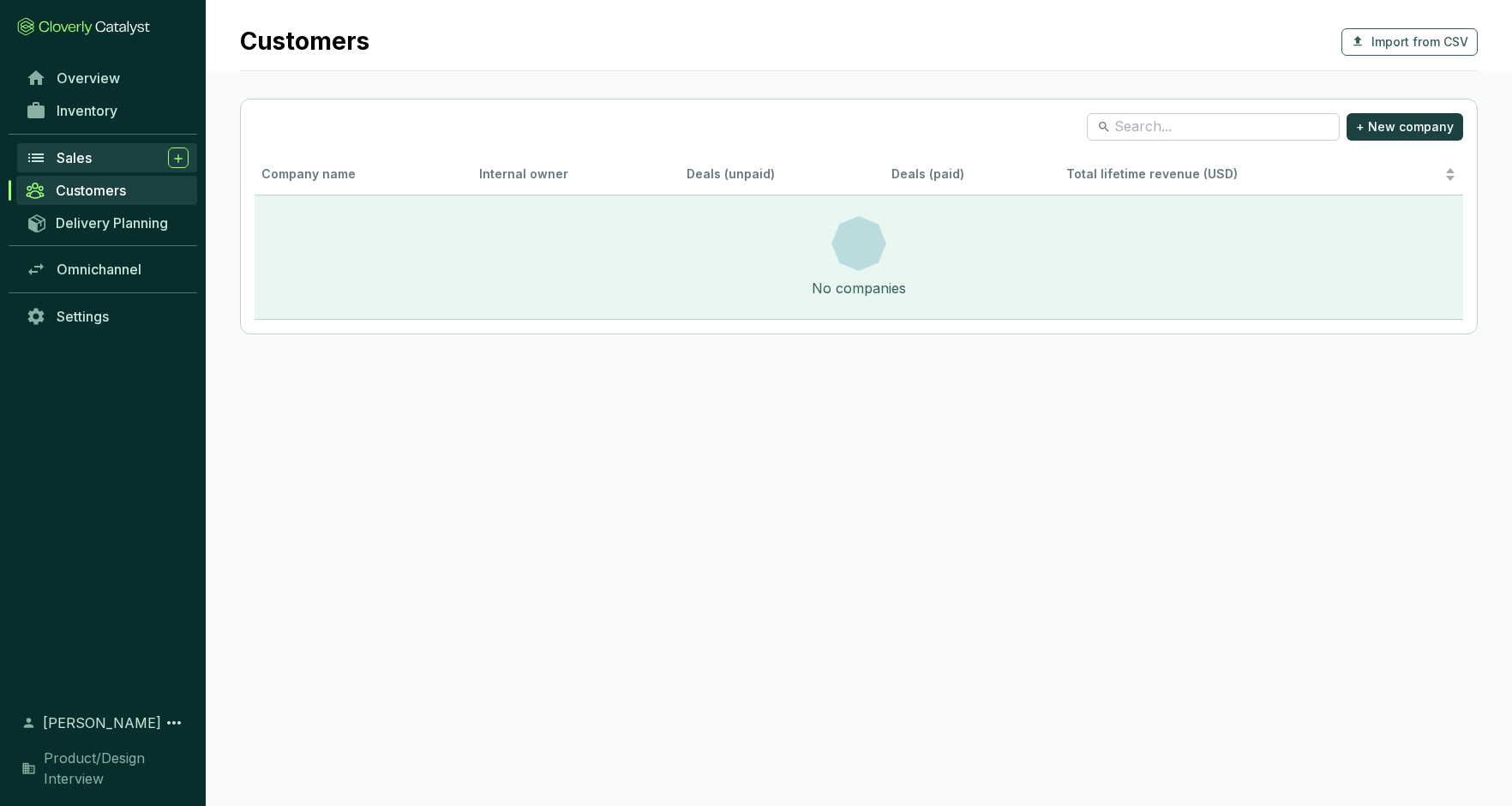
click at [96, 153] on div "Sales" at bounding box center [122, 157] width 132 height 20
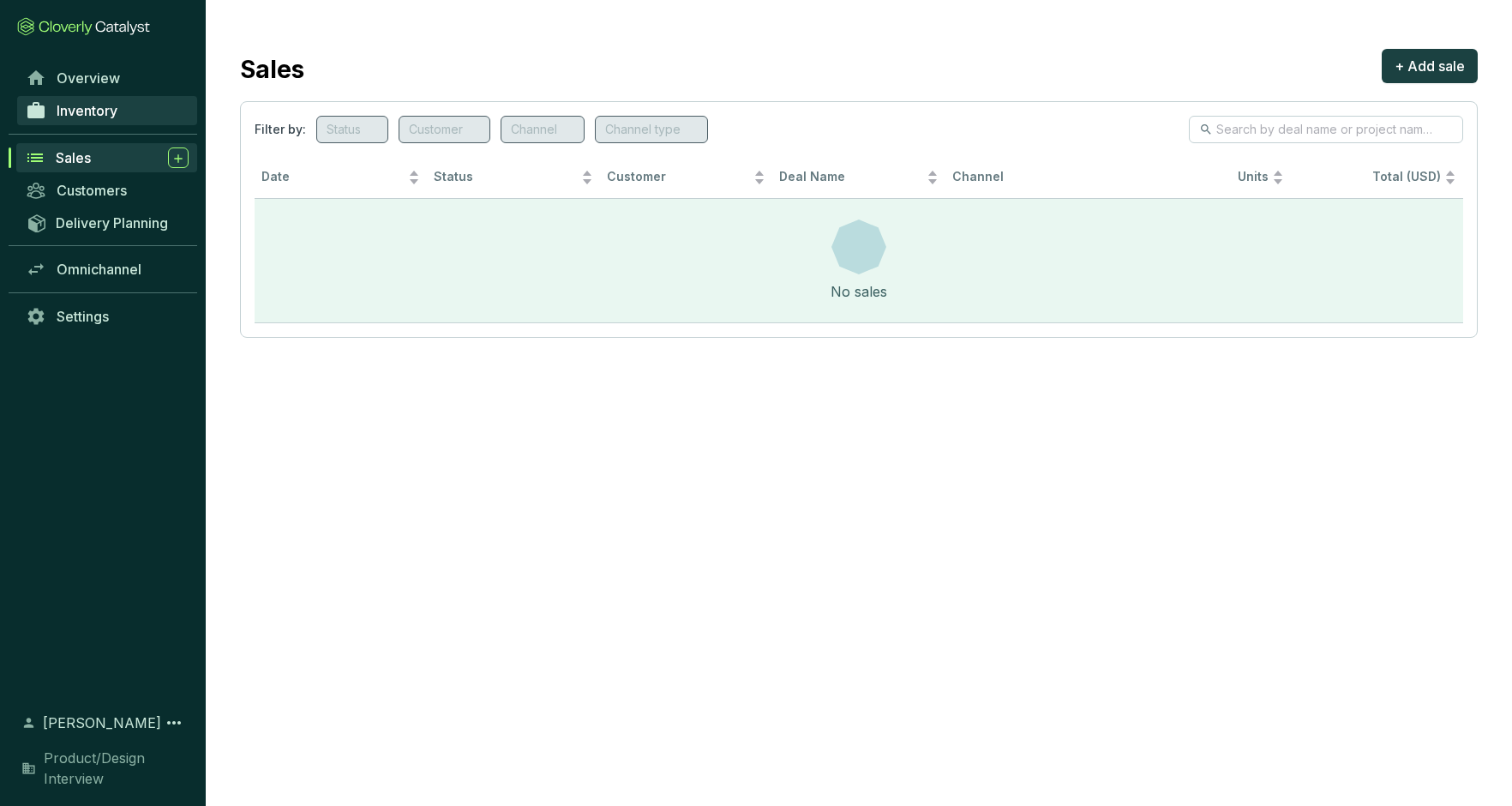
click at [92, 111] on span "Inventory" at bounding box center [87, 110] width 61 height 17
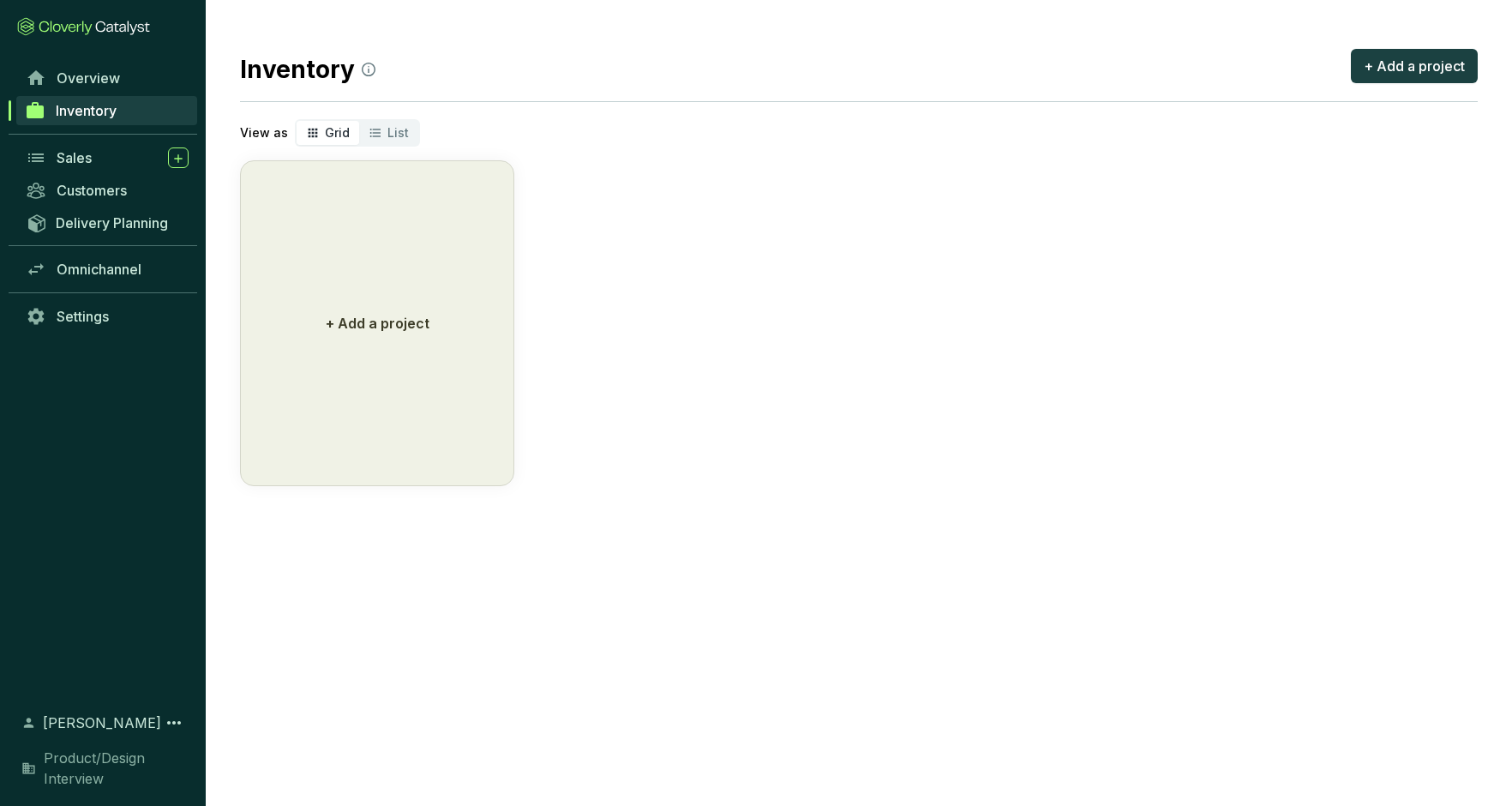
click at [91, 110] on span "Inventory" at bounding box center [86, 110] width 61 height 17
click at [77, 80] on span "Overview" at bounding box center [88, 77] width 64 height 17
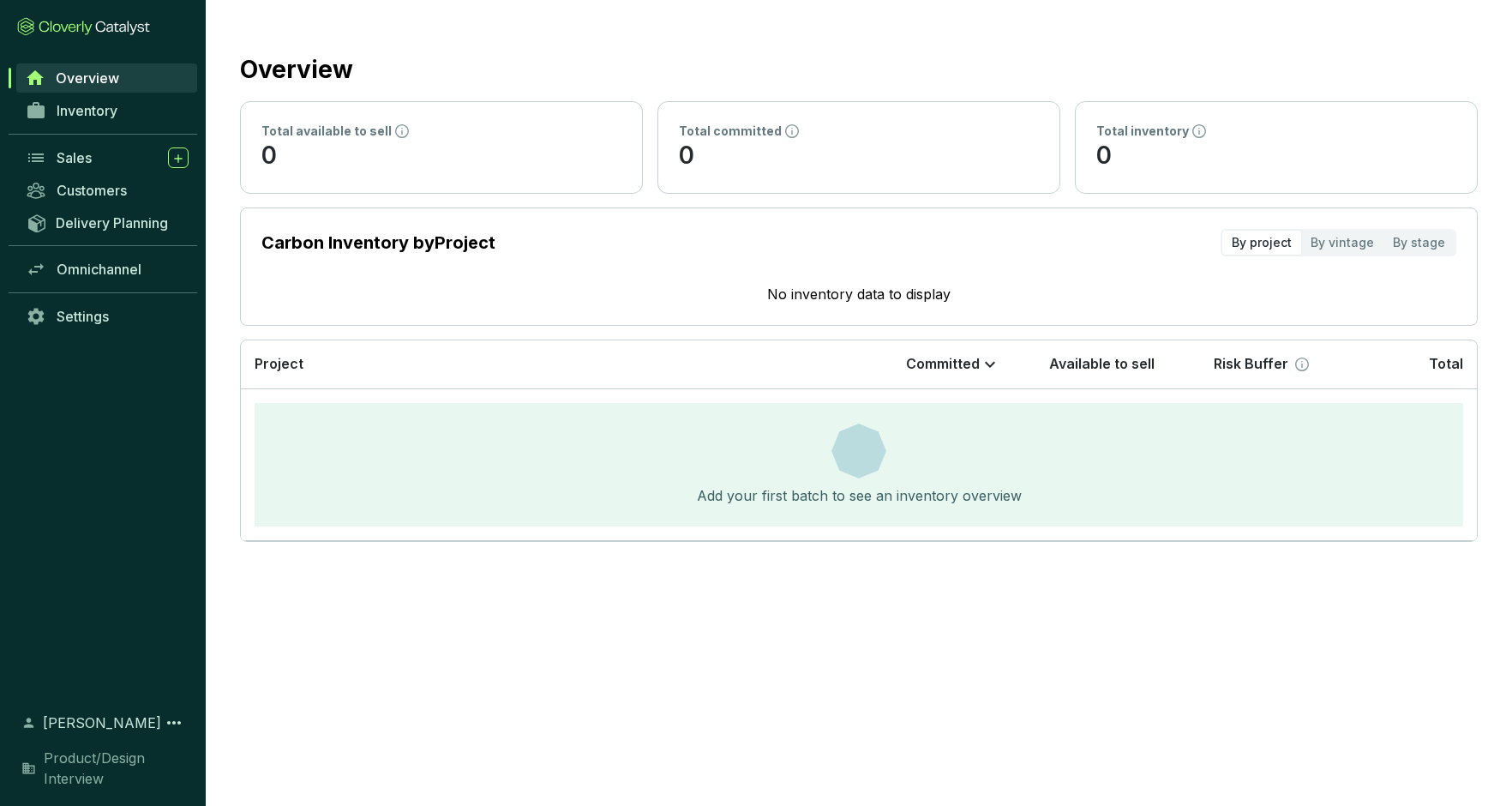
click at [83, 20] on icon at bounding box center [83, 26] width 133 height 19
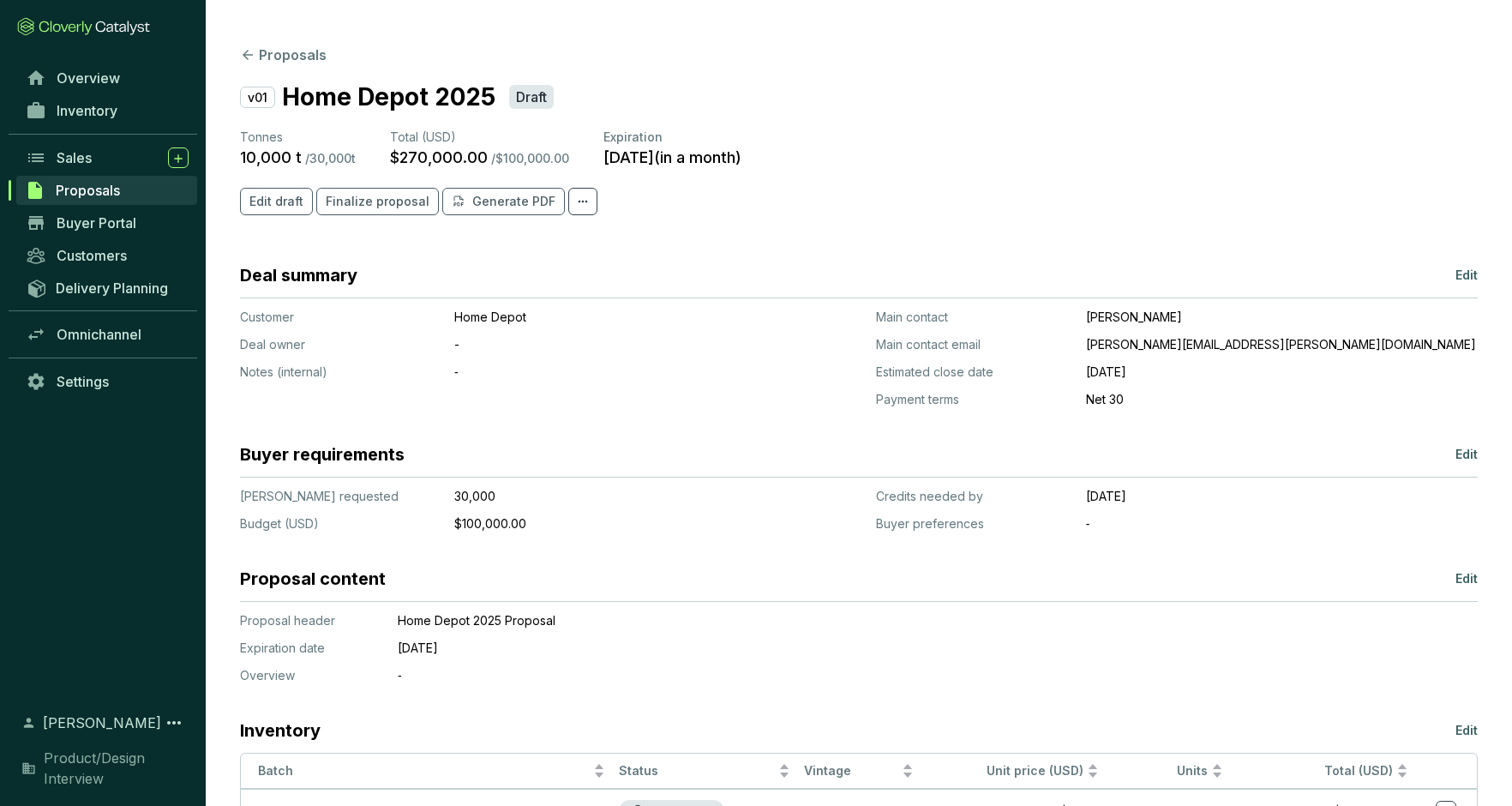
click at [89, 26] on icon at bounding box center [83, 26] width 133 height 19
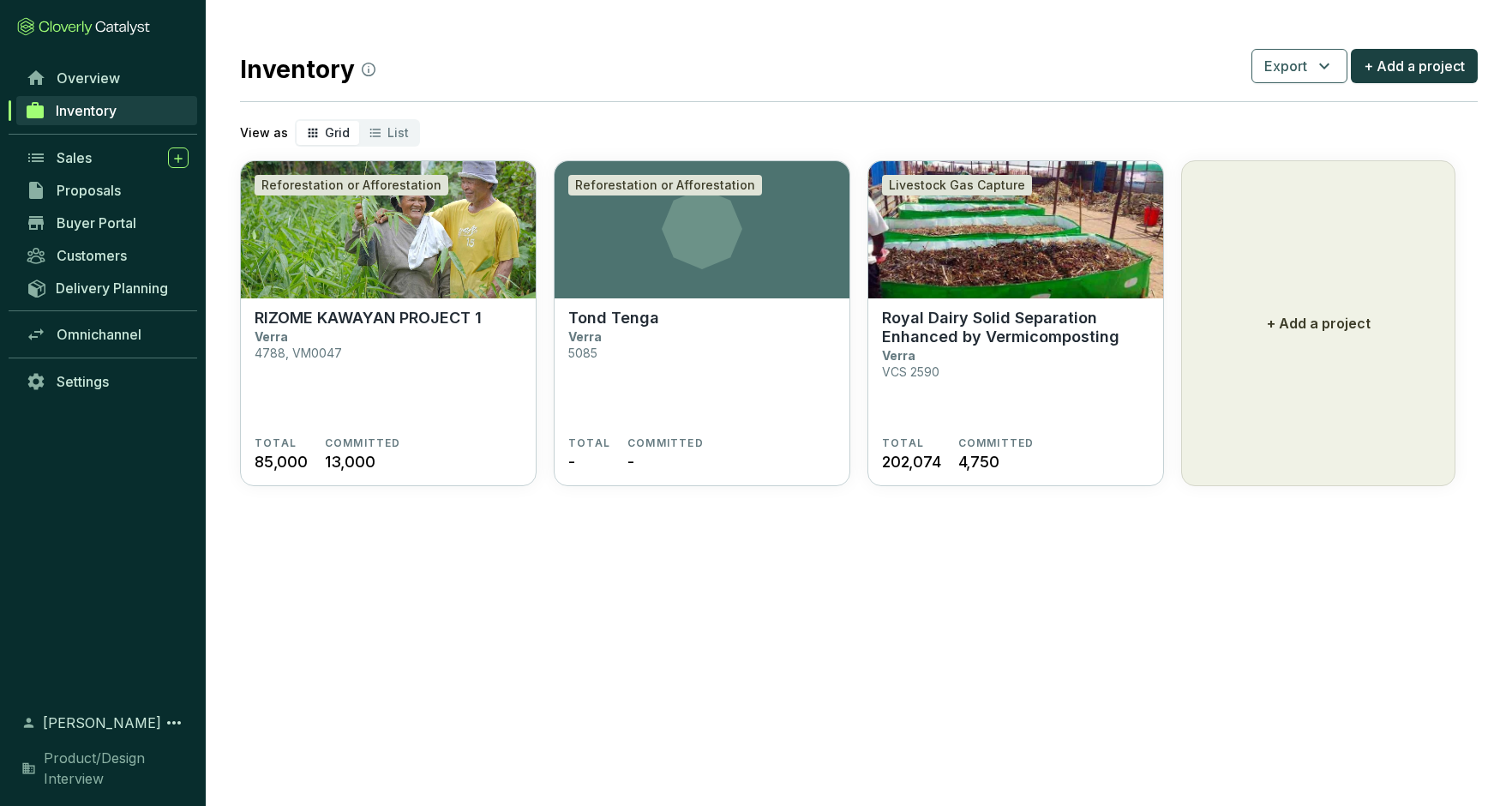
click at [430, 696] on section "Inventory Export + Add a project View as Grid List Reforestation or Afforestati…" at bounding box center [756, 403] width 1512 height 806
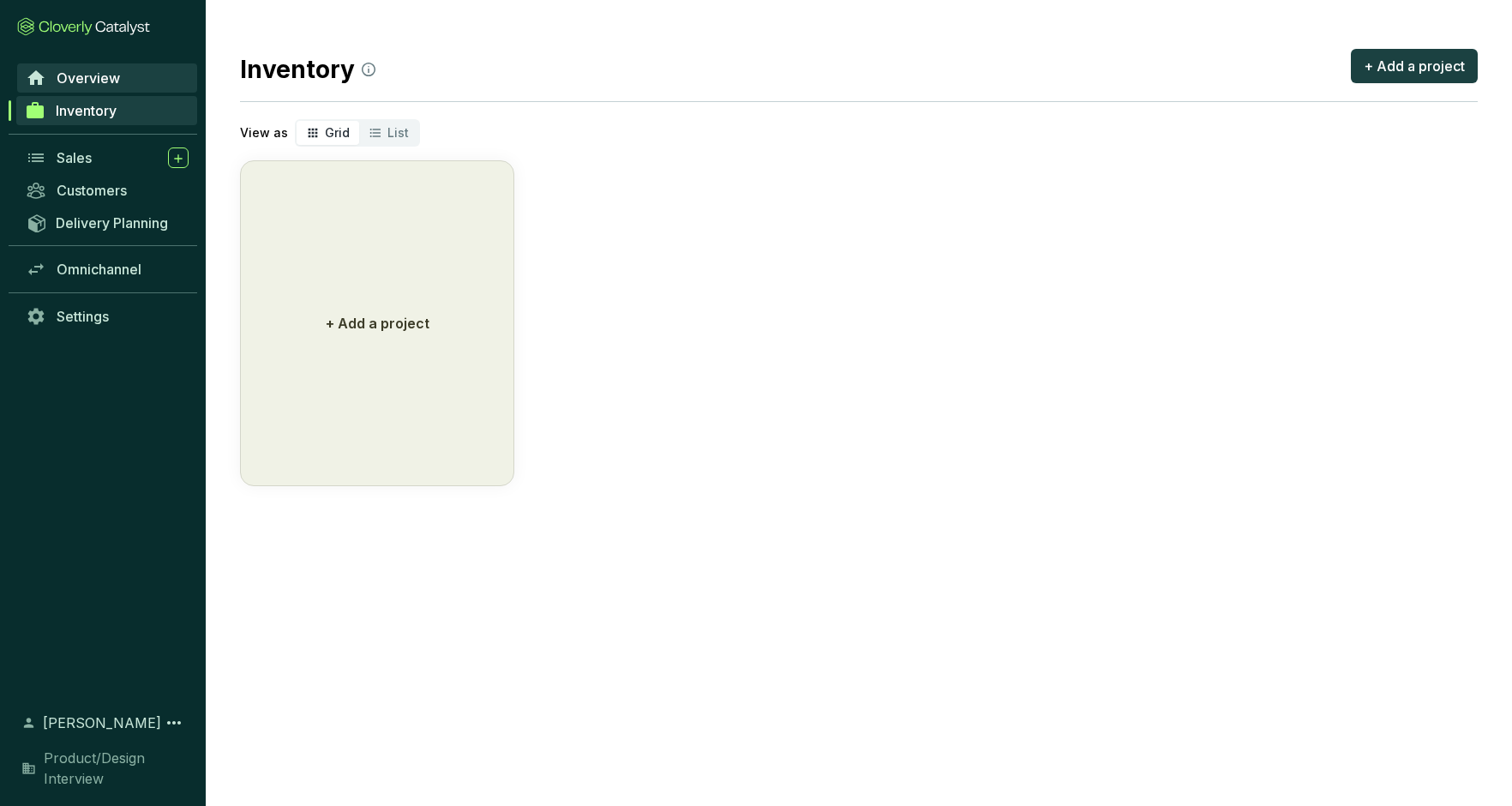
click at [68, 75] on span "Overview" at bounding box center [88, 77] width 64 height 17
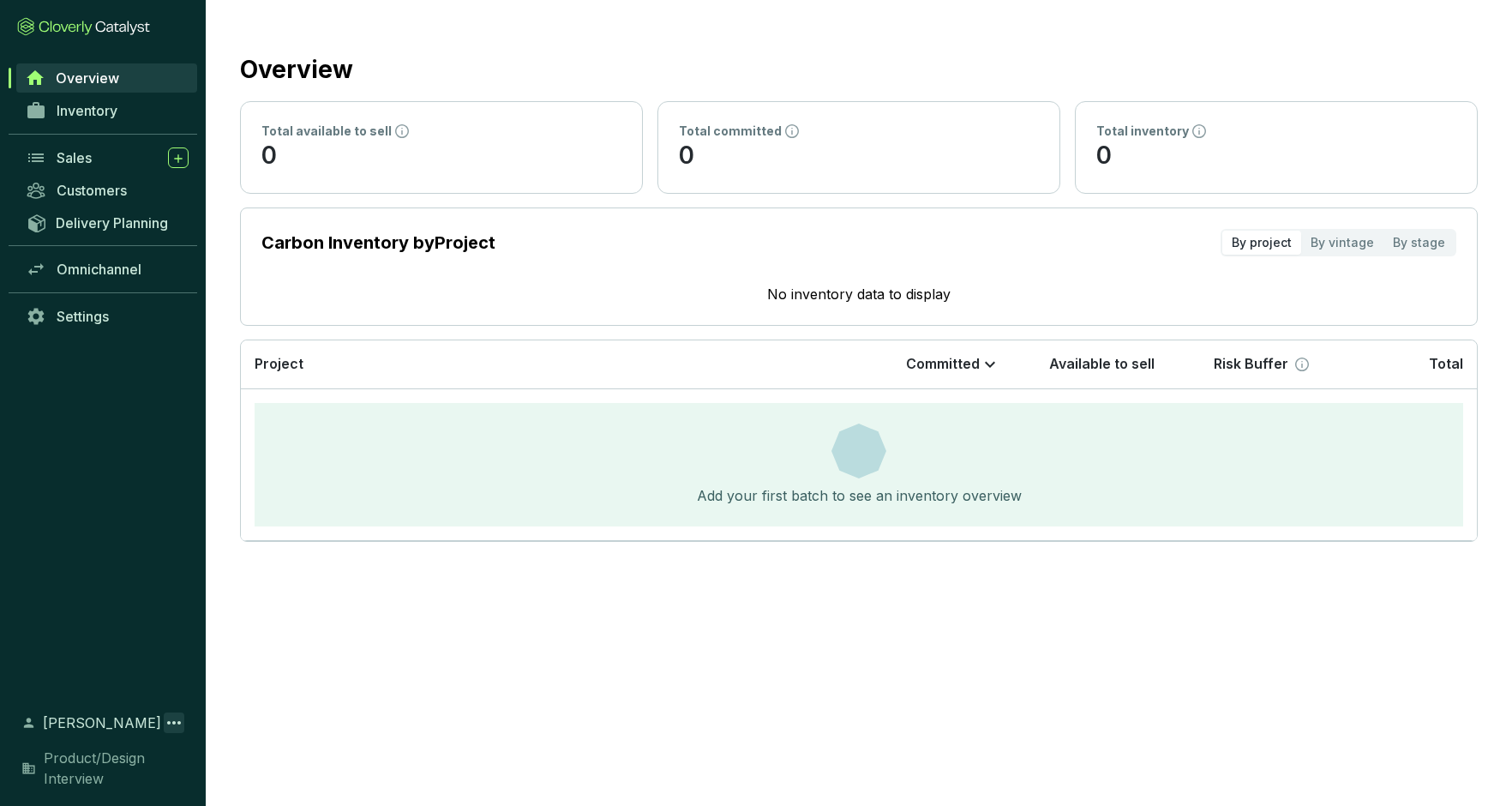
click at [177, 723] on icon at bounding box center [173, 722] width 20 height 20
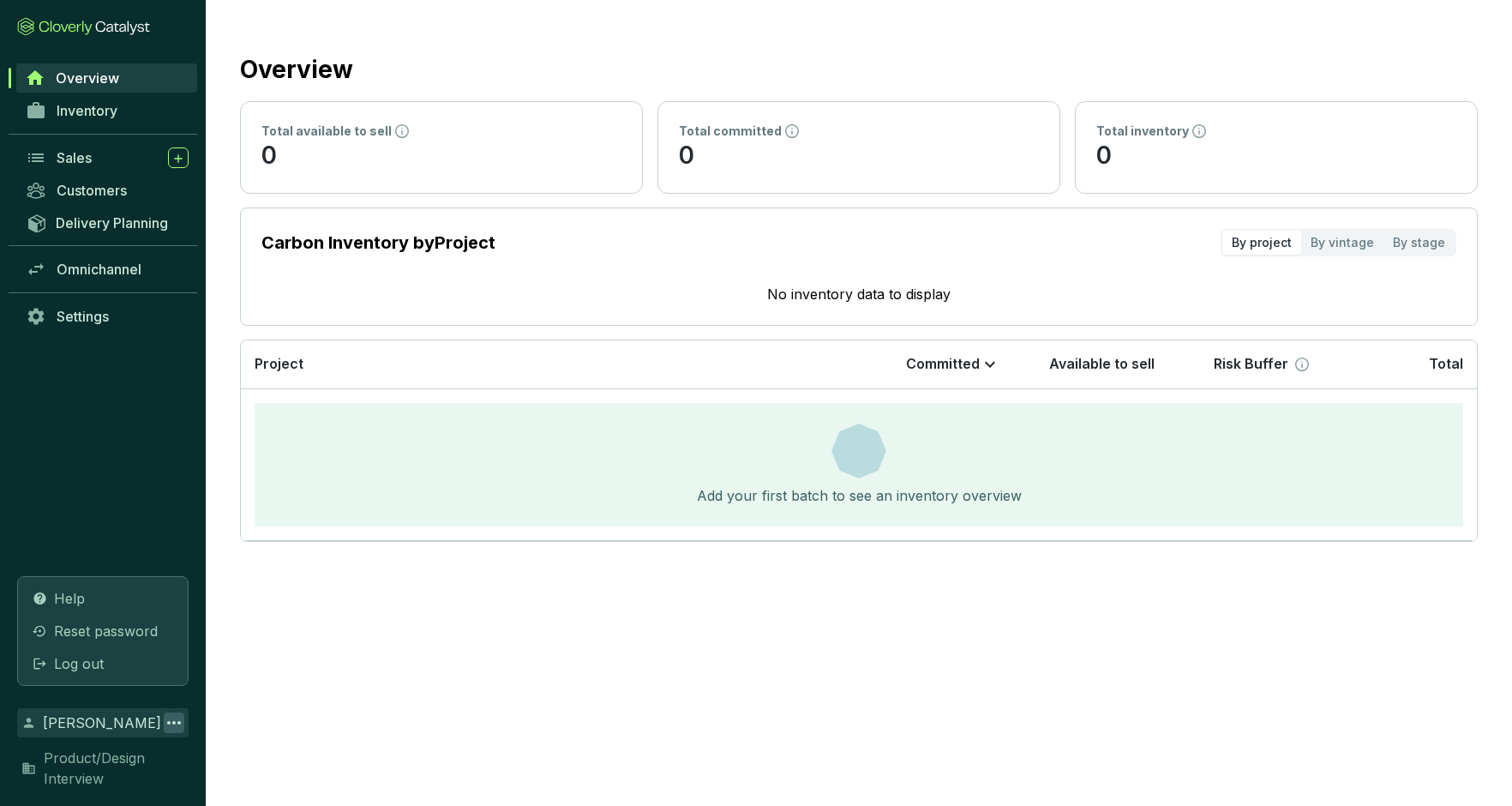
click at [246, 690] on section "Overview Total available to sell 0 Total committed 0 Total inventory 0 Carbon I…" at bounding box center [756, 403] width 1512 height 806
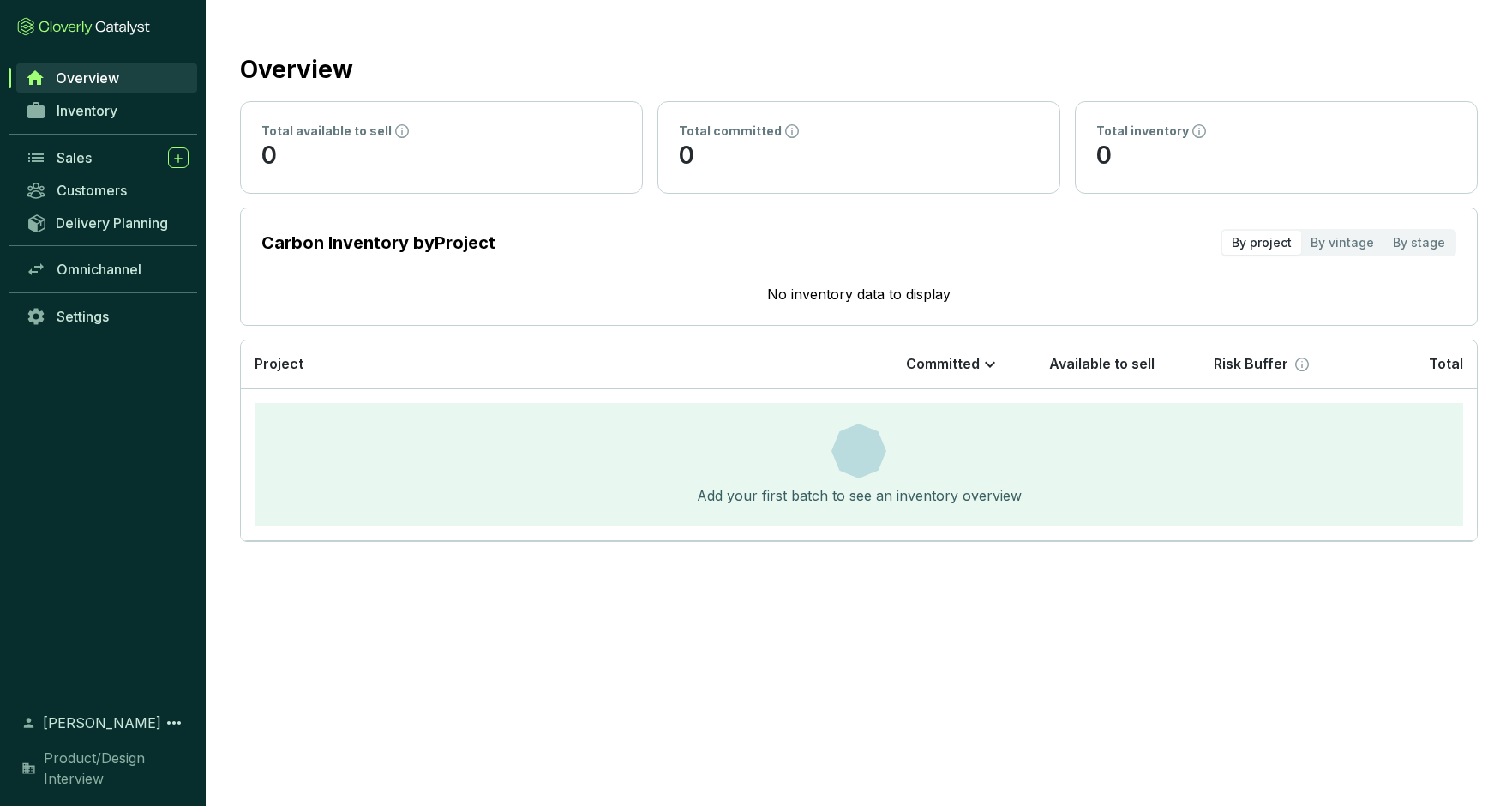
click at [75, 765] on span "Product/Design Interview" at bounding box center [116, 768] width 145 height 42
click at [172, 718] on icon at bounding box center [173, 722] width 20 height 20
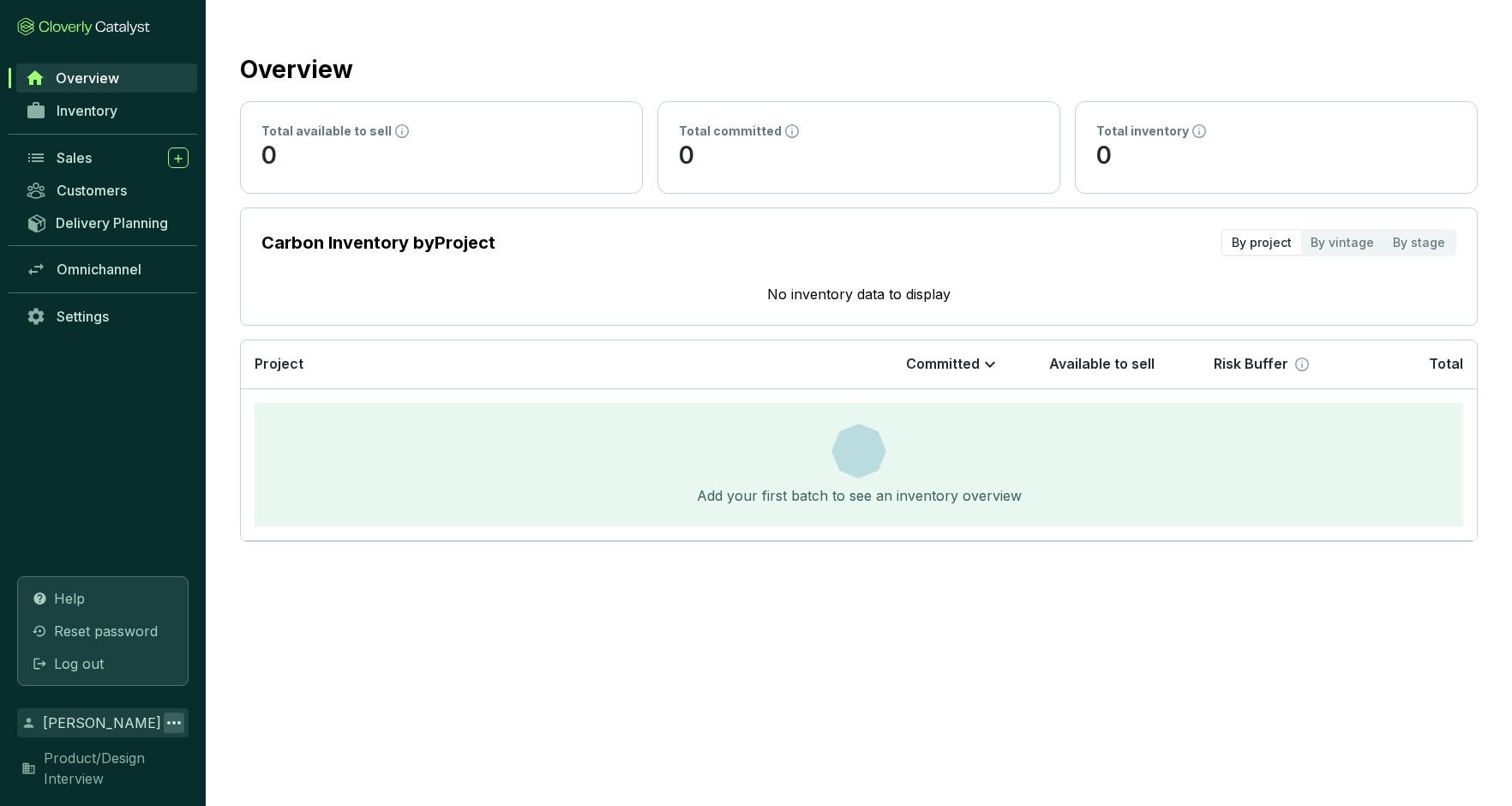
click at [251, 692] on section "Overview Total available to sell 0 Total committed 0 Total inventory 0 Carbon I…" at bounding box center [756, 403] width 1512 height 806
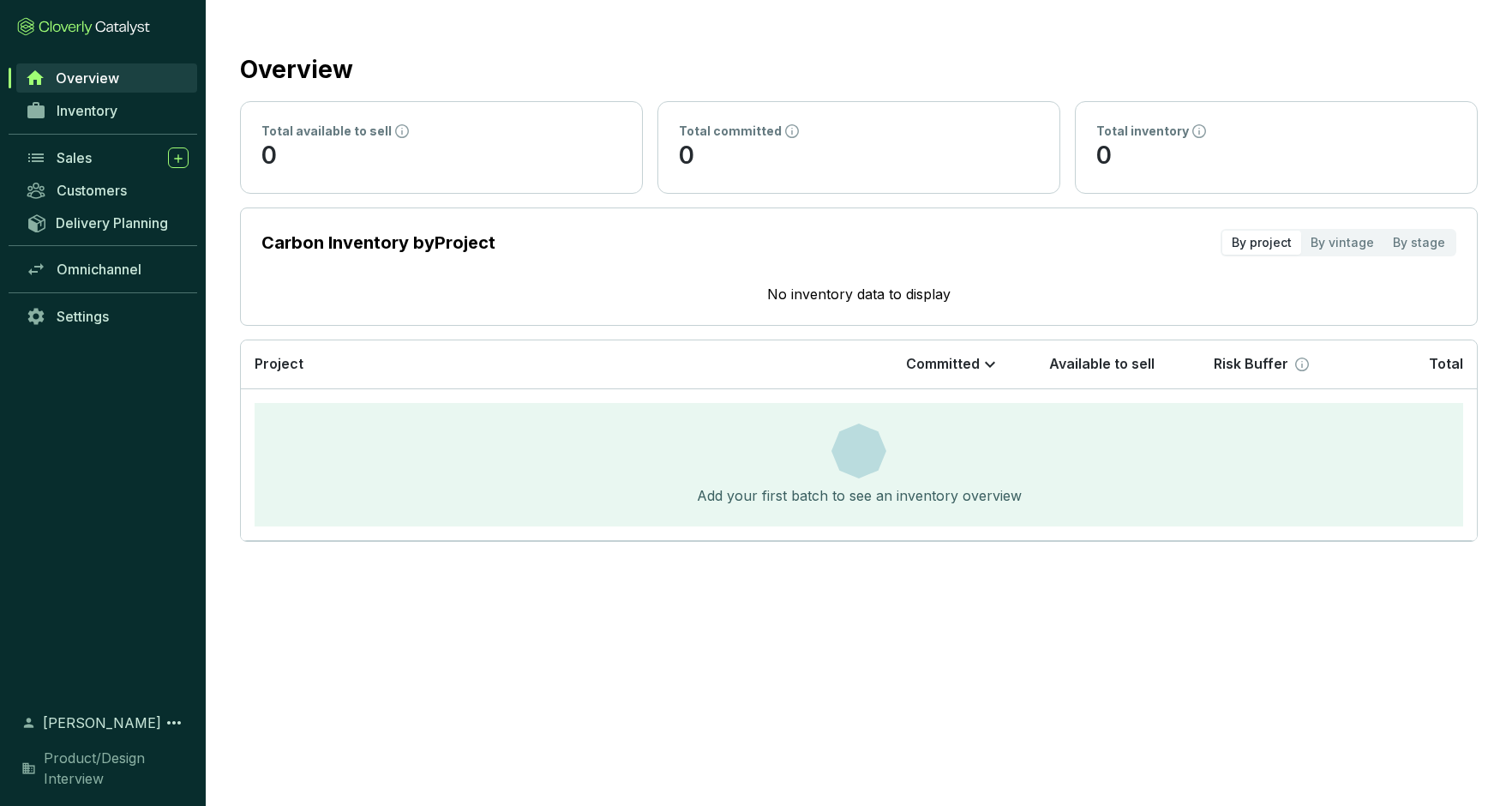
click at [810, 42] on section "Overview Total available to sell 0 Total committed 0 Total inventory 0 Carbon I…" at bounding box center [859, 293] width 1306 height 587
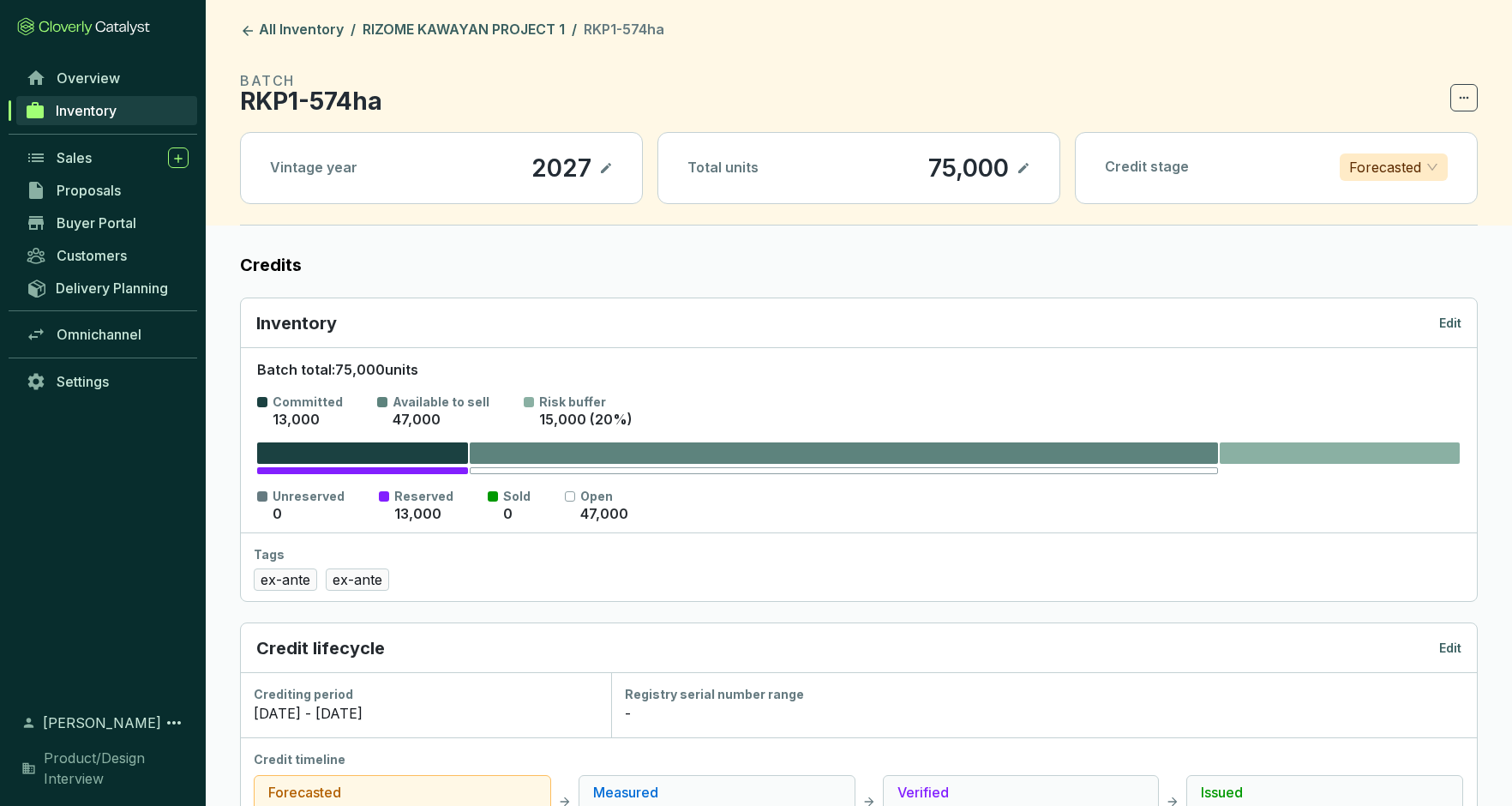
scroll to position [690, 0]
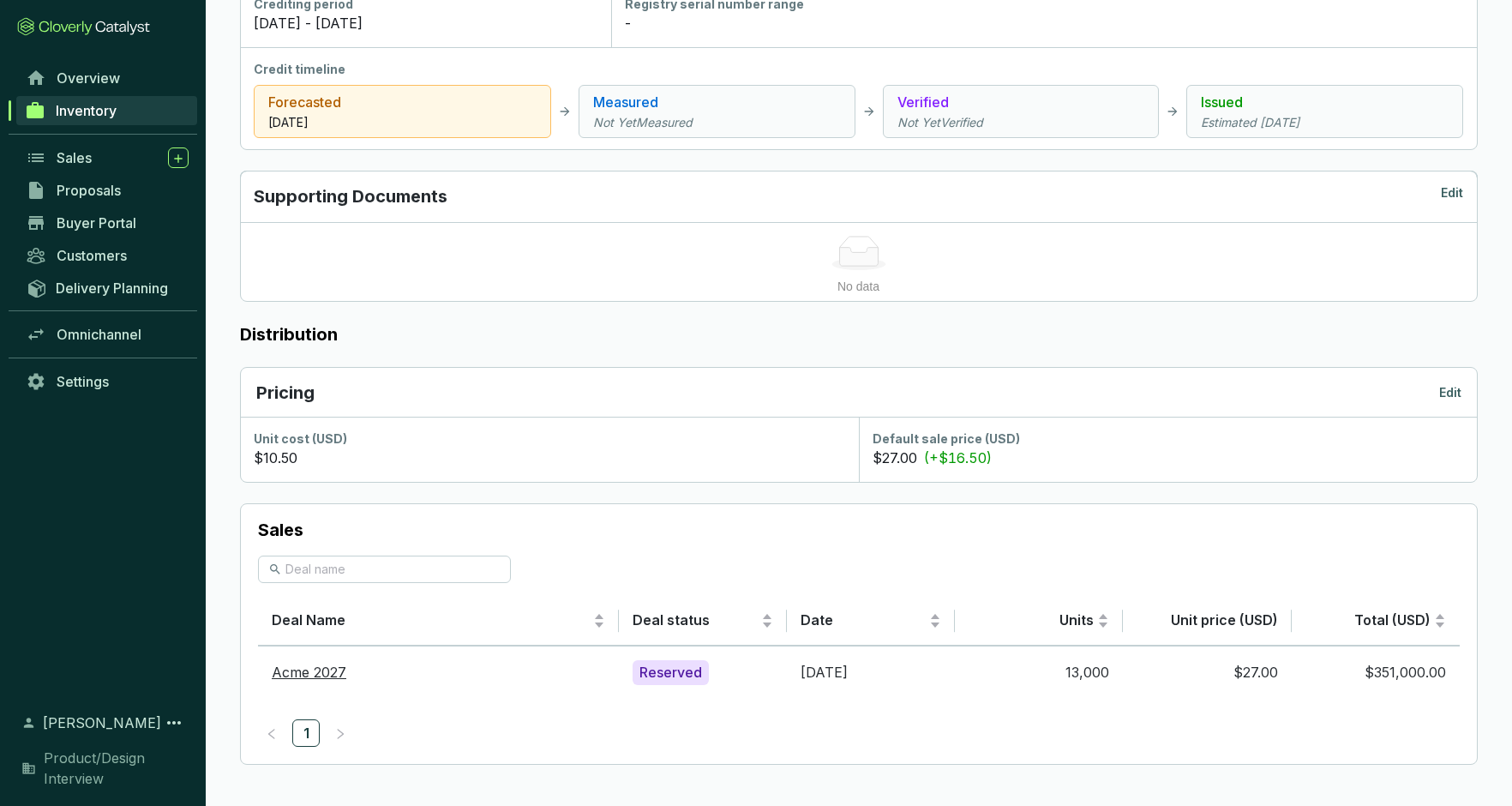
click at [96, 27] on icon at bounding box center [83, 26] width 133 height 19
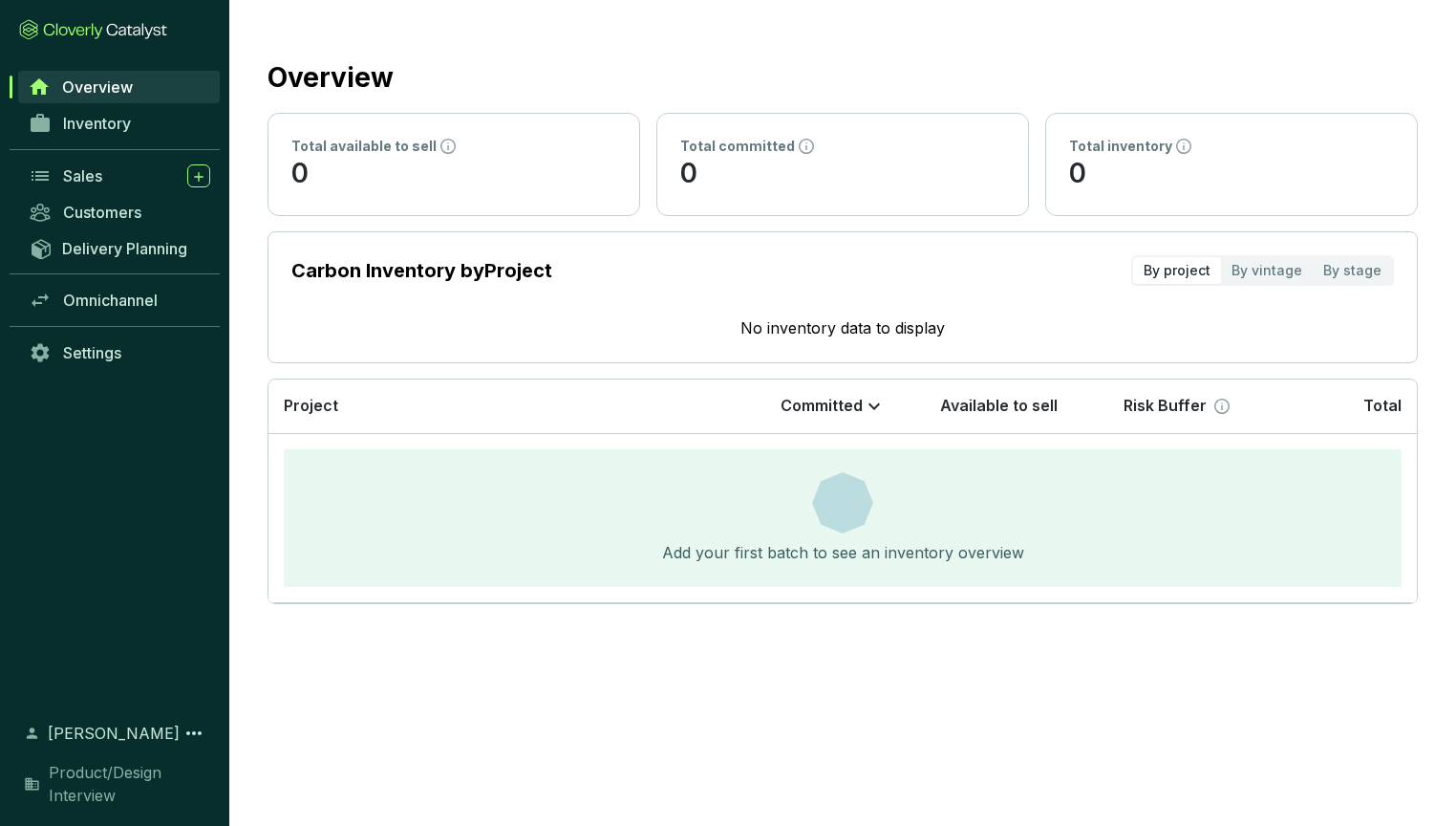
click at [110, 511] on span "[PERSON_NAME]" at bounding box center [113, 732] width 132 height 23
click at [199, 511] on icon at bounding box center [194, 733] width 16 height 4
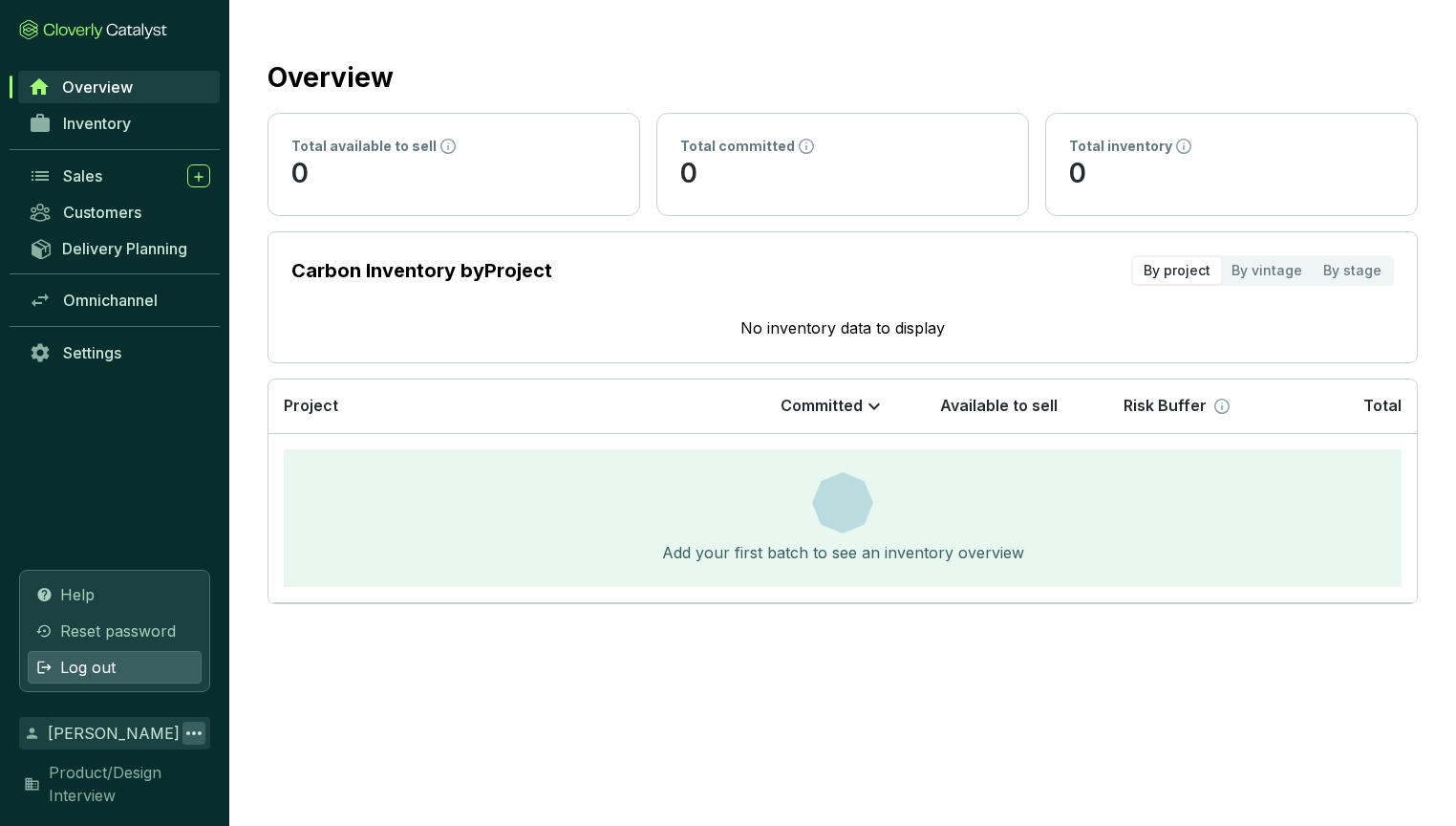
click at [95, 511] on span "Log out" at bounding box center [88, 667] width 55 height 23
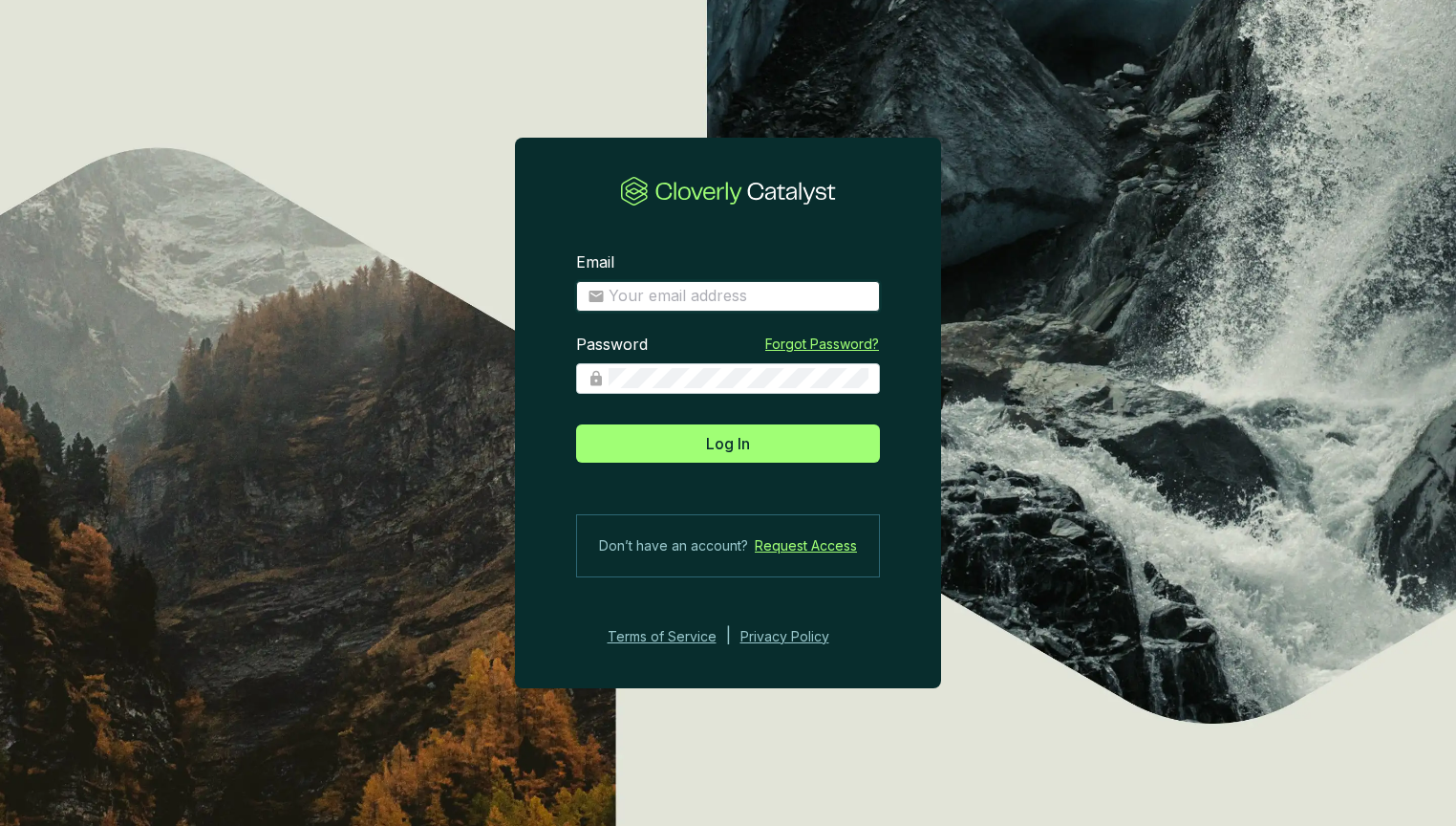
click at [640, 301] on input "Email" at bounding box center [739, 296] width 260 height 21
paste input "kendall+jim@cloverly.com"
type input "kendall+jim@cloverly.com"
click at [477, 387] on section "Email kendall+jim@cloverly.com Password Forgot Password? Log In Don’t have an a…" at bounding box center [728, 413] width 1456 height 826
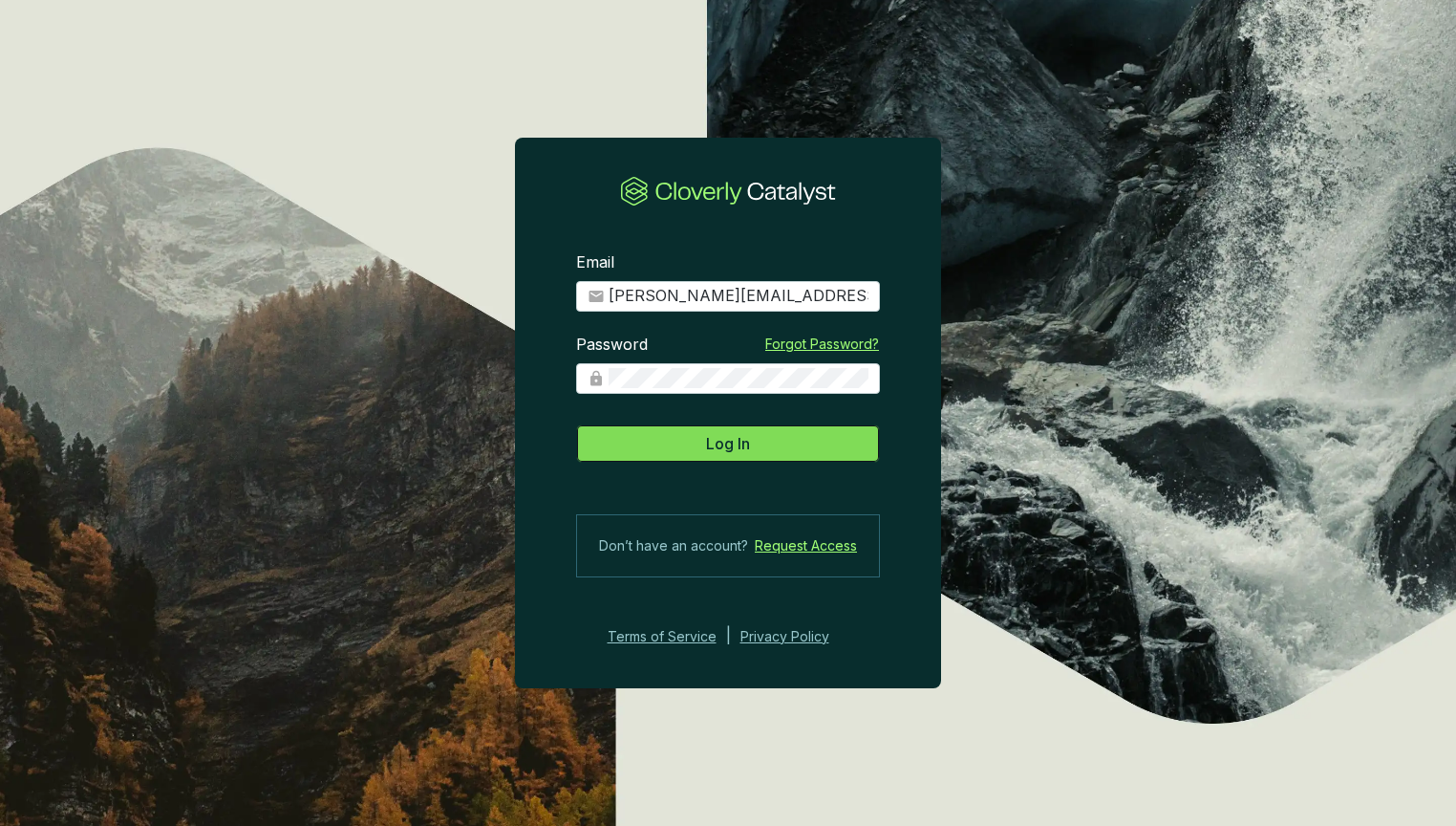
click at [689, 443] on button "Log In" at bounding box center [728, 443] width 304 height 38
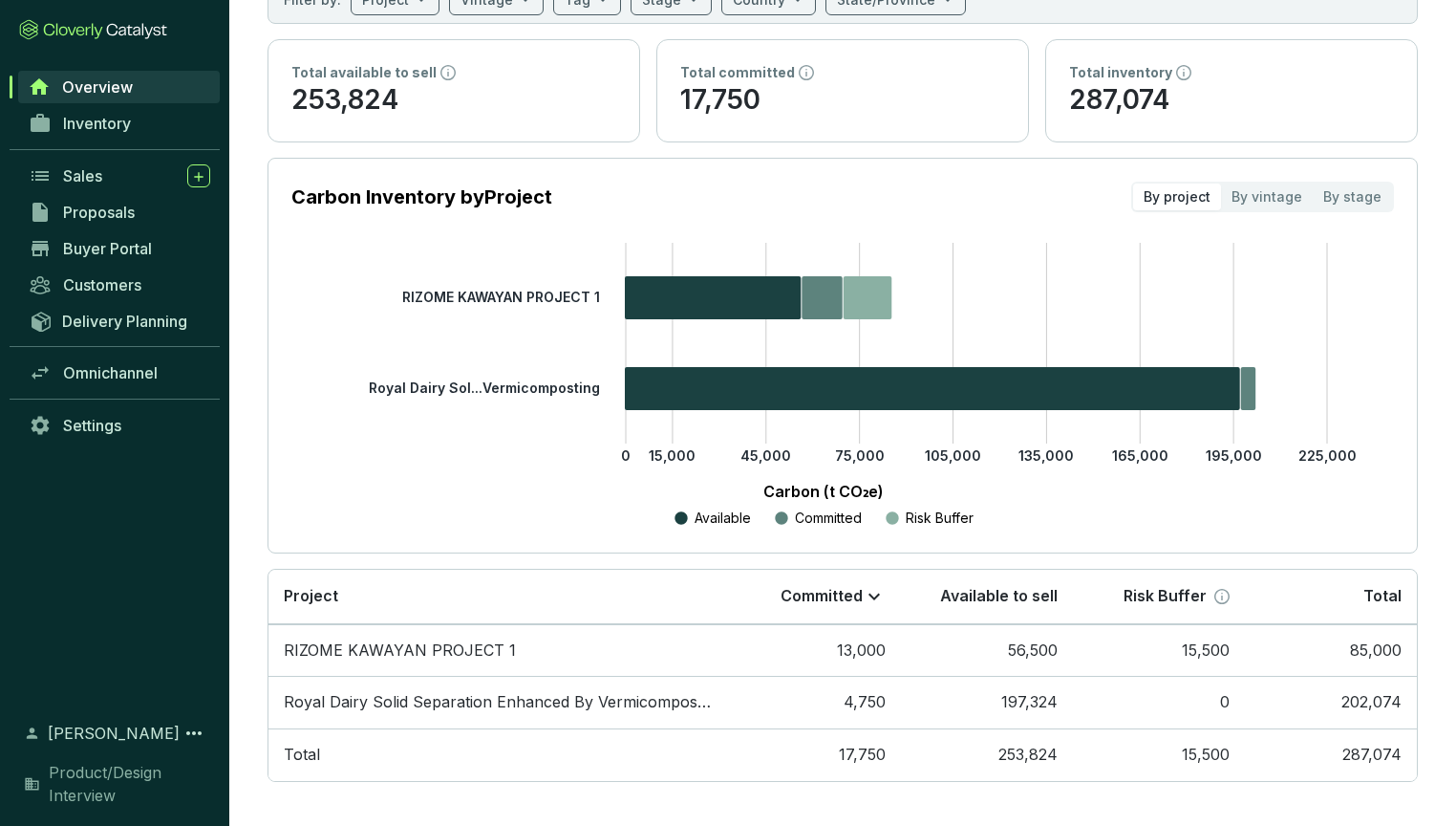
scroll to position [141, 0]
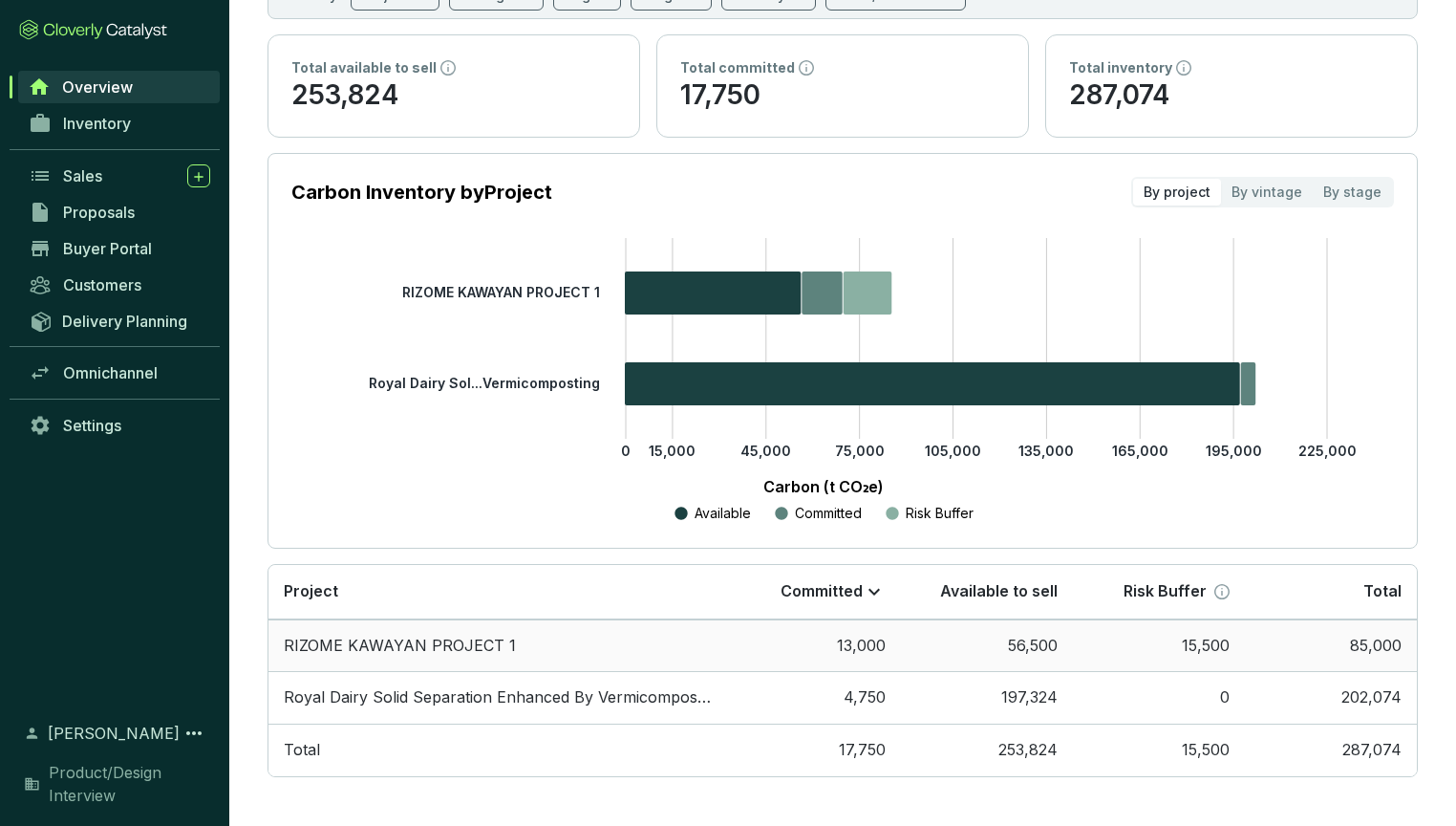
click at [489, 511] on td "RIZOME KAWAYAN PROJECT 1" at bounding box center [498, 645] width 461 height 52
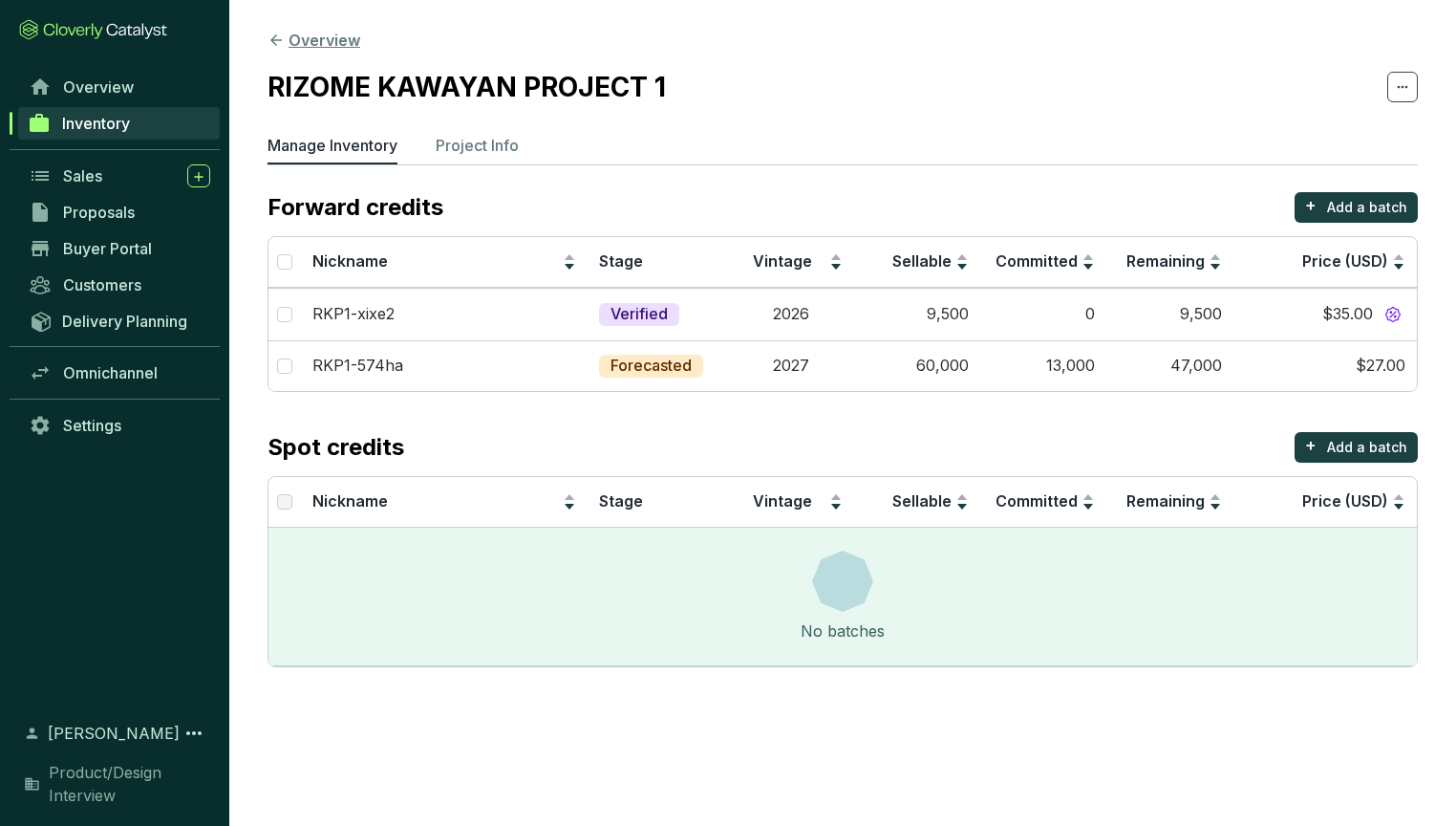
click at [278, 41] on icon at bounding box center [275, 39] width 17 height 17
